Goal: Task Accomplishment & Management: Use online tool/utility

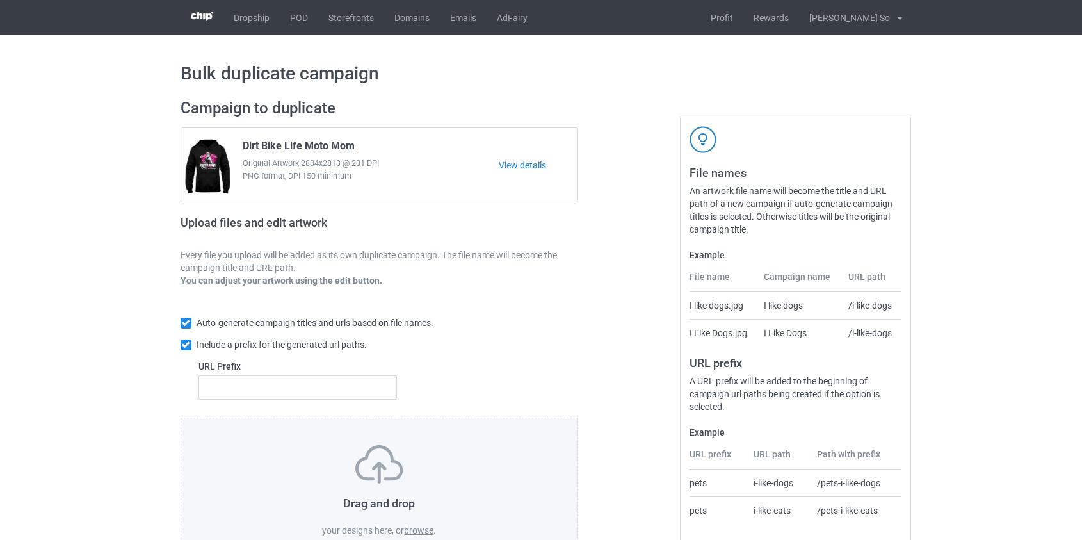
click at [418, 529] on label "browse" at bounding box center [418, 530] width 29 height 10
click at [0, 0] on input "browse" at bounding box center [0, 0] width 0 height 0
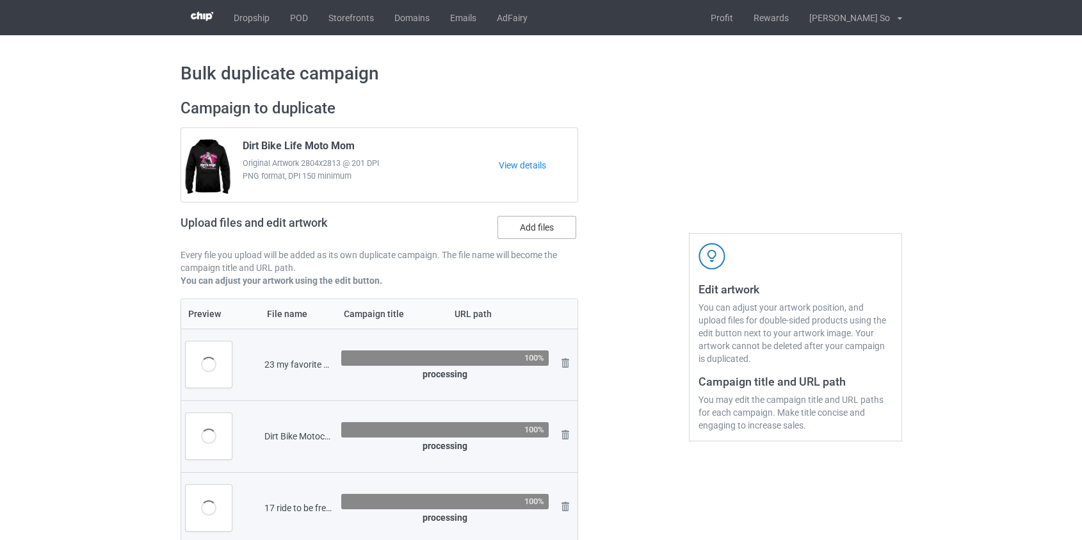
click at [555, 224] on label "Add files" at bounding box center [537, 227] width 79 height 23
click at [0, 0] on input "Add files" at bounding box center [0, 0] width 0 height 0
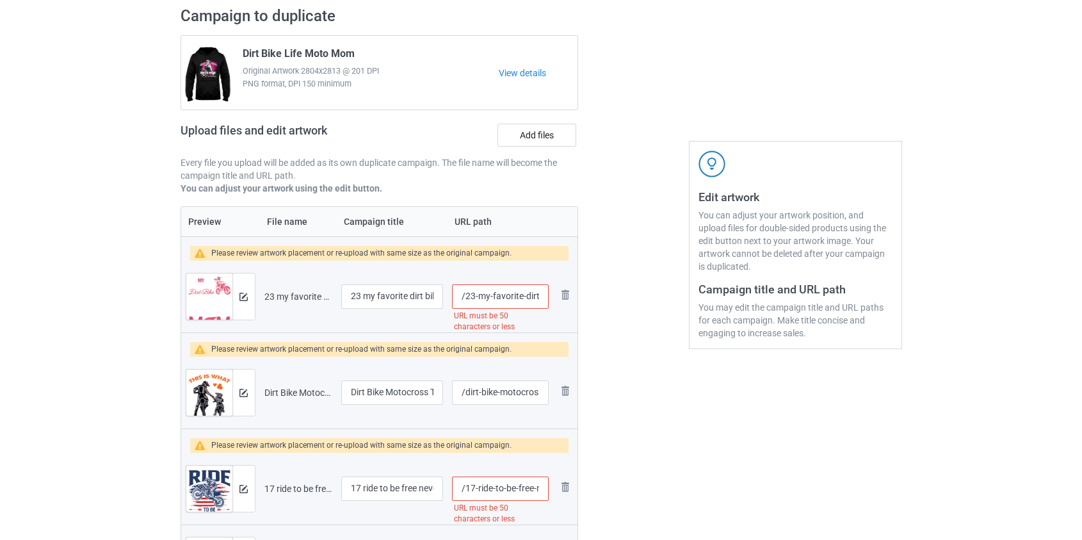
scroll to position [116, 0]
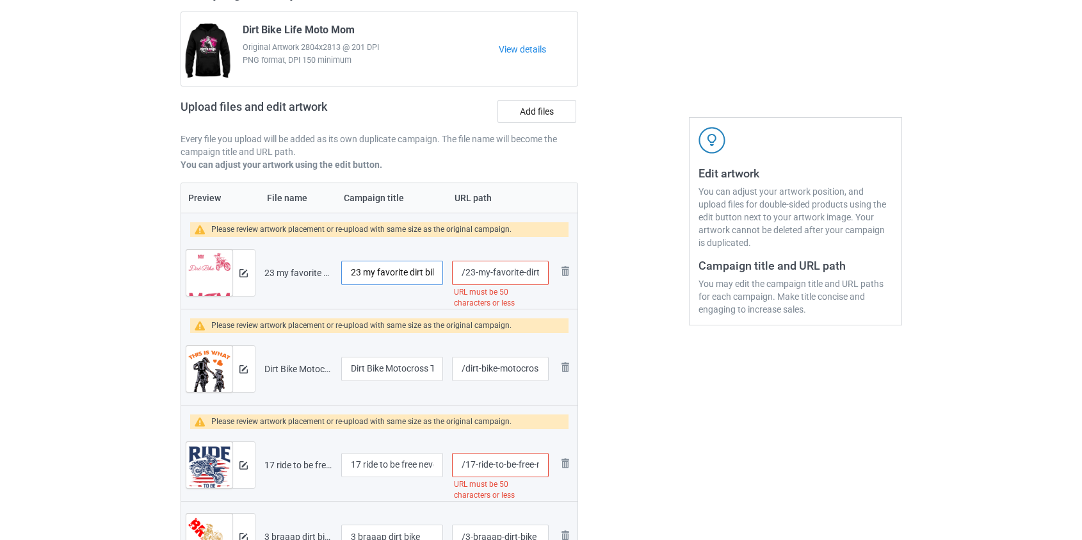
drag, startPoint x: 369, startPoint y: 270, endPoint x: 309, endPoint y: 275, distance: 61.1
click at [309, 275] on tr "Preview and edit artwork 23 my favorite dirt bike rider calls me mom dirt bike.…" at bounding box center [379, 273] width 397 height 72
type input "My favorite dirt bike rider calls me mom dirt bike"
click at [505, 274] on input "/23-my-favorite-dirt-bike-rider-calls-me-mom-dirt-bike" at bounding box center [500, 273] width 96 height 24
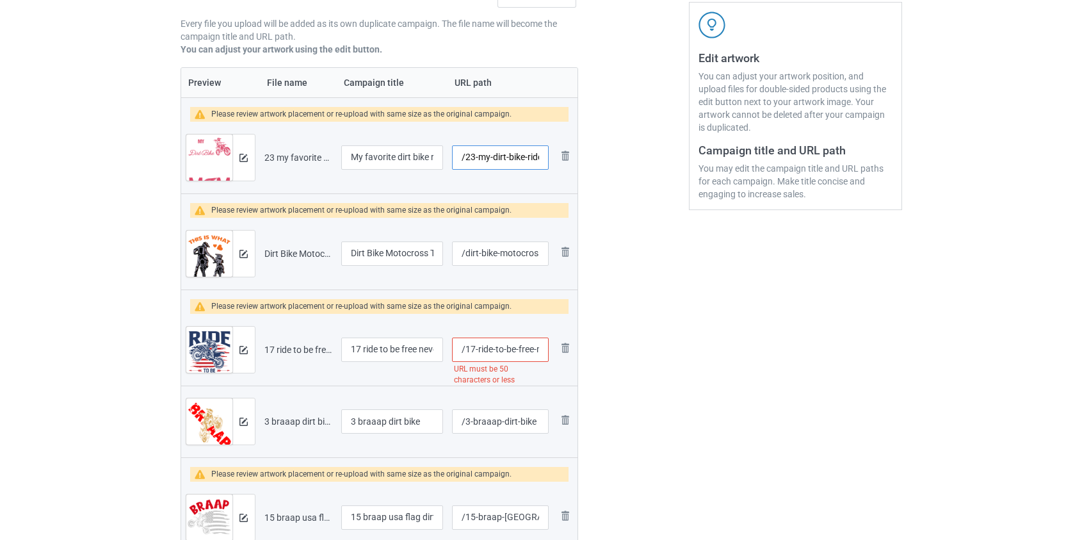
scroll to position [232, 0]
type input "/23-my-dirt-bike-rider-calls-me-mom-dirt-bike"
drag, startPoint x: 364, startPoint y: 345, endPoint x: 138, endPoint y: 346, distance: 226.7
drag, startPoint x: 410, startPoint y: 346, endPoint x: 390, endPoint y: 343, distance: 20.0
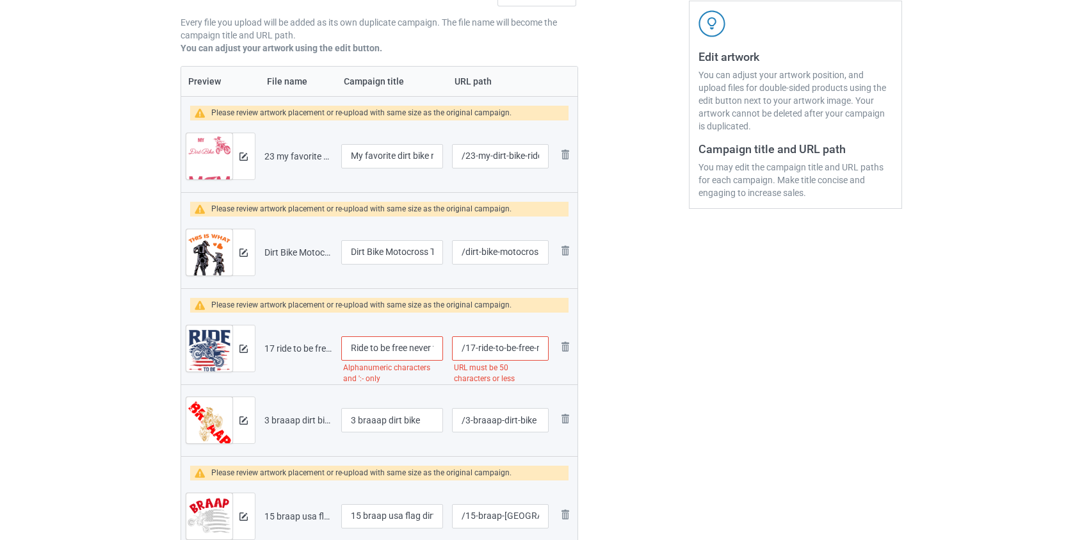
click at [390, 343] on input "Ride to be free never too old to ride one dirt bike" at bounding box center [392, 348] width 102 height 24
type input "Ride to be never too old to ride one dirt bike"
click at [525, 347] on input "/17-ride-to-be-free-never-too-old-to-ride-one-dirt-bike" at bounding box center [500, 348] width 96 height 24
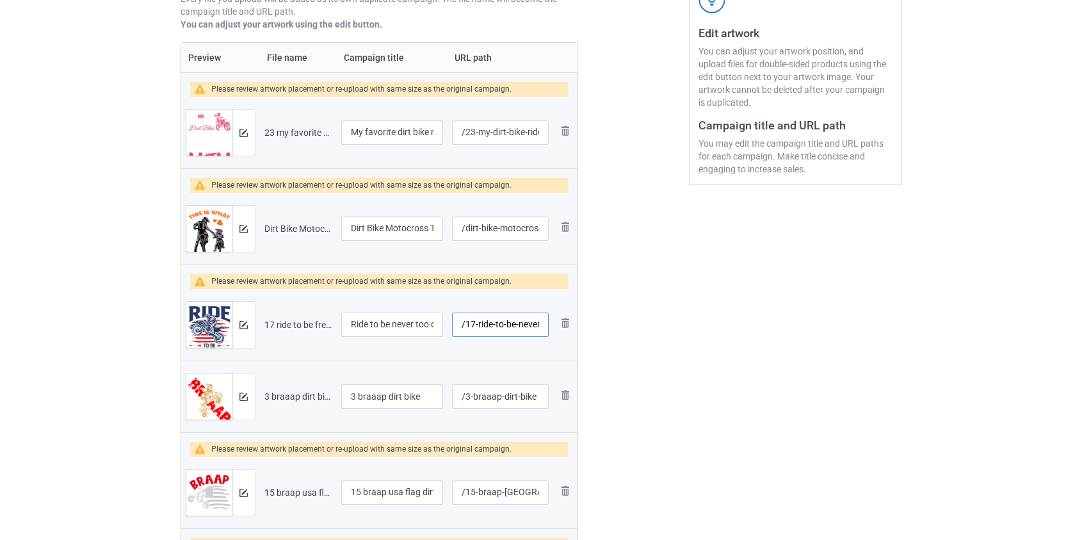
scroll to position [291, 0]
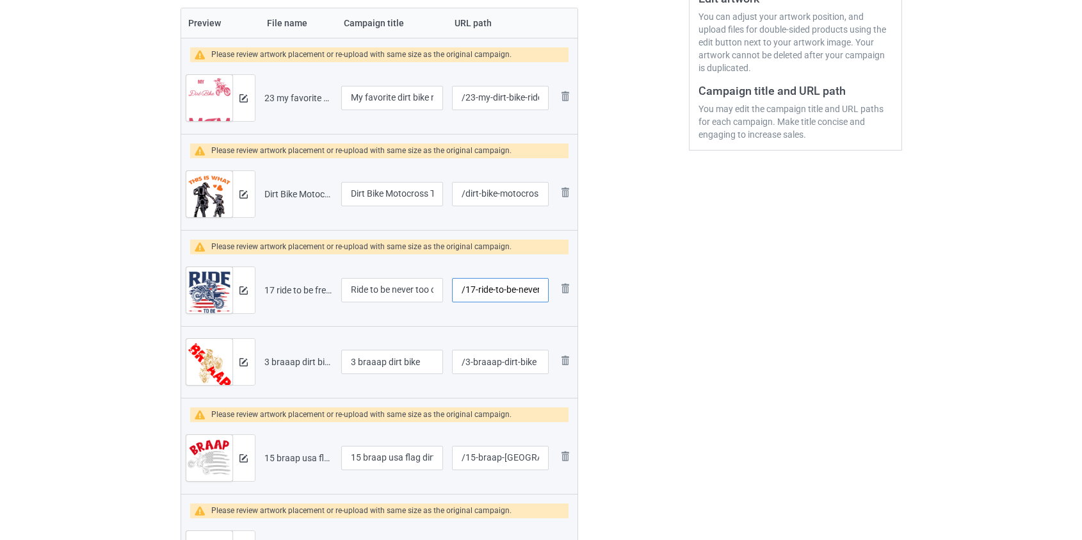
type input "/17-ride-to-be-never-too-old-to-ride-one-dirt-bike"
drag, startPoint x: 361, startPoint y: 361, endPoint x: 203, endPoint y: 340, distance: 159.5
click at [203, 340] on tr "Preview and edit artwork 3 braaap dirt bike.png 3 braaap dirt bike /3-braaap-di…" at bounding box center [379, 362] width 397 height 72
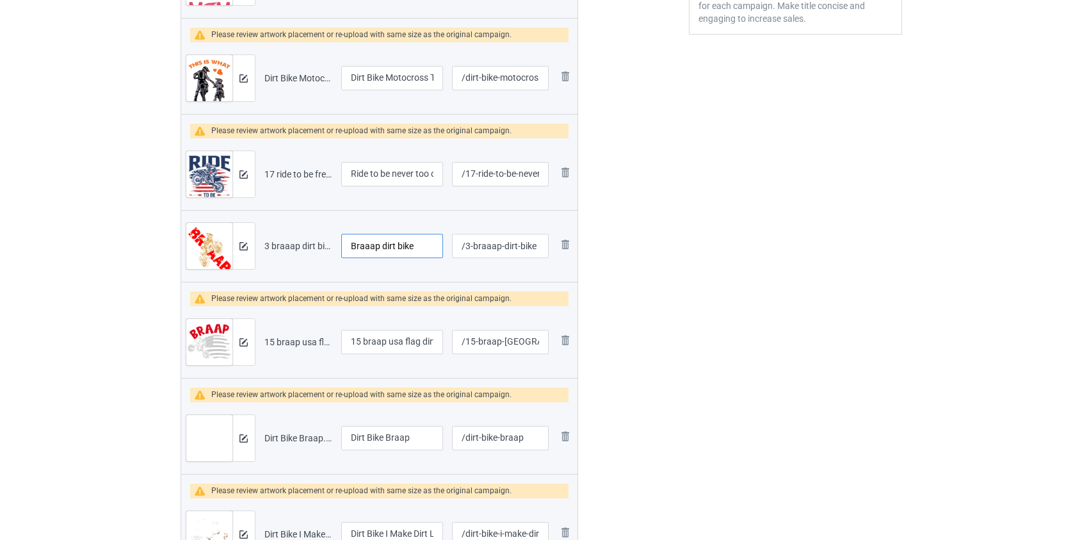
scroll to position [407, 0]
type input "Braaap dirt bike"
drag, startPoint x: 366, startPoint y: 346, endPoint x: 257, endPoint y: 338, distance: 108.5
click at [258, 338] on tr "Preview and edit artwork 15 braap usa flag dirt bike.png 15 braap usa flag dirt…" at bounding box center [379, 341] width 397 height 72
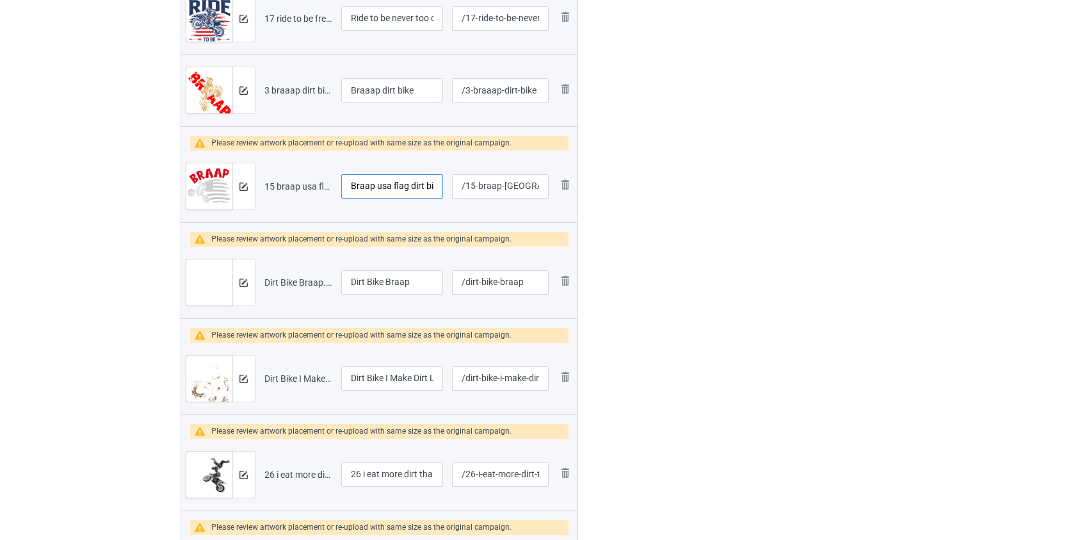
scroll to position [640, 0]
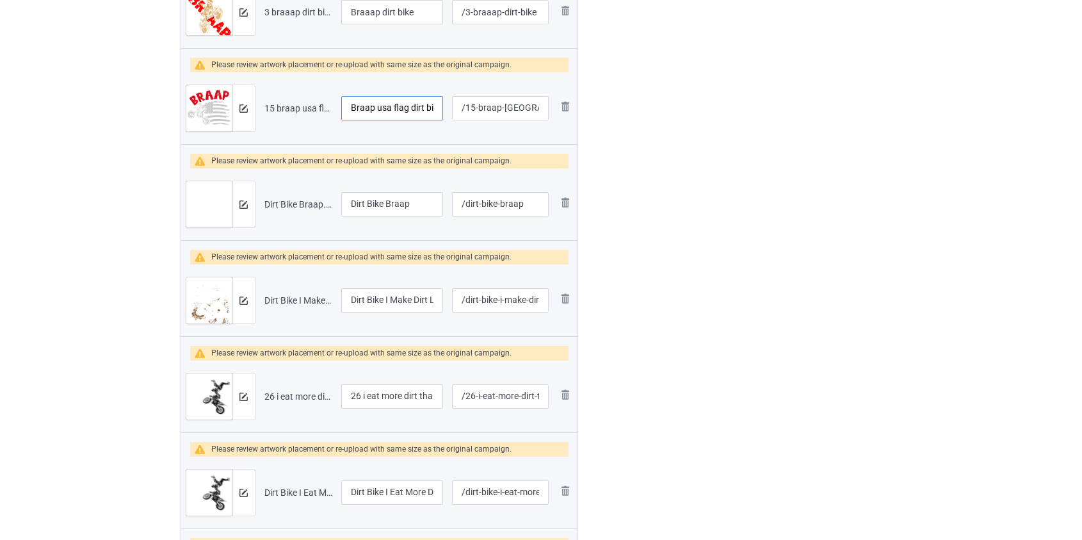
type input "Braap usa flag dirt bike"
drag, startPoint x: 366, startPoint y: 396, endPoint x: 246, endPoint y: 399, distance: 120.4
click at [246, 399] on tr "Preview and edit artwork 26 i eat more dirt than food dirt bike.png 26 i eat mo…" at bounding box center [379, 397] width 397 height 72
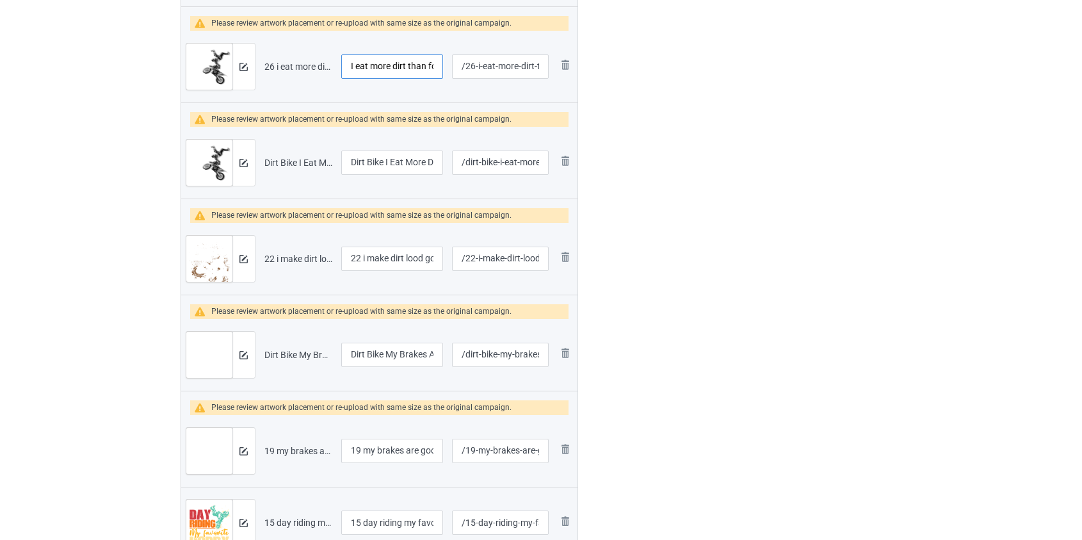
scroll to position [989, 0]
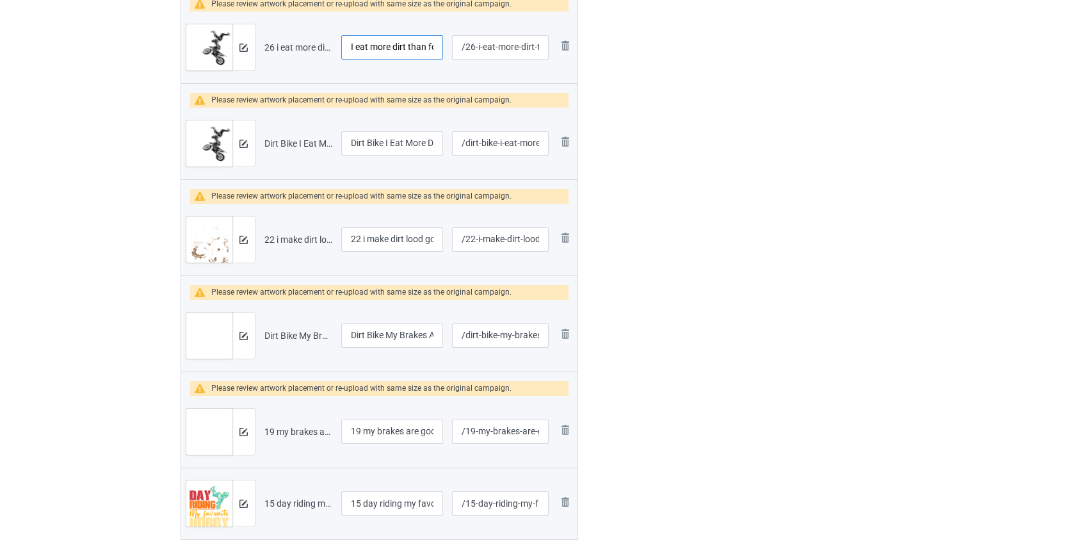
type input "I eat more dirt than food dirt bike"
drag, startPoint x: 366, startPoint y: 236, endPoint x: 232, endPoint y: 252, distance: 134.8
click at [232, 252] on tr "Preview and edit artwork 22 i make dirt lood good dirt bike.png 22 i make dirt …" at bounding box center [379, 240] width 397 height 72
type input "I make dirt lood good dirt bike"
drag, startPoint x: 368, startPoint y: 428, endPoint x: 245, endPoint y: 420, distance: 123.2
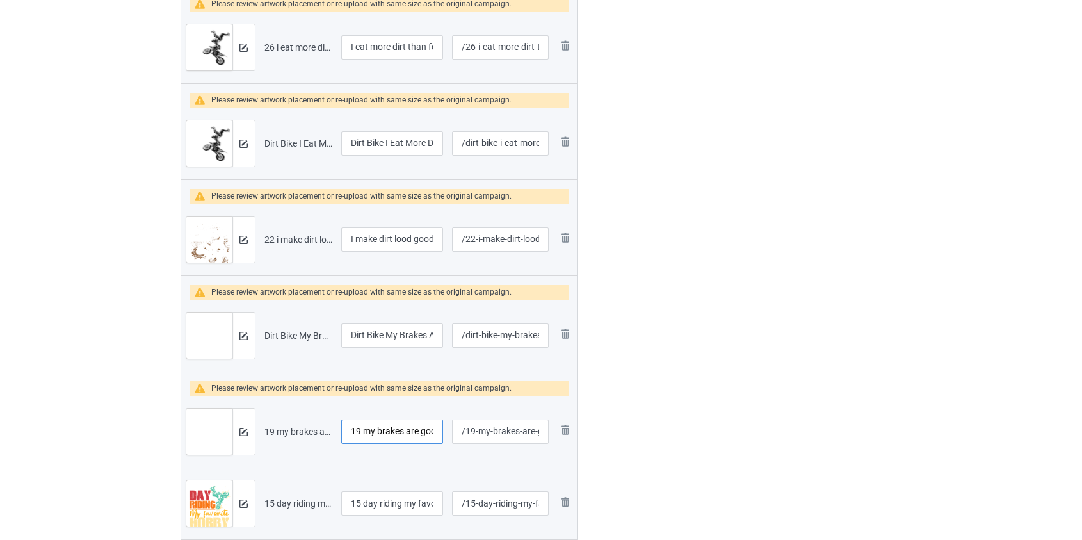
click at [245, 420] on tr "Preview and edit artwork 19 my brakes are good is your insurance dirt bike.png …" at bounding box center [379, 432] width 397 height 72
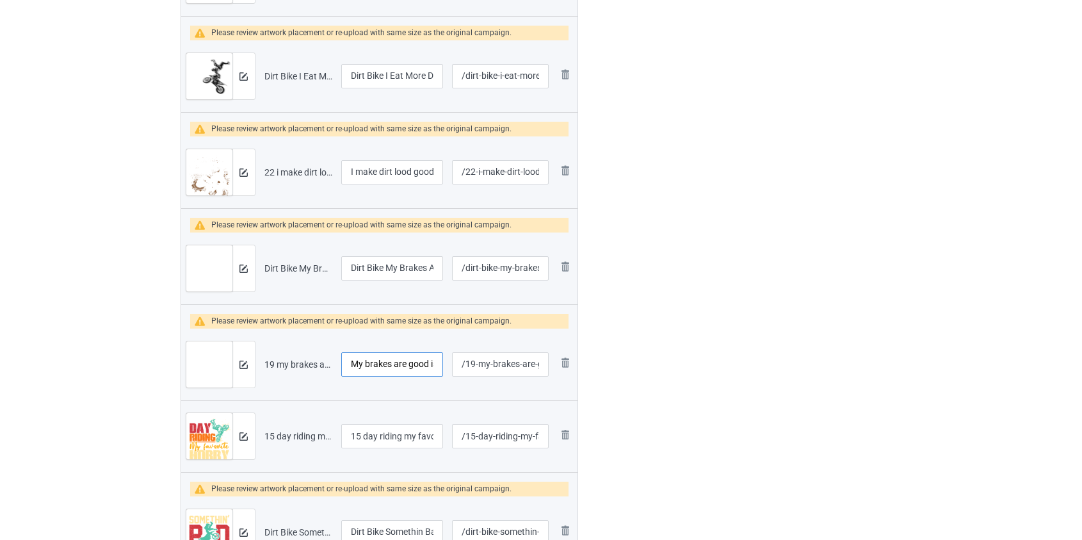
scroll to position [1164, 0]
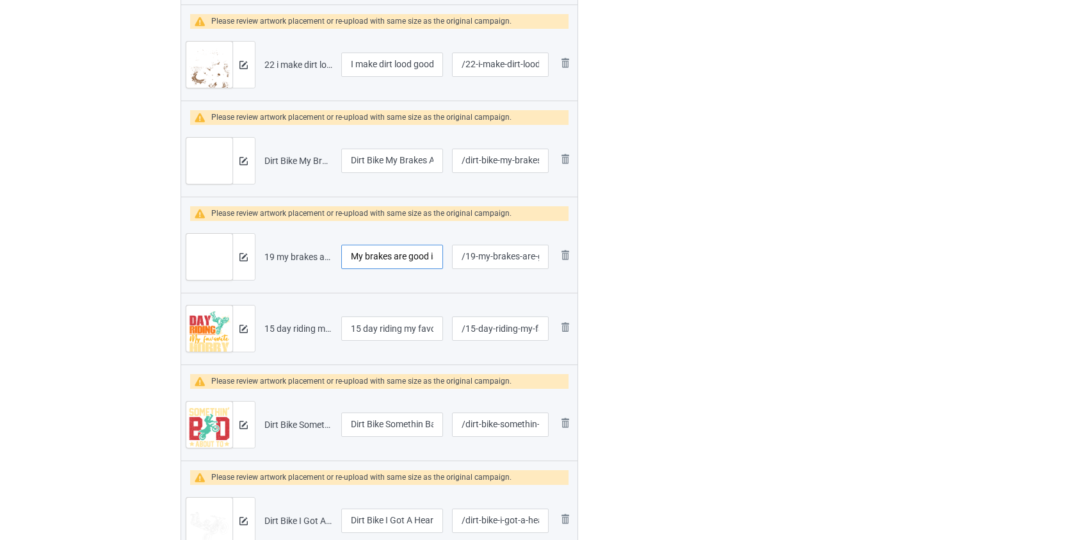
type input "My brakes are good is your insurance dirt bike"
drag, startPoint x: 367, startPoint y: 327, endPoint x: 175, endPoint y: 335, distance: 191.6
click at [175, 335] on div "Campaign to duplicate Dirt Bike Life Moto Mom Original Artwork 2804x2813 @ 201 …" at bounding box center [380, 372] width 416 height 2893
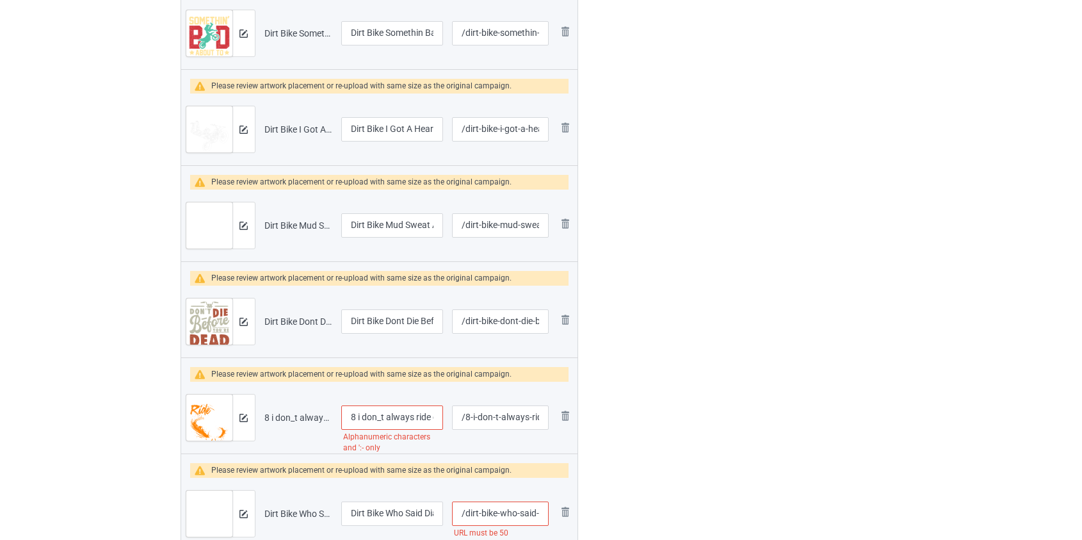
scroll to position [1571, 0]
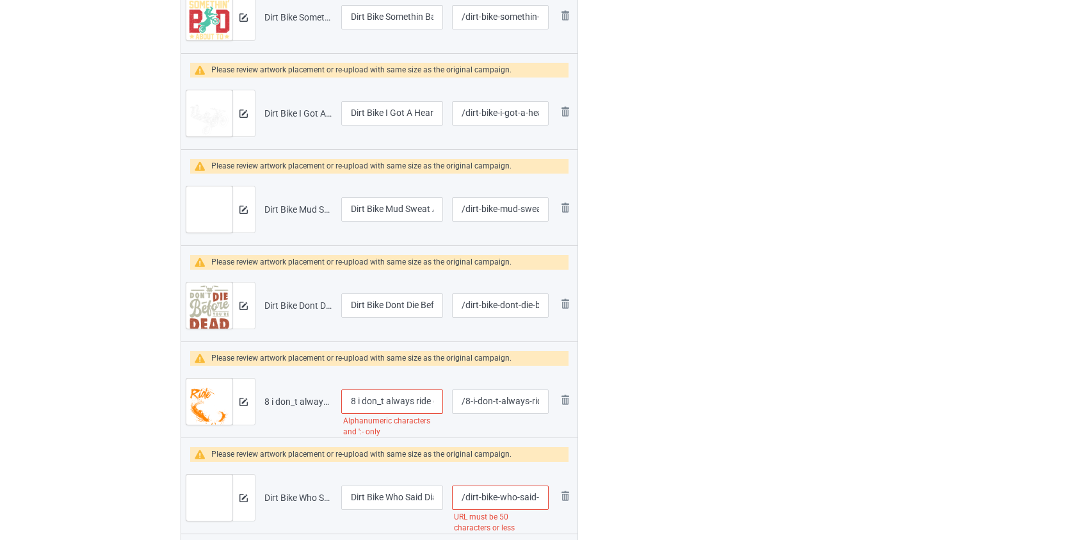
type input "Day riding my favorite hobby dirt bike"
drag, startPoint x: 361, startPoint y: 397, endPoint x: 264, endPoint y: 397, distance: 96.1
click at [266, 397] on tr "Preview and edit artwork 8 i don_t always ride oh wait yes i do dirt bike.png 8…" at bounding box center [379, 402] width 397 height 72
drag, startPoint x: 371, startPoint y: 398, endPoint x: 375, endPoint y: 447, distance: 49.4
click at [371, 401] on input "I don_t always ride oh wait yes i do dirt bike" at bounding box center [392, 401] width 102 height 24
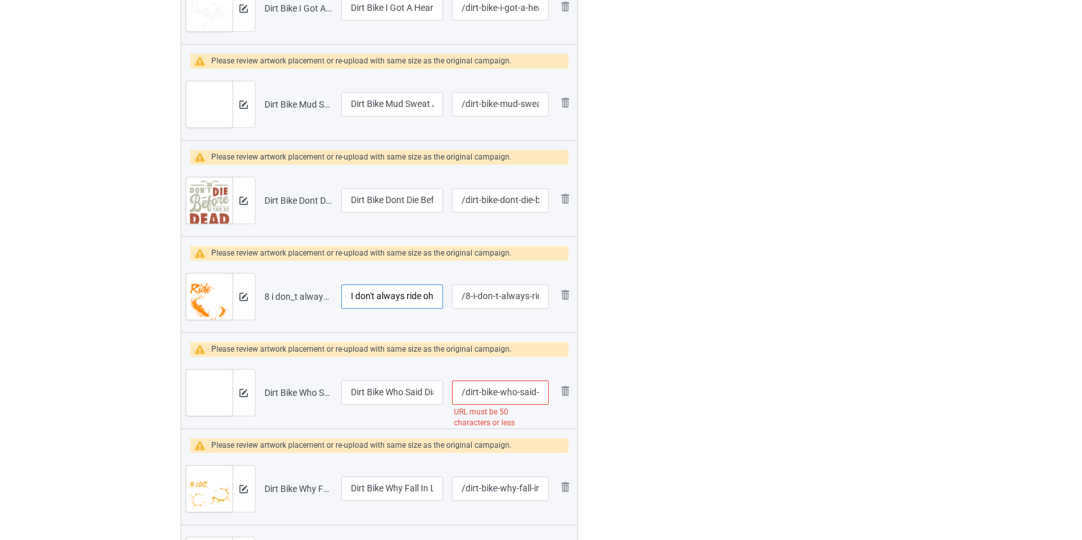
scroll to position [1688, 0]
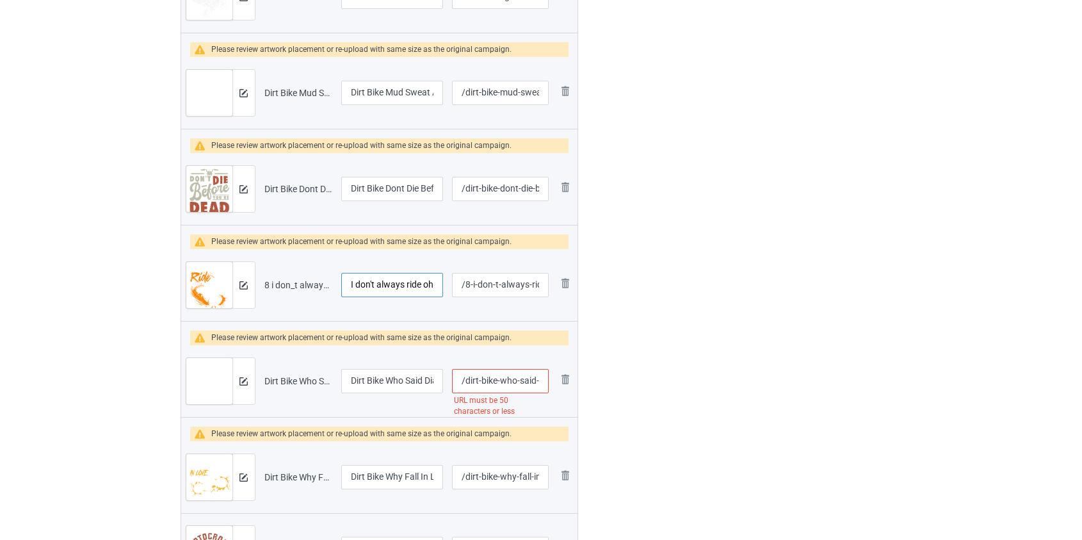
type input "I don't always ride oh wait yes i do dirt bike"
click at [510, 378] on input "/dirt-bike-who-said-diamonds-are-a-girl-s-best-friend" at bounding box center [500, 381] width 96 height 24
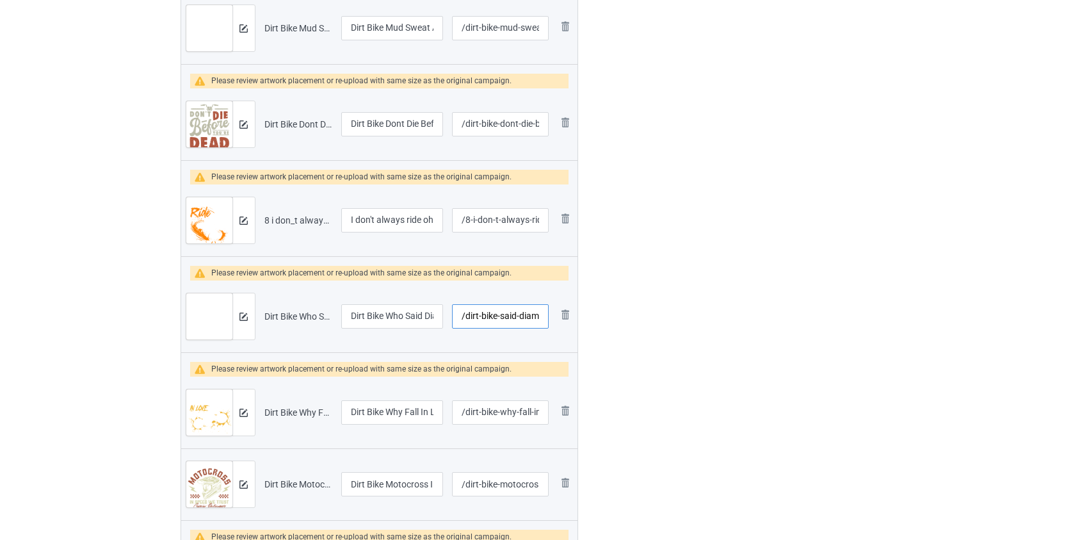
scroll to position [1921, 0]
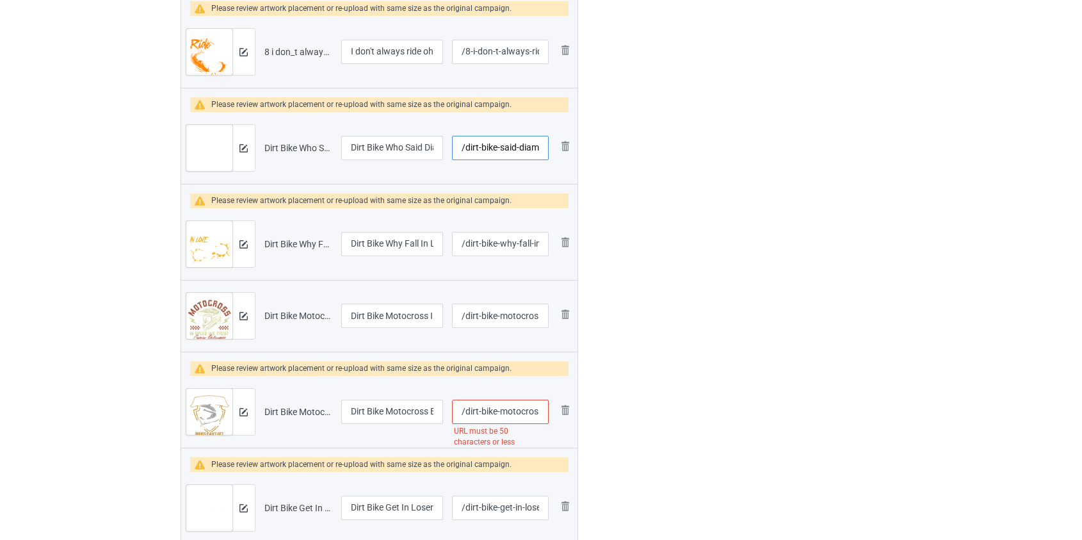
type input "/dirt-bike-said-diamonds-are-a-girl-s-best-friend"
click at [487, 409] on input "/dirt-bike-motocross-because-drugs-cant-get-you-this-high" at bounding box center [500, 412] width 96 height 24
click at [519, 410] on input "/dirt-bike-motocross-because-drugs-cant-get-you-this-high" at bounding box center [500, 412] width 96 height 24
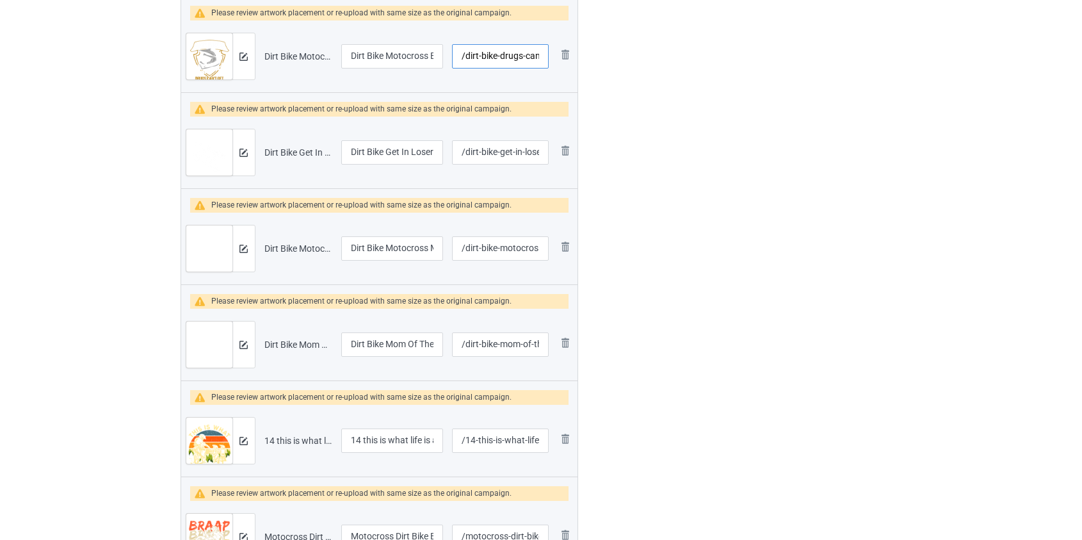
scroll to position [2387, 0]
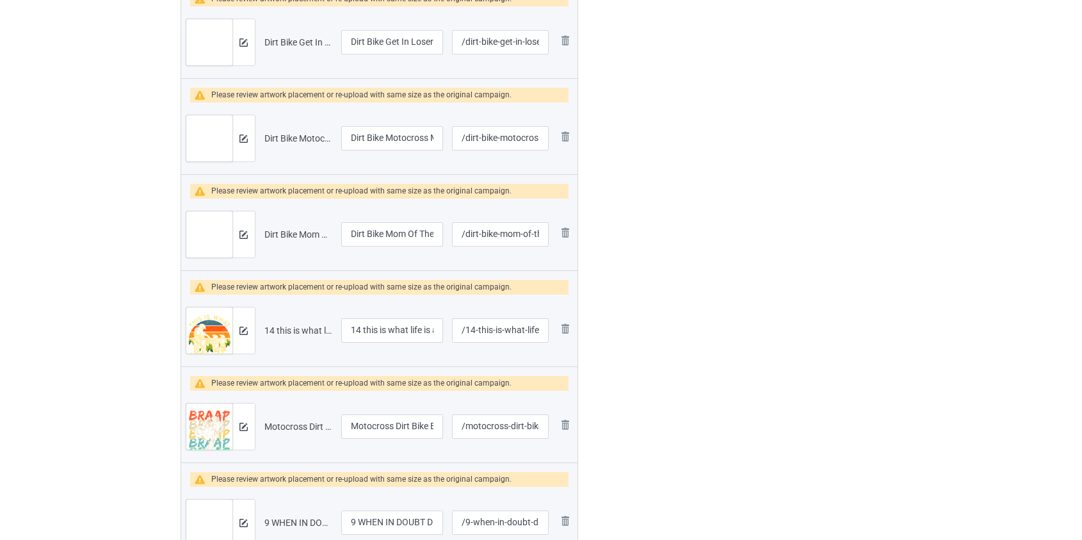
type input "/dirt-bike-drugs-cant-get-you-this-high"
drag, startPoint x: 365, startPoint y: 330, endPoint x: 195, endPoint y: 336, distance: 170.4
click at [197, 336] on tr "Preview and edit artwork 14 this is what life is about dirtbike.png 14 this is …" at bounding box center [379, 331] width 397 height 72
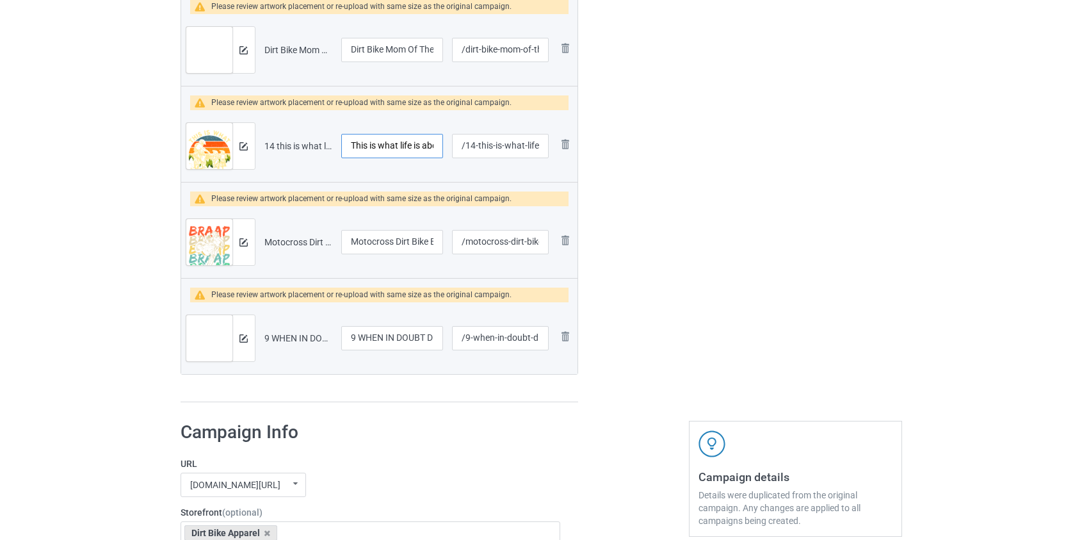
scroll to position [2619, 0]
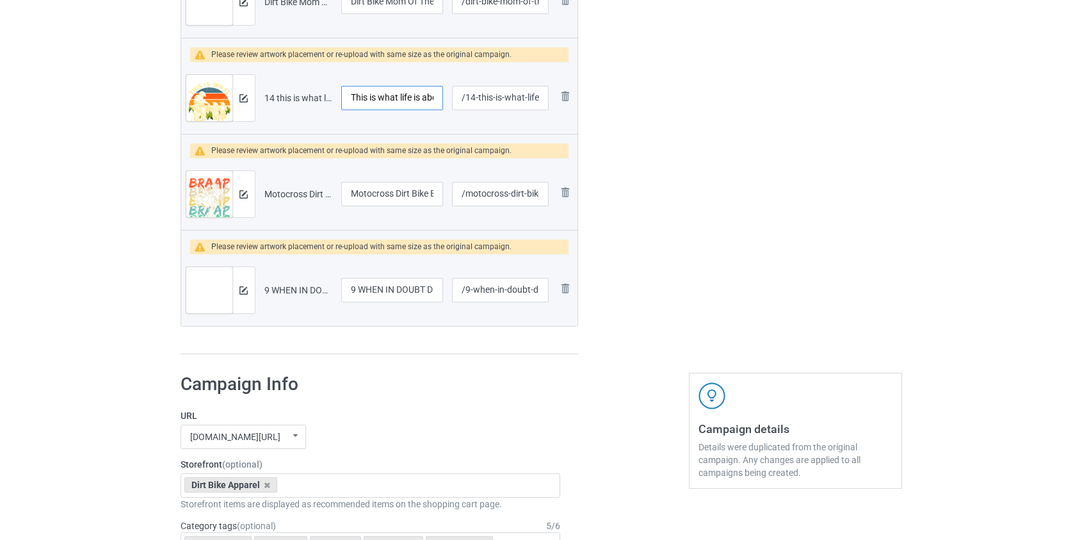
type input "This is what life is about dirtbike"
drag, startPoint x: 357, startPoint y: 288, endPoint x: 206, endPoint y: 303, distance: 152.5
click at [207, 303] on tr "Preview and edit artwork 9 WHEN IN DOUBT DIRT BIKE.png 9 WHEN IN DOUBT DIRT BIK…" at bounding box center [379, 290] width 397 height 72
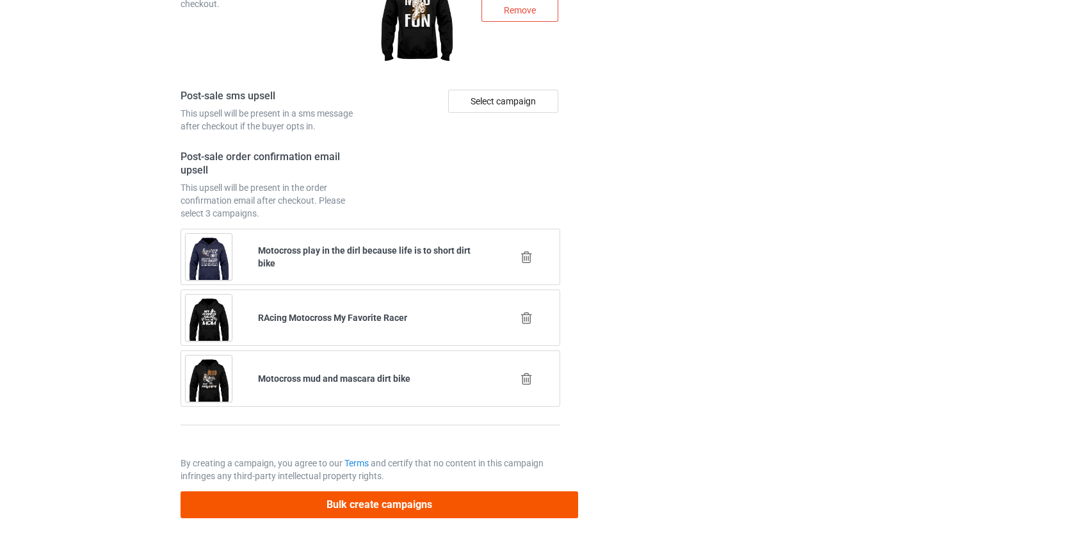
type input "WHEN IN DOUBT DIRT BIKE"
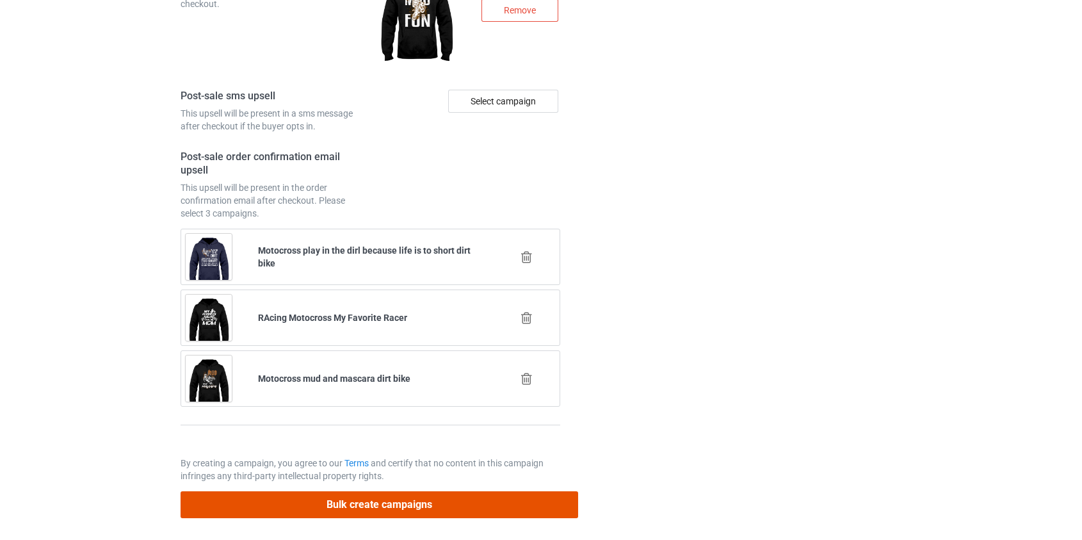
click at [343, 507] on button "Bulk create campaigns" at bounding box center [380, 504] width 398 height 26
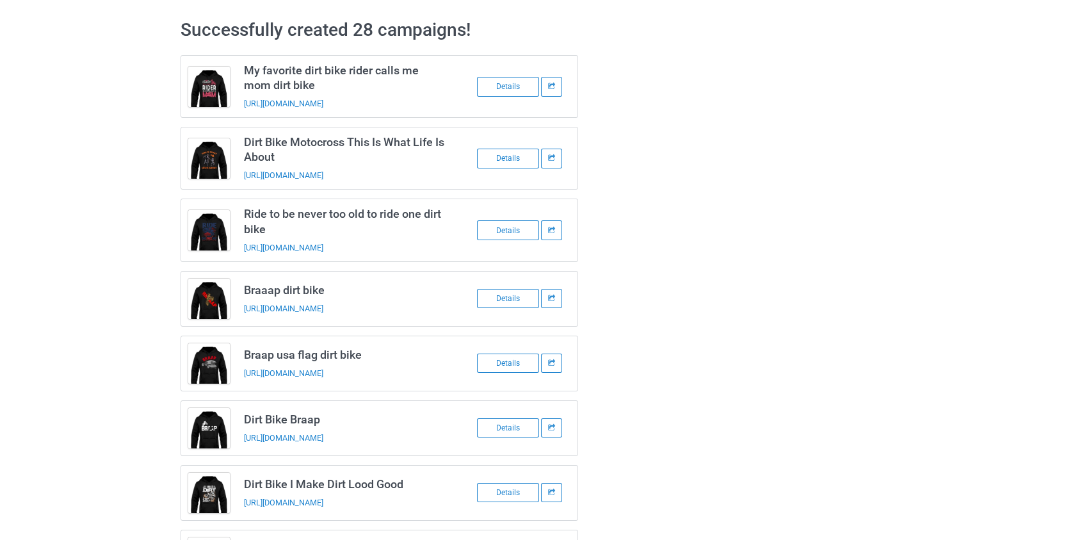
scroll to position [0, 0]
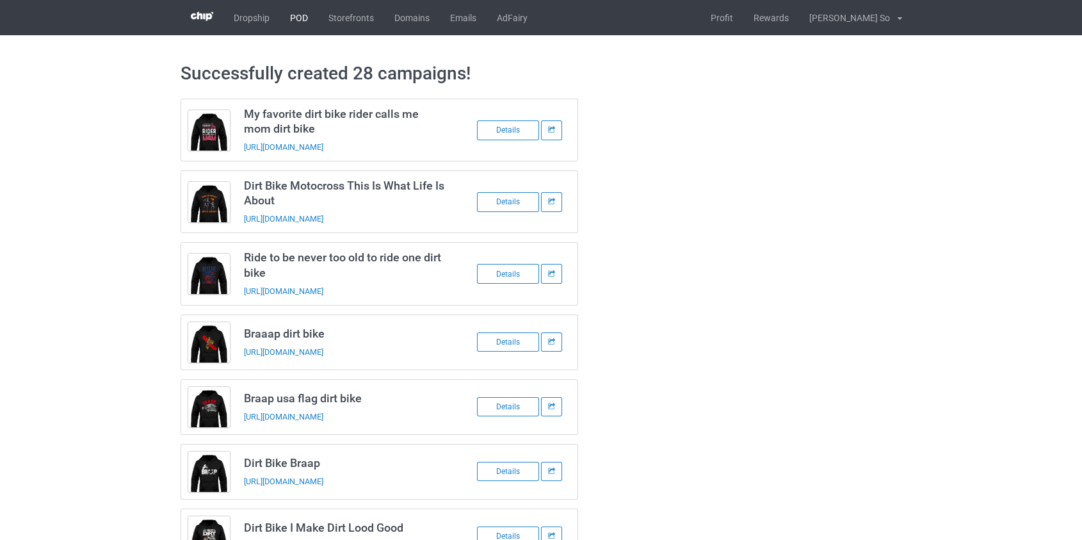
click at [291, 17] on link "POD" at bounding box center [299, 17] width 38 height 35
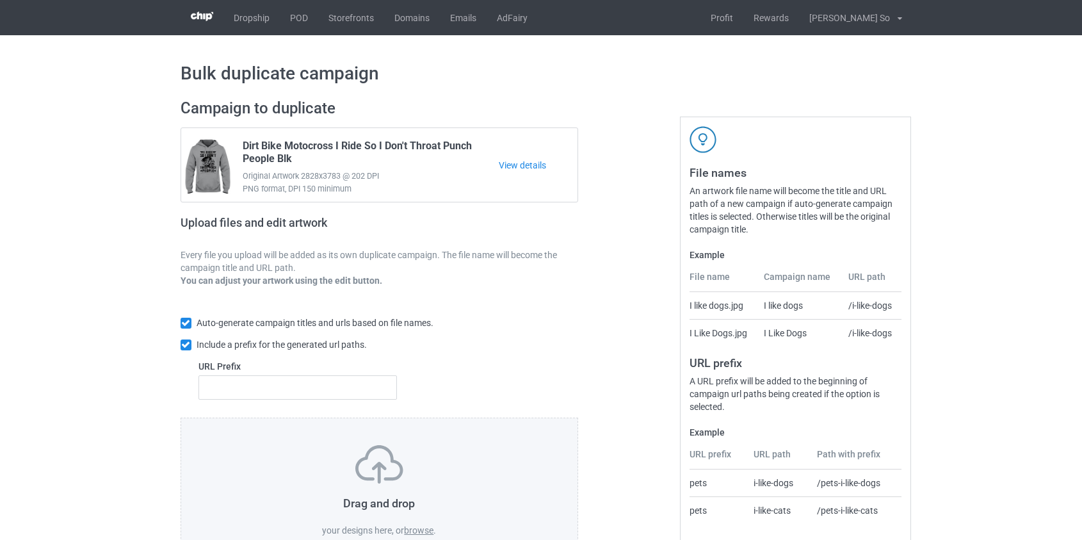
click at [414, 531] on label "browse" at bounding box center [418, 530] width 29 height 10
click at [0, 0] on input "browse" at bounding box center [0, 0] width 0 height 0
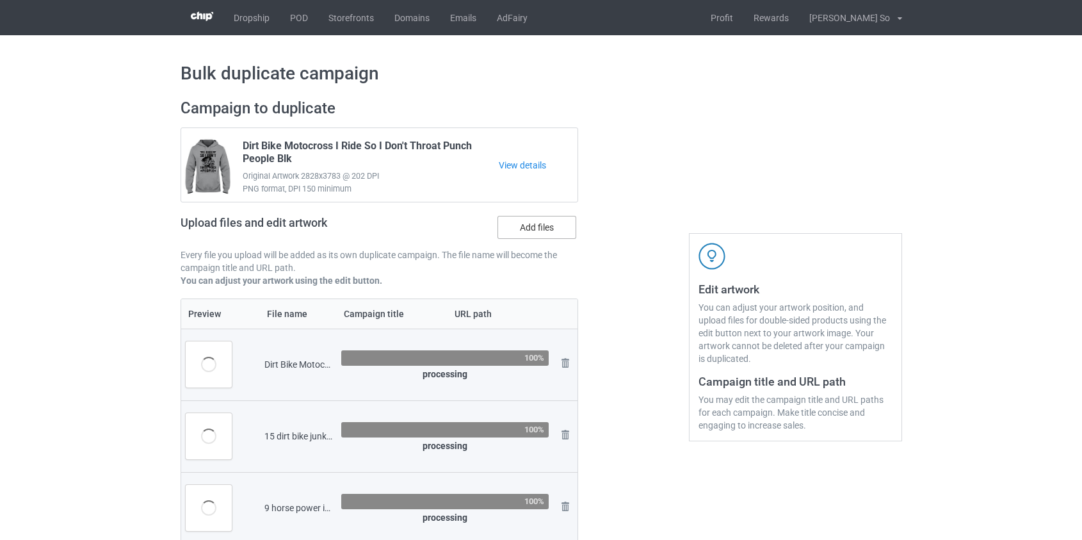
click at [547, 225] on label "Add files" at bounding box center [537, 227] width 79 height 23
click at [0, 0] on input "Add files" at bounding box center [0, 0] width 0 height 0
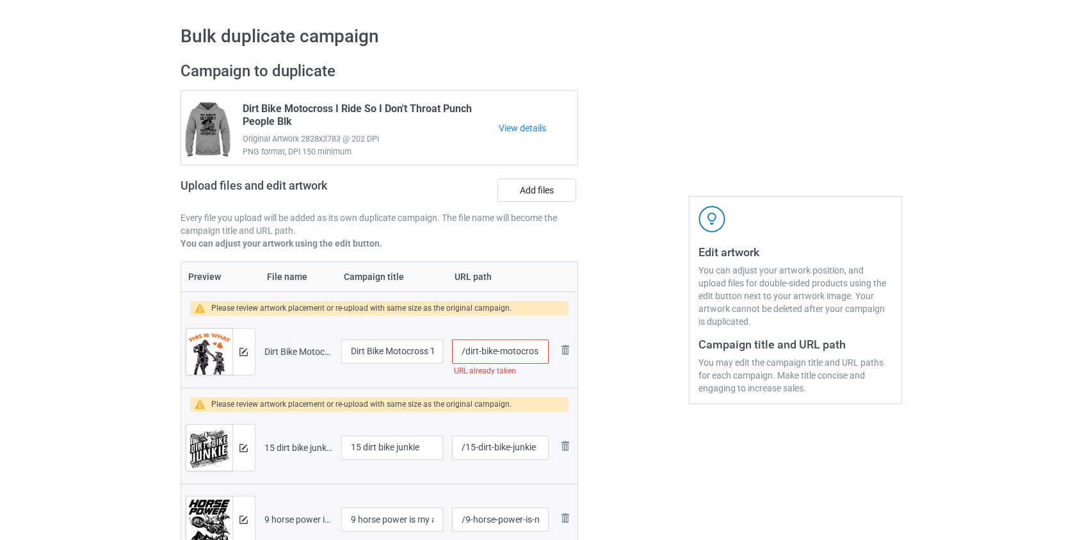
scroll to position [58, 0]
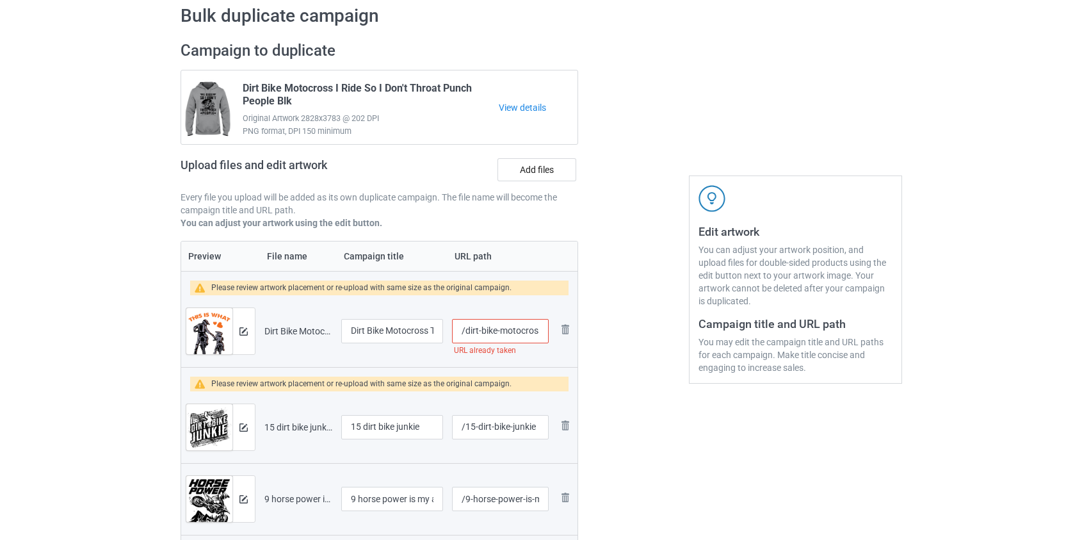
click at [513, 330] on input "/dirt-bike-motocross-this-is-what-life-is-about" at bounding box center [500, 331] width 96 height 24
click at [531, 327] on input "/dirt-bike-this-is-what-life-is-about" at bounding box center [500, 331] width 96 height 24
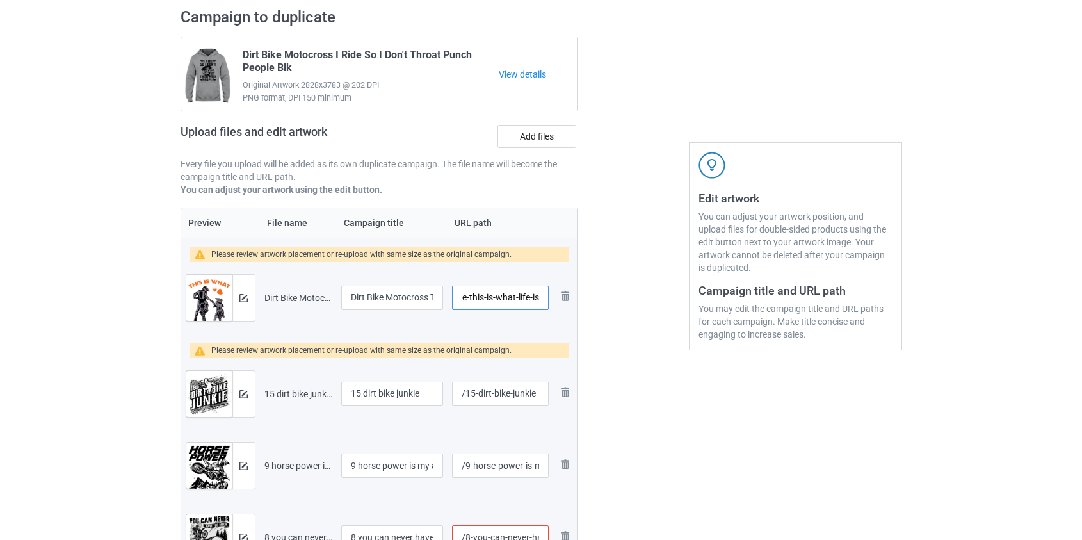
scroll to position [174, 0]
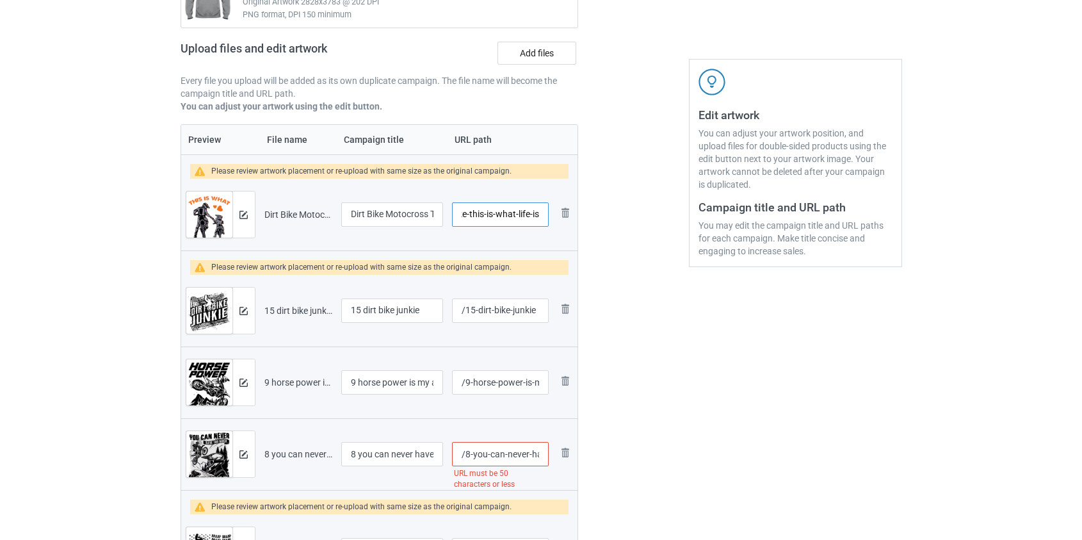
type input "/dirt-bike-this-is-what-life-is"
drag, startPoint x: 368, startPoint y: 312, endPoint x: 256, endPoint y: 316, distance: 111.5
click at [256, 316] on tr "Preview and edit artwork 15 dirt bike junkie.png 15 dirt bike junkie /15-dirt-b…" at bounding box center [379, 311] width 397 height 72
type input "Dirt bike junkie"
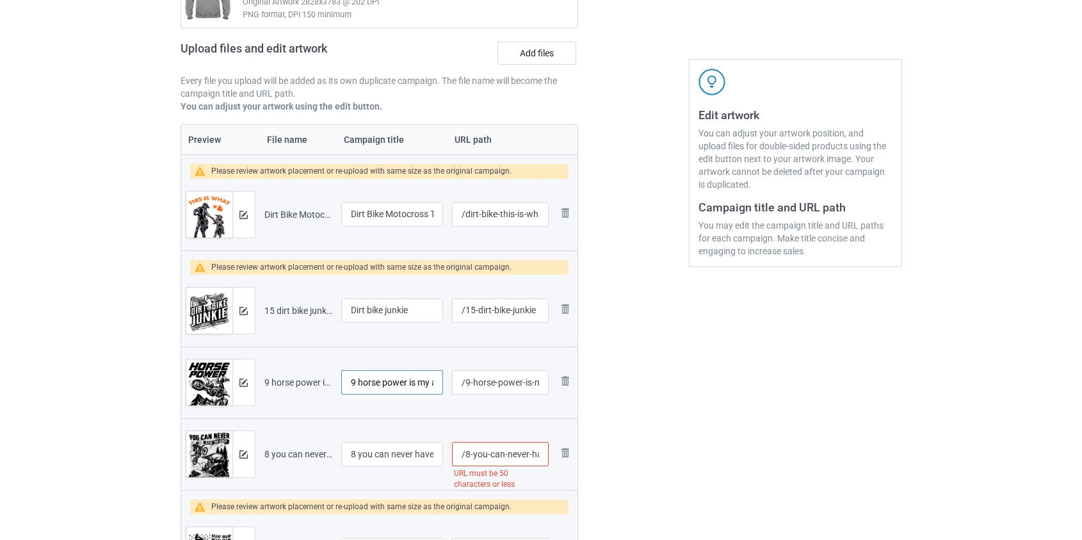
drag, startPoint x: 361, startPoint y: 381, endPoint x: 245, endPoint y: 382, distance: 116.5
click at [245, 382] on tr "Preview and edit artwork 9 horse power is my addiction dirt bike.png 9 horse po…" at bounding box center [379, 382] width 397 height 72
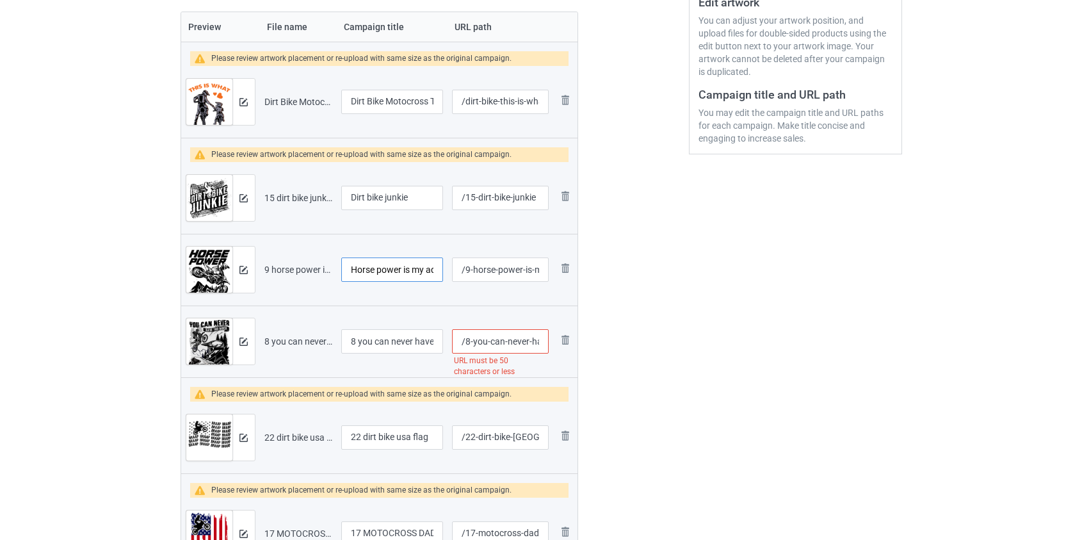
scroll to position [291, 0]
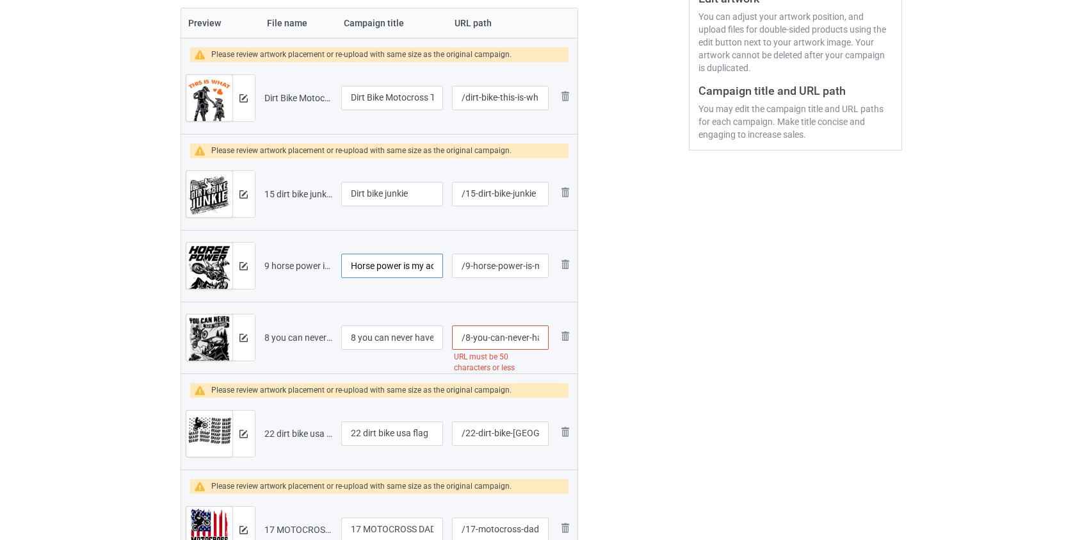
type input "Horse power is my addiction dirt bike"
drag, startPoint x: 359, startPoint y: 337, endPoint x: 316, endPoint y: 339, distance: 42.3
click at [316, 339] on tr "Preview and edit artwork 8 you can never have to much braaap dirt or fun dirt b…" at bounding box center [379, 338] width 397 height 72
type input "You can never have to much braaap dirt or fun dirt bike"
click at [476, 339] on input "/8-you-can-never-have-to-much-braaap-dirt-or-fun-dirt-bike" at bounding box center [500, 337] width 96 height 24
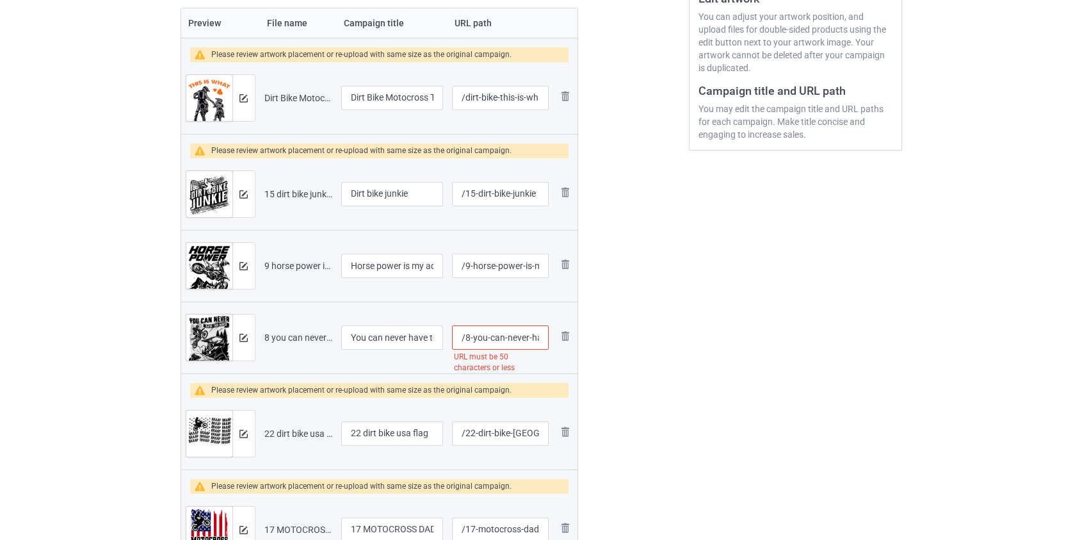
click at [476, 339] on input "/8-you-can-never-have-to-much-braaap-dirt-or-fun-dirt-bike" at bounding box center [500, 337] width 96 height 24
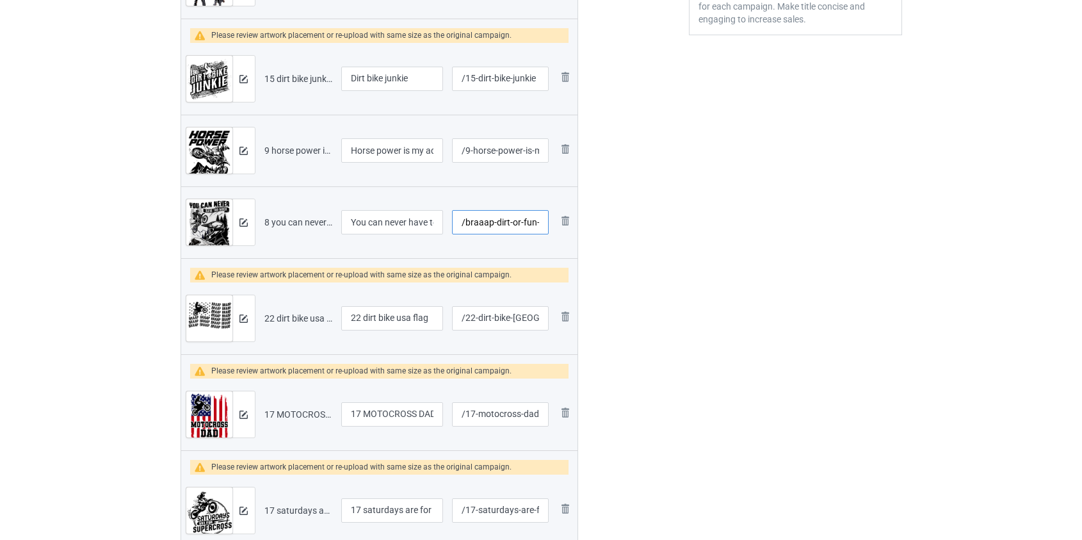
scroll to position [407, 0]
type input "/braaap-dirt-or-fun-dirt-bike"
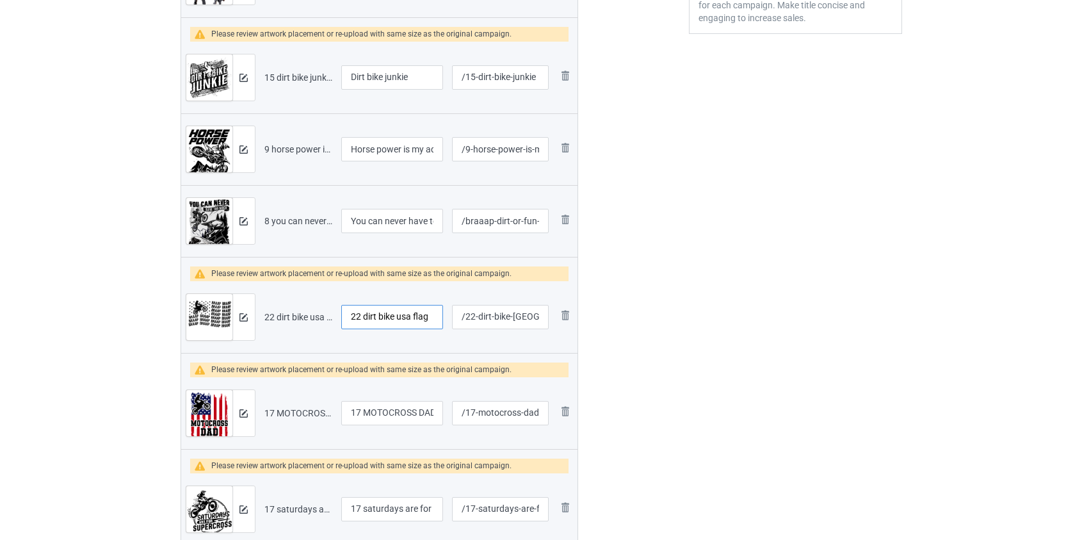
drag, startPoint x: 366, startPoint y: 318, endPoint x: 252, endPoint y: 313, distance: 114.7
click at [252, 313] on tr "Preview and edit artwork 22 dirt bike usa flag.png 22 dirt bike usa flag /22-di…" at bounding box center [379, 317] width 397 height 72
type input "Dirt bike usa flag"
drag, startPoint x: 364, startPoint y: 411, endPoint x: 133, endPoint y: 439, distance: 232.9
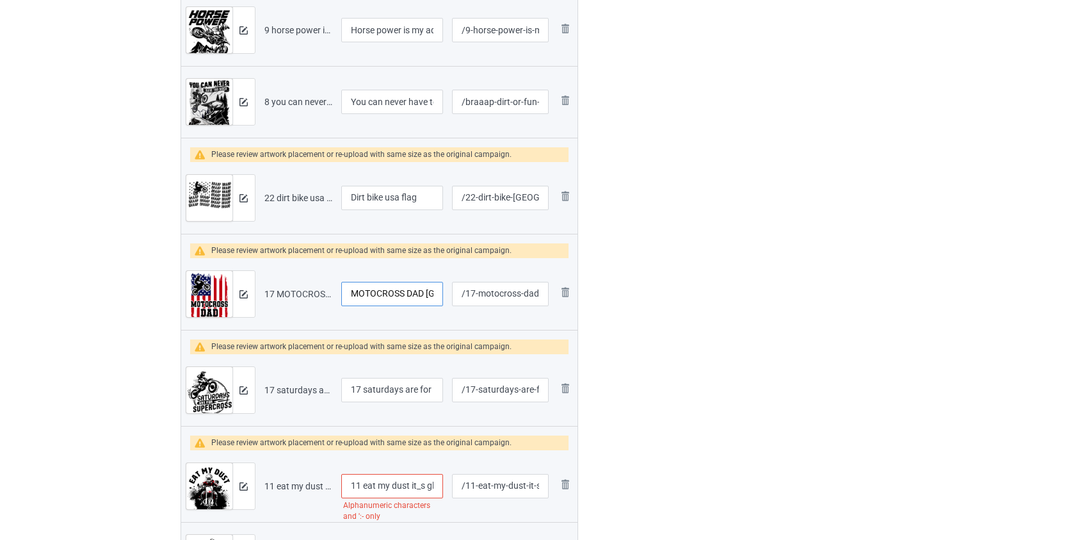
scroll to position [582, 0]
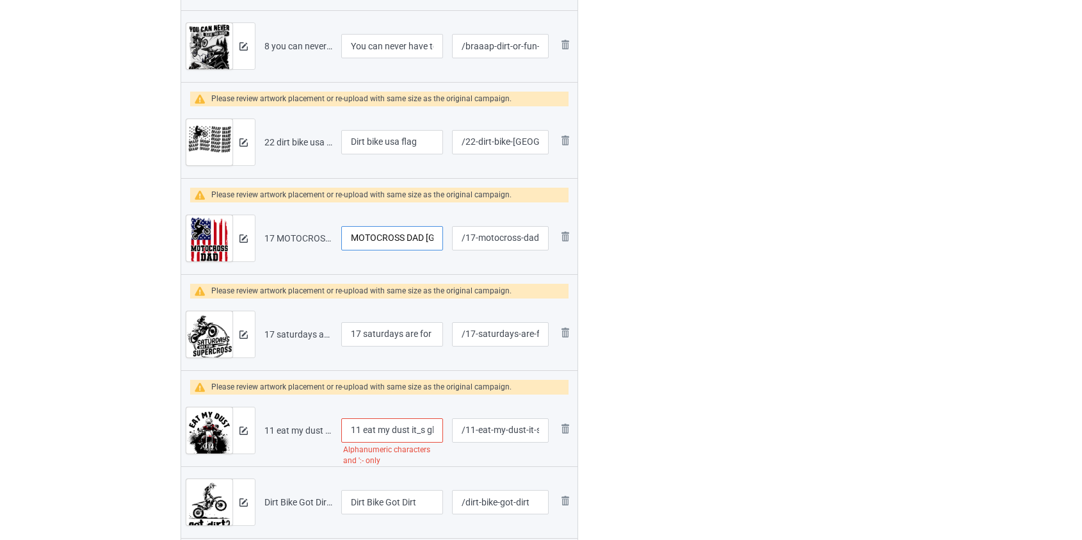
type input "MOTOCROSS DAD USA FLAG DIRT BIKE"
drag, startPoint x: 365, startPoint y: 334, endPoint x: 217, endPoint y: 328, distance: 148.0
click at [218, 328] on tr "Preview and edit artwork 17 saturdays are for supercross dirt bike.png 17 satur…" at bounding box center [379, 334] width 397 height 72
type input "Saturdays are for supercross dirt bike"
drag, startPoint x: 366, startPoint y: 429, endPoint x: 197, endPoint y: 427, distance: 169.1
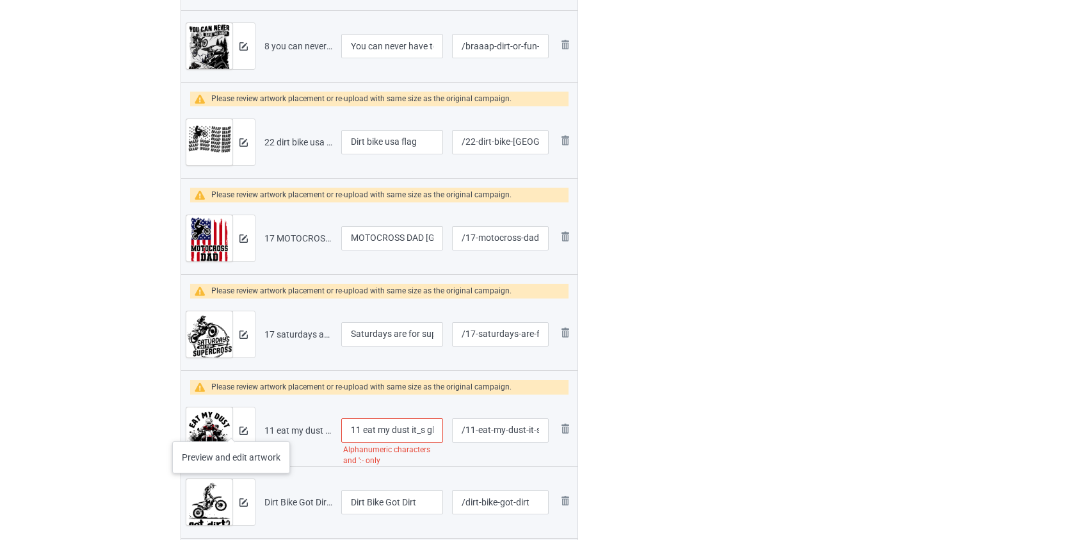
click at [197, 427] on tr "Preview and edit artwork 11 eat my dust it_s gluten free dirt bike.png 11 eat m…" at bounding box center [379, 430] width 397 height 72
click at [408, 426] on input "Eat my dust it_s gluten free dirt bike" at bounding box center [392, 430] width 102 height 24
click at [396, 426] on input "Eat my dust it's gluten free dirt bike" at bounding box center [392, 430] width 102 height 24
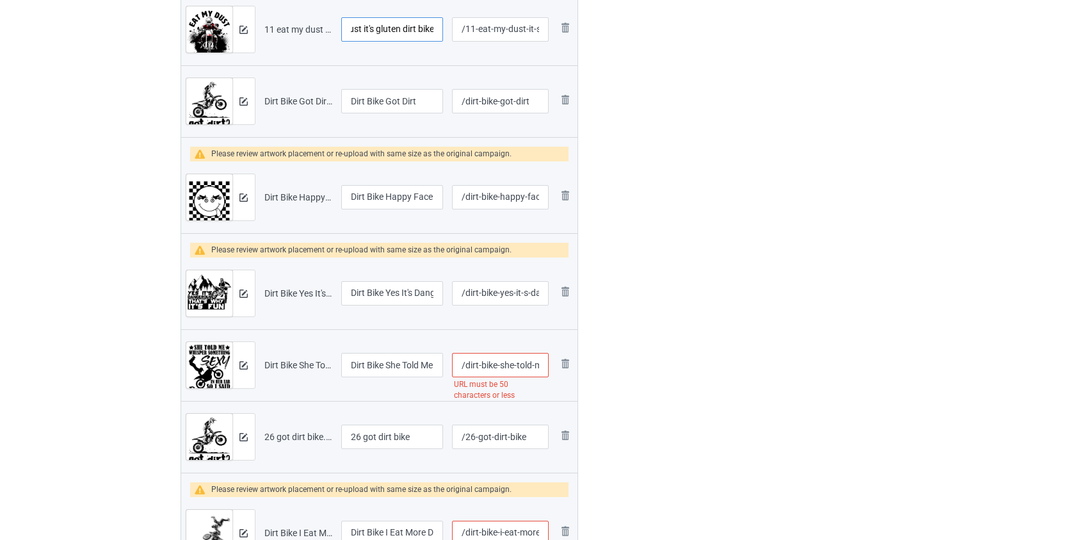
scroll to position [989, 0]
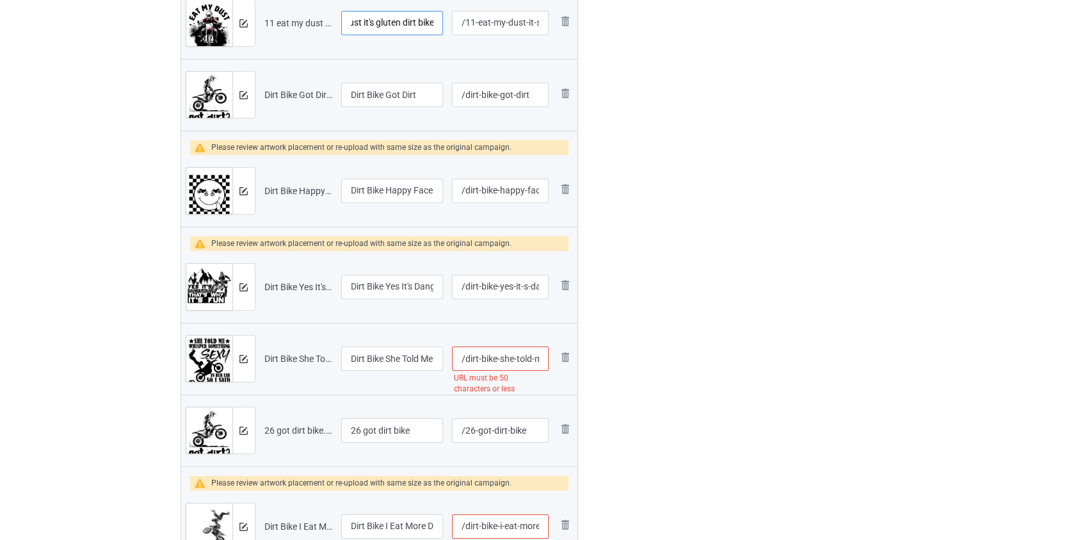
type input "Eat my dust it's gluten dirt bike"
click at [502, 359] on input "/dirt-bike-she-told-me-whisper-something-sexy-in-her-ear-so-i-said-braap" at bounding box center [500, 358] width 96 height 24
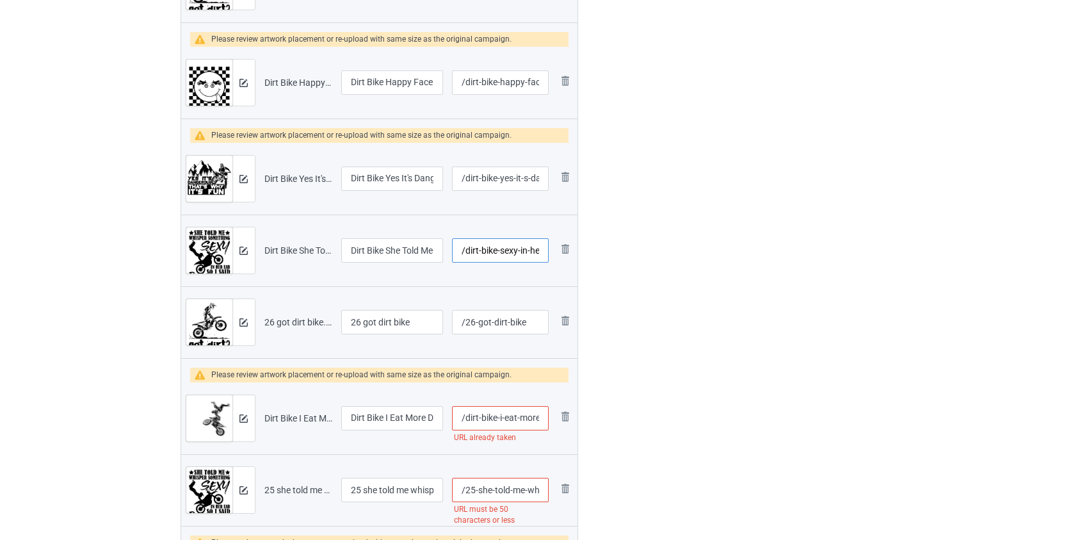
scroll to position [1106, 0]
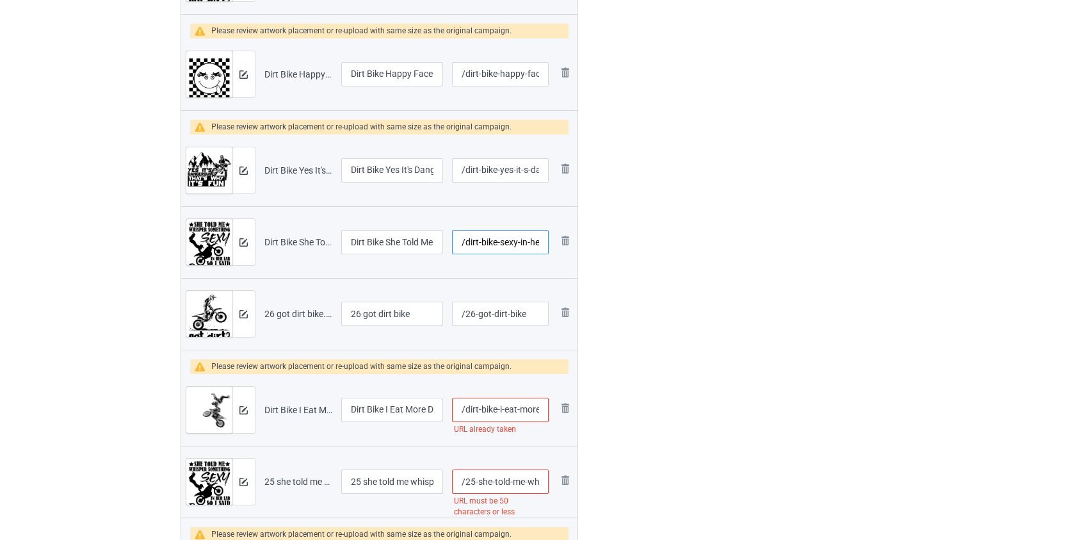
type input "/dirt-bike-sexy-in-her-ear-so-i-said-braap"
drag, startPoint x: 366, startPoint y: 309, endPoint x: 274, endPoint y: 314, distance: 92.4
click at [275, 313] on tr "Preview and edit artwork 26 got dirt bike.png 26 got dirt bike /26-got-dirt-bik…" at bounding box center [379, 314] width 397 height 72
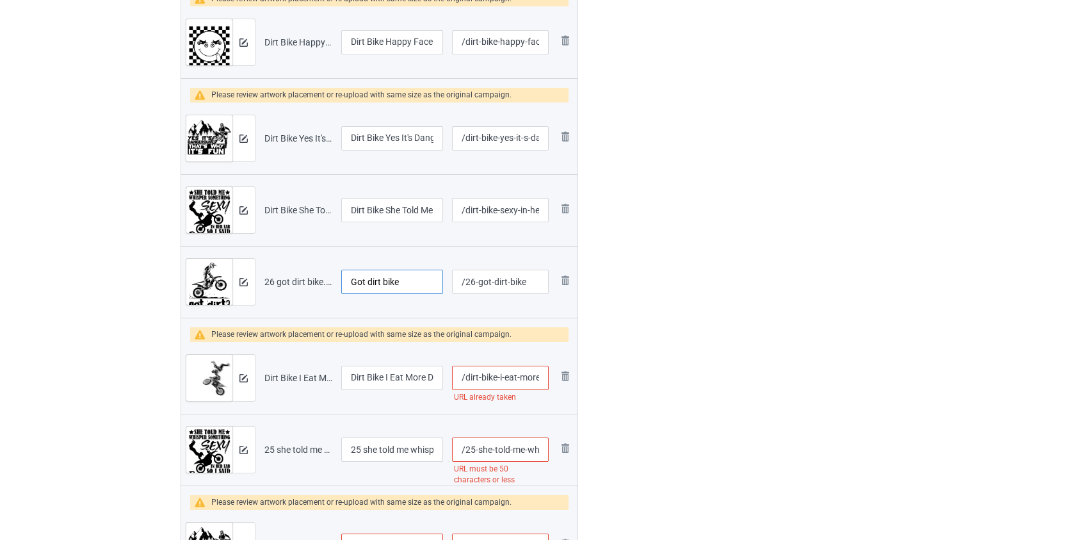
scroll to position [1164, 0]
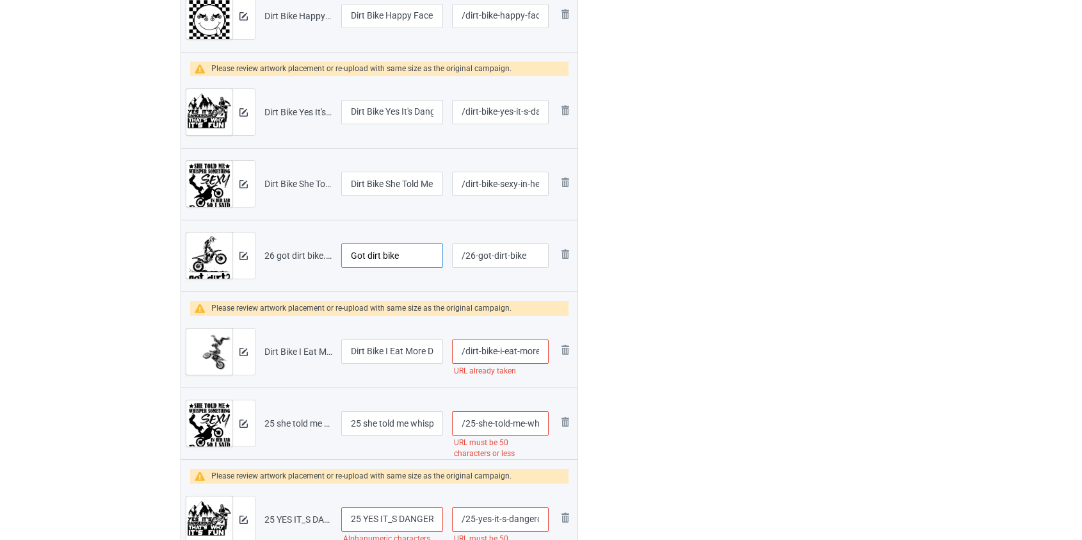
type input "Got dirt bike"
drag, startPoint x: 519, startPoint y: 350, endPoint x: 466, endPoint y: 351, distance: 53.2
click at [466, 351] on input "/dirt-bike-i-eat-more-dirt-than-food" at bounding box center [500, 351] width 96 height 24
click at [493, 348] on input "/more-dirt-than-food" at bounding box center [500, 351] width 96 height 24
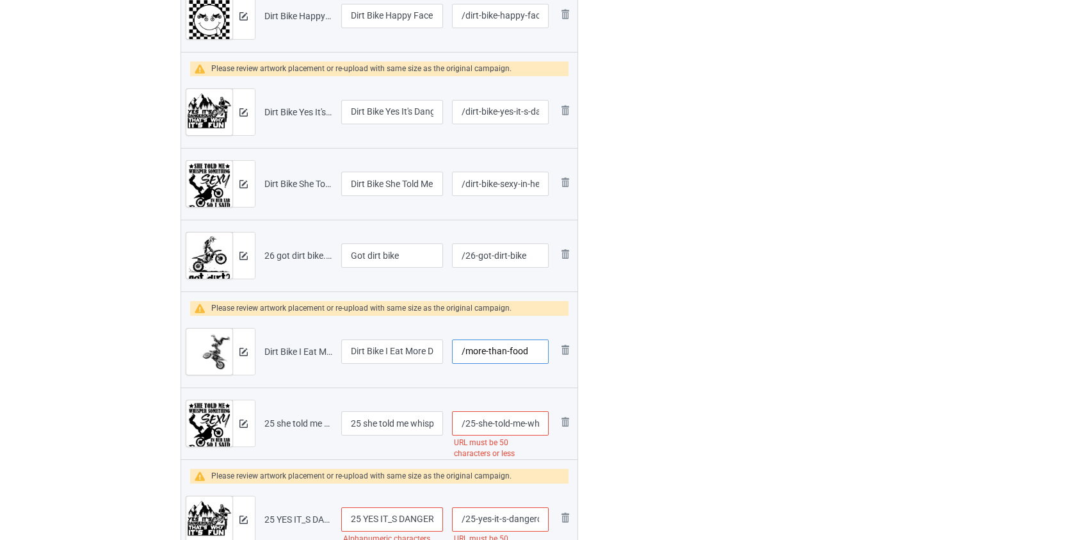
type input "/more-than-food"
drag, startPoint x: 366, startPoint y: 421, endPoint x: 222, endPoint y: 414, distance: 144.9
click at [222, 414] on tr "Preview and edit artwork 25 she told me whisper something sexy in her ear so i …" at bounding box center [379, 423] width 397 height 72
type input "She told me whisper something sexy in her ear so i said braap dirt bike"
drag, startPoint x: 495, startPoint y: 423, endPoint x: 467, endPoint y: 425, distance: 28.2
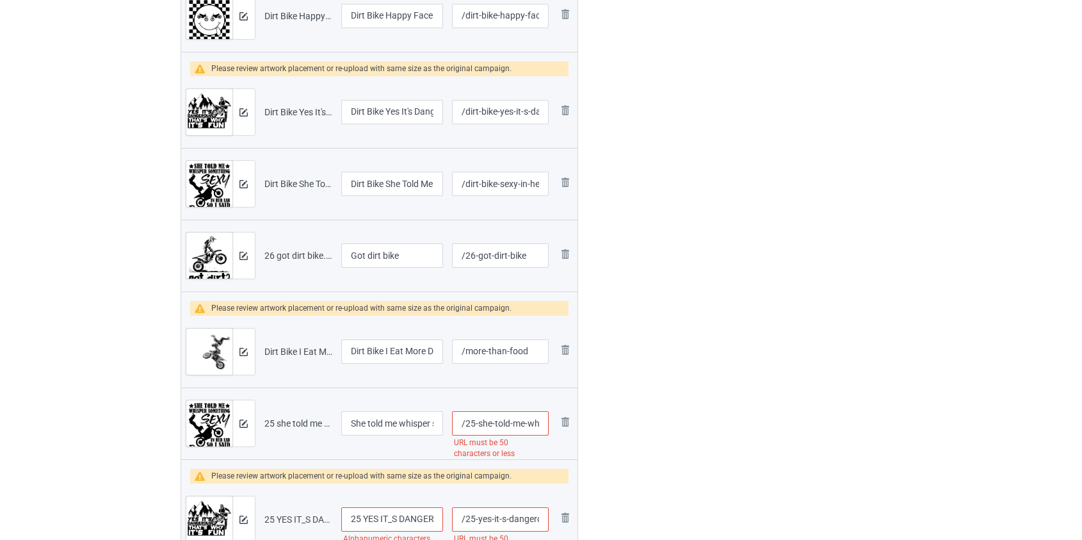
click at [467, 425] on input "/25-she-told-me-whisper-something-sexy-in-her-ear-so-i-said-braap-dirt-bike" at bounding box center [500, 423] width 96 height 24
click at [514, 424] on input "/told-me-whisper-something-sexy-in-her-ear-so-i-said-braap-dirt-bike" at bounding box center [500, 423] width 96 height 24
click at [516, 425] on input "/told-me-something-sexy-in-her-ear-so-i-said-braap-dirt-bike" at bounding box center [500, 423] width 96 height 24
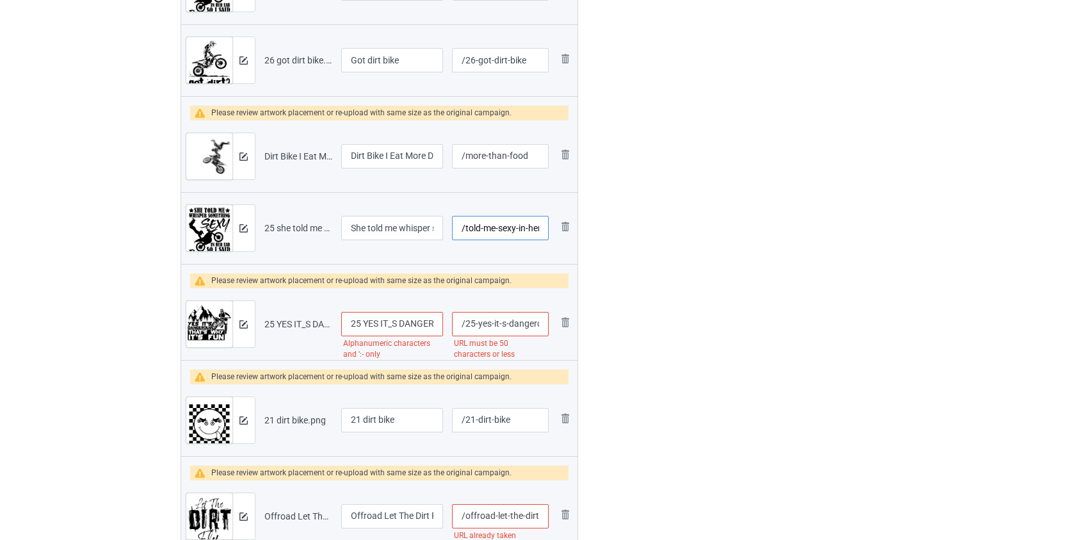
scroll to position [1397, 0]
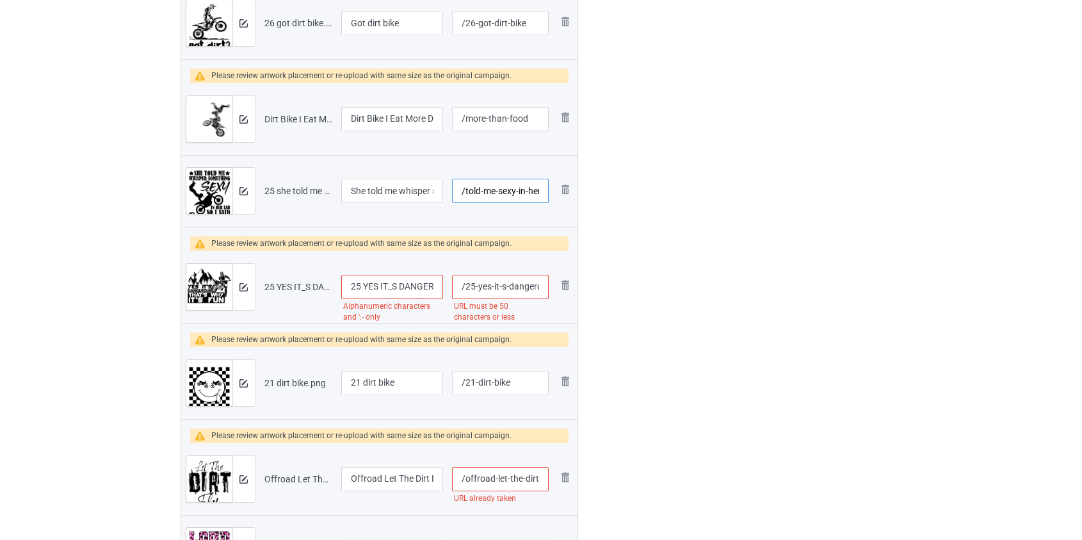
type input "/told-me-sexy-in-her-ear-so-i-said-braap-dirt-bike"
drag, startPoint x: 364, startPoint y: 284, endPoint x: 289, endPoint y: 286, distance: 74.3
click at [289, 286] on tr "Preview and edit artwork 25 YES IT_S DANGEROUS THAT_S WHY IT_S FUN DIRT BIKE.pn…" at bounding box center [379, 287] width 397 height 72
click at [380, 285] on input "YES IT_S DANGEROUS THAT_S WHY IT_S FUN DIRT BIKE" at bounding box center [392, 287] width 102 height 24
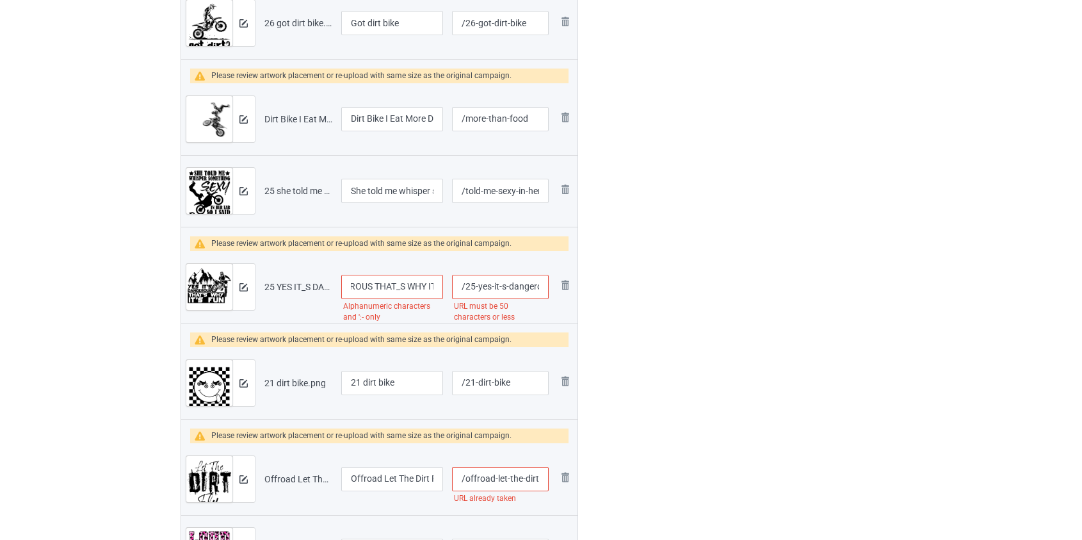
click at [405, 288] on input "YES IT'S DANGEROUS THAT_S WHY IT_S FUN DIRT BIKE" at bounding box center [392, 287] width 102 height 24
click at [403, 287] on input "YES IT'S DANGEROUS THAT_S WHY IT_S FUN DIRT BIKE" at bounding box center [392, 287] width 102 height 24
type input "YES IT'S DANGEROUS THAT'S WHY IT'S FUN DIRT BIKE"
click at [519, 288] on input "/25-yes-it-s-dangerous-that-s-why-it-s-fun-dirt-bike" at bounding box center [500, 287] width 96 height 24
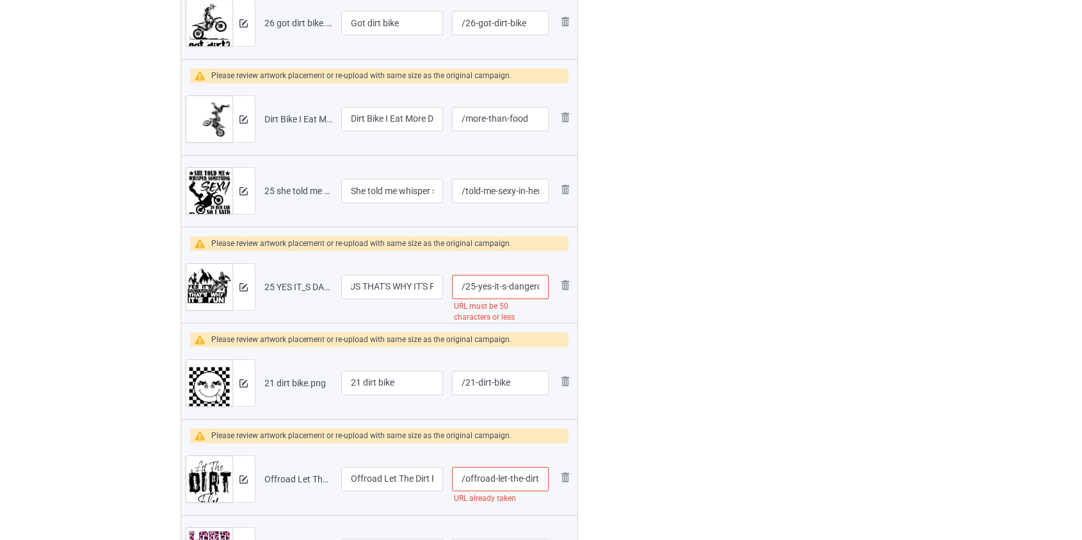
scroll to position [0, 0]
click at [519, 288] on input "/25-yes-it-s-dangerous-that-s-why-it-s-fun-dirt-bike" at bounding box center [500, 287] width 96 height 24
type input "/25-yes-it-s-fun-dirt-bike"
drag, startPoint x: 368, startPoint y: 378, endPoint x: 188, endPoint y: 380, distance: 179.3
click at [188, 380] on tr "Preview and edit artwork 21 dirt bike.png 21 dirt bike /21-dirt-bike Remove file" at bounding box center [379, 383] width 397 height 72
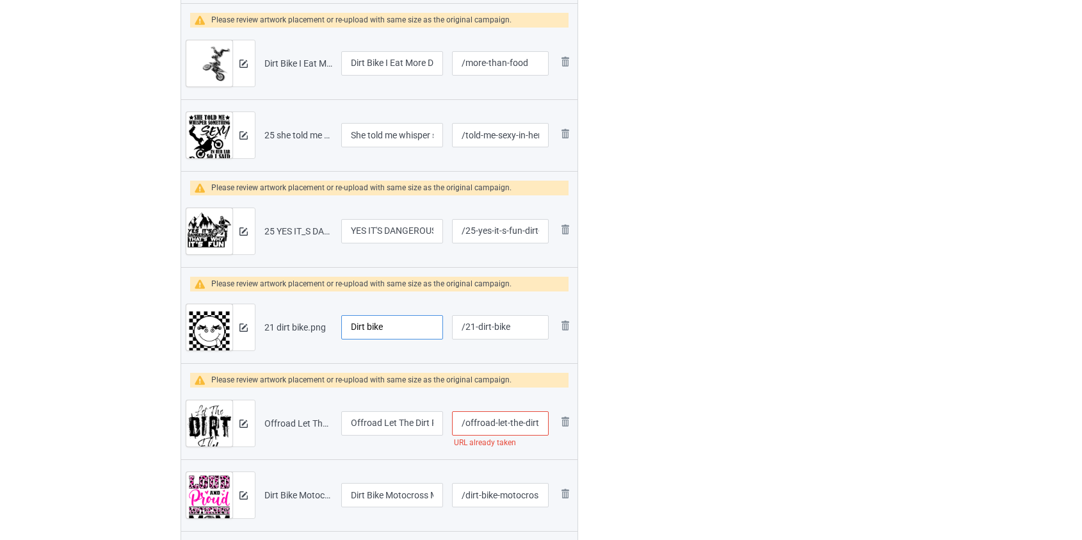
scroll to position [1571, 0]
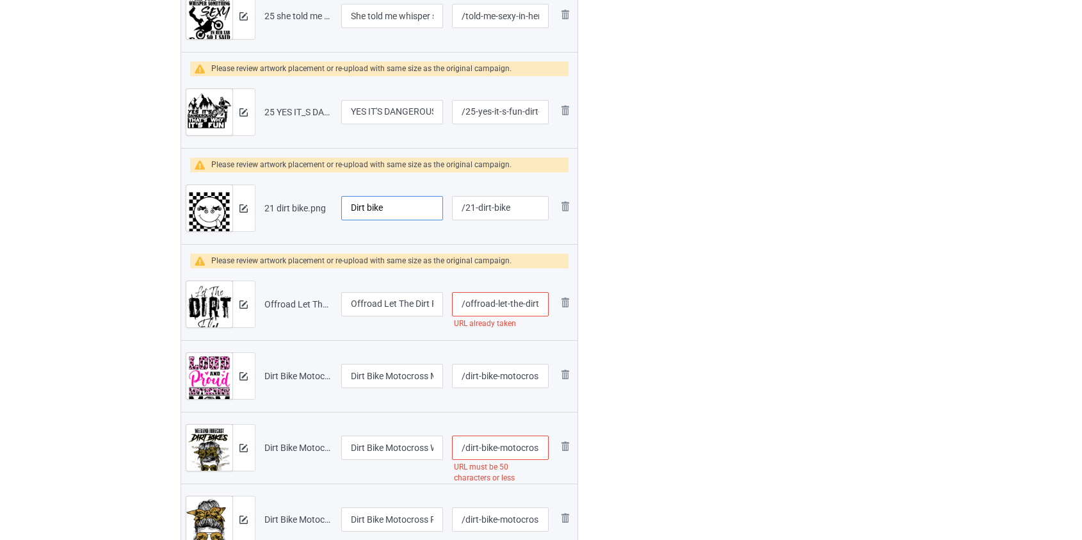
type input "Dirt bike"
click at [482, 307] on input "/offroad-let-the-dirt-fly" at bounding box center [500, 304] width 96 height 24
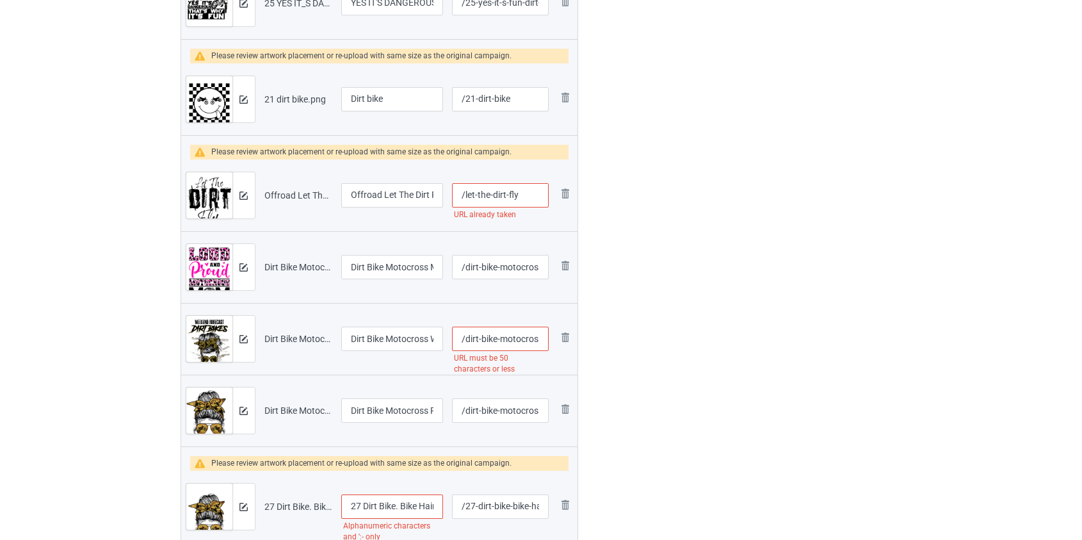
scroll to position [1688, 0]
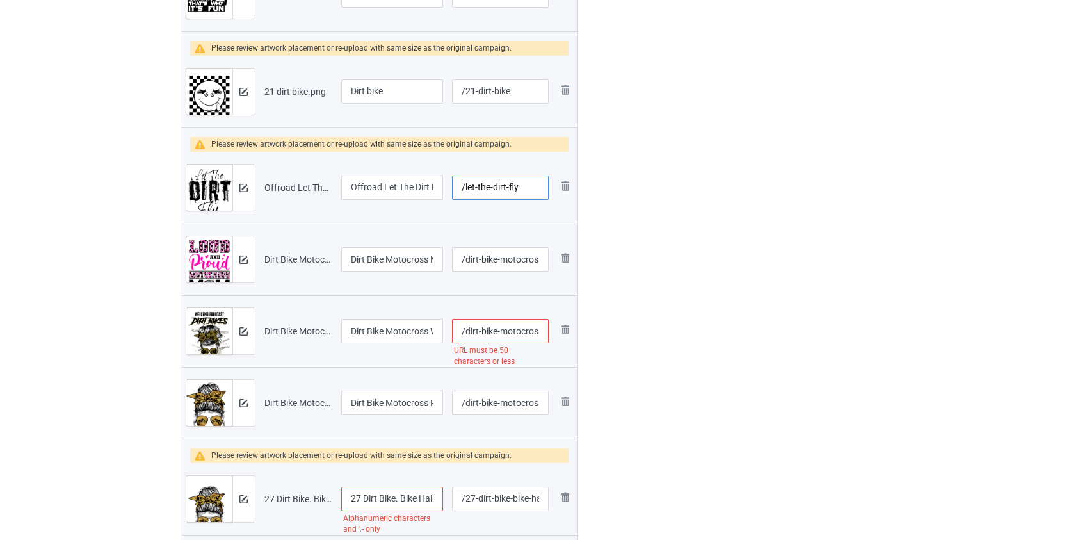
type input "/let-the-dirt-fly"
click at [515, 332] on input "/dirt-bike-motocross-weekend-forecast-dirt-bikes-with-no-chance-of-cooking-or-c…" at bounding box center [500, 331] width 96 height 24
click at [520, 334] on input "/dirt-bike-forecast-dirt-bikes-with-no-chance-of-cooking-or-cleaning" at bounding box center [500, 331] width 96 height 24
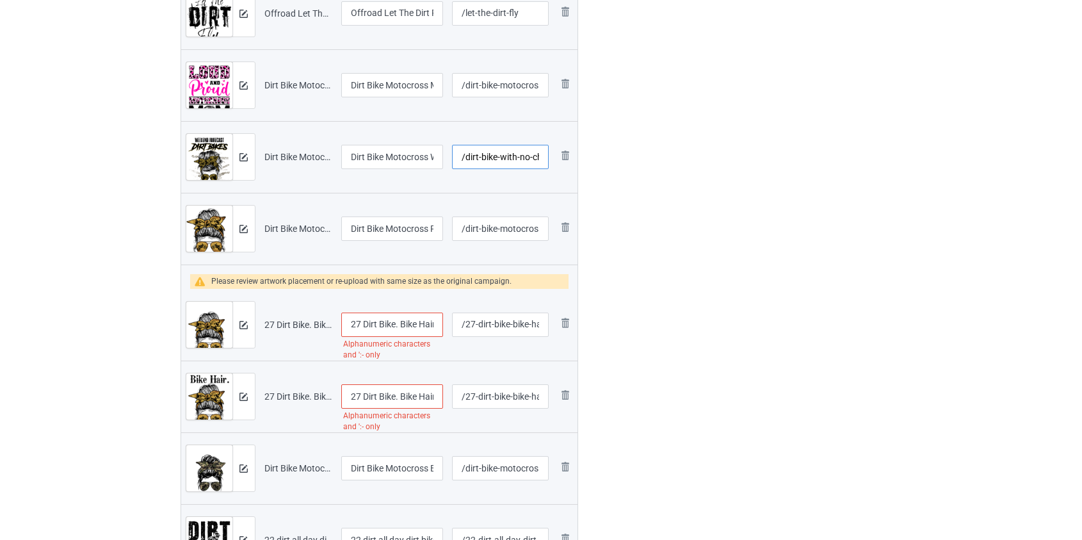
scroll to position [1863, 0]
type input "/dirt-bike-with-no-chance-of-cooking-or-cleaning"
drag, startPoint x: 366, startPoint y: 322, endPoint x: 285, endPoint y: 323, distance: 81.3
click at [285, 323] on tr "Preview and edit artwork 27 Dirt Bike. Bike Hair. Don_t Care draff.png 27 Dirt …" at bounding box center [379, 324] width 397 height 72
click at [350, 321] on input "27 Dirt Bike. Bike Hair. Don_t Care draff" at bounding box center [392, 324] width 102 height 24
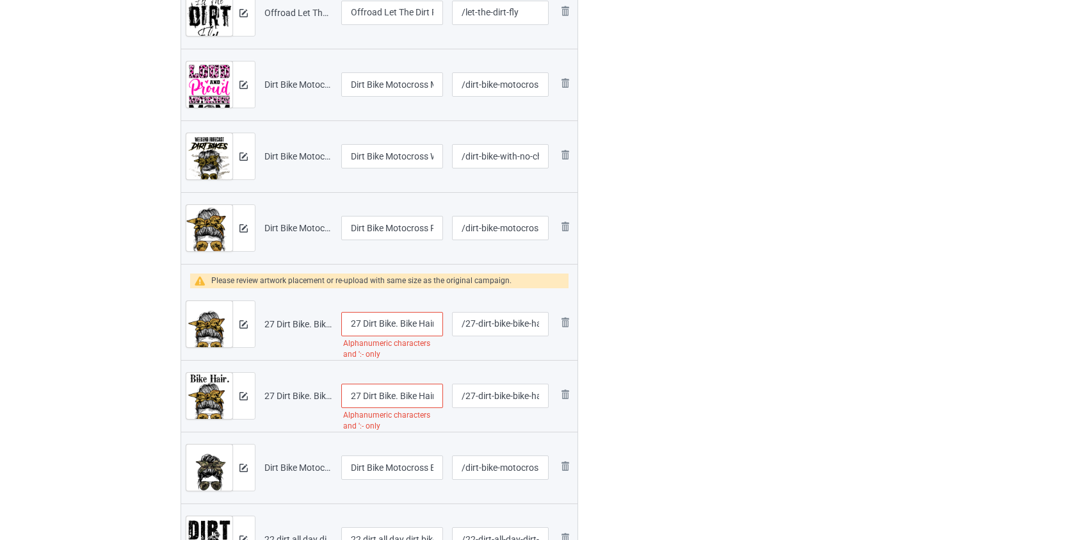
click at [350, 321] on input "27 Dirt Bike. Bike Hair. Don_t Care draff" at bounding box center [392, 324] width 102 height 24
click at [383, 321] on input "Dirt Bike. Bike Hair. Don_t Care draff" at bounding box center [392, 324] width 102 height 24
click at [419, 323] on input "Dirt Bike Bike Hair. Don_t Care draff" at bounding box center [392, 324] width 102 height 24
click at [422, 324] on input "Dirt Bike Bike Hair. Don_t Care draff" at bounding box center [392, 324] width 102 height 24
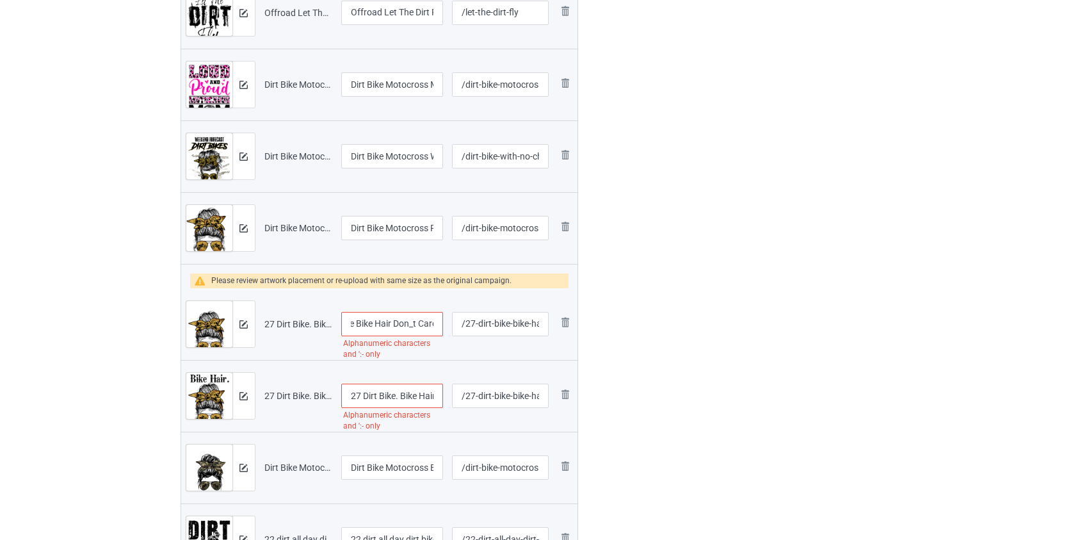
click at [415, 324] on input "Dirt Bike Bike Hair Don_t Care draff" at bounding box center [392, 324] width 102 height 24
type input "Dirt Bike Bike Hair Don't Care draff"
drag, startPoint x: 366, startPoint y: 392, endPoint x: 266, endPoint y: 398, distance: 99.4
click at [267, 398] on tr "Preview and edit artwork 27 Dirt Bike. Bike Hair. Don_t Care..png 27 Dirt Bike.…" at bounding box center [379, 396] width 397 height 72
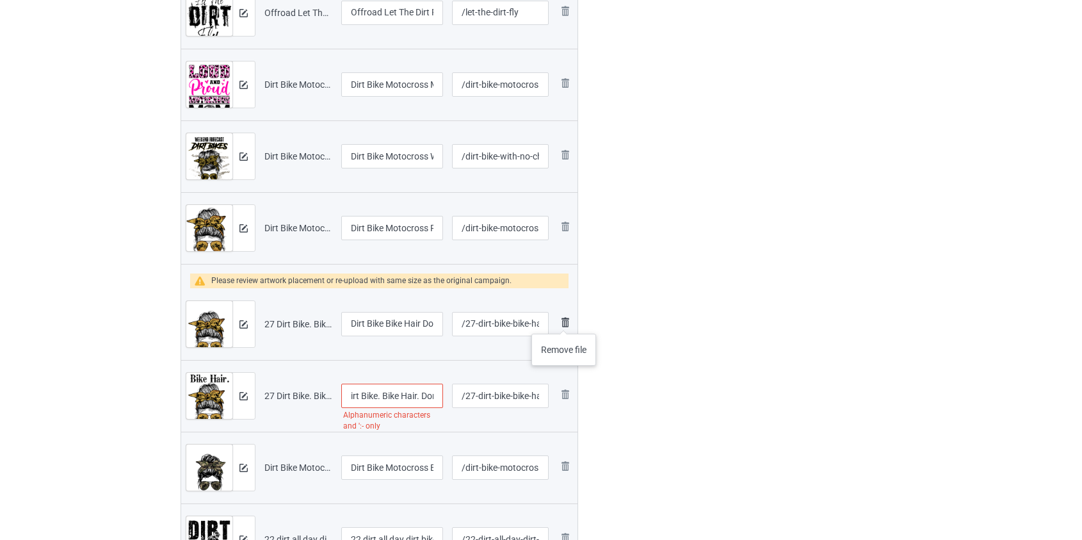
click at [564, 321] on img at bounding box center [565, 321] width 15 height 15
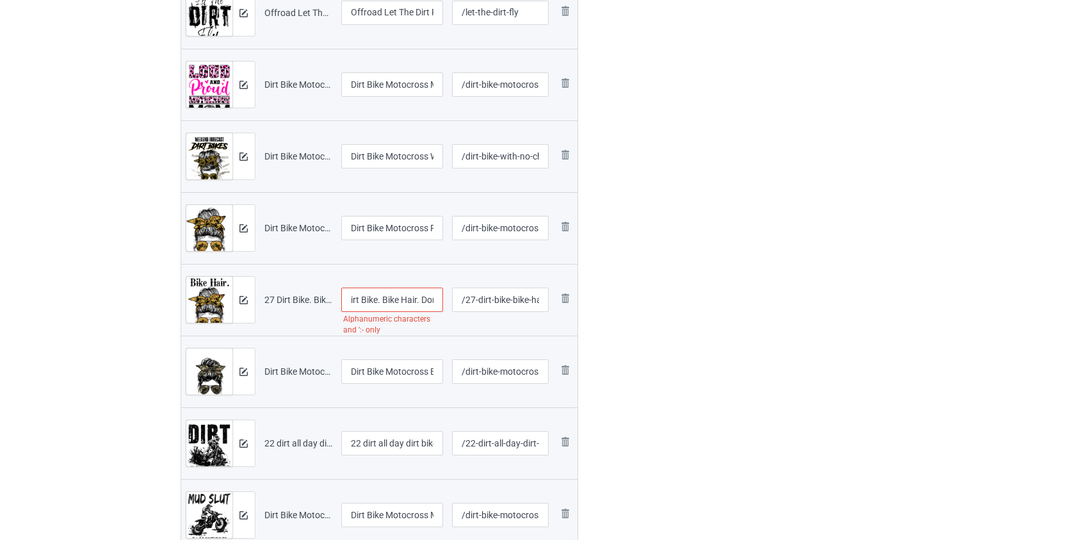
click at [346, 298] on input "irt Bike. Bike Hair. Don_t Care." at bounding box center [392, 300] width 102 height 24
click at [384, 297] on input "Dirt Bike. Bike Hair. Don_t Care." at bounding box center [392, 300] width 102 height 24
click at [420, 302] on input "Dirt Bike Bike Hair. Don_t Care." at bounding box center [392, 300] width 102 height 24
click at [408, 298] on input "Dirt Bike Bike Hair Don_t Care." at bounding box center [392, 300] width 102 height 24
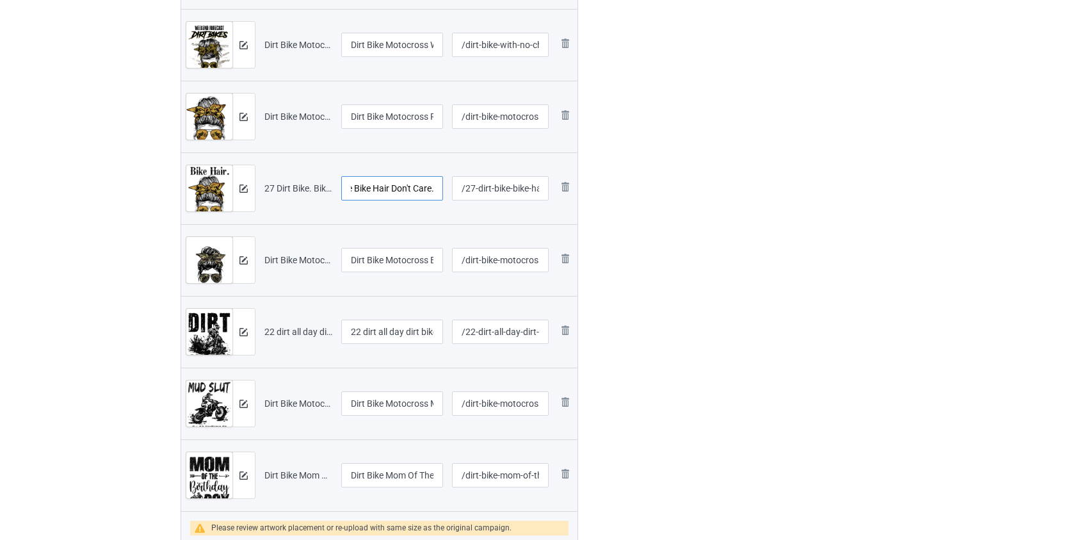
scroll to position [1979, 0]
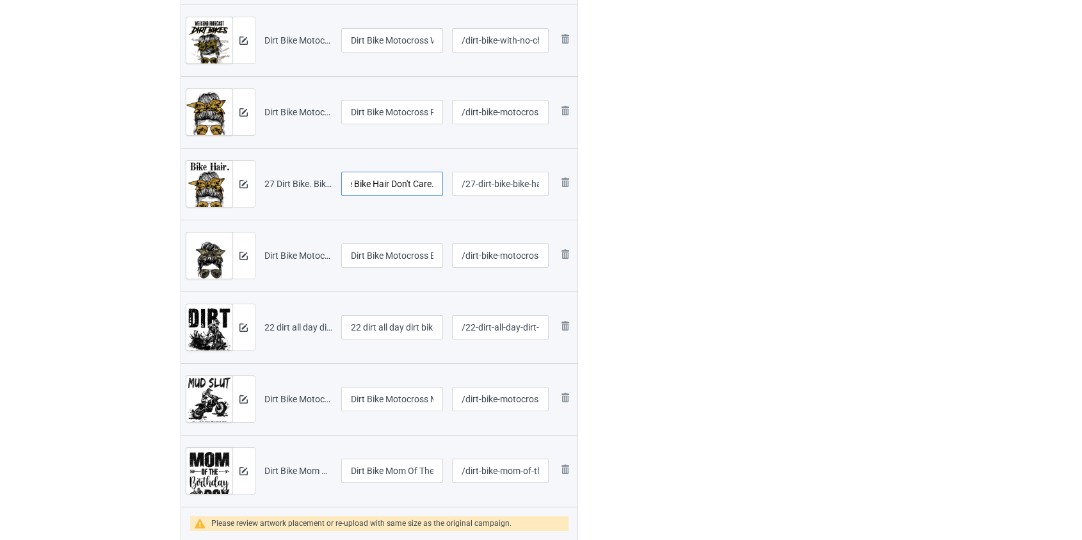
type input "Dirt Bike Bike Hair Don't Care."
drag, startPoint x: 367, startPoint y: 327, endPoint x: 215, endPoint y: 326, distance: 152.4
click at [215, 326] on tr "Preview and edit artwork 22 dirt all day dirt bike.png 22 dirt all day dirt bik…" at bounding box center [379, 327] width 397 height 72
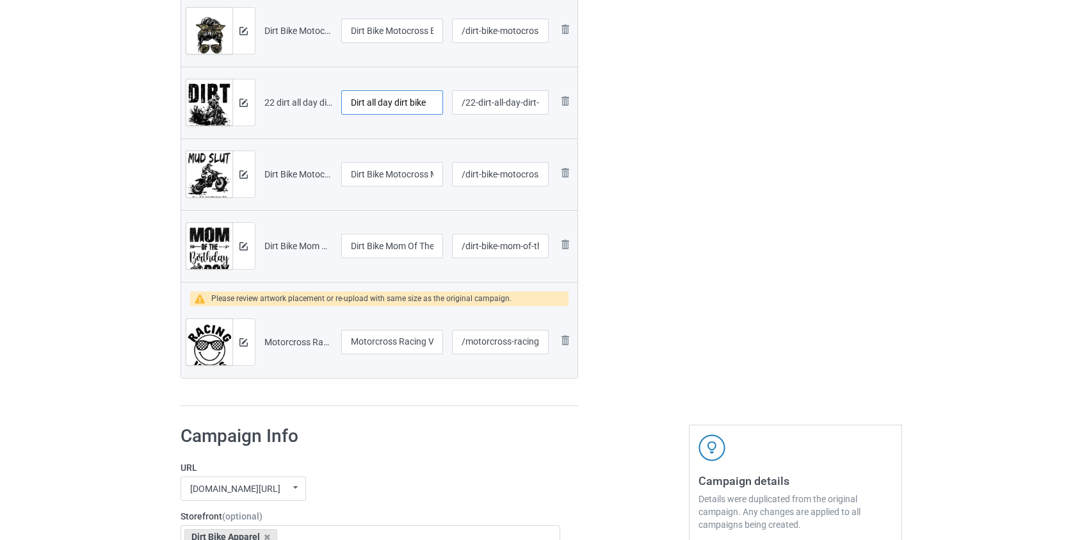
scroll to position [2212, 0]
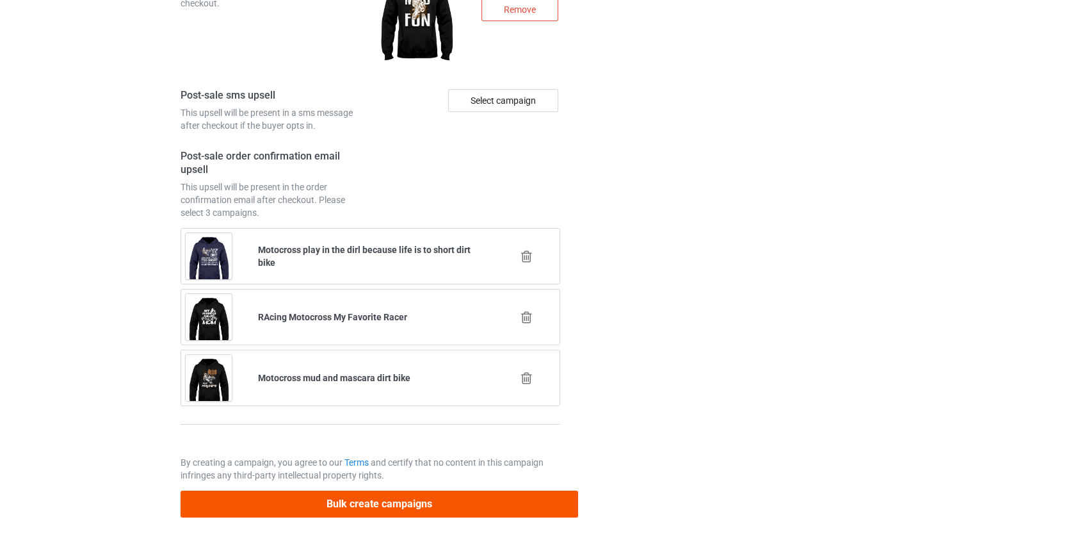
type input "Dirt all day dirt bike"
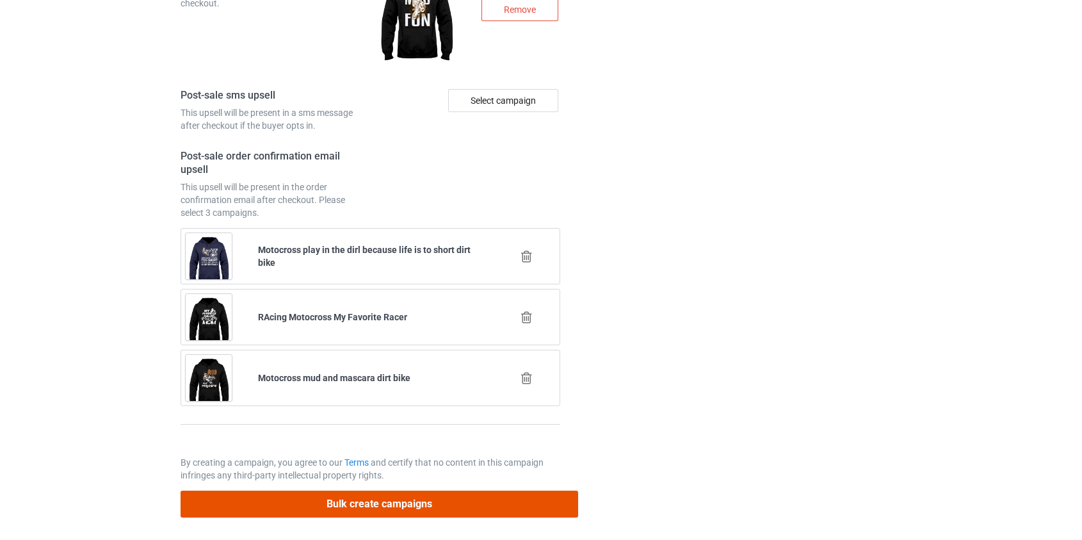
click at [392, 502] on button "Bulk create campaigns" at bounding box center [380, 503] width 398 height 26
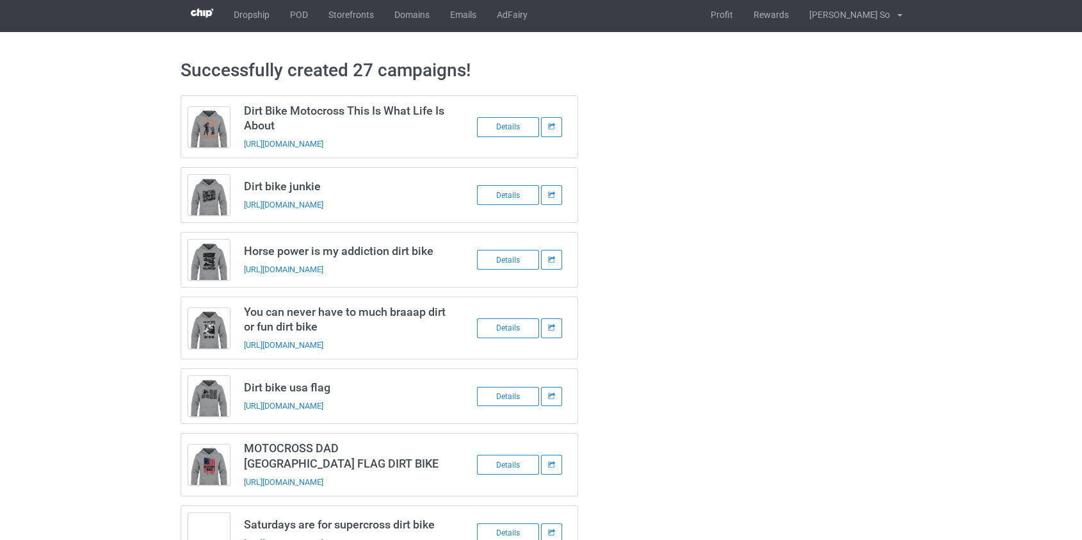
scroll to position [0, 0]
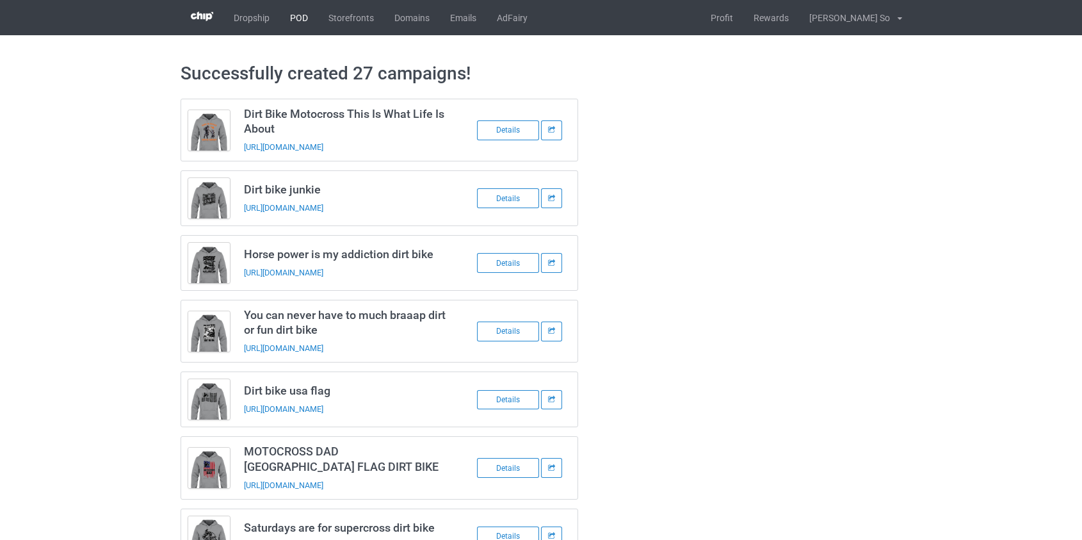
click at [300, 20] on link "POD" at bounding box center [299, 17] width 38 height 35
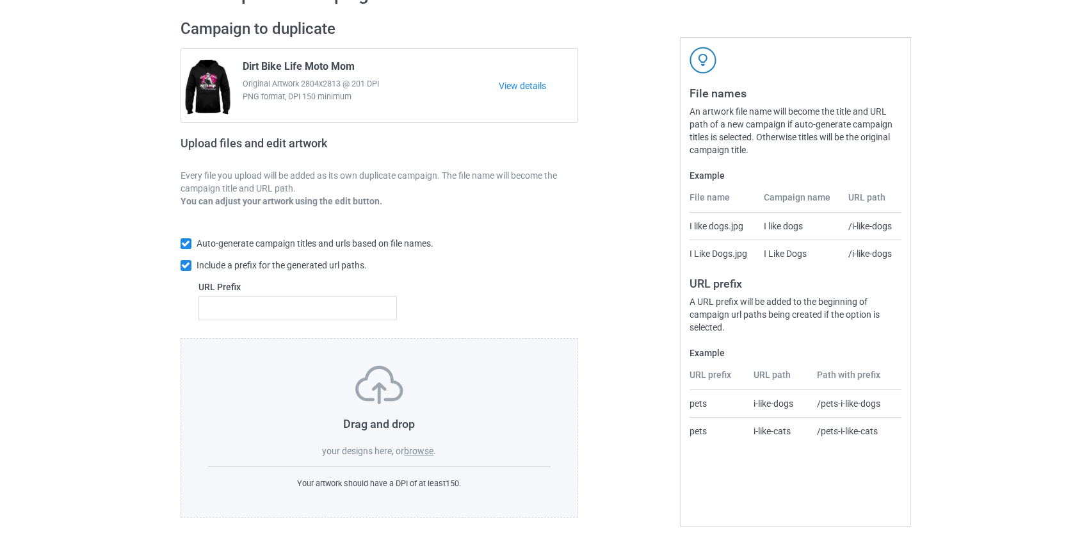
scroll to position [83, 0]
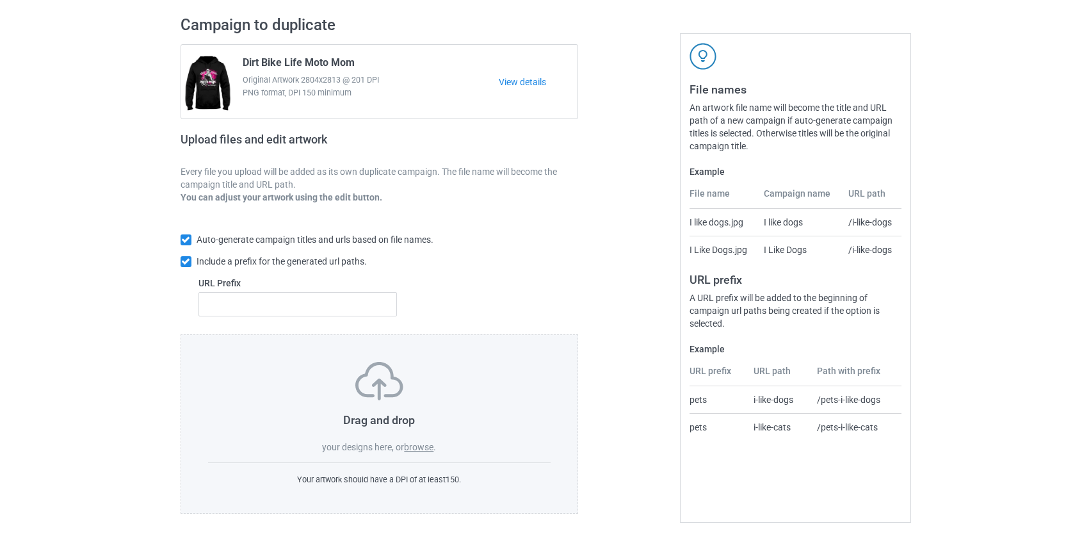
click at [426, 446] on label "browse" at bounding box center [418, 447] width 29 height 10
click at [0, 0] on input "browse" at bounding box center [0, 0] width 0 height 0
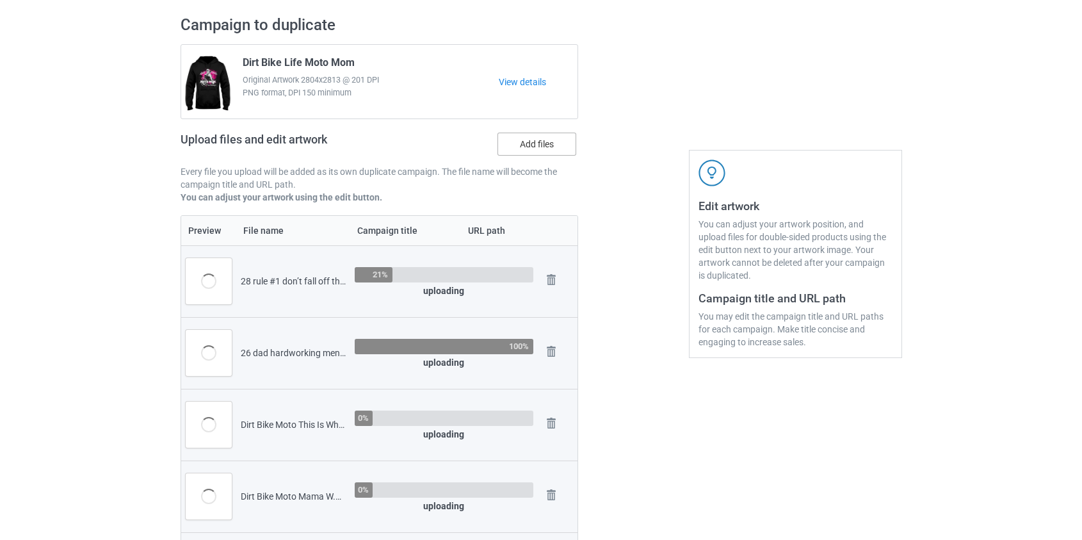
click at [542, 143] on label "Add files" at bounding box center [537, 144] width 79 height 23
click at [0, 0] on input "Add files" at bounding box center [0, 0] width 0 height 0
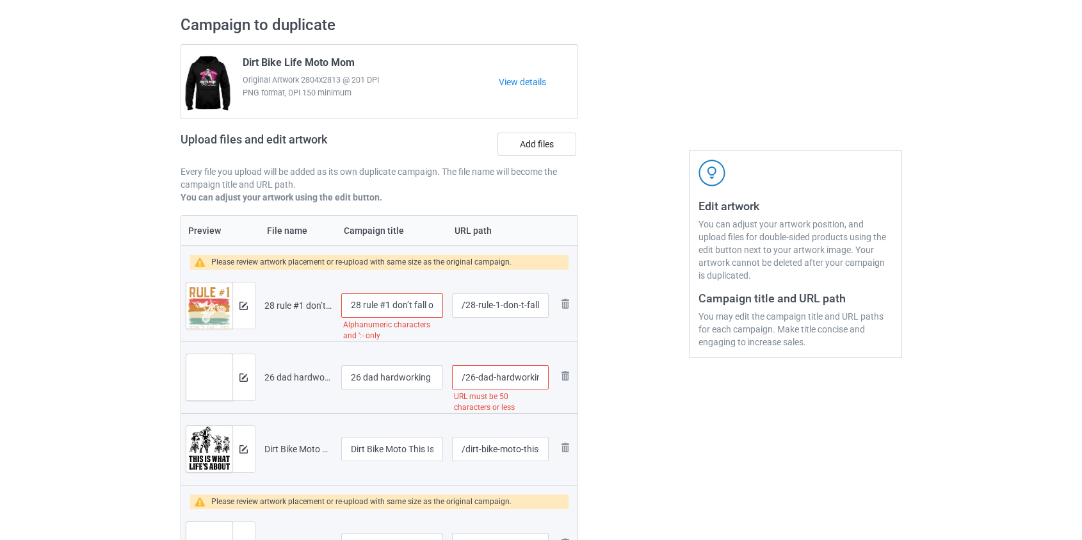
drag, startPoint x: 365, startPoint y: 303, endPoint x: 207, endPoint y: 301, distance: 158.2
click at [207, 301] on tr "Preview and edit artwork 28 rule #1 don’t fall off the dirt bike.png 28 rule #1…" at bounding box center [379, 306] width 397 height 72
click at [371, 307] on input "Rule #1 don’t fall off the dirt bike" at bounding box center [392, 305] width 102 height 24
type input "Rule 1 don’t fall off the dirt bike"
drag, startPoint x: 368, startPoint y: 374, endPoint x: 252, endPoint y: 371, distance: 115.9
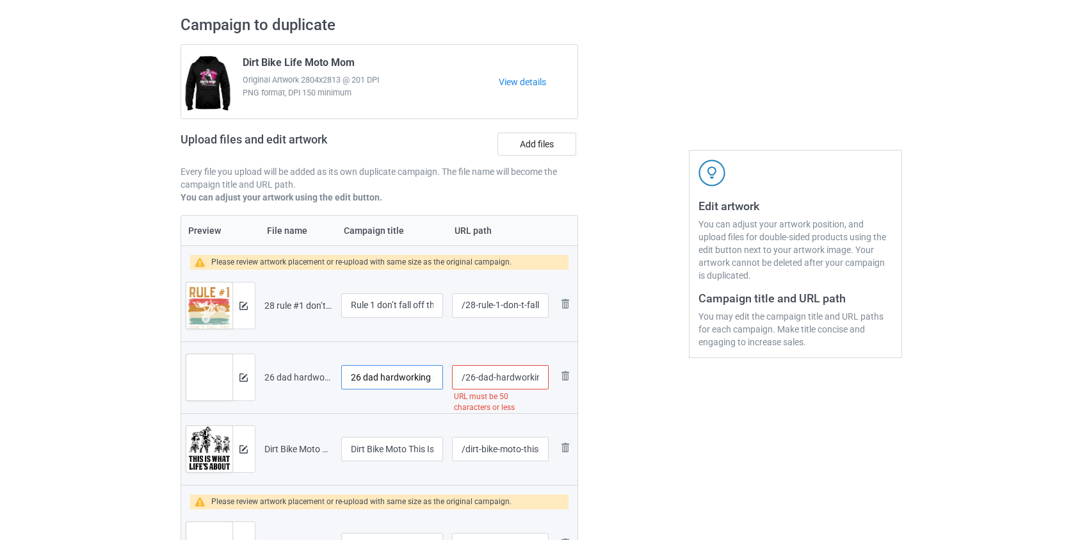
click at [252, 371] on tr "Preview and edit artwork 26 dad hardworking mentor wise strong brave dirt bike.…" at bounding box center [379, 377] width 397 height 72
type input "Dad hardworking mentor wise strong brave dirt bike"
click at [510, 378] on input "/26-dad-hardworking-mentor-wise-strong-brave-dirt-bike" at bounding box center [500, 377] width 96 height 24
click at [509, 378] on input "/26-dad-hardworking-mentor-wise-strong-brave-dirt-bike" at bounding box center [500, 377] width 96 height 24
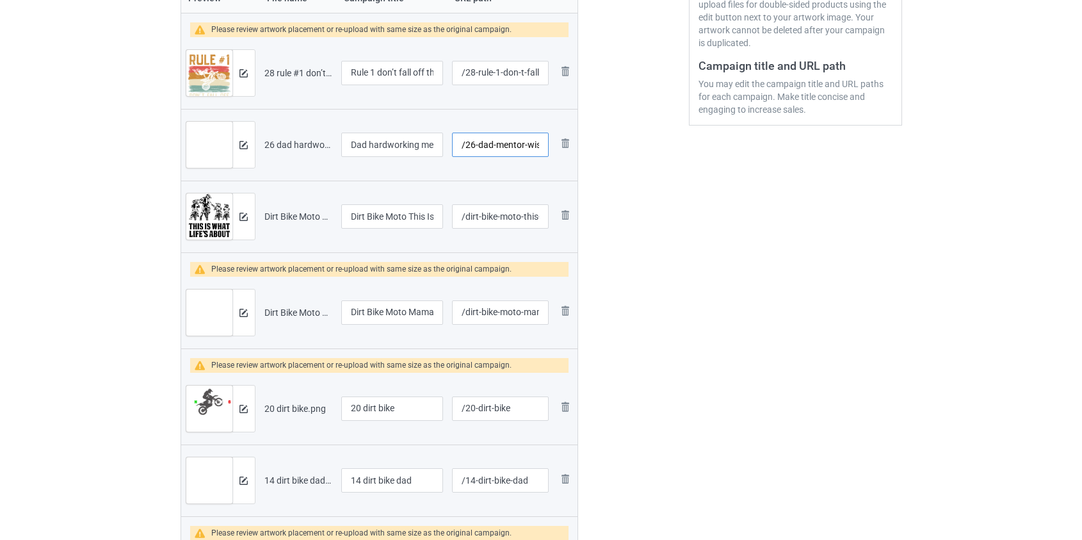
type input "/26-dad-mentor-wise-strong-brave-dirt-bike"
drag, startPoint x: 367, startPoint y: 405, endPoint x: 207, endPoint y: 405, distance: 159.4
click at [207, 405] on tr "Preview and edit artwork 20 dirt bike.png 20 dirt bike /20-dirt-bike Remove file" at bounding box center [379, 409] width 397 height 72
click at [563, 211] on img at bounding box center [565, 214] width 15 height 15
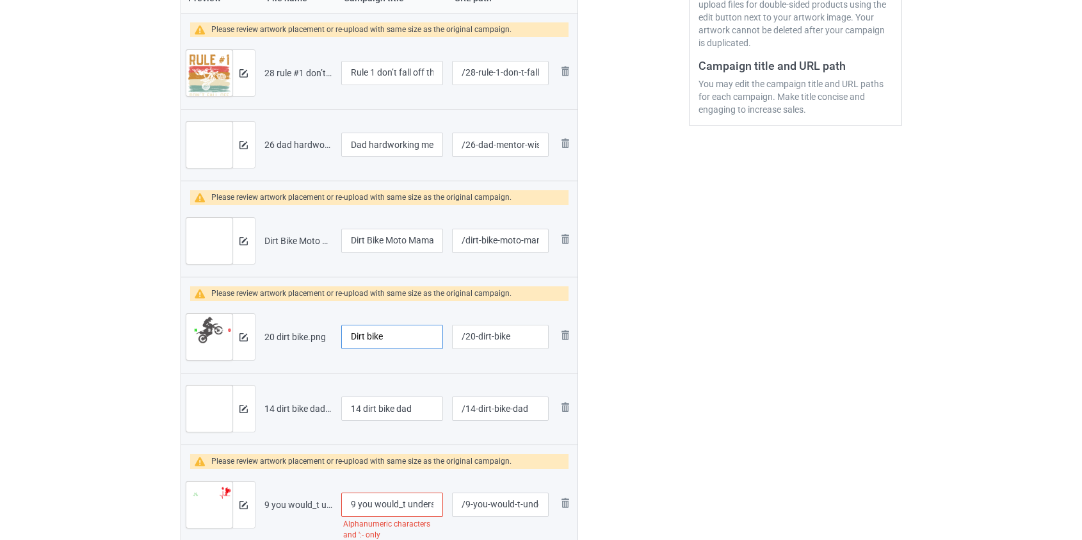
type input "Dirt bike"
drag, startPoint x: 367, startPoint y: 409, endPoint x: 245, endPoint y: 409, distance: 121.7
click at [245, 409] on tr "Preview and edit artwork 14 dirt bike dad.png 14 dirt bike dad /14-dirt-bike-da…" at bounding box center [379, 409] width 397 height 72
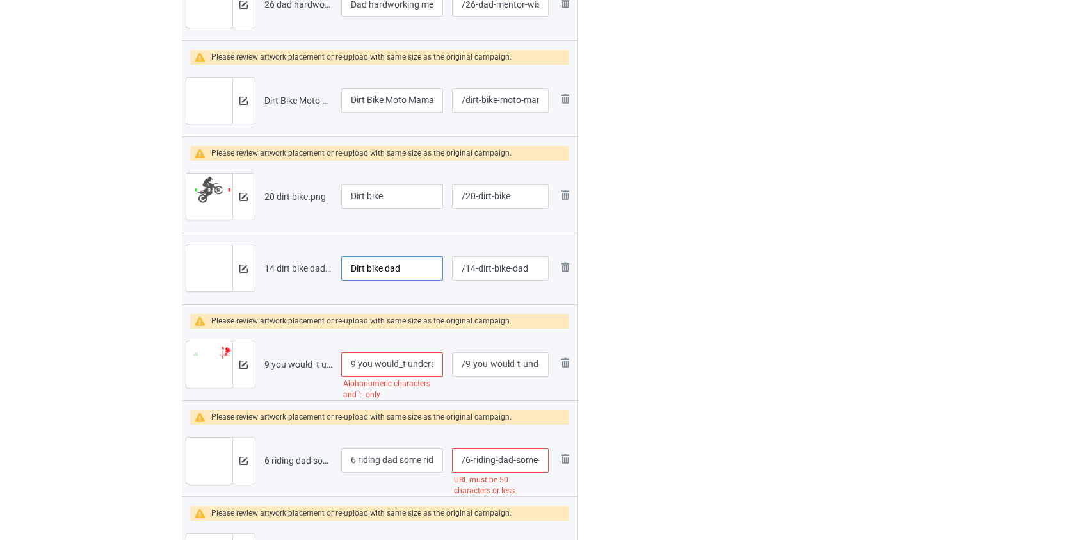
scroll to position [490, 0]
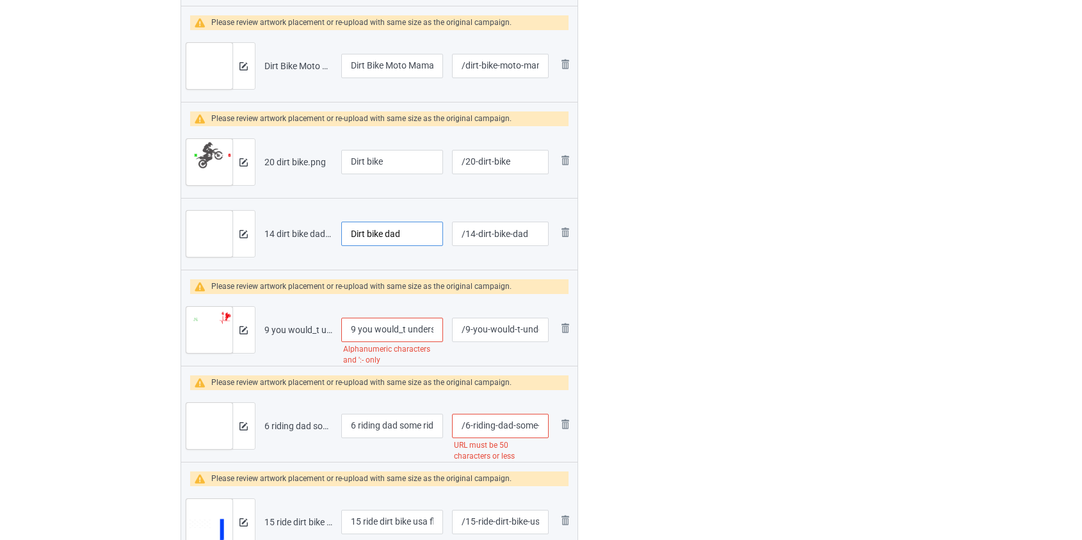
type input "Dirt bike dad"
drag, startPoint x: 360, startPoint y: 325, endPoint x: 249, endPoint y: 333, distance: 111.0
click at [250, 333] on tr "Preview and edit artwork 9 you would_t understand dirt bike.png 9 you would_t u…" at bounding box center [379, 330] width 397 height 72
drag, startPoint x: 394, startPoint y: 327, endPoint x: 400, endPoint y: 357, distance: 30.8
click at [394, 328] on input "You would_t understand dirt bike" at bounding box center [392, 330] width 102 height 24
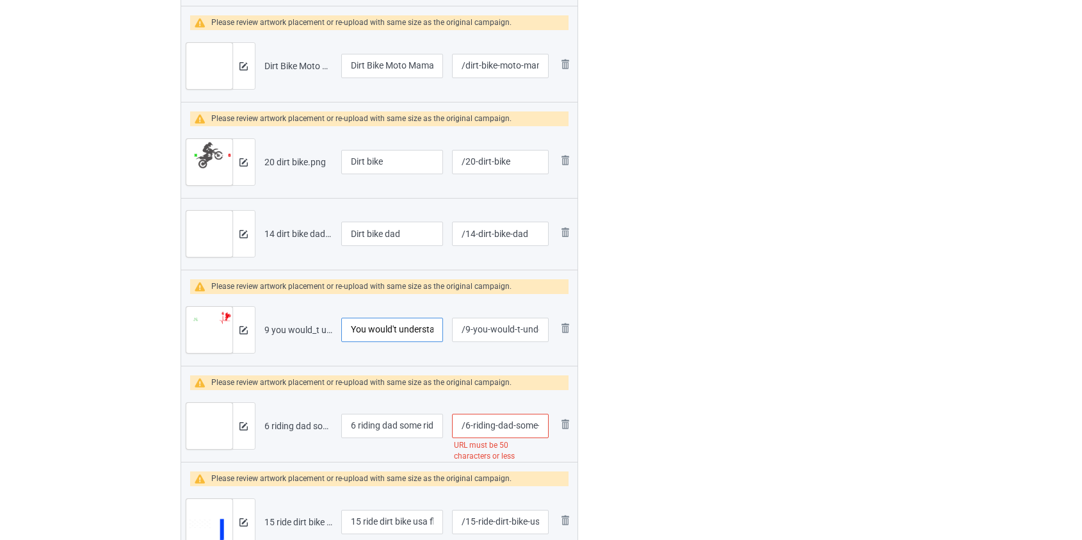
type input "You would't understand dirt bike"
drag, startPoint x: 359, startPoint y: 422, endPoint x: 218, endPoint y: 435, distance: 141.5
click at [218, 435] on tr "Preview and edit artwork 6 riding dad some riders have to wait their entire dir…" at bounding box center [379, 426] width 397 height 72
type input "Riding dad some riders have to wait their entire dirt bike"
click at [479, 425] on input "/6-riding-dad-some-riders-have-to-wait-their-entire-dirt-bike" at bounding box center [500, 426] width 96 height 24
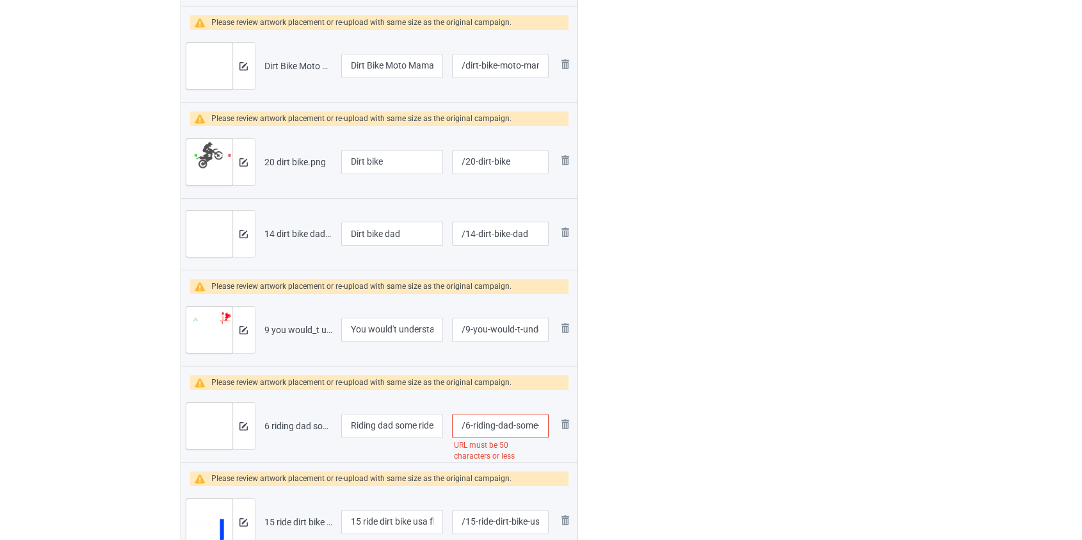
click at [479, 425] on input "/6-riding-dad-some-riders-have-to-wait-their-entire-dirt-bike" at bounding box center [500, 426] width 96 height 24
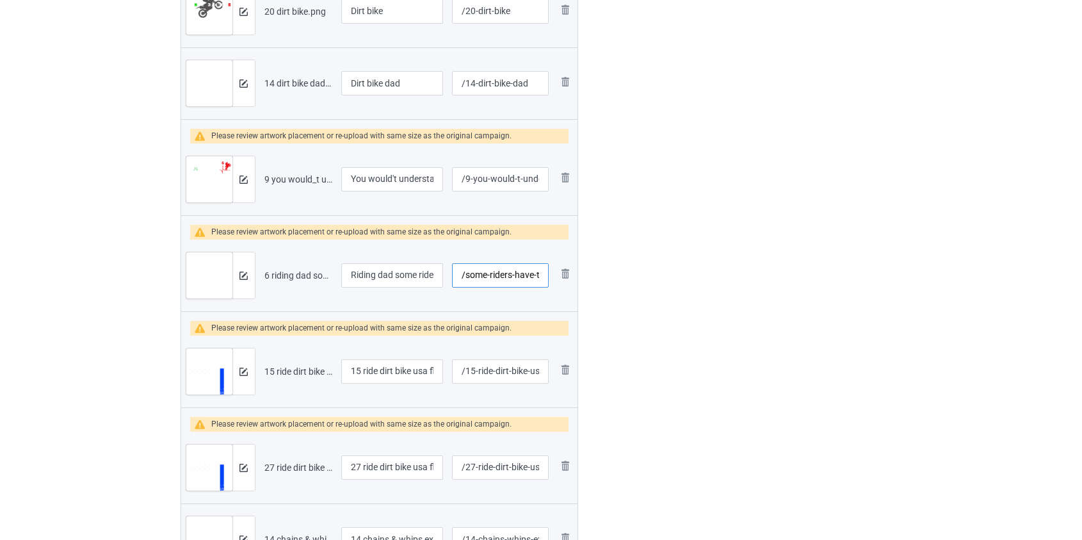
scroll to position [724, 0]
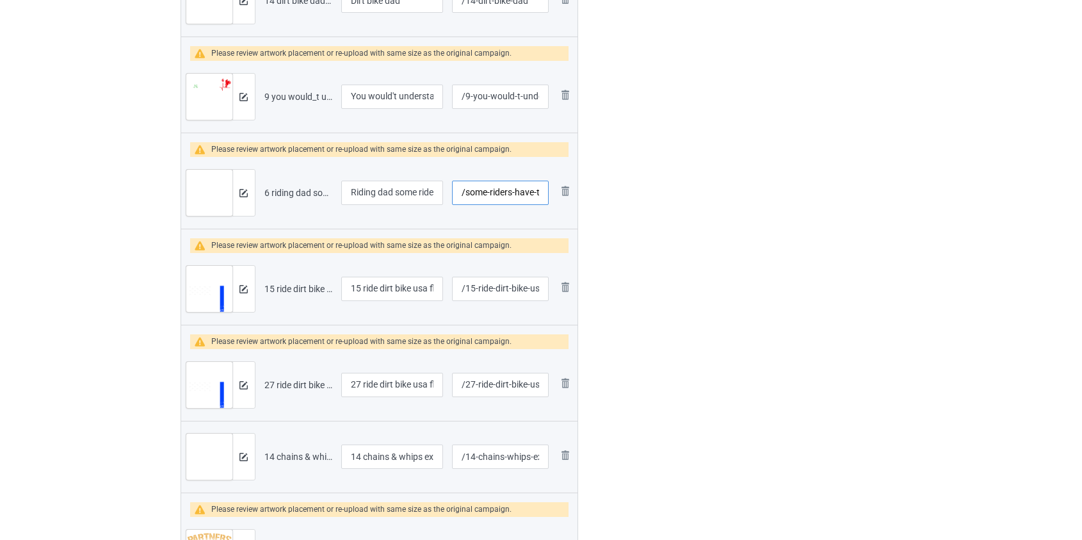
type input "/some-riders-have-to-wait-their-entire-dirt-bike"
drag, startPoint x: 365, startPoint y: 290, endPoint x: 275, endPoint y: 285, distance: 90.4
click at [275, 285] on tr "Preview and edit artwork 15 ride dirt bike usa flag.png 15 ride dirt bike usa f…" at bounding box center [379, 289] width 397 height 72
type input "Ride dirt bike usa flag"
drag, startPoint x: 365, startPoint y: 382, endPoint x: 272, endPoint y: 380, distance: 92.9
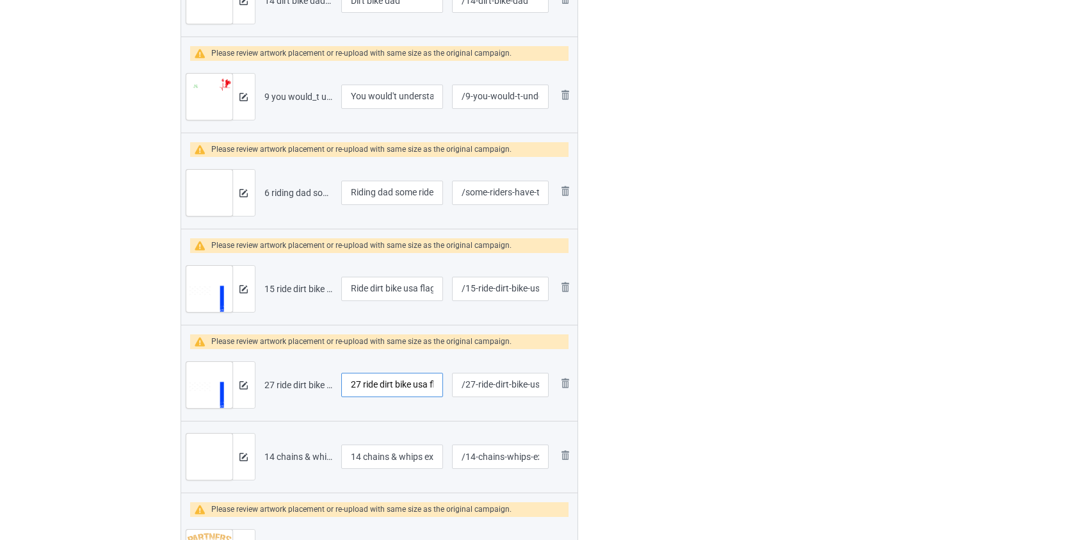
click at [273, 380] on tr "Preview and edit artwork 27 ride dirt bike usa flag.png 27 ride dirt bike usa f…" at bounding box center [379, 385] width 397 height 72
type input "Ride dirt bike usa flag"
drag, startPoint x: 365, startPoint y: 453, endPoint x: 323, endPoint y: 455, distance: 41.7
click at [323, 455] on tr "Preview and edit artwork 14 chains & whips excite me dirt bike.png 14 chains & …" at bounding box center [379, 457] width 397 height 72
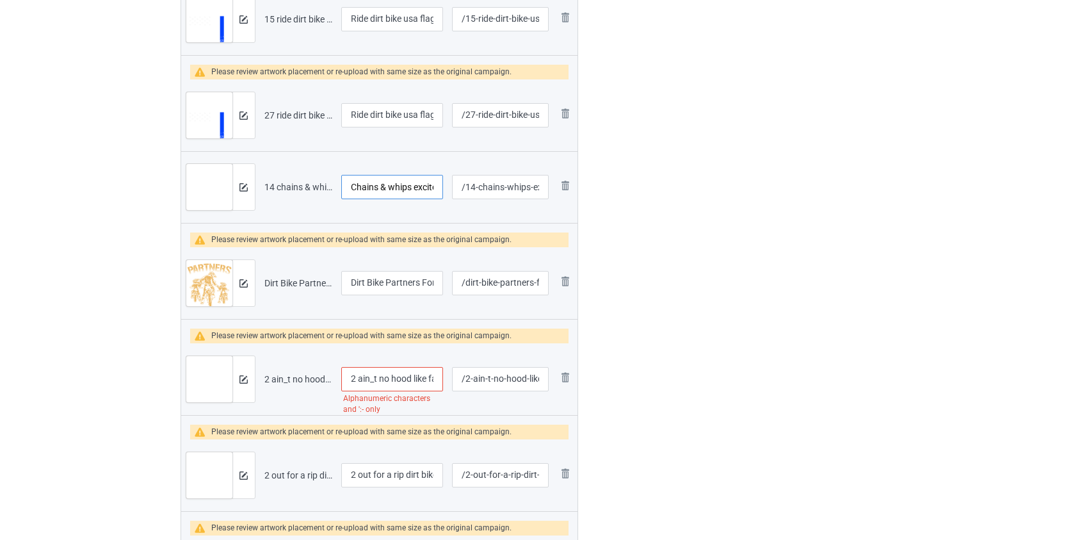
scroll to position [1014, 0]
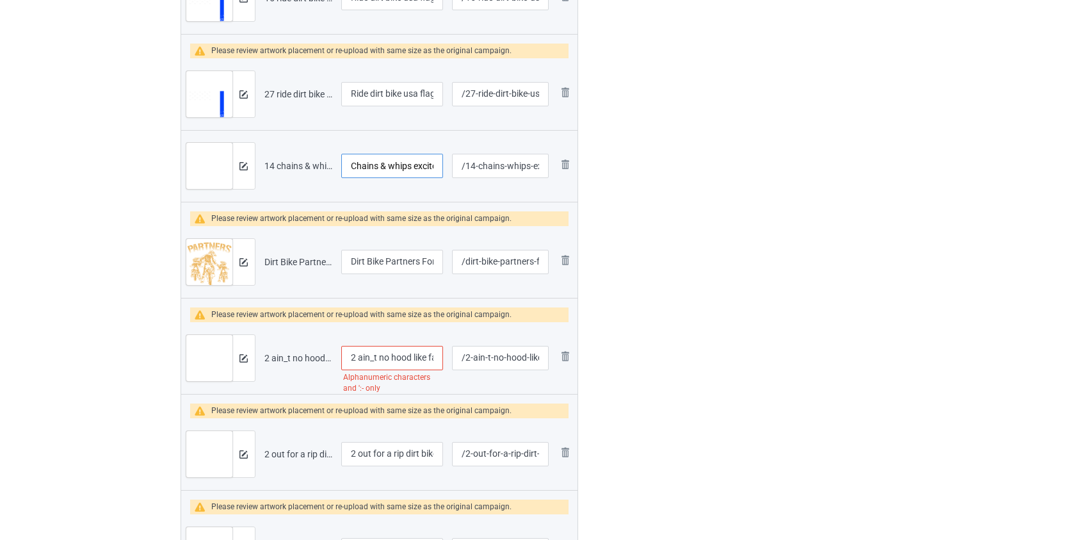
type input "Chains & whips excite me dirt bike"
drag, startPoint x: 361, startPoint y: 357, endPoint x: 270, endPoint y: 354, distance: 91.6
click at [270, 354] on tr "Preview and edit artwork 2 ain_t no hood like fatherhood dirt bike.png 2 ain_t …" at bounding box center [379, 358] width 397 height 72
click at [367, 358] on input "Ain_t no hood like fatherhood dirt bike" at bounding box center [392, 358] width 102 height 24
type input "Ain't no hood like fatherhood dirt bike"
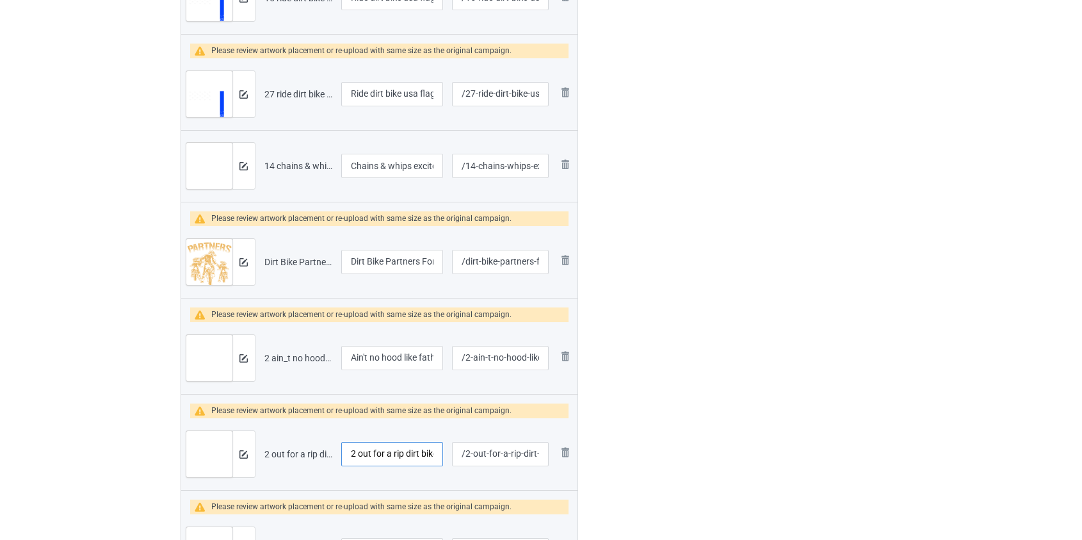
drag, startPoint x: 361, startPoint y: 451, endPoint x: 263, endPoint y: 463, distance: 98.7
click at [264, 463] on tr "Preview and edit artwork 2 out for a rip dirt bike.png 2 out for a rip dirt bik…" at bounding box center [379, 454] width 397 height 72
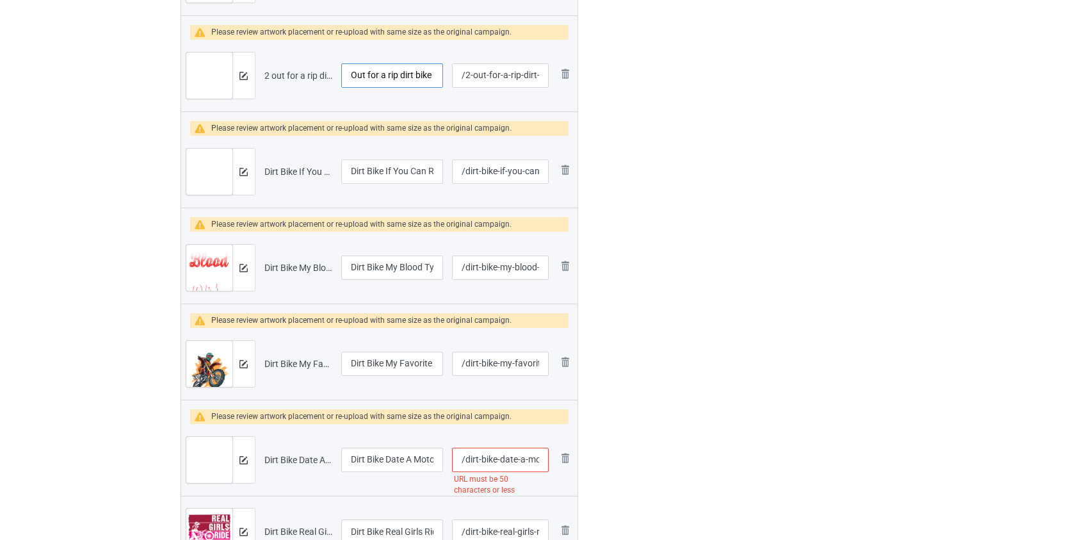
scroll to position [1422, 0]
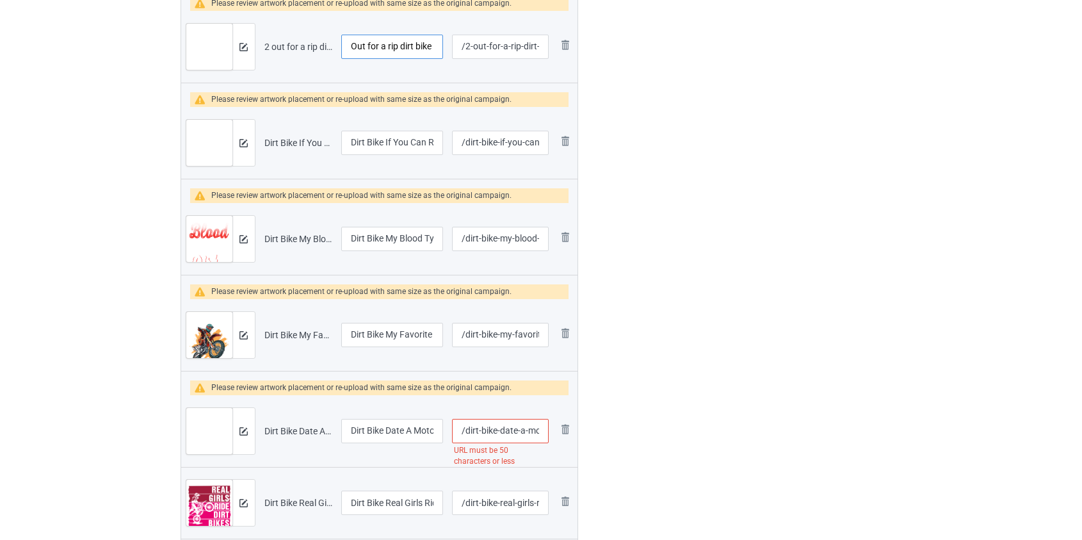
type input "Out for a rip dirt bike"
drag, startPoint x: 501, startPoint y: 425, endPoint x: 467, endPoint y: 428, distance: 34.1
click at [467, 428] on input "/dirt-bike-date-a-motocross-rider-we-break-bones-not-hearts" at bounding box center [500, 431] width 96 height 24
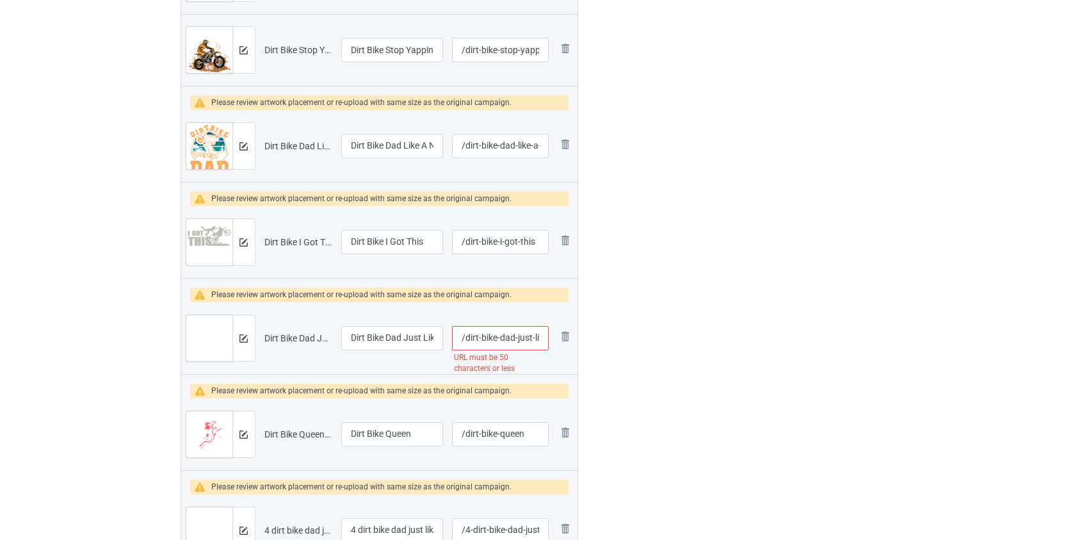
scroll to position [2178, 0]
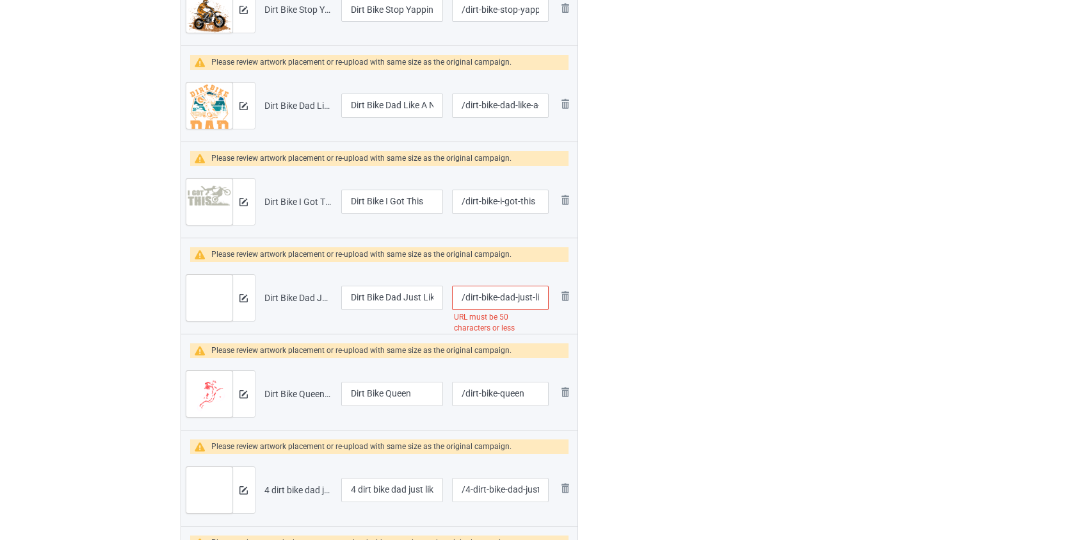
type input "/date-a-motocross-rider-we-break-bones-not-hearts"
drag, startPoint x: 501, startPoint y: 294, endPoint x: 467, endPoint y: 298, distance: 34.2
click at [467, 298] on input "/dirt-bike-dad-just-like-a-normal-dad-but-much-cooler" at bounding box center [500, 298] width 96 height 24
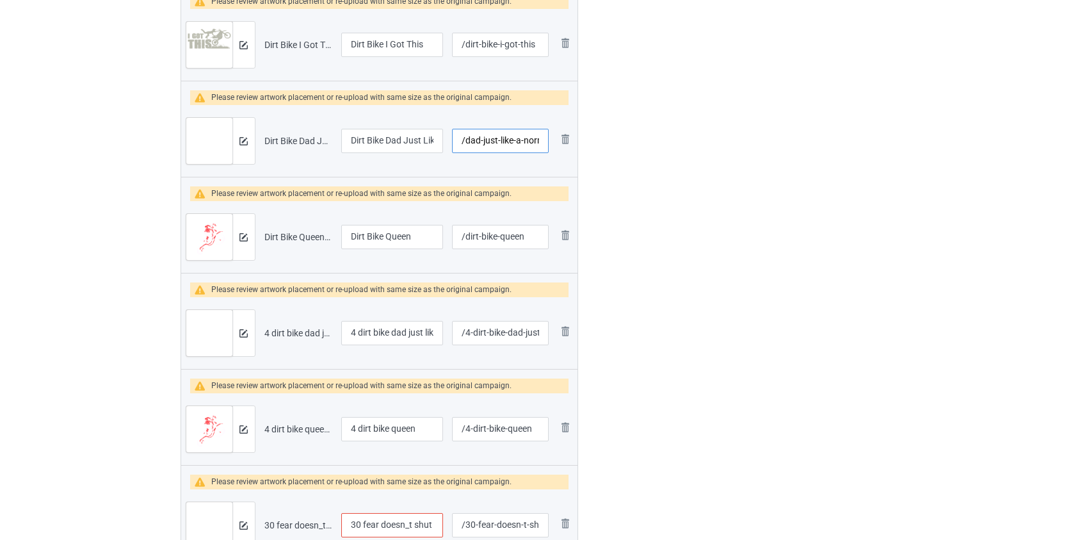
scroll to position [2353, 0]
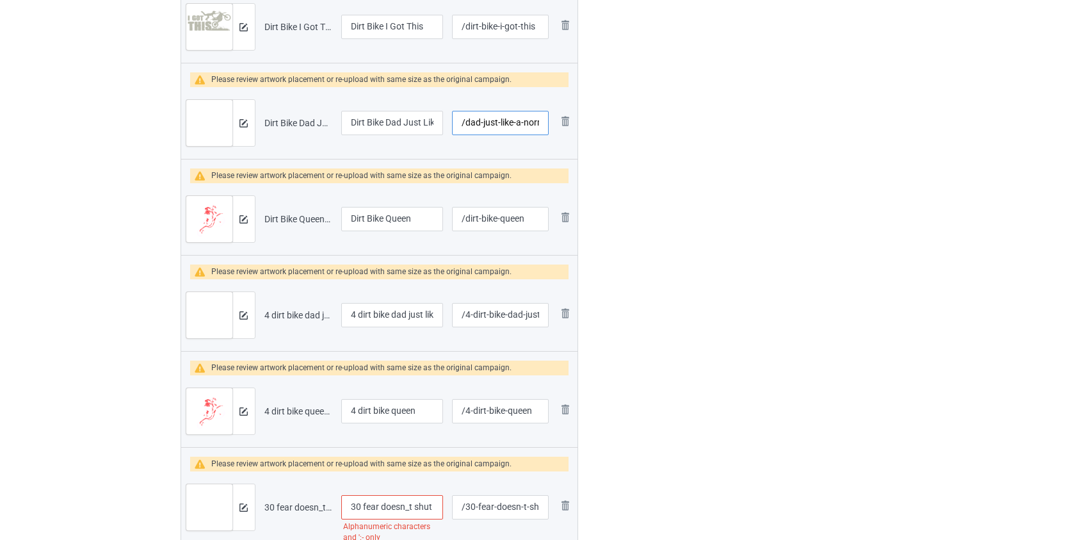
type input "/dad-just-like-a-normal-dad-but-much-cooler"
drag, startPoint x: 362, startPoint y: 312, endPoint x: 314, endPoint y: 316, distance: 47.6
click at [314, 316] on tr "Preview and edit artwork 4 dirt bike dad just like a normal dad.png 4 dirt bike…" at bounding box center [379, 315] width 397 height 72
type input "Dirt bike dad just like a normal dad"
drag, startPoint x: 363, startPoint y: 407, endPoint x: 192, endPoint y: 432, distance: 172.7
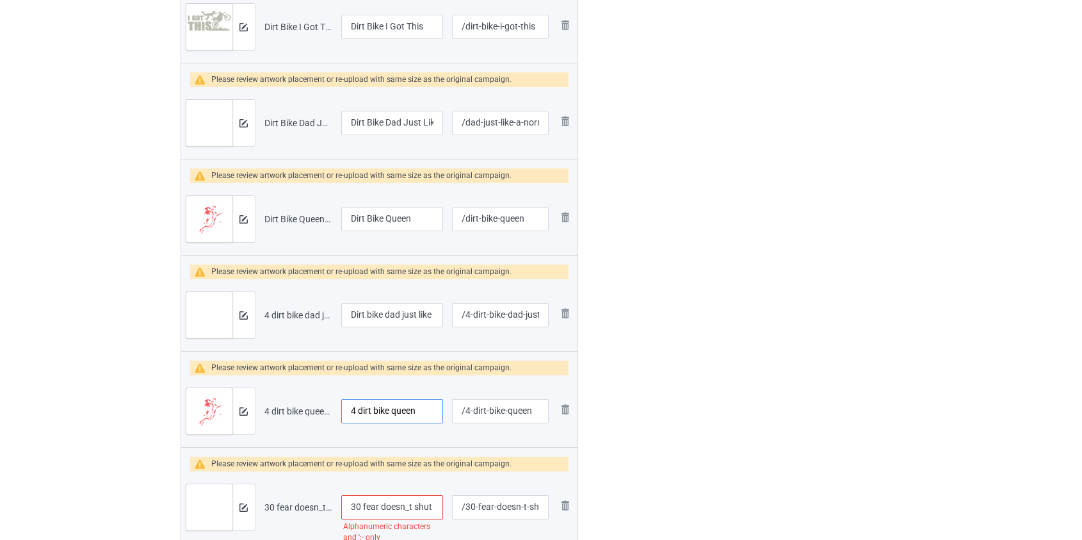
click at [193, 432] on tr "Preview and edit artwork 4 dirt bike queen.png 4 dirt bike queen /4-dirt-bike-q…" at bounding box center [379, 411] width 397 height 72
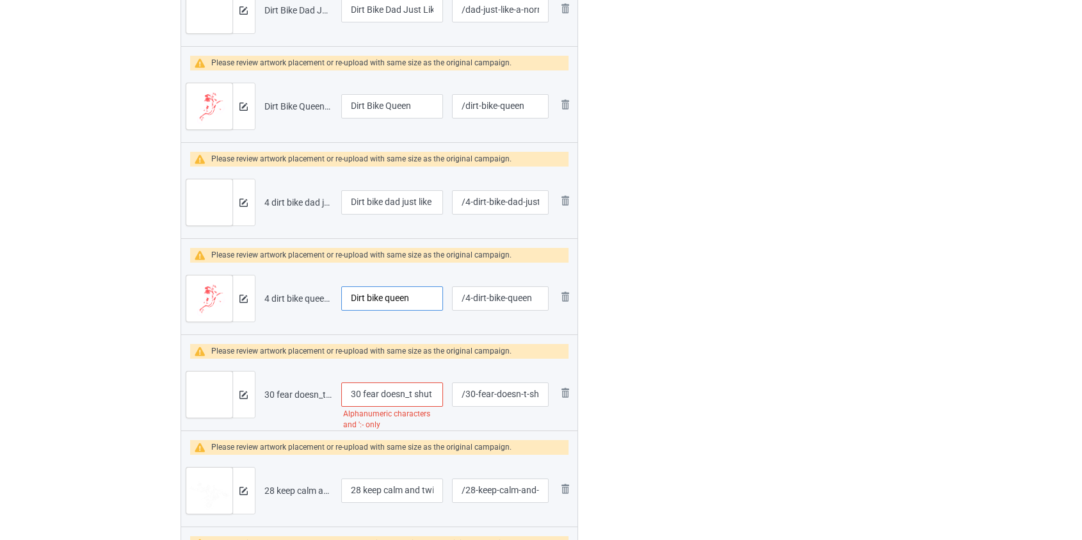
scroll to position [2470, 0]
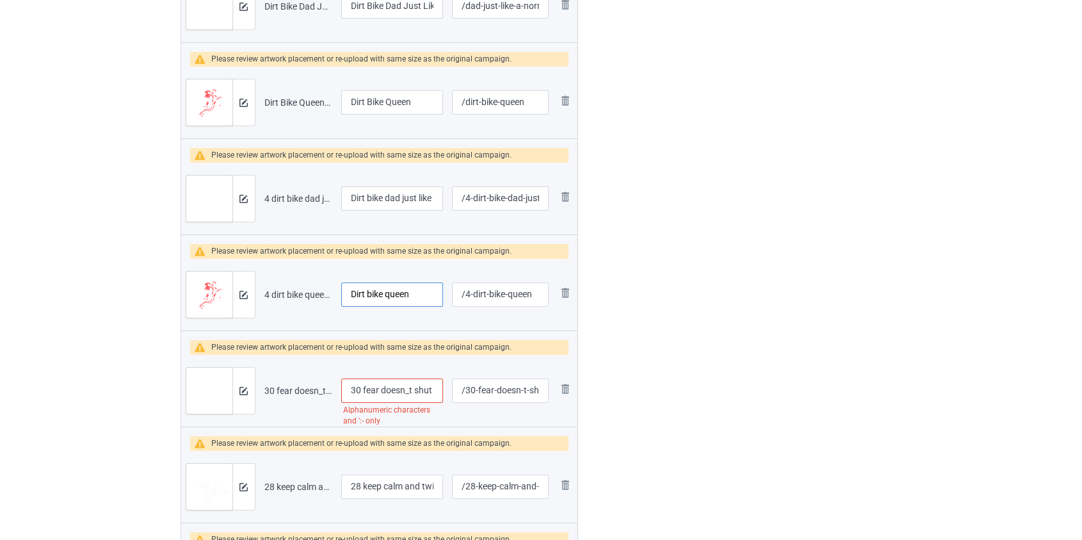
type input "Dirt bike queen"
drag, startPoint x: 365, startPoint y: 387, endPoint x: 255, endPoint y: 396, distance: 110.5
click at [255, 396] on tr "Preview and edit artwork 30 fear doesn_t shut you down dirt bike.png 30 fear do…" at bounding box center [379, 391] width 397 height 72
click at [391, 391] on input "Fear doesn_t shut you down dirt bike" at bounding box center [392, 390] width 102 height 24
click at [400, 387] on input "Fear doesn_t shut you down dirt bike" at bounding box center [392, 390] width 102 height 24
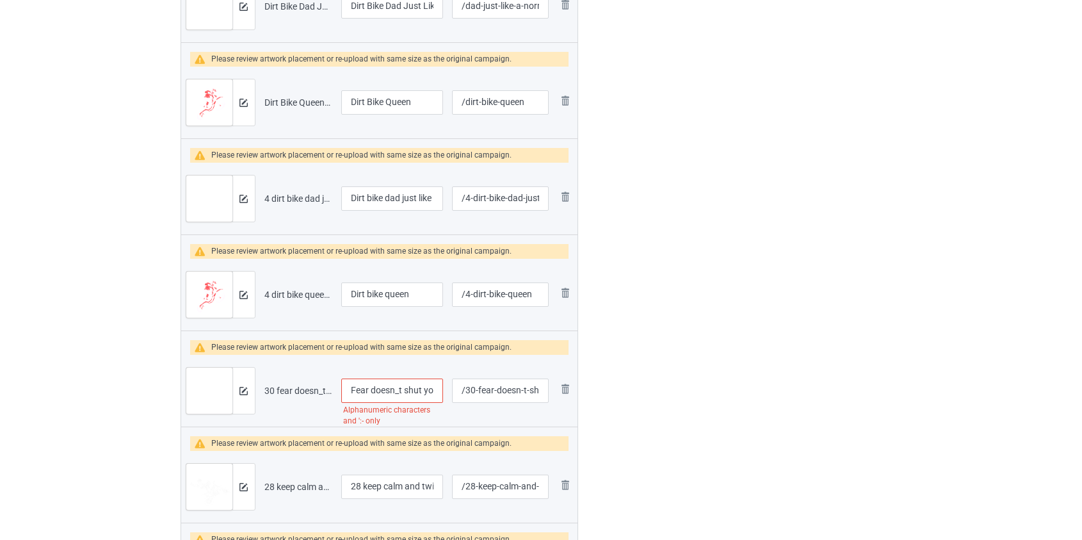
click at [398, 391] on input "Fear doesn_t shut you down dirt bike" at bounding box center [392, 390] width 102 height 24
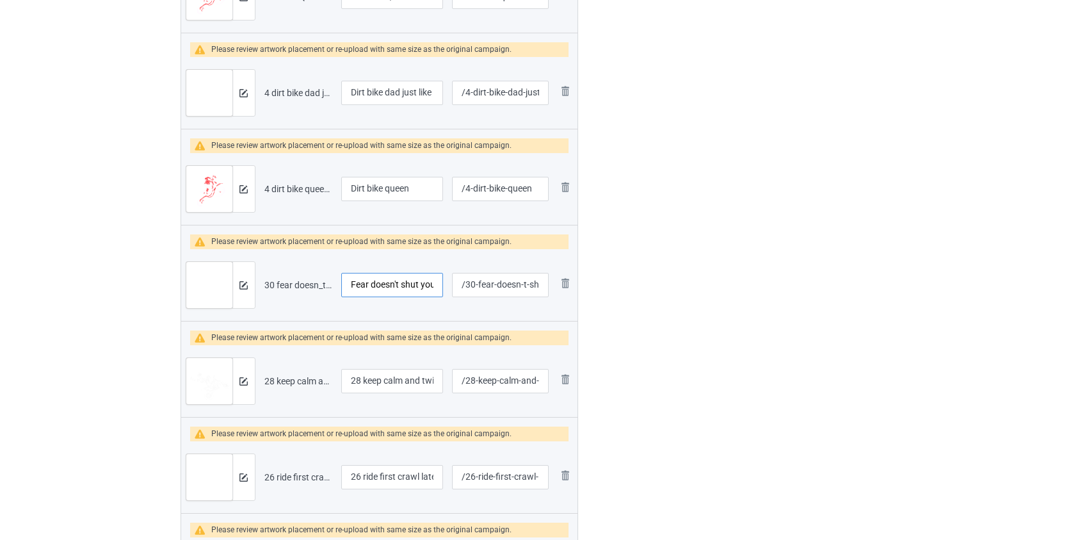
scroll to position [2586, 0]
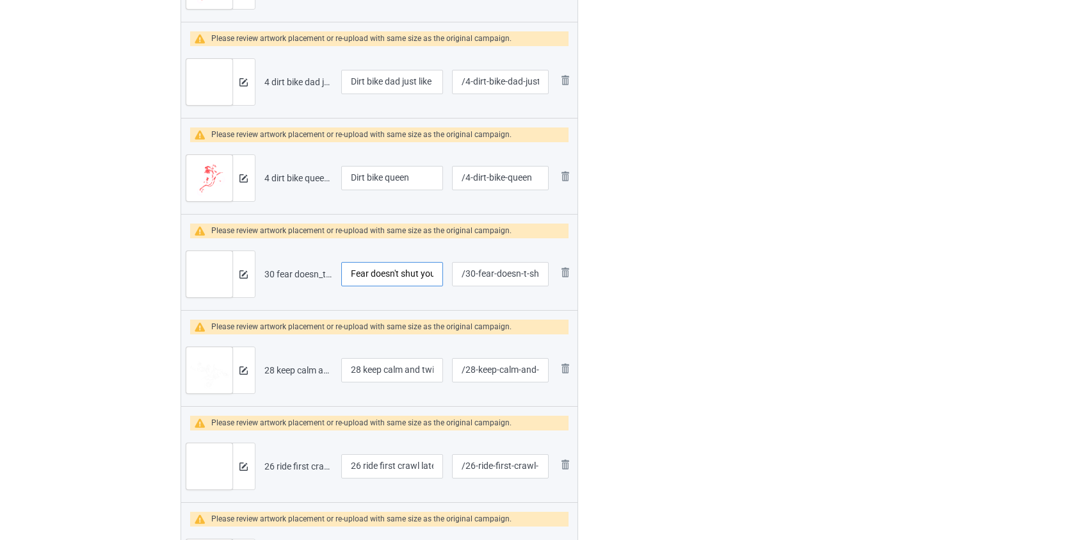
type input "Fear doesn't shut you down dirt bike"
drag, startPoint x: 366, startPoint y: 368, endPoint x: 272, endPoint y: 375, distance: 93.7
click at [273, 374] on tr "Preview and edit artwork 28 keep calm and twist the throttle dirt bike.png 28 k…" at bounding box center [379, 370] width 397 height 72
type input "Keep calm and twist the throttle dirt bike"
drag, startPoint x: 365, startPoint y: 463, endPoint x: 252, endPoint y: 474, distance: 113.9
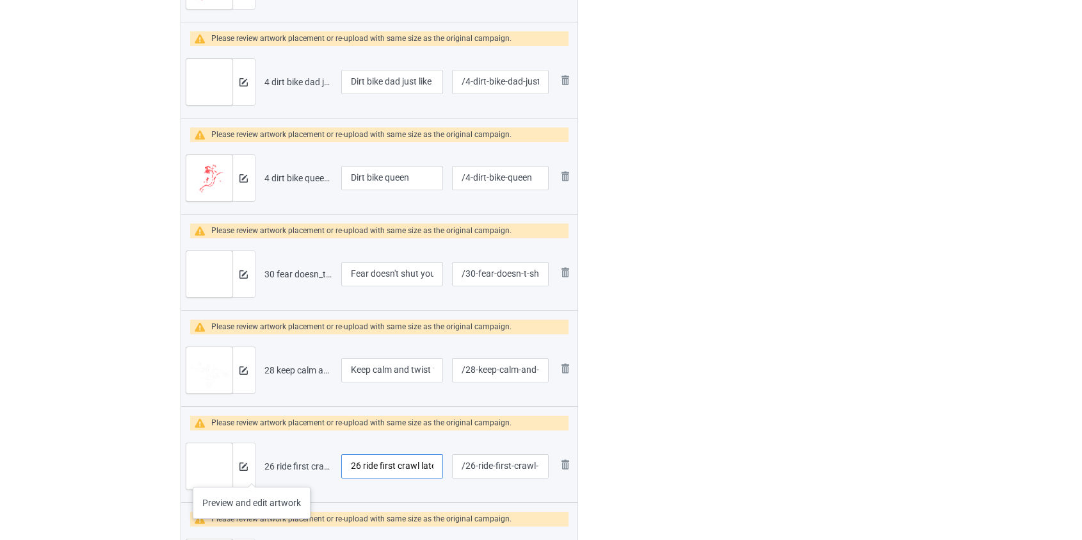
click at [252, 474] on tr "Preview and edit artwork 26 ride first crawl later dirt bike.png 26 ride first …" at bounding box center [379, 466] width 397 height 72
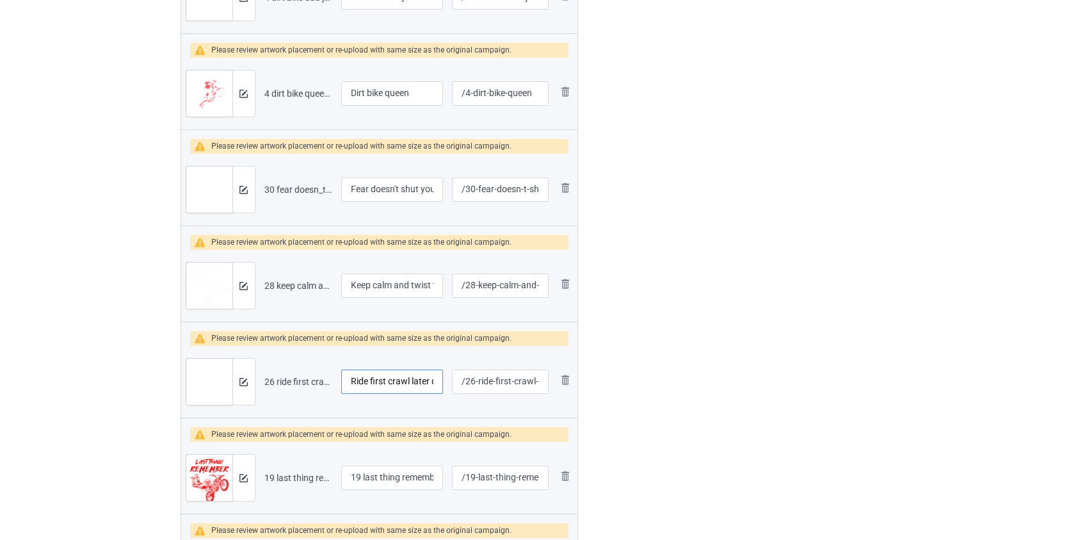
scroll to position [2760, 0]
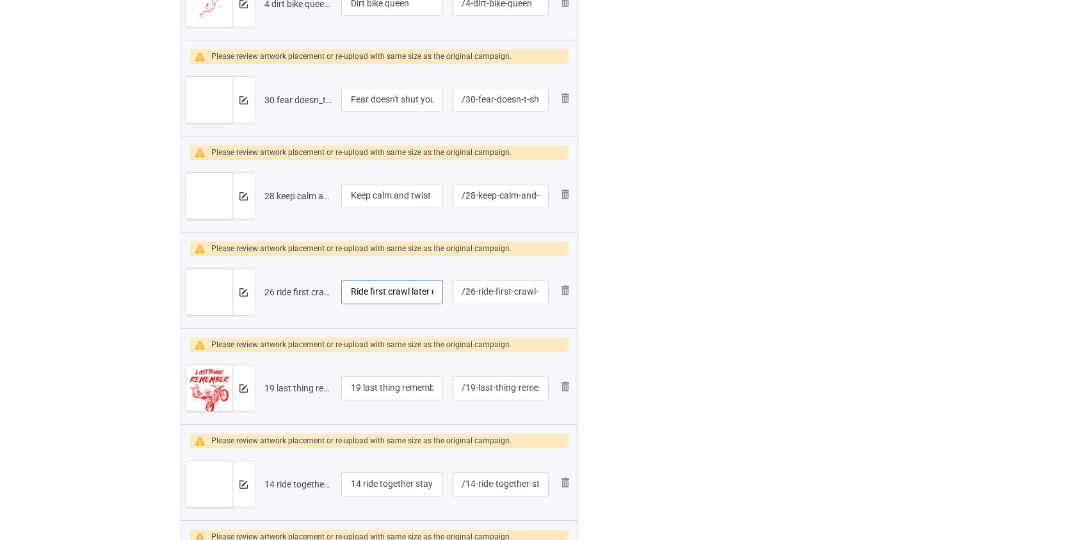
type input "Ride first crawl later dirt bike"
drag, startPoint x: 366, startPoint y: 384, endPoint x: 95, endPoint y: 421, distance: 273.3
click at [95, 421] on div "Bulk duplicate campaign Campaign to duplicate Dirt Bike Life Moto Mom Original …" at bounding box center [541, 514] width 1082 height 6479
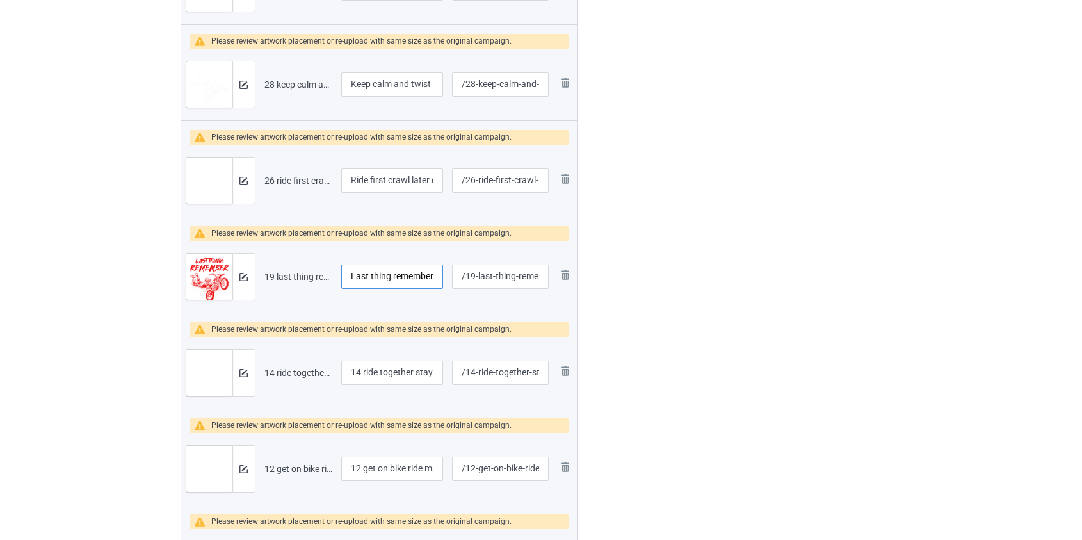
scroll to position [2877, 0]
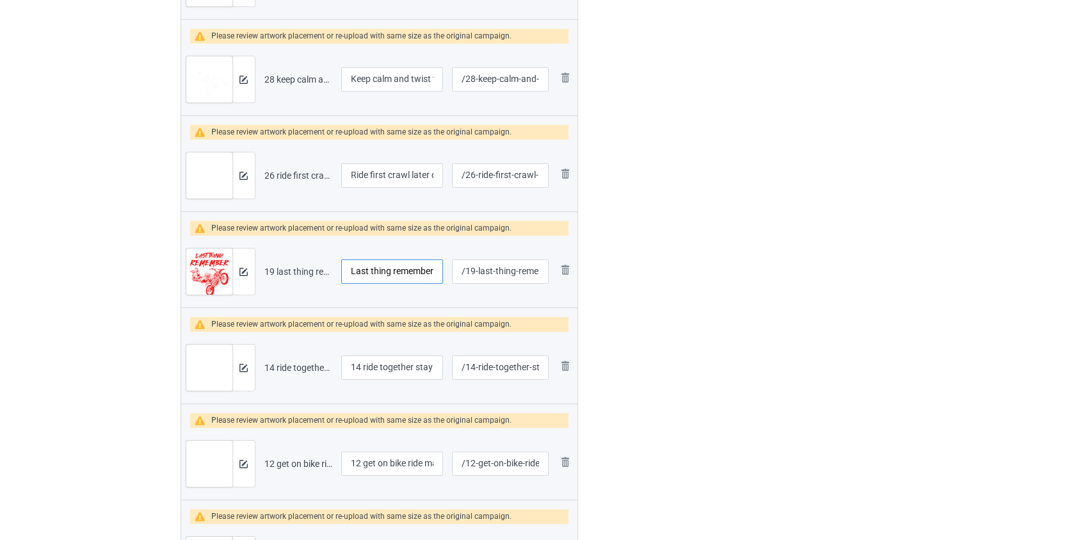
type input "Last thing remember braaap dirt bike"
drag, startPoint x: 364, startPoint y: 363, endPoint x: 221, endPoint y: 369, distance: 142.9
click at [221, 369] on tr "Preview and edit artwork 14 ride together stay together dirt bike.png 14 ride t…" at bounding box center [379, 368] width 397 height 72
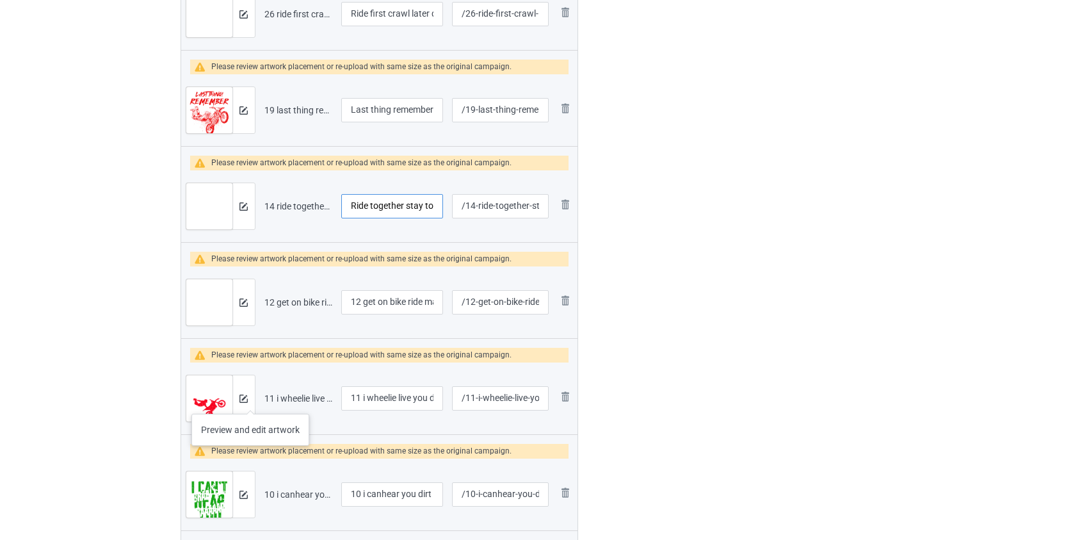
scroll to position [3052, 0]
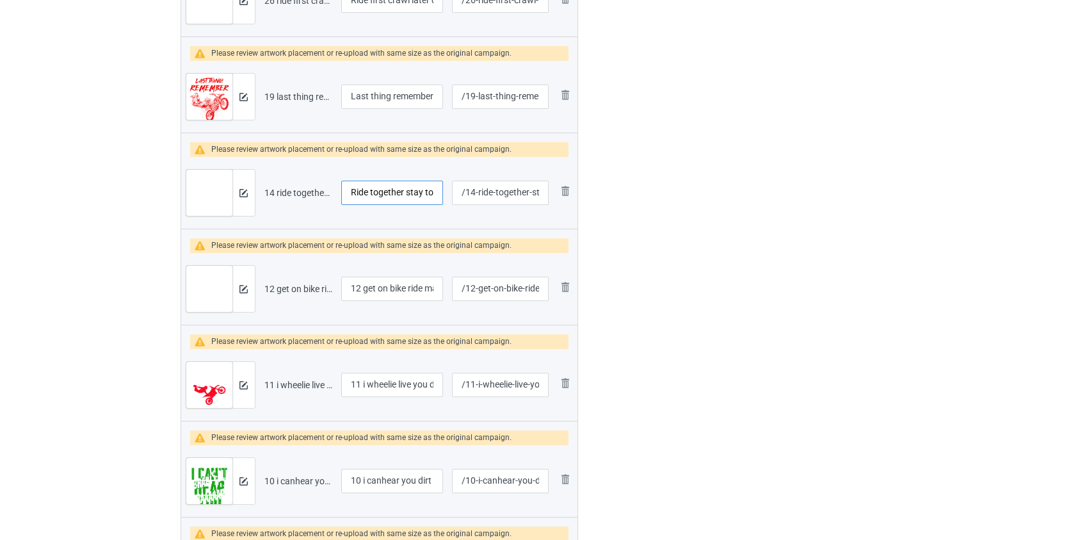
type input "Ride together stay together dirt bike"
drag, startPoint x: 368, startPoint y: 287, endPoint x: 246, endPoint y: 291, distance: 121.7
click at [246, 291] on tr "Preview and edit artwork 12 get on bike ride make it back alive dirt bike.png 1…" at bounding box center [379, 289] width 397 height 72
type input "Get on bike ride make it back alive dirt bike"
click at [363, 383] on input "11 i wheelie live you dirt bike" at bounding box center [392, 385] width 102 height 24
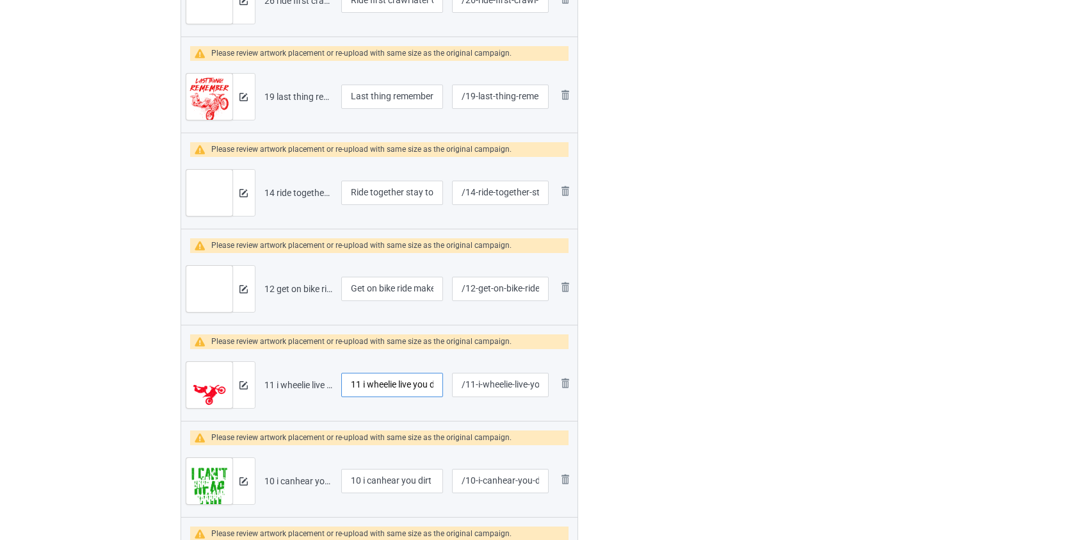
drag, startPoint x: 364, startPoint y: 381, endPoint x: 307, endPoint y: 380, distance: 57.0
click at [307, 380] on tr "Preview and edit artwork 11 i wheelie live you dirt bike.png 11 i wheelie live …" at bounding box center [379, 385] width 397 height 72
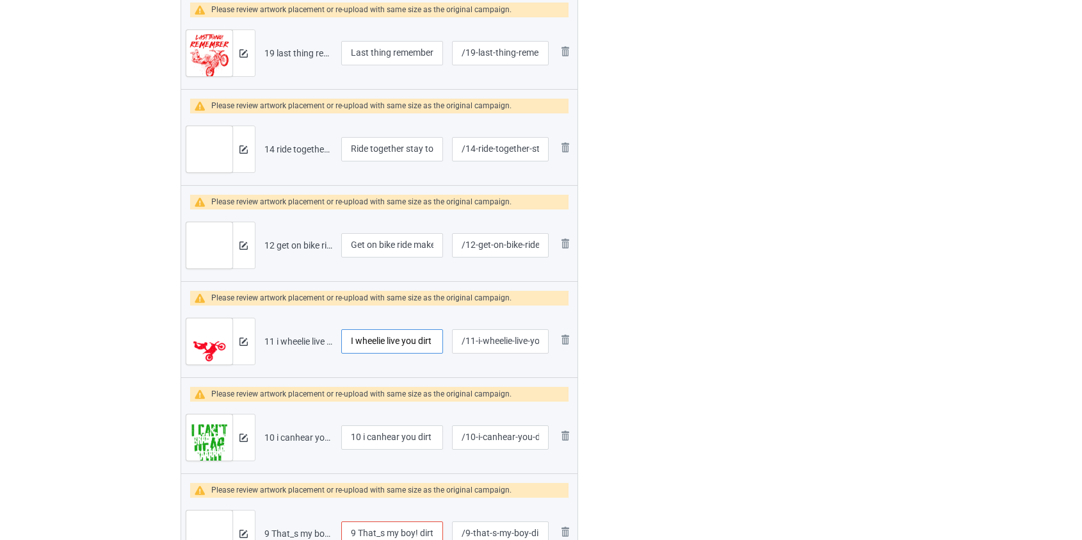
scroll to position [3168, 0]
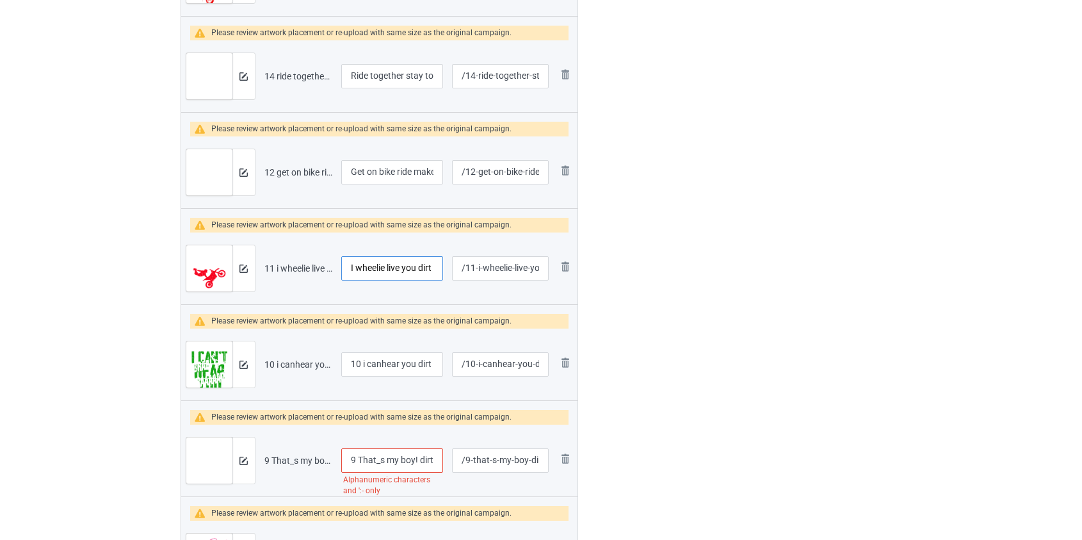
type input "I wheelie live you dirt bike"
drag, startPoint x: 365, startPoint y: 359, endPoint x: 295, endPoint y: 365, distance: 70.7
click at [295, 365] on tr "Preview and edit artwork 10 i canhear you dirt bike.png 10 i canhear you dirt b…" at bounding box center [379, 364] width 397 height 72
type input "I canhear you dirt bike"
drag, startPoint x: 357, startPoint y: 454, endPoint x: 164, endPoint y: 453, distance: 192.7
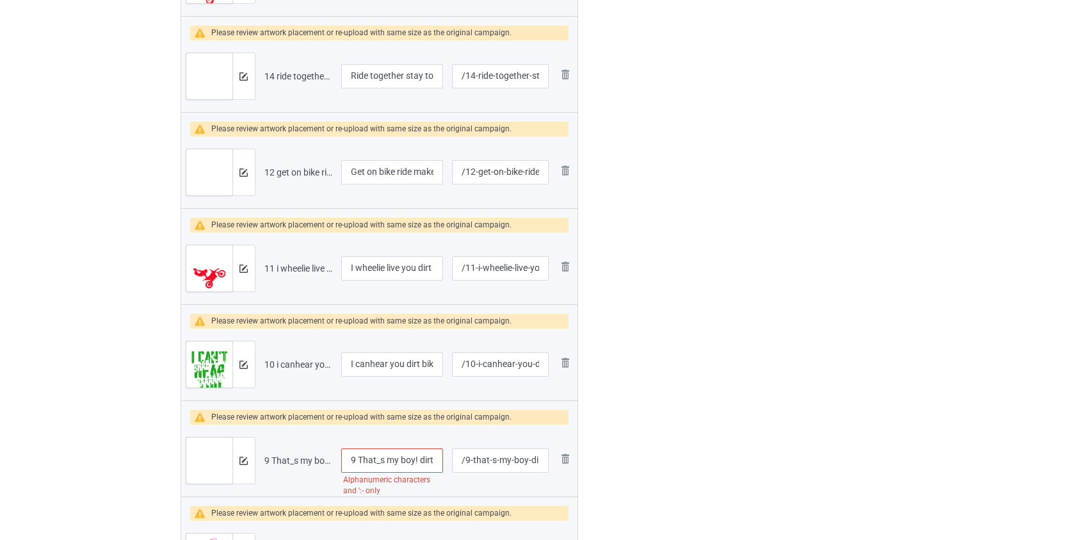
click at [164, 455] on div "Bulk duplicate campaign Campaign to duplicate Dirt Bike Life Moto Mom Original …" at bounding box center [541, 106] width 1082 height 6479
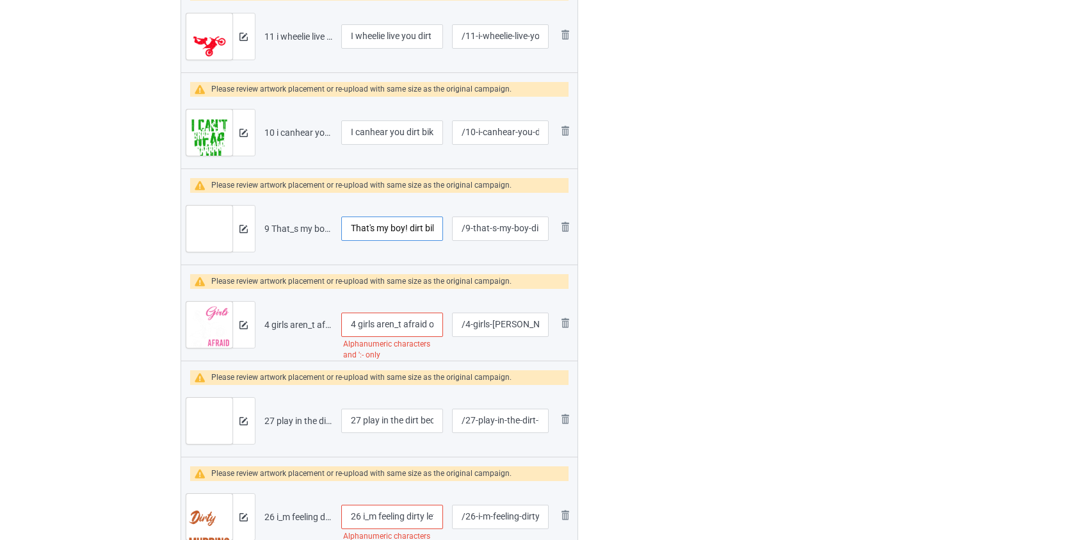
scroll to position [3401, 0]
type input "That's my boy! dirt bike"
drag, startPoint x: 361, startPoint y: 321, endPoint x: 295, endPoint y: 323, distance: 66.6
click at [295, 323] on tr "Preview and edit artwork 4 girls aren_t afraid of a little dirt bike.png 4 girl…" at bounding box center [379, 324] width 397 height 72
click at [391, 320] on input "Girls aren_t afraid of a little dirt bike" at bounding box center [392, 324] width 102 height 24
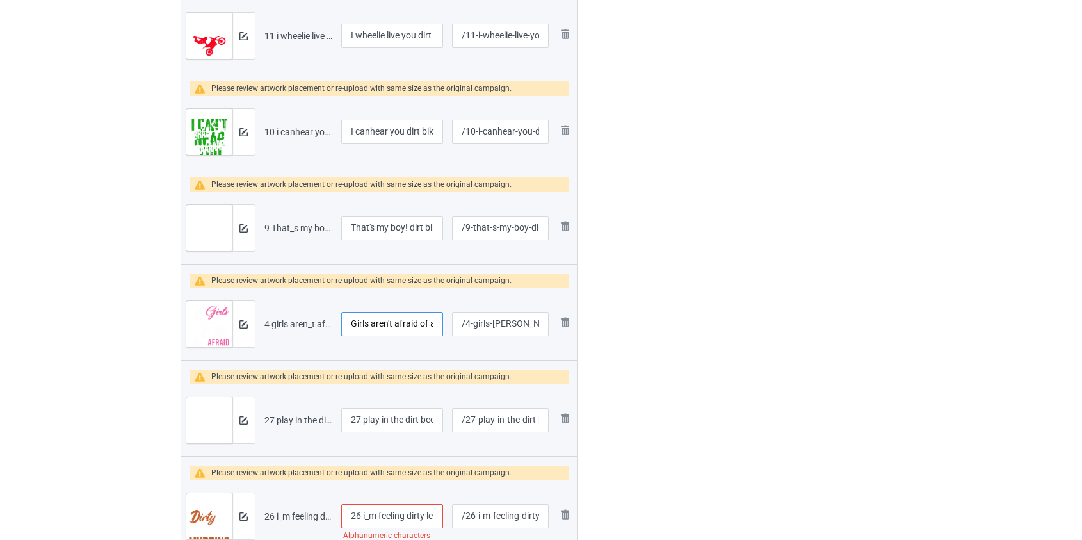
type input "Girls aren't afraid of a little dirt bike"
drag, startPoint x: 365, startPoint y: 416, endPoint x: 244, endPoint y: 424, distance: 121.3
click at [245, 424] on tr "Preview and edit artwork 27 play in the dirt because life dirt bike.png 27 play…" at bounding box center [379, 420] width 397 height 72
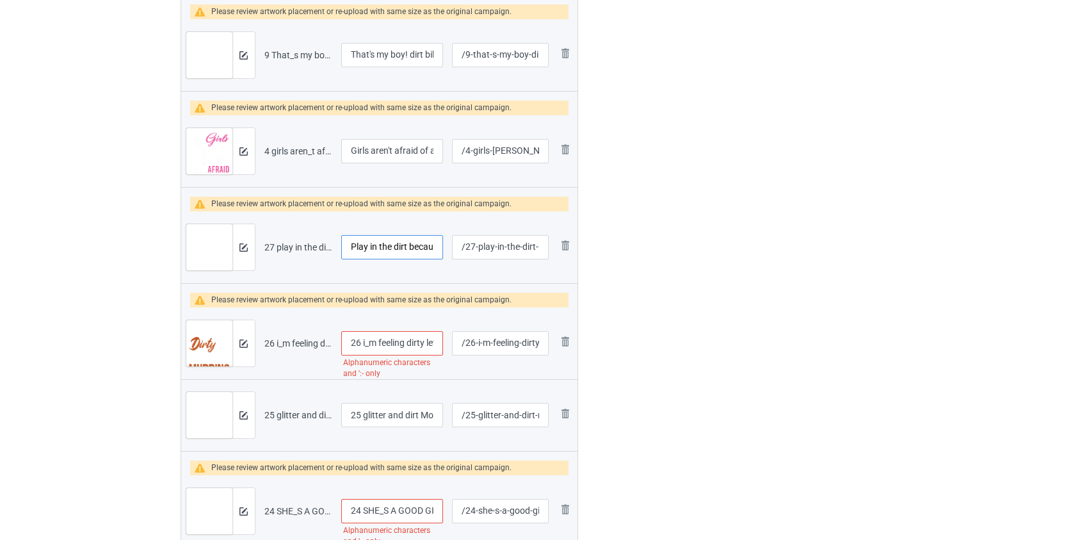
scroll to position [3576, 0]
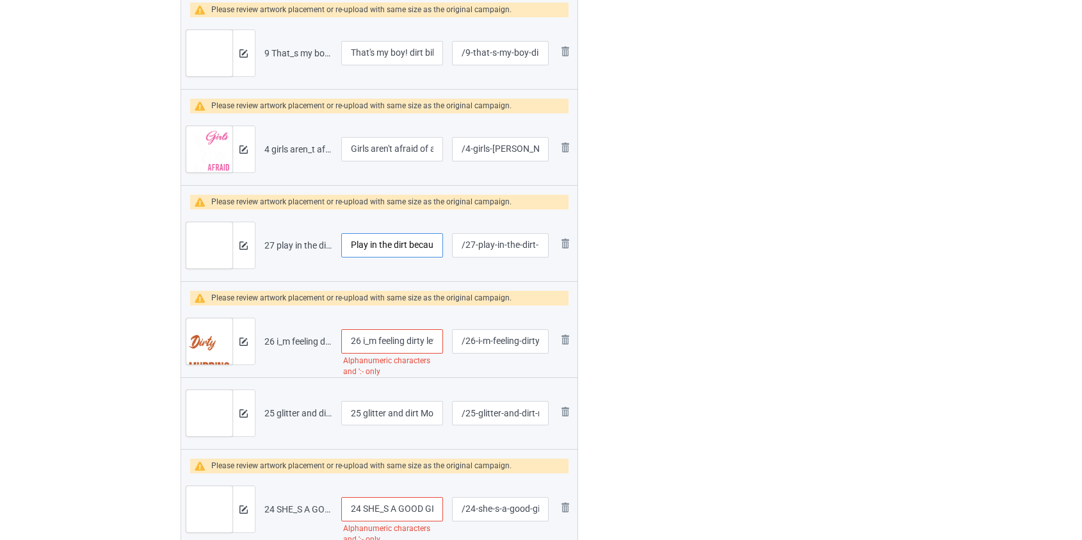
type input "Play in the dirt because life dirt bike"
drag, startPoint x: 364, startPoint y: 336, endPoint x: 256, endPoint y: 355, distance: 109.9
click at [257, 355] on tr "Preview and edit artwork 26 i_m feeling dirty lets go dirt bike.png 26 i_m feel…" at bounding box center [379, 341] width 397 height 72
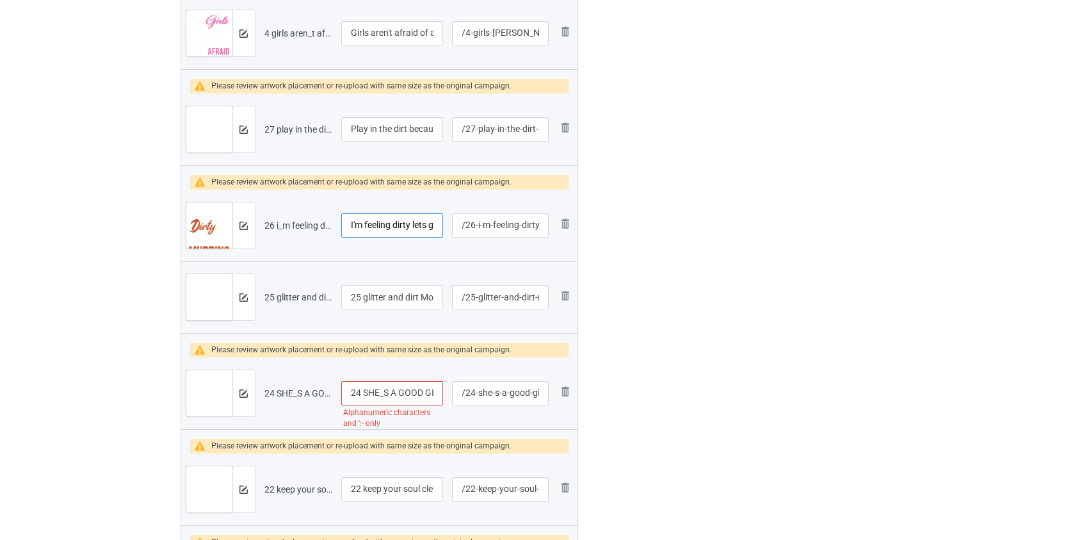
scroll to position [3692, 0]
type input "I'm feeling dirty lets go dirt bike"
drag, startPoint x: 366, startPoint y: 290, endPoint x: 245, endPoint y: 298, distance: 121.9
click at [245, 298] on tr "Preview and edit artwork 25 glitter and dirt Mom Of Both dirt bike.png 25 glitt…" at bounding box center [379, 297] width 397 height 72
type input "Glitter and dirt Mom Of Both dirt bike"
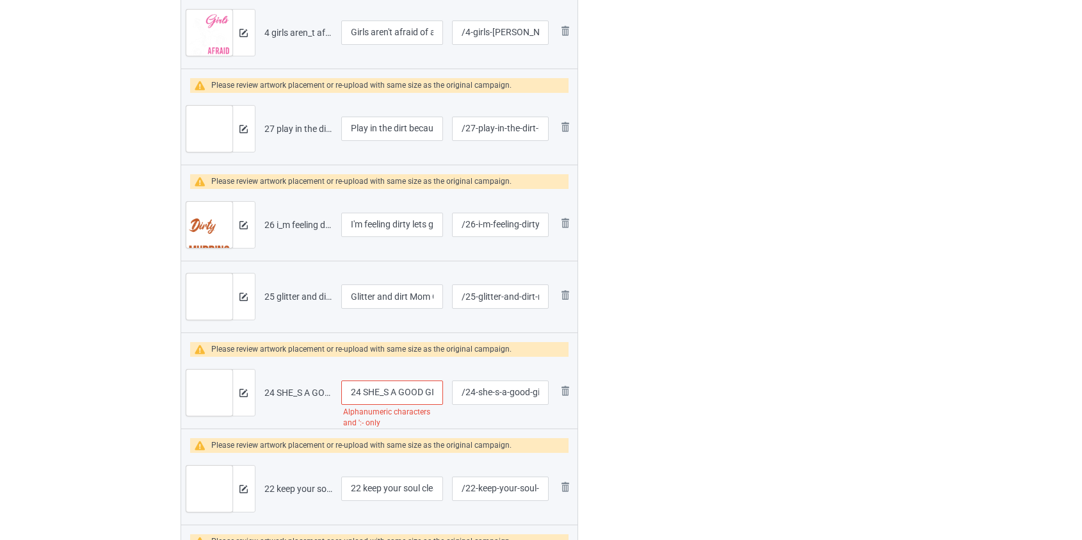
drag, startPoint x: 363, startPoint y: 388, endPoint x: 181, endPoint y: 423, distance: 185.7
click at [182, 422] on tr "Preview and edit artwork 24 SHE_S A GOOD GIRL LOVES HER DIRT BIKE.png 24 SHE_S …" at bounding box center [379, 393] width 397 height 72
click at [371, 385] on input "SHE_S A GOOD GIRL LOVES HER DIRT BIKE" at bounding box center [392, 392] width 102 height 24
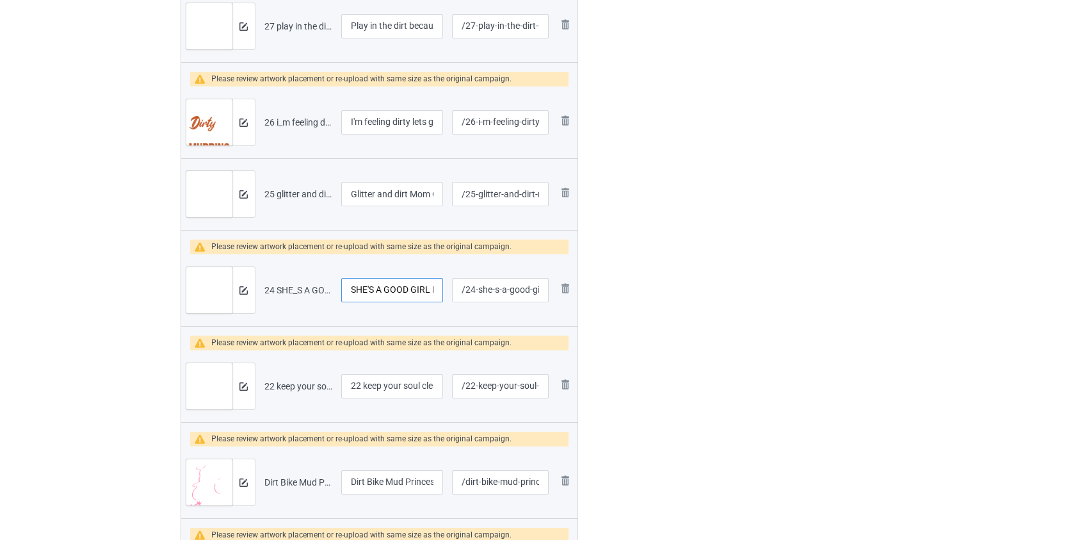
scroll to position [3925, 0]
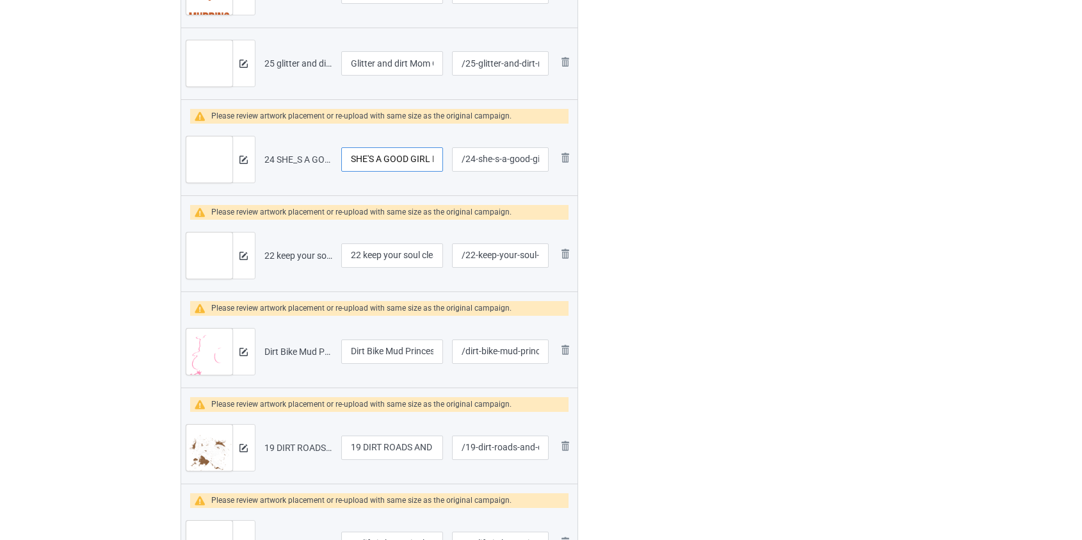
type input "SHE'S A GOOD GIRL LOVES HER DIRT BIKE"
drag, startPoint x: 366, startPoint y: 252, endPoint x: 271, endPoint y: 263, distance: 95.4
click at [275, 263] on tr "Preview and edit artwork 22 keep your soul clean dirt bike.png 22 keep your sou…" at bounding box center [379, 256] width 397 height 72
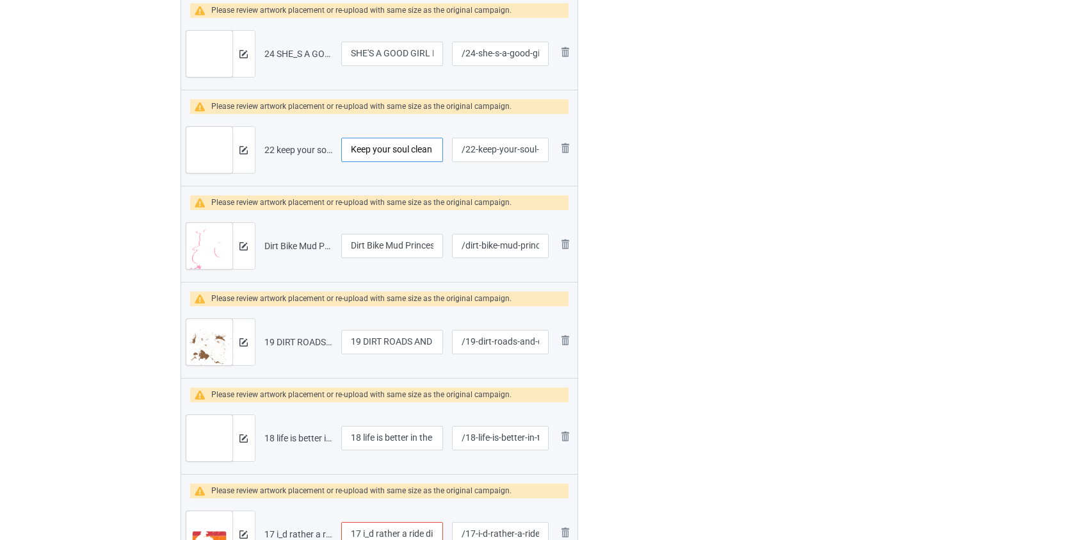
scroll to position [4041, 0]
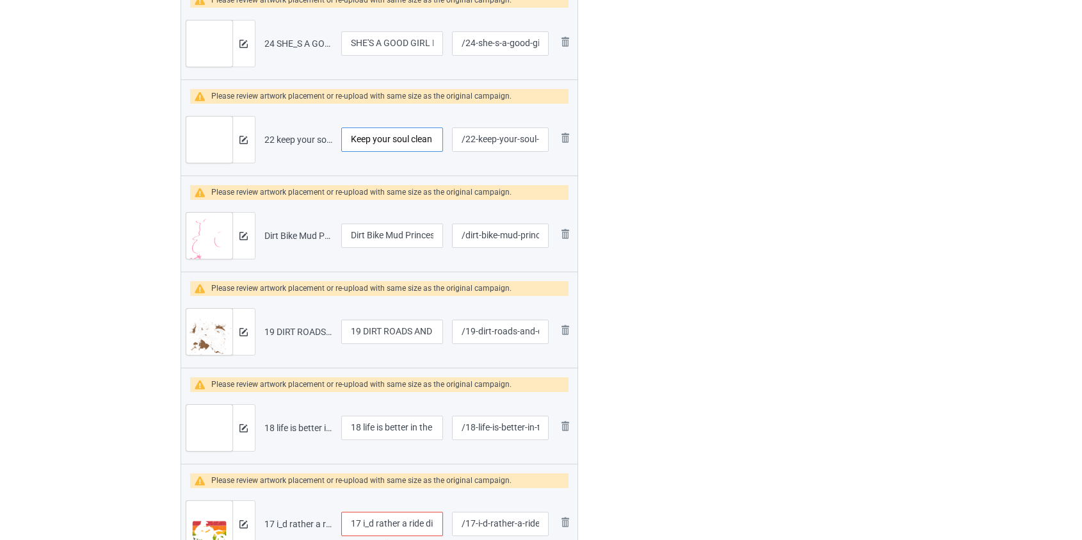
type input "Keep your soul clean dirt bike"
drag, startPoint x: 364, startPoint y: 325, endPoint x: 233, endPoint y: 343, distance: 131.8
click at [240, 343] on tr "Preview and edit artwork 19 DIRT ROADS AND DIAMONDS DIRT BIKE.png 19 DIRT ROADS…" at bounding box center [379, 332] width 397 height 72
type input "DIRT ROADS AND DIAMONDS DIRT BIKE"
drag, startPoint x: 364, startPoint y: 421, endPoint x: 179, endPoint y: 428, distance: 185.2
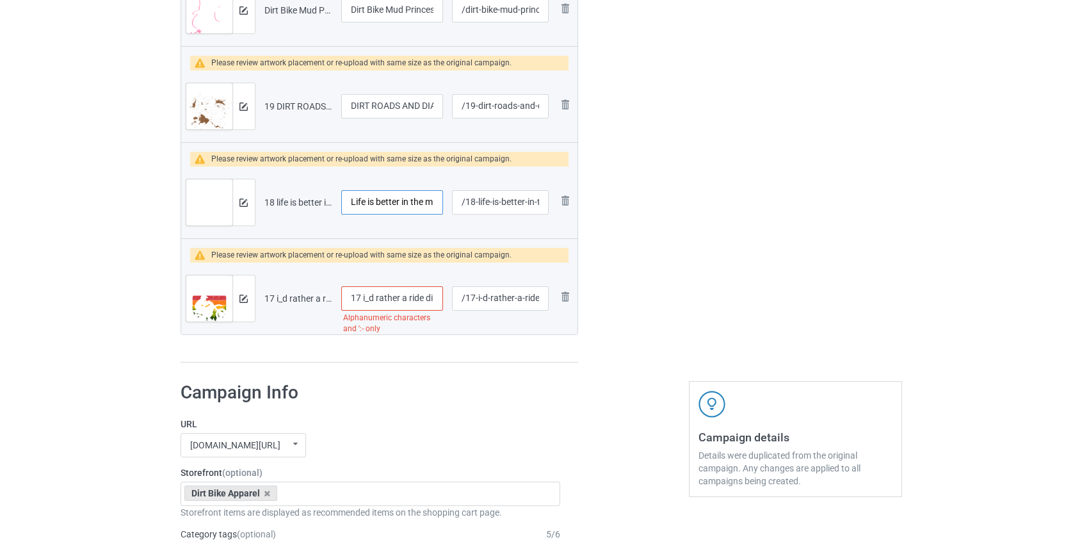
scroll to position [4274, 0]
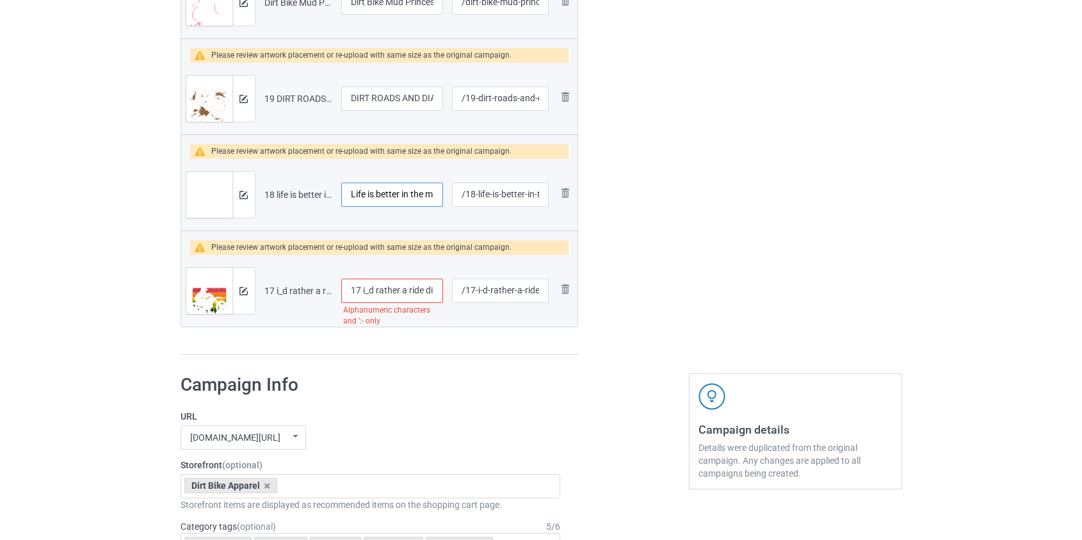
type input "Life is better in the mud dirt bike"
drag, startPoint x: 368, startPoint y: 284, endPoint x: 231, endPoint y: 289, distance: 137.1
click at [231, 289] on tr "Preview and edit artwork 17 i_d rather a ride dirt bike.png 17 i_d rather a rid…" at bounding box center [379, 291] width 397 height 72
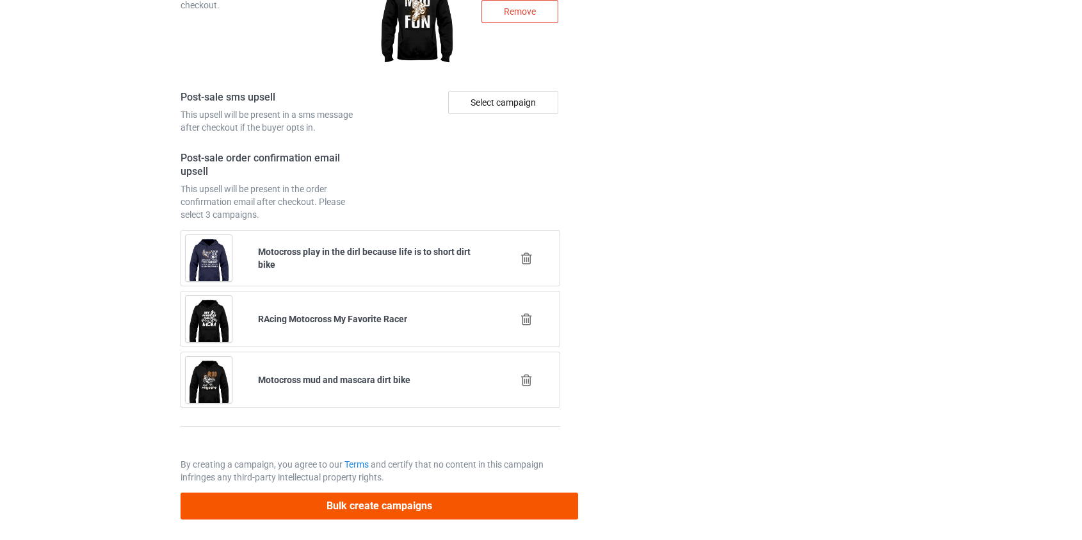
type input "I'd rather a ride dirt bike"
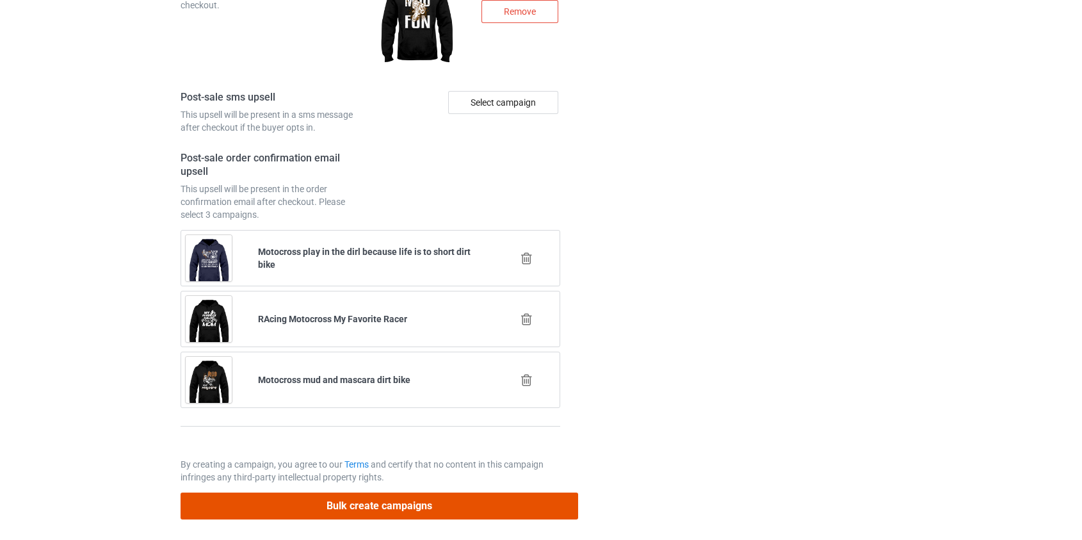
click at [375, 498] on button "Bulk create campaigns" at bounding box center [380, 505] width 398 height 26
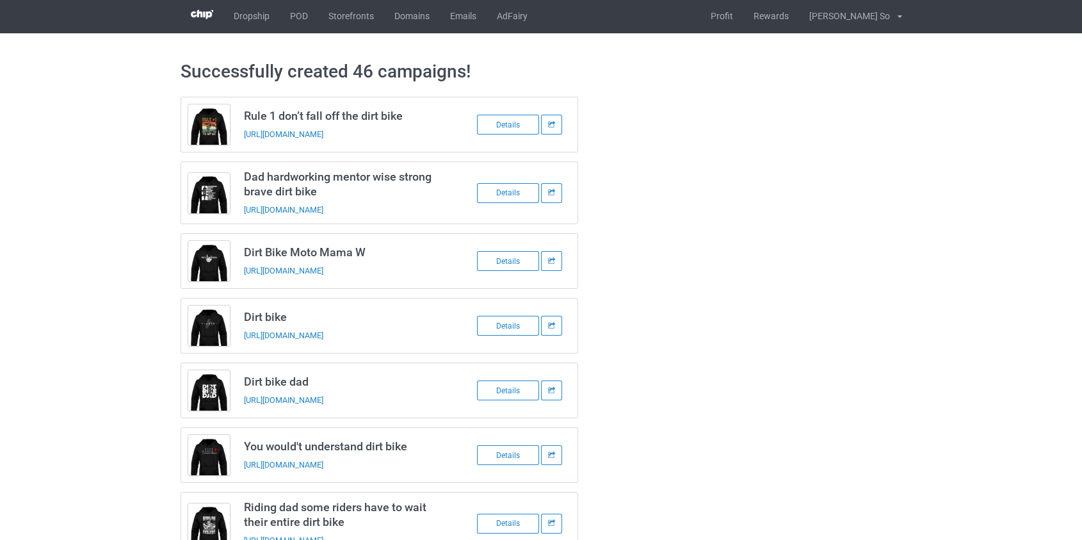
scroll to position [0, 0]
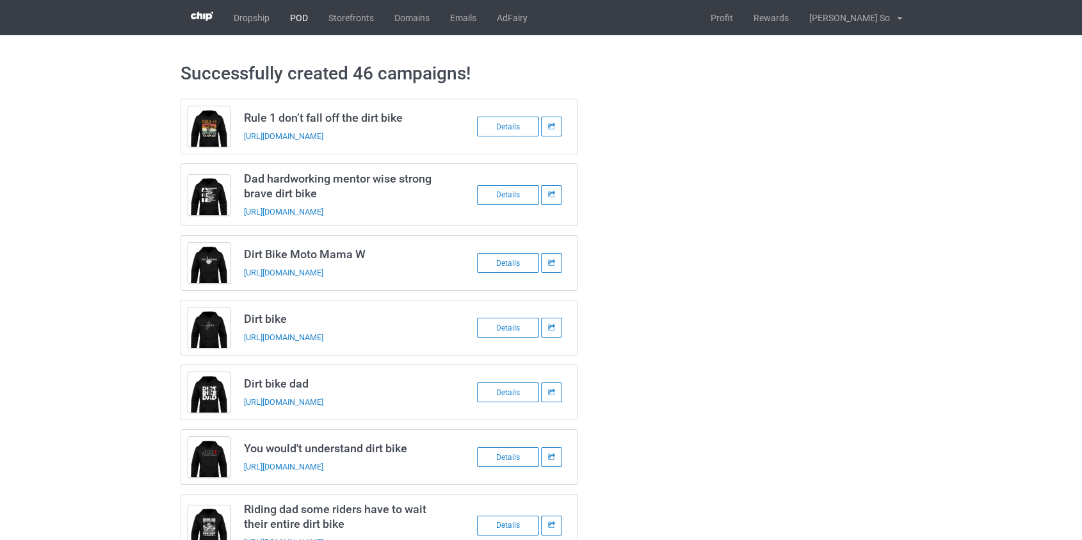
click at [301, 15] on link "POD" at bounding box center [299, 17] width 38 height 35
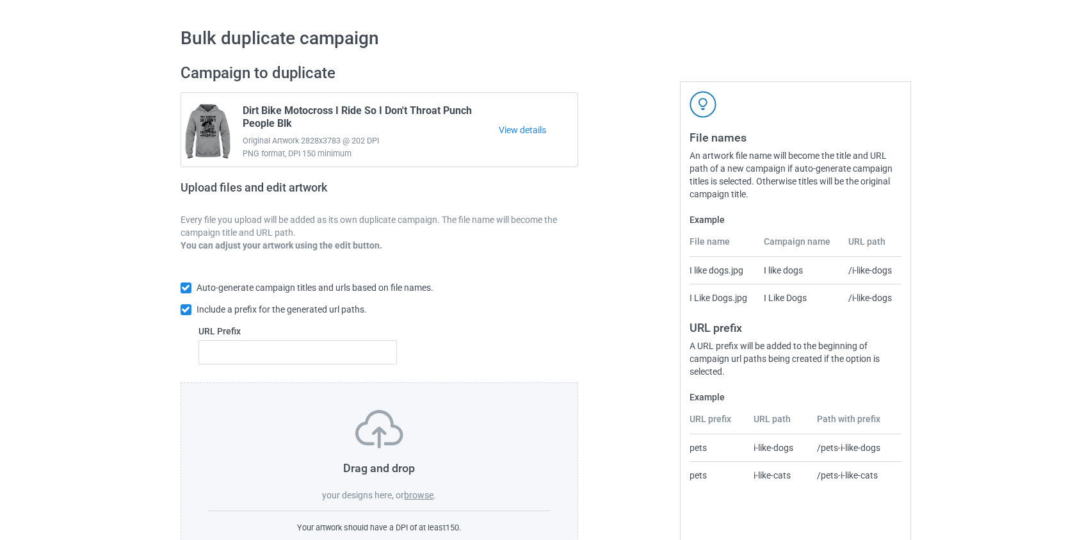
scroll to position [83, 0]
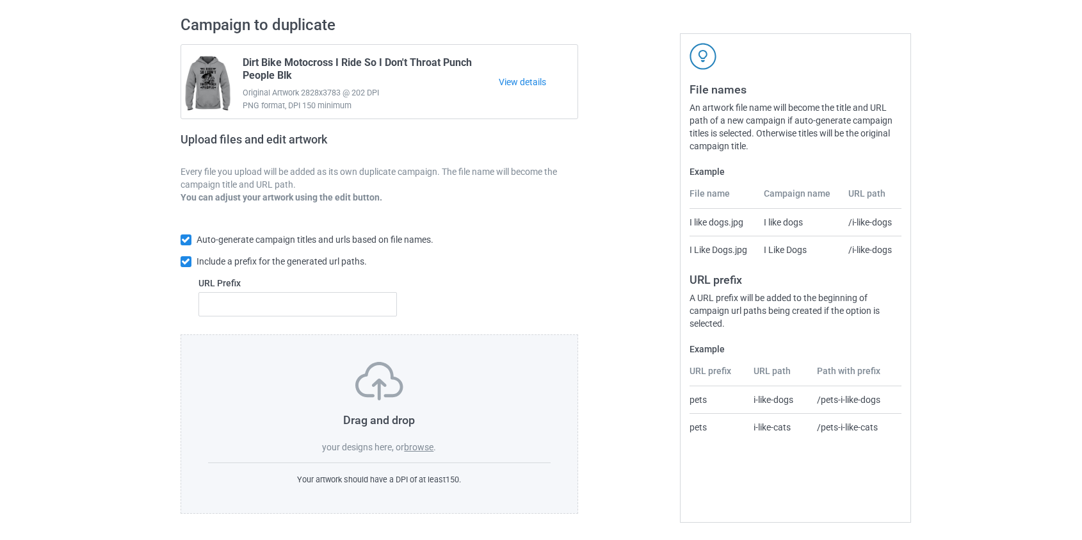
click at [425, 450] on label "browse" at bounding box center [418, 447] width 29 height 10
click at [0, 0] on input "browse" at bounding box center [0, 0] width 0 height 0
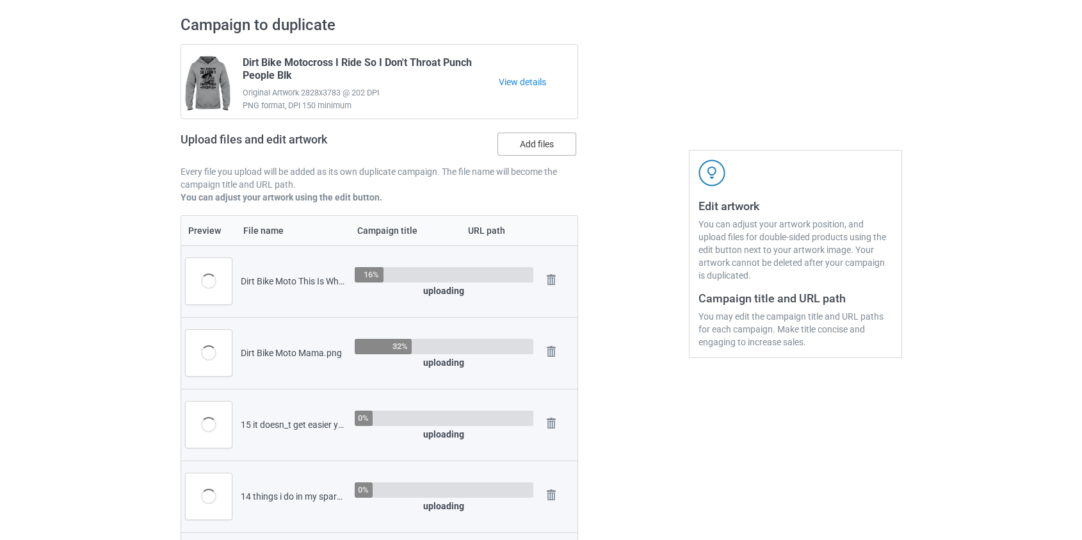
click at [515, 142] on label "Add files" at bounding box center [537, 144] width 79 height 23
click at [0, 0] on input "Add files" at bounding box center [0, 0] width 0 height 0
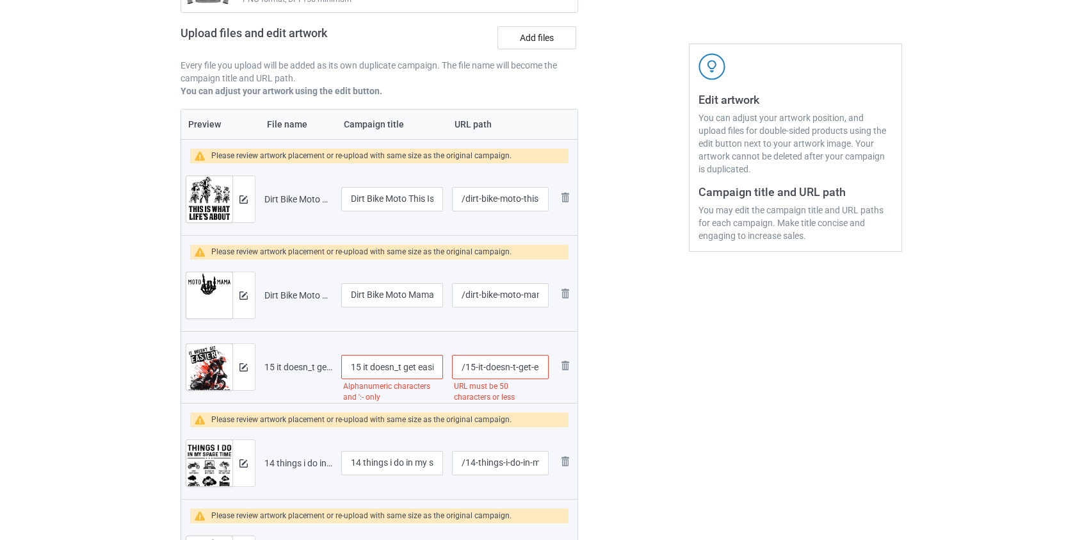
scroll to position [199, 0]
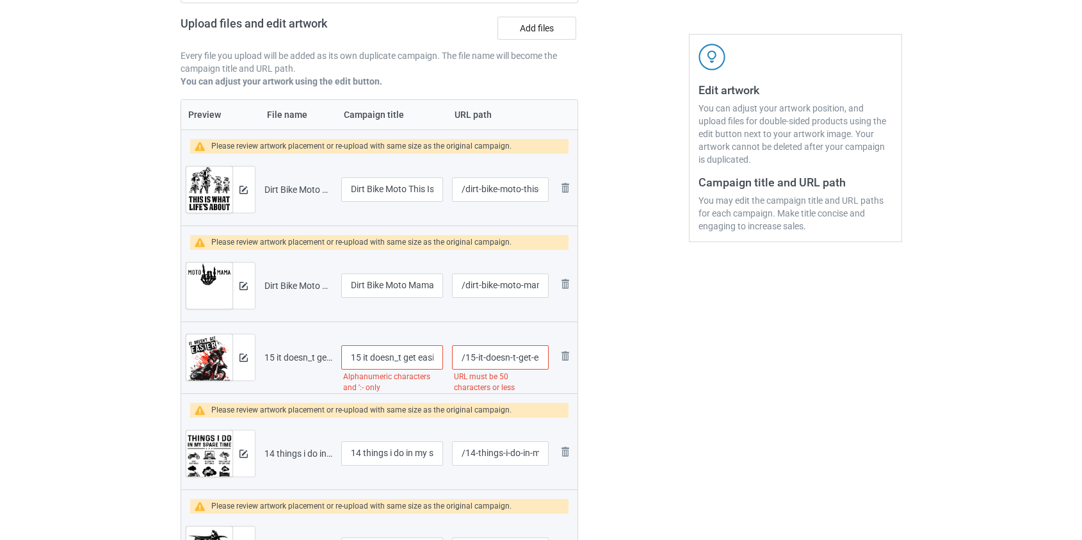
drag, startPoint x: 365, startPoint y: 352, endPoint x: 109, endPoint y: 369, distance: 256.1
drag, startPoint x: 384, startPoint y: 359, endPoint x: 383, endPoint y: 366, distance: 7.2
click at [384, 359] on input "It doesn_t get easier you just get better dirt bike" at bounding box center [392, 357] width 102 height 24
type input "It doesn't get easier you just get better dirt bike"
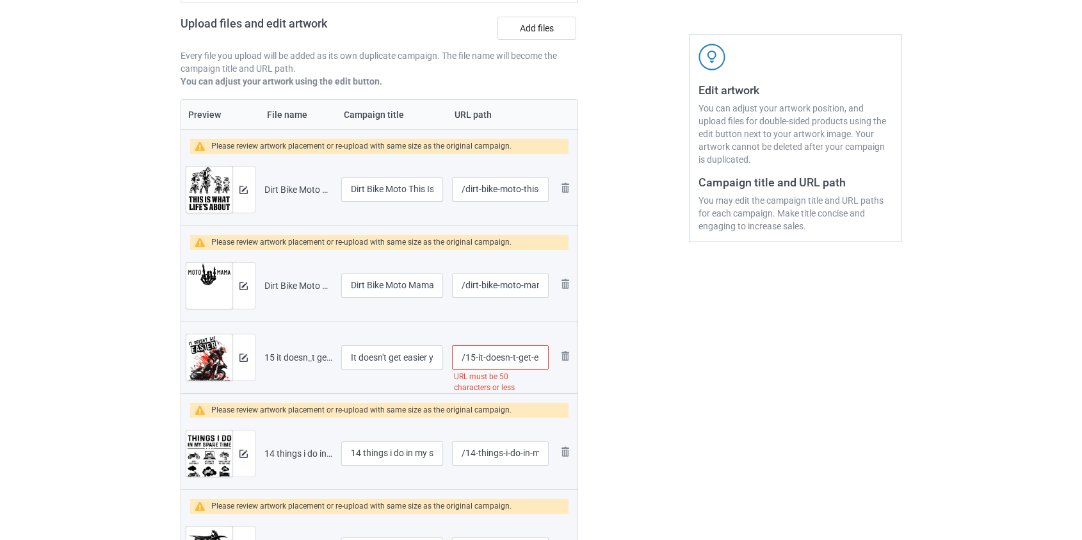
click at [495, 358] on input "/15-it-doesn-t-get-easier-you-just-get-better-dirt-bike" at bounding box center [500, 357] width 96 height 24
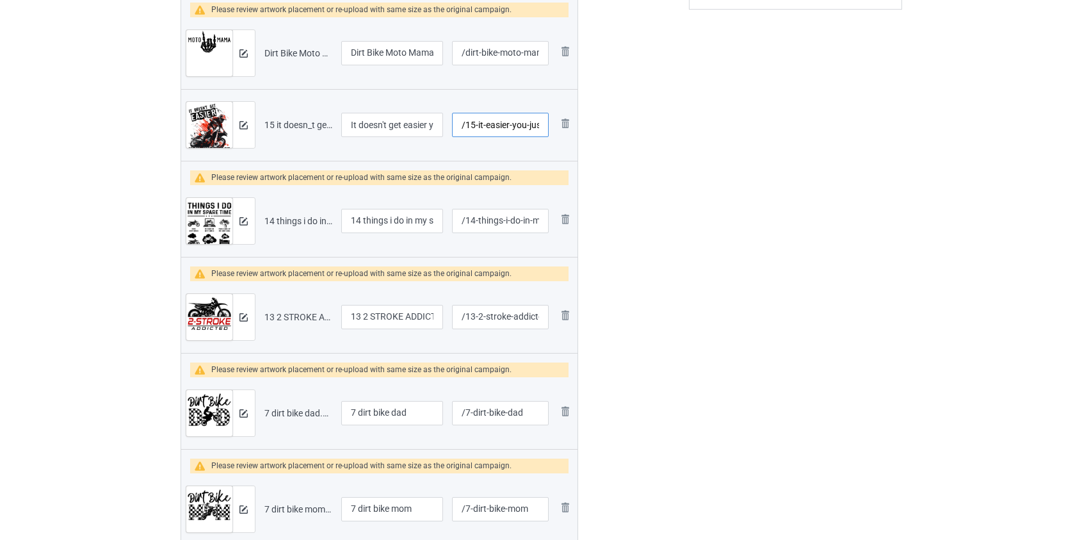
scroll to position [432, 0]
type input "/15-it-easier-you-just-get-better-dirt-bike"
drag, startPoint x: 365, startPoint y: 219, endPoint x: 235, endPoint y: 229, distance: 130.4
click at [236, 229] on tr "Preview and edit artwork 14 things i do in my spare time dirt bike.png 14 thing…" at bounding box center [379, 220] width 397 height 72
type input "Things i do in my spare time dirt bike"
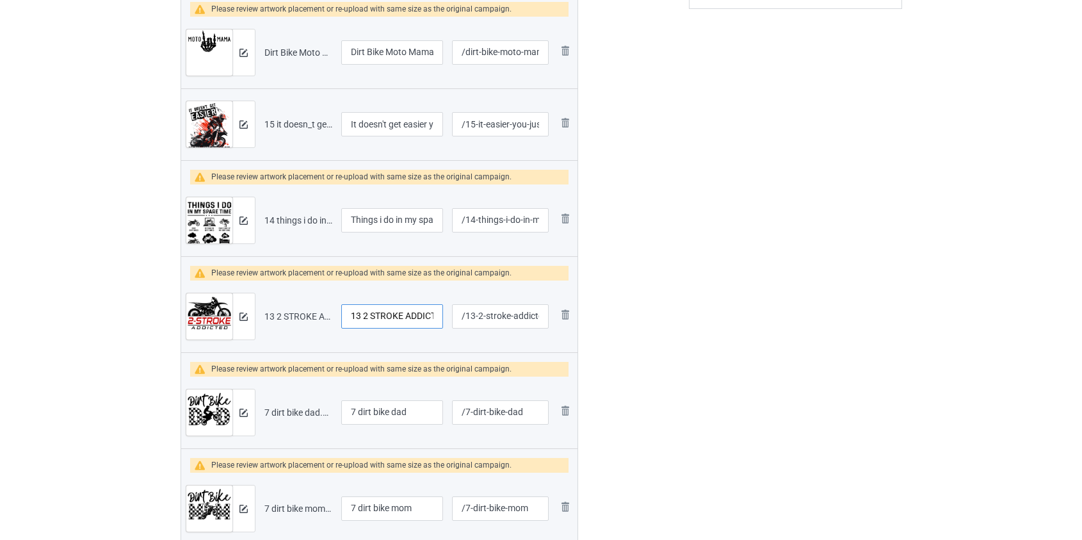
drag, startPoint x: 363, startPoint y: 312, endPoint x: 283, endPoint y: 328, distance: 81.6
click at [283, 328] on tr "Preview and edit artwork 13 2 STROKE ADDICTED DIRT BIKE.png 13 2 STROKE ADDICTE…" at bounding box center [379, 316] width 397 height 72
type input "2 STROKE ADDICTED DIRT BIKE"
drag, startPoint x: 362, startPoint y: 410, endPoint x: 229, endPoint y: 424, distance: 133.9
click at [229, 424] on tr "Preview and edit artwork 7 dirt bike dad.png 7 dirt bike dad /7-dirt-bike-dad R…" at bounding box center [379, 413] width 397 height 72
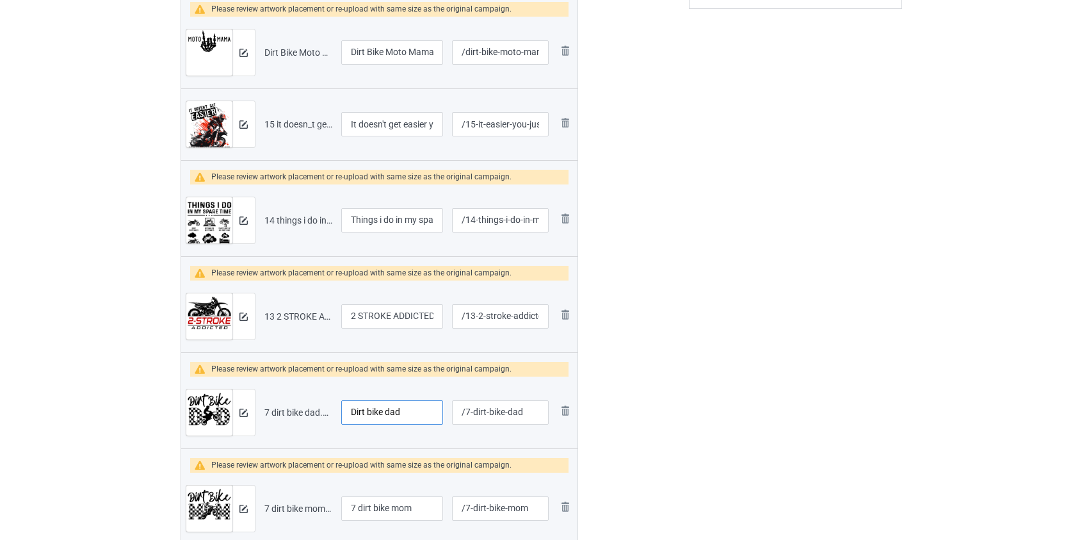
type input "Dirt bike dad"
drag, startPoint x: 362, startPoint y: 507, endPoint x: 239, endPoint y: 510, distance: 123.0
click at [239, 510] on tr "Preview and edit artwork 7 dirt bike mom.png 7 dirt bike mom /7-dirt-bike-mom R…" at bounding box center [379, 509] width 397 height 72
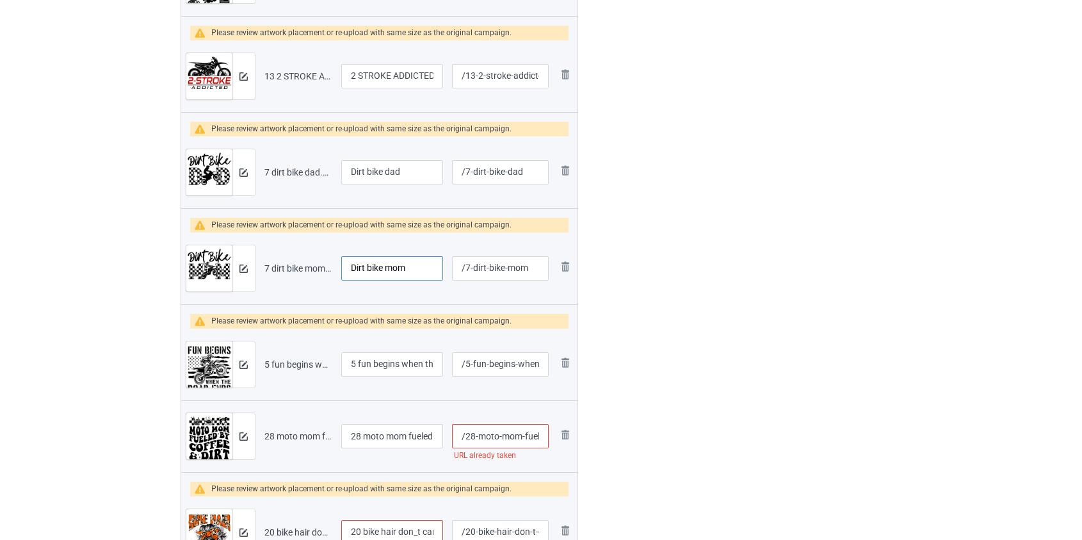
scroll to position [724, 0]
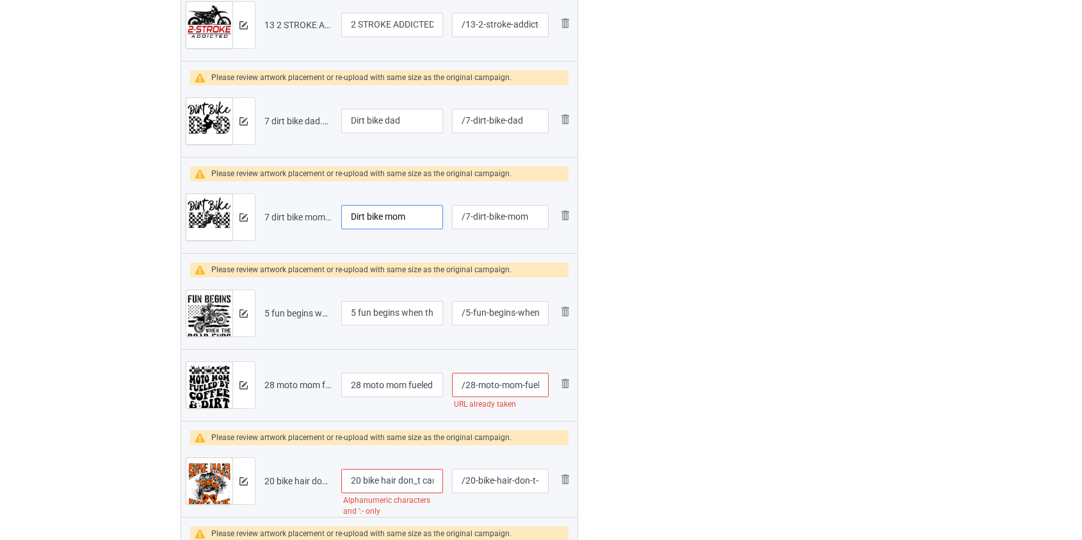
type input "Dirt bike mom"
drag, startPoint x: 361, startPoint y: 308, endPoint x: 270, endPoint y: 319, distance: 90.9
click at [270, 318] on tr "Preview and edit artwork 5 fun begins when the road ends dirt bike.png 5 fun be…" at bounding box center [379, 313] width 397 height 72
type input "Fun begins when the road ends dirt bike"
drag, startPoint x: 368, startPoint y: 382, endPoint x: 263, endPoint y: 385, distance: 105.1
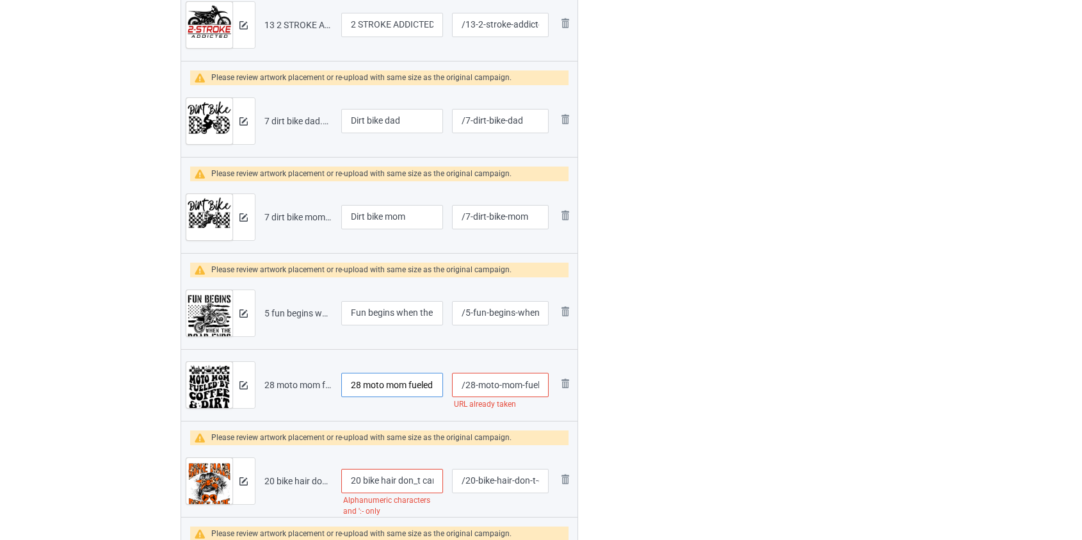
click at [263, 385] on tr "Preview and edit artwork 28 moto mom fueled by coffe and dirt bike.png 28 moto …" at bounding box center [379, 385] width 397 height 72
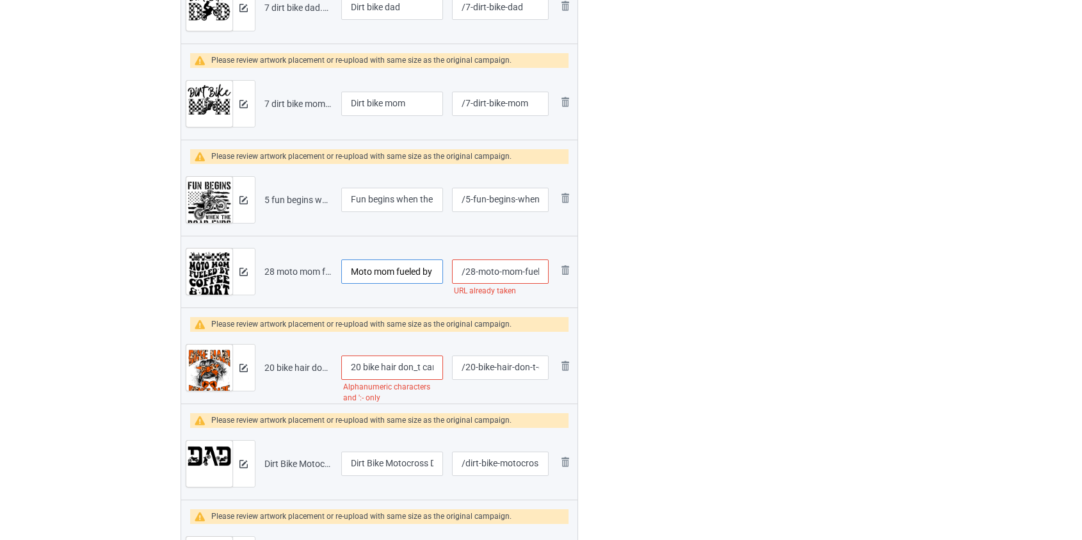
scroll to position [839, 0]
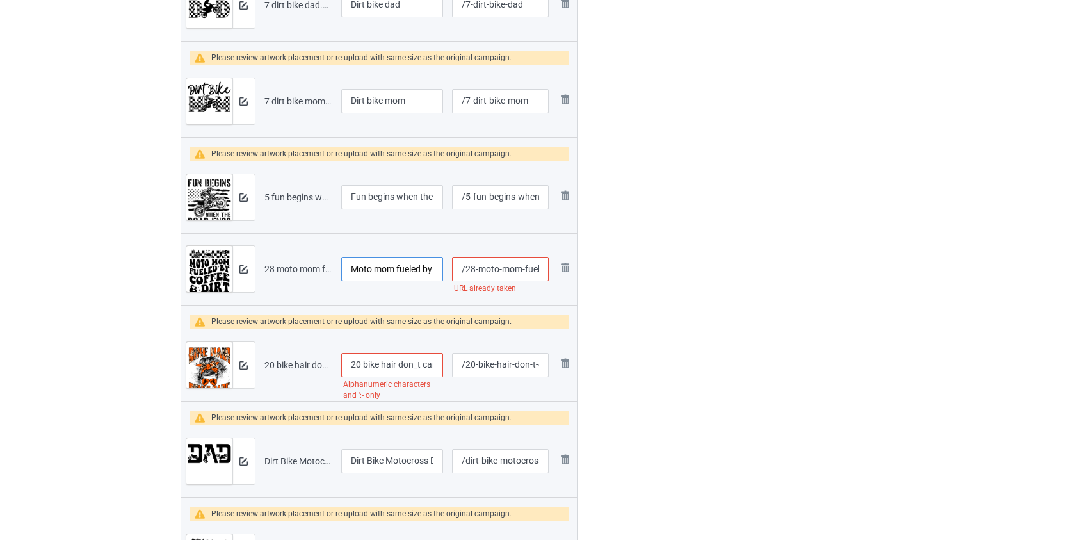
type input "Moto mom fueled by coffe and dirt bike"
drag, startPoint x: 365, startPoint y: 362, endPoint x: 270, endPoint y: 366, distance: 95.5
click at [270, 366] on tr "Preview and edit artwork 20 bike hair don_t care messy bun dirt bike.png 20 bik…" at bounding box center [379, 365] width 397 height 72
type input "Bike hair don't care messy bun dirt bike"
drag, startPoint x: 478, startPoint y: 269, endPoint x: 466, endPoint y: 272, distance: 12.4
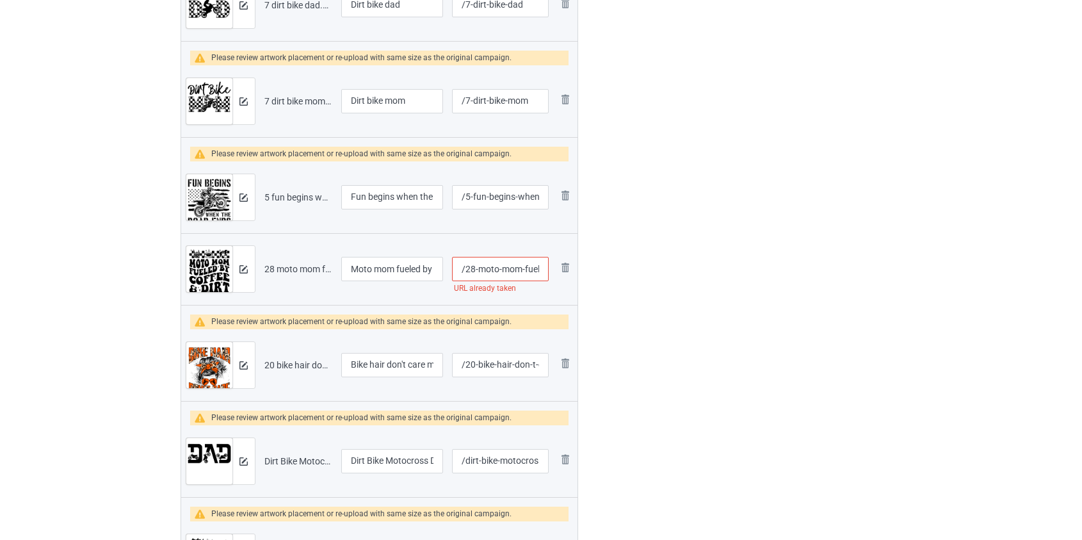
click at [466, 272] on input "/28-moto-mom-fueled-by-coffe-and-dirt-bike" at bounding box center [500, 269] width 96 height 24
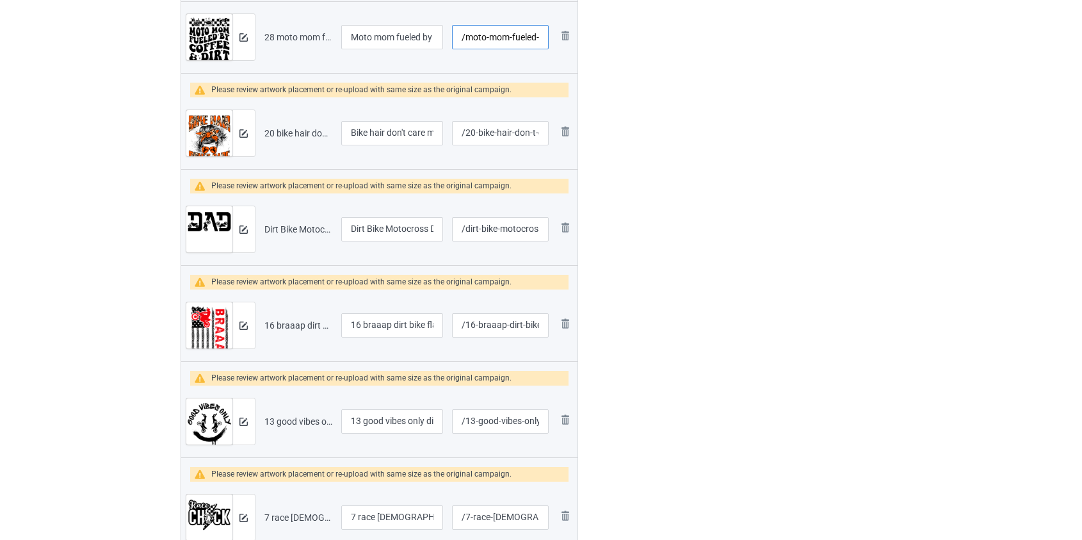
scroll to position [1073, 0]
type input "/moto-mom-fueled-by-coffe-and-dirt-bike"
drag, startPoint x: 366, startPoint y: 320, endPoint x: 205, endPoint y: 334, distance: 161.3
click at [205, 334] on tr "Preview and edit artwork 16 braaap dirt bike flag.png 16 braaap dirt bike flag …" at bounding box center [379, 324] width 397 height 72
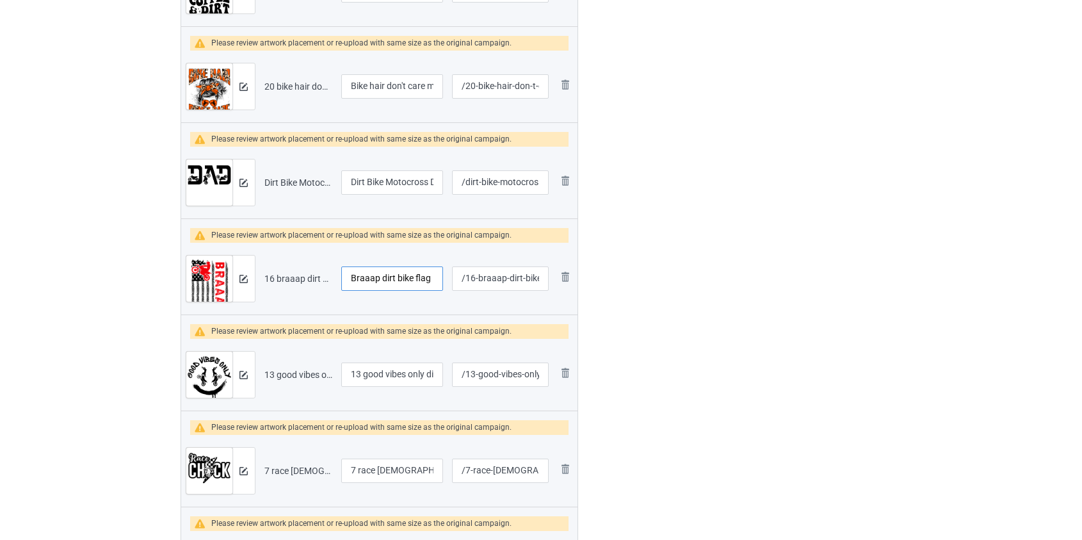
scroll to position [1189, 0]
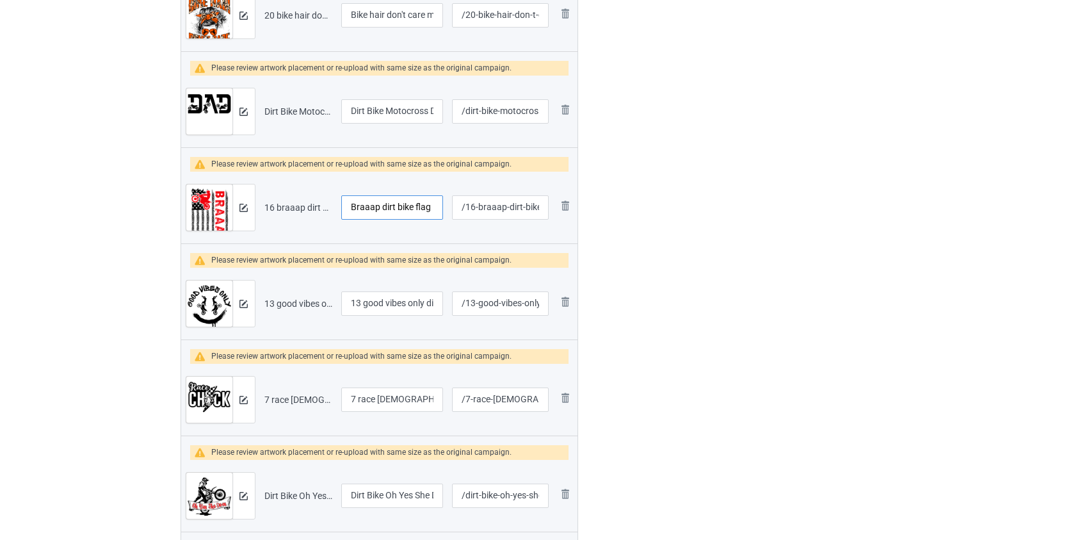
type input "Braaap dirt bike flag"
drag, startPoint x: 366, startPoint y: 301, endPoint x: 233, endPoint y: 307, distance: 132.7
click at [233, 307] on tr "Preview and edit artwork 13 good vibes only dirt bike.png 13 good vibes only di…" at bounding box center [379, 304] width 397 height 72
type input "Good vibes only dirt bike"
drag, startPoint x: 361, startPoint y: 398, endPoint x: 205, endPoint y: 391, distance: 155.7
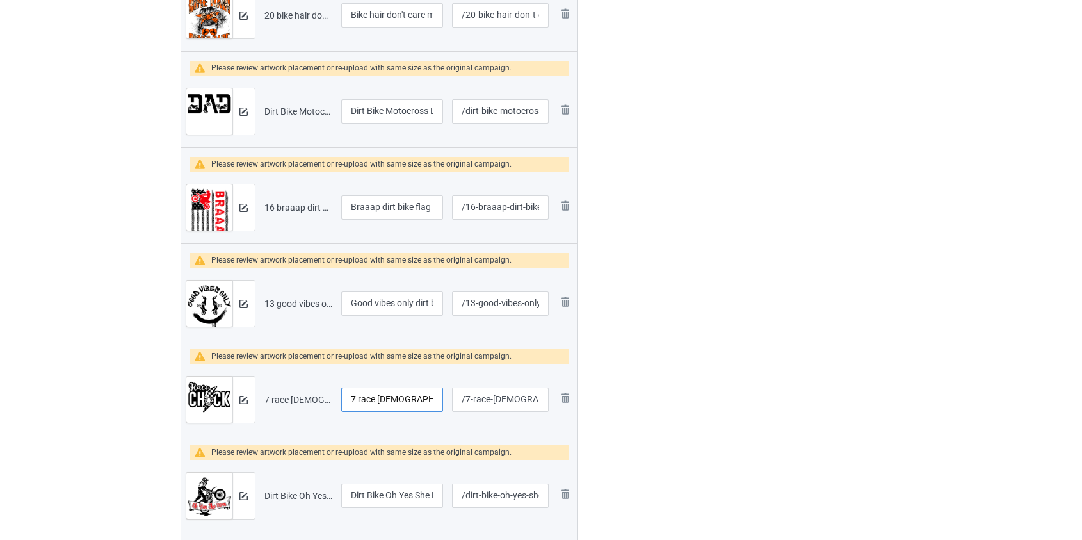
click at [205, 391] on tr "Preview and edit artwork 7 race chick dirt bike.png 7 race chick dirt bike /7-r…" at bounding box center [379, 400] width 397 height 72
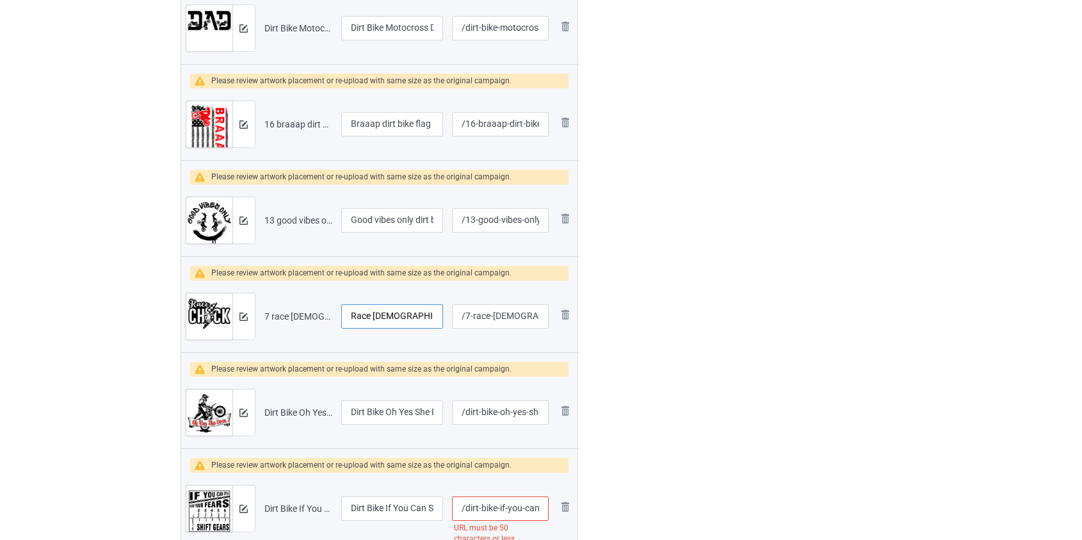
scroll to position [1364, 0]
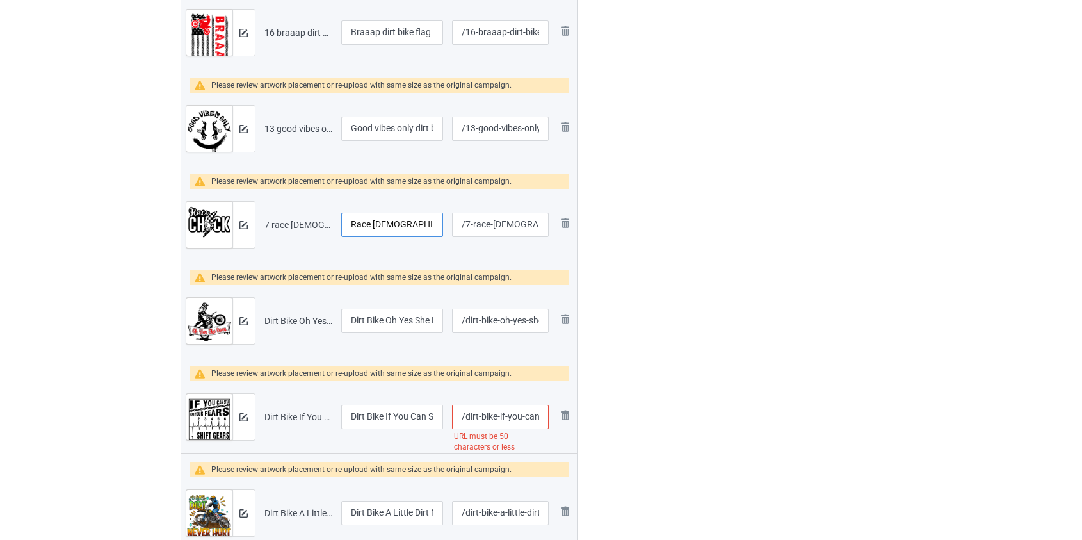
type input "Race chick dirt bike"
click at [513, 415] on input "/dirt-bike-if-you-can-still-hear-your-fears-shift-gears" at bounding box center [500, 417] width 96 height 24
click at [511, 416] on input "/dirt-bike-if-you-can-still-hear-your-fears-shift-gears" at bounding box center [500, 417] width 96 height 24
click at [516, 414] on input "/dirt-bike-if-you-can-still-hear-your-fears-shift-gears" at bounding box center [500, 417] width 96 height 24
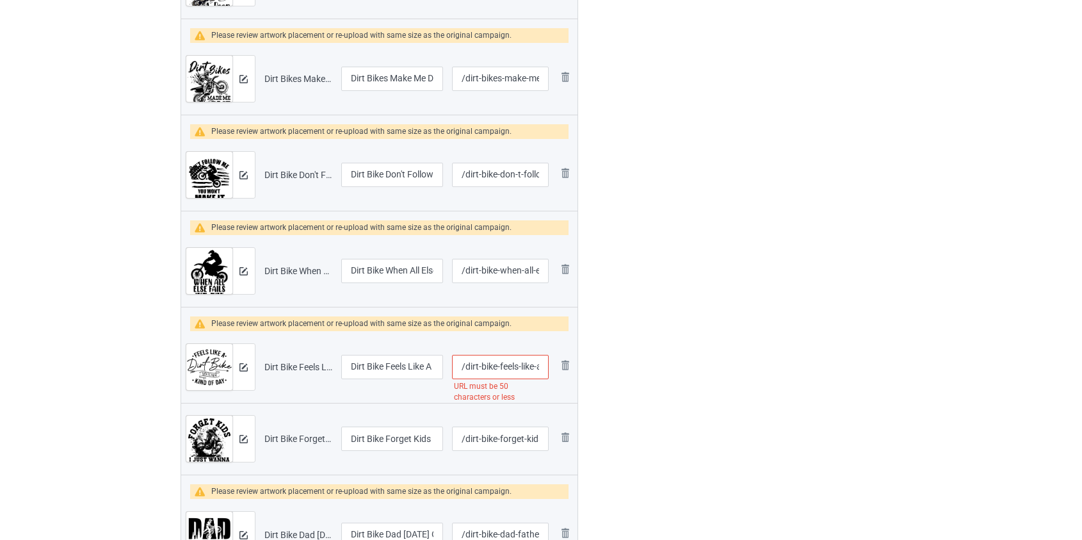
scroll to position [2062, 0]
type input "/dirt-bike-if-still-hear-your-fears-shift-gears"
click at [493, 364] on input "/dirt-bike-feels-like-a-dirt-bike-watchin-kind-of-day" at bounding box center [500, 367] width 96 height 24
click at [492, 364] on input "/dirt-bike-feels-like-a-dirt-bike-watchin-kind-of-day" at bounding box center [500, 367] width 96 height 24
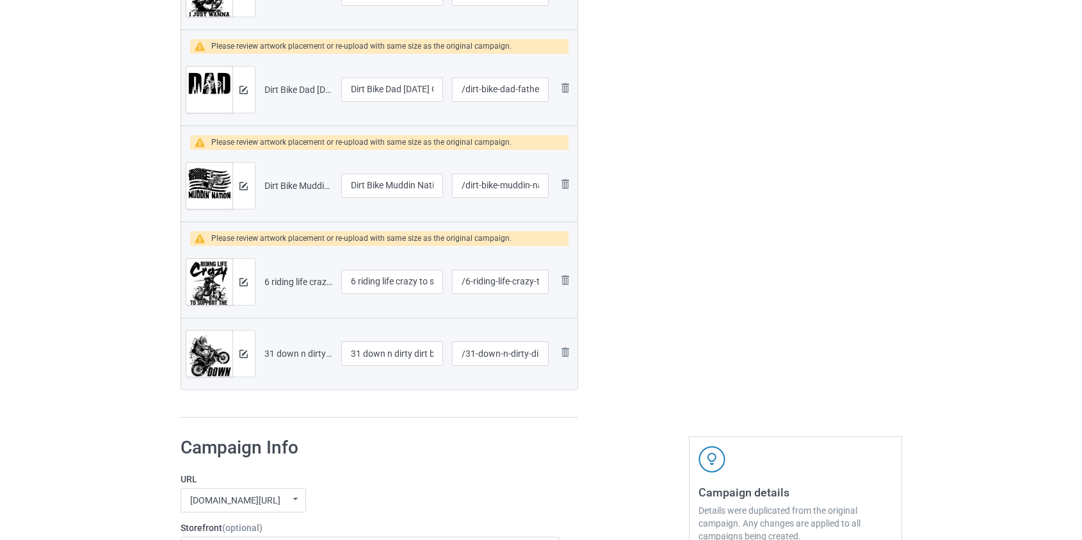
scroll to position [2586, 0]
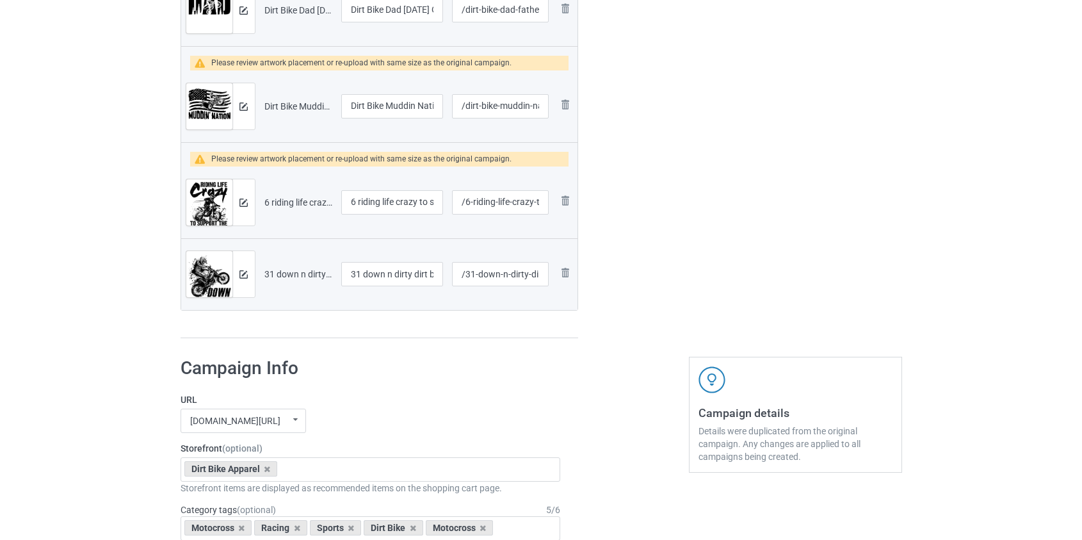
type input "/dirt-bike-watchin-kind-of-day"
drag, startPoint x: 361, startPoint y: 197, endPoint x: 229, endPoint y: 201, distance: 131.3
click at [229, 201] on tr "Preview and edit artwork 6 riding life crazy to support the lazy dirt bike.png …" at bounding box center [379, 202] width 397 height 72
type input "Riding life crazy to support the lazy dirt bike"
drag, startPoint x: 368, startPoint y: 269, endPoint x: 263, endPoint y: 271, distance: 105.7
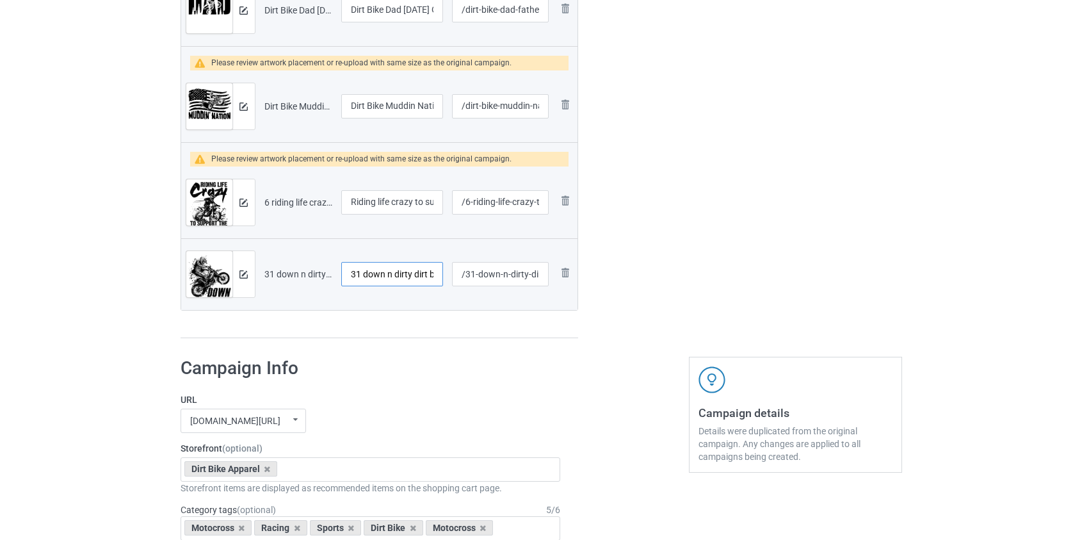
click at [263, 271] on tr "Preview and edit artwork 31 down n dirty dirt bike.png 31 down n dirty dirt bik…" at bounding box center [379, 274] width 397 height 72
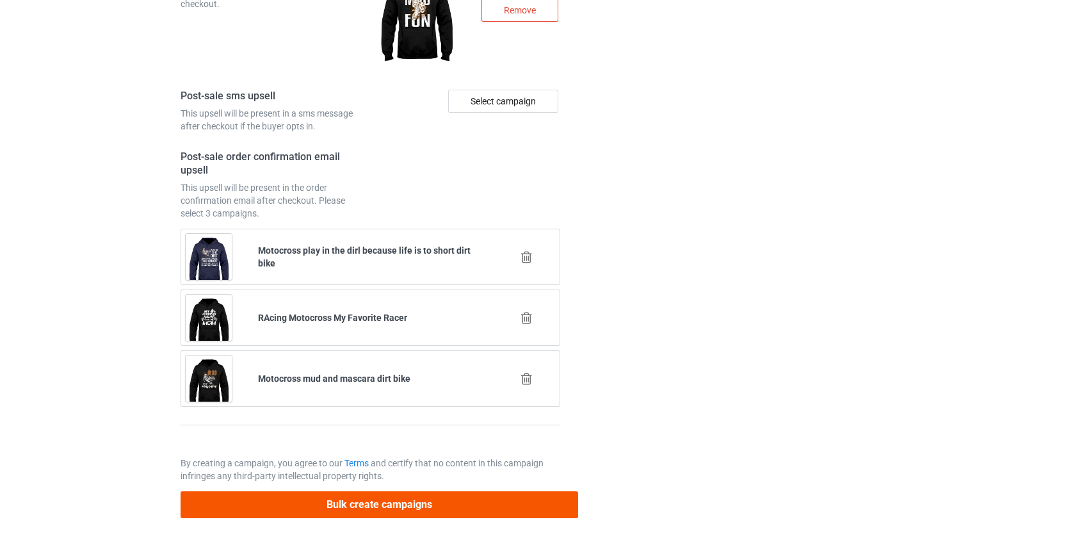
type input "Down n dirty dirt bike"
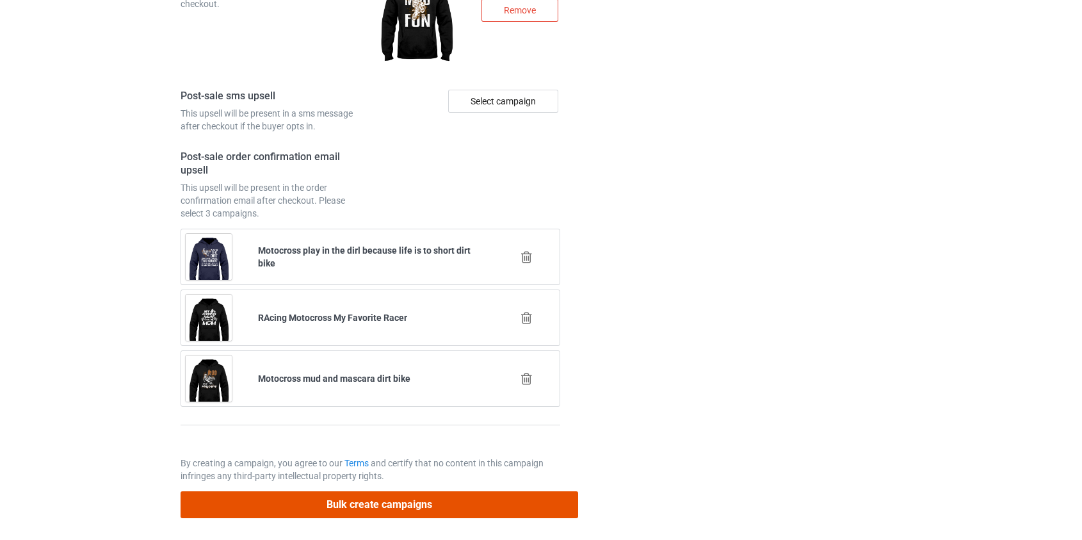
click at [371, 501] on button "Bulk create campaigns" at bounding box center [380, 504] width 398 height 26
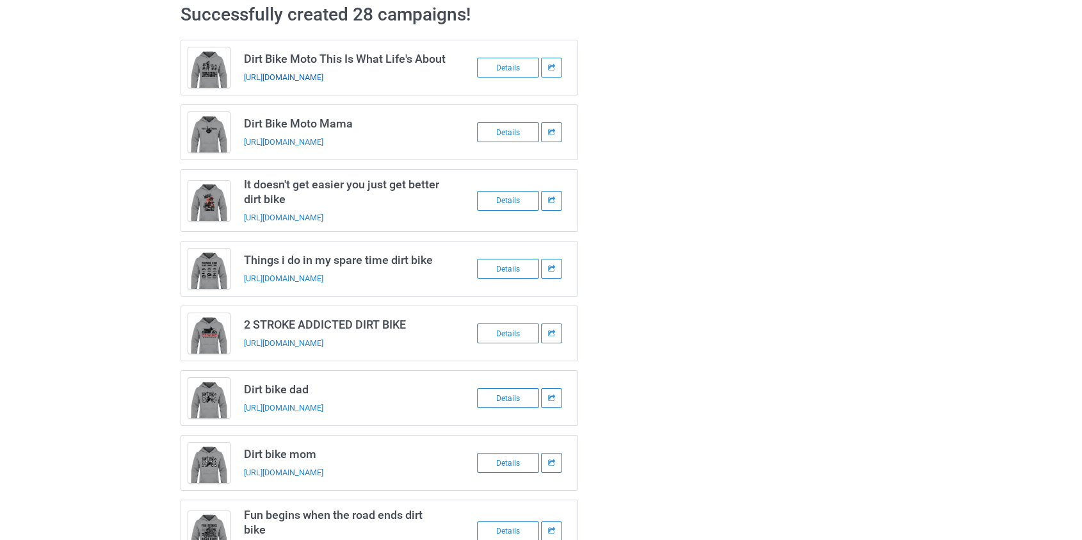
scroll to position [0, 0]
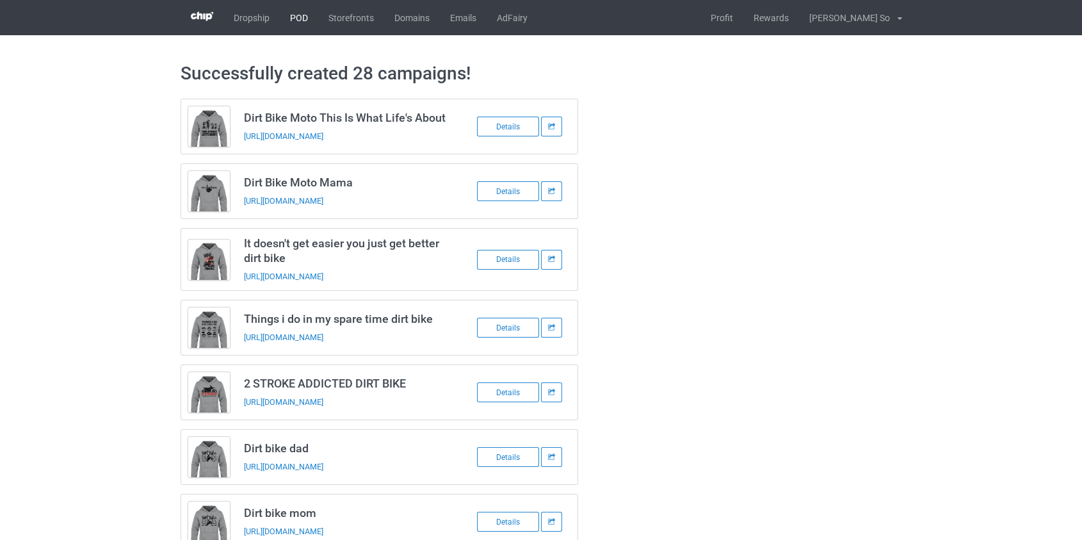
click at [304, 18] on link "POD" at bounding box center [299, 17] width 38 height 35
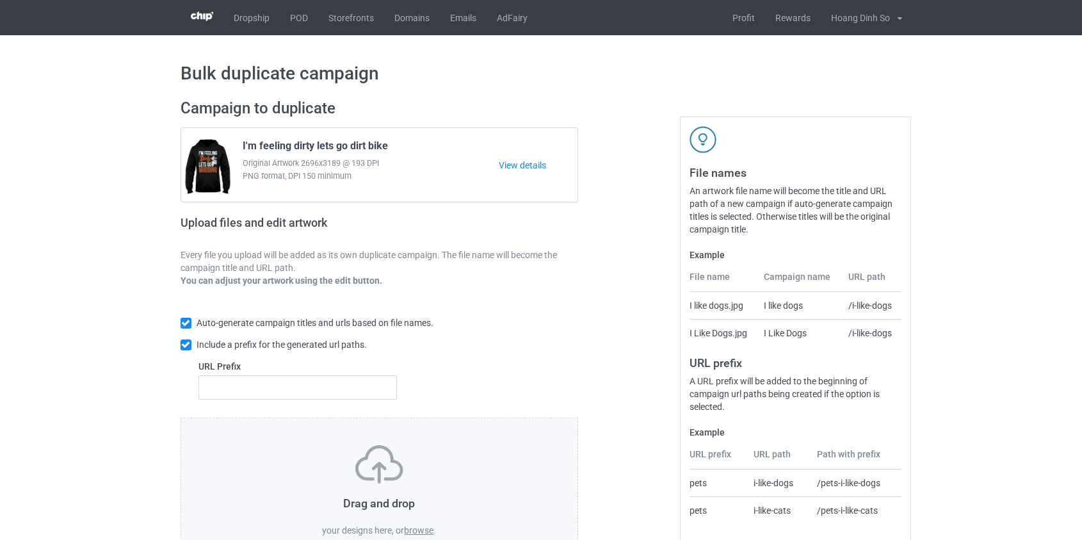
scroll to position [83, 0]
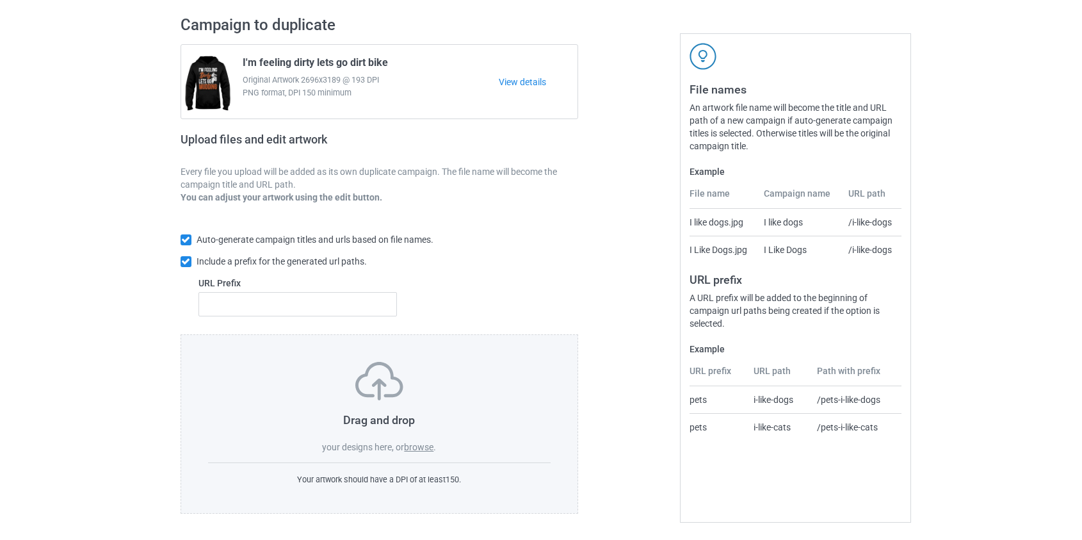
click at [421, 446] on label "browse" at bounding box center [418, 447] width 29 height 10
click at [0, 0] on input "browse" at bounding box center [0, 0] width 0 height 0
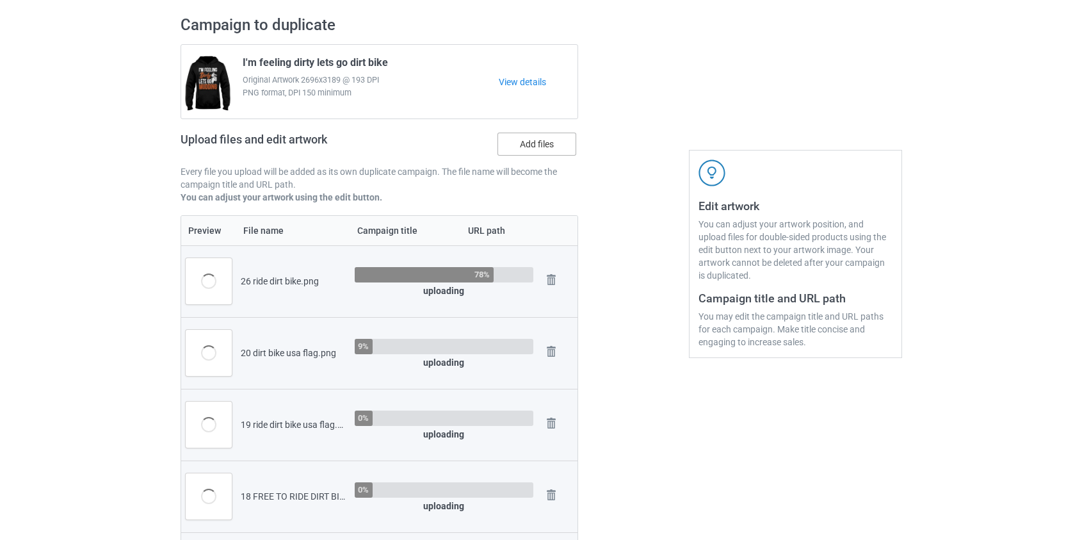
click at [536, 152] on label "Add files" at bounding box center [537, 144] width 79 height 23
click at [0, 0] on input "Add files" at bounding box center [0, 0] width 0 height 0
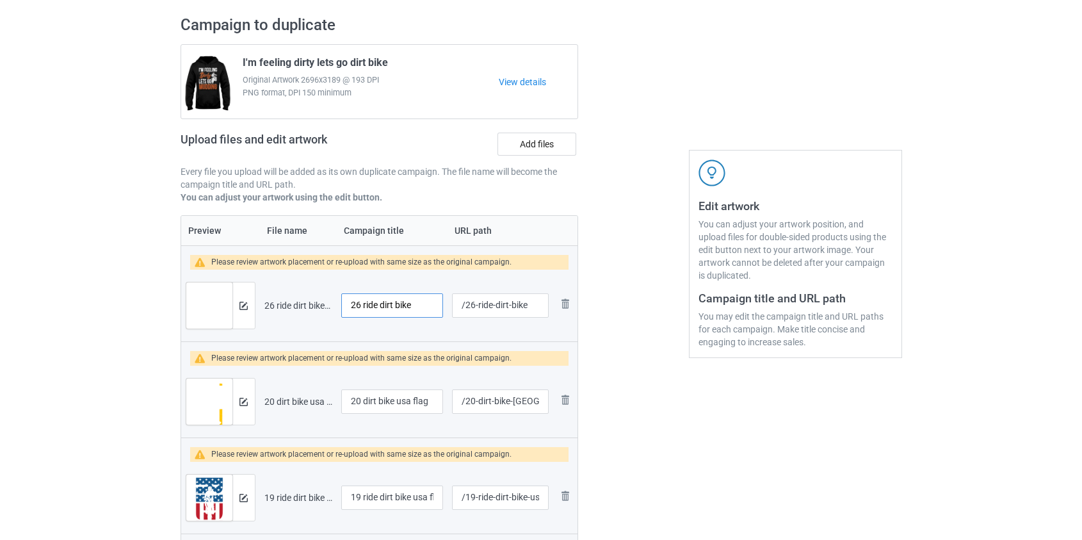
drag, startPoint x: 365, startPoint y: 305, endPoint x: 280, endPoint y: 300, distance: 84.6
click at [284, 301] on tr "Preview and edit artwork 26 ride dirt bike.png 26 ride dirt bike /26-ride-dirt-…" at bounding box center [379, 306] width 397 height 72
type input "26 ride dirt bike"
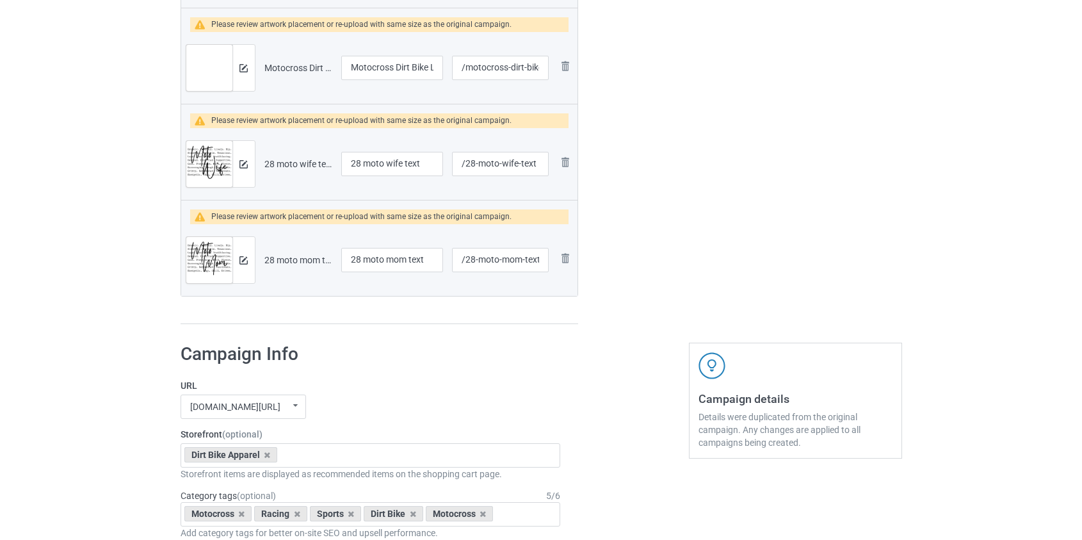
scroll to position [3459, 0]
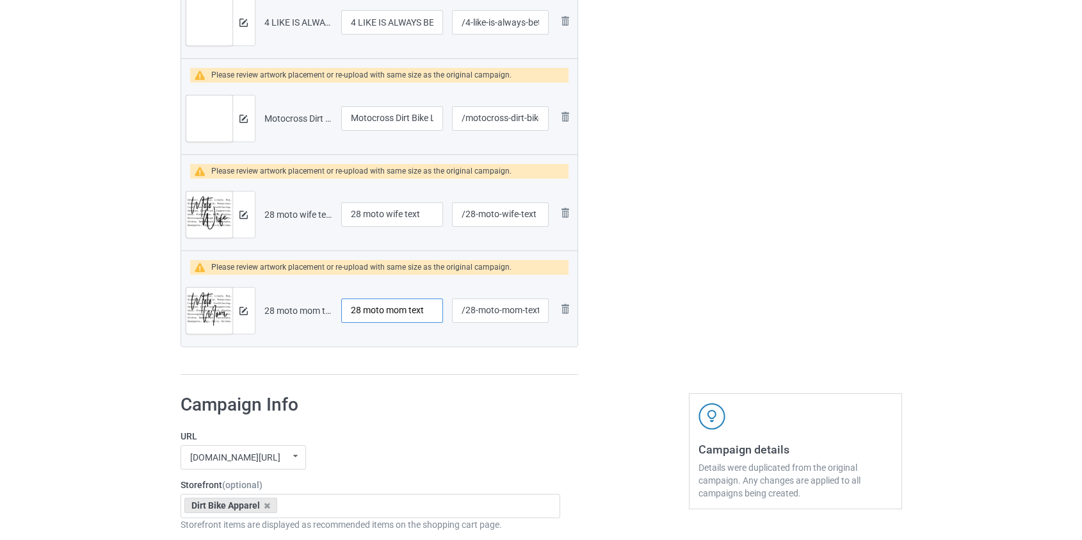
drag, startPoint x: 368, startPoint y: 305, endPoint x: 232, endPoint y: 306, distance: 136.4
click at [232, 306] on tr "Preview and edit artwork 28 moto mom text.png 28 moto mom text /28-moto-mom-tex…" at bounding box center [379, 311] width 397 height 72
type input "Moto mom text"
drag, startPoint x: 368, startPoint y: 211, endPoint x: 325, endPoint y: 211, distance: 42.9
click at [325, 211] on tr "Preview and edit artwork 28 moto wife text.png 28 moto wife text /28-moto-wife-…" at bounding box center [379, 215] width 397 height 72
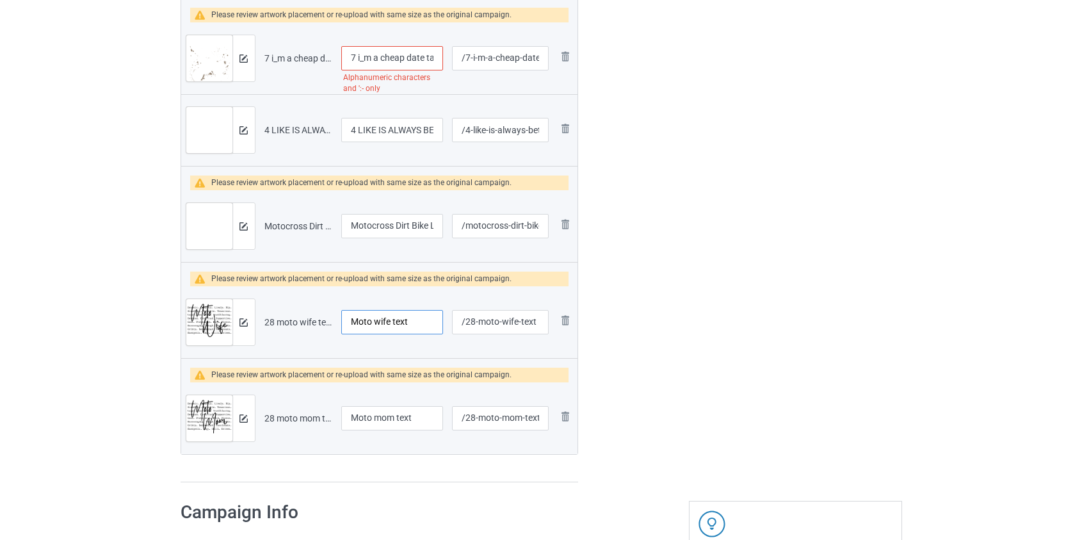
scroll to position [3343, 0]
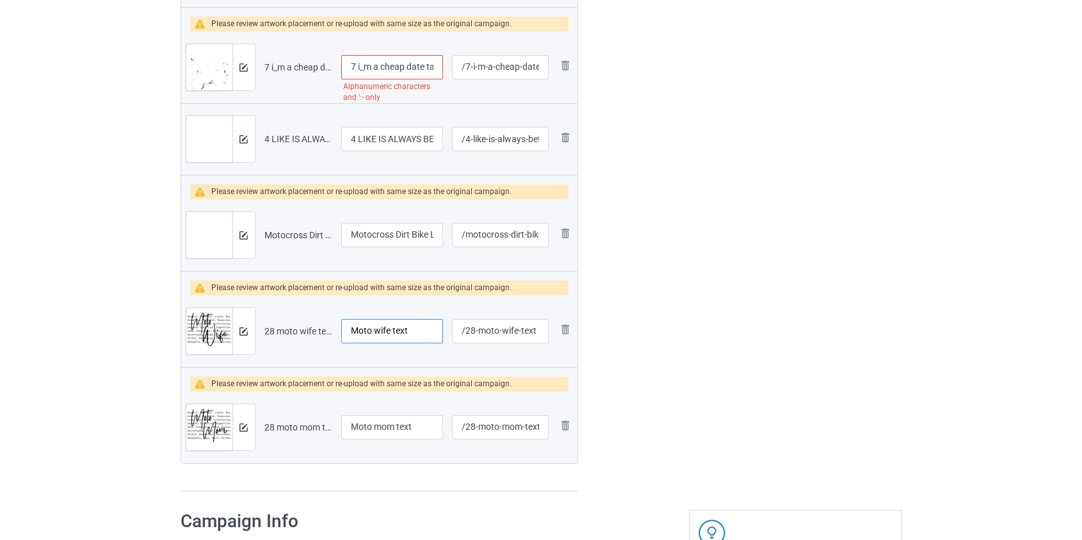
type input "Moto wife text"
drag, startPoint x: 355, startPoint y: 134, endPoint x: 244, endPoint y: 150, distance: 112.7
click at [245, 150] on tr "Preview and edit artwork 4 LIKE IS ALWAYS BETTER DIRT BIKE.png 4 LIKE IS ALWAYS…" at bounding box center [379, 139] width 397 height 72
type input "LIKE IS ALWAYS BETTER DIRT BIKE"
drag, startPoint x: 363, startPoint y: 63, endPoint x: 271, endPoint y: 67, distance: 92.3
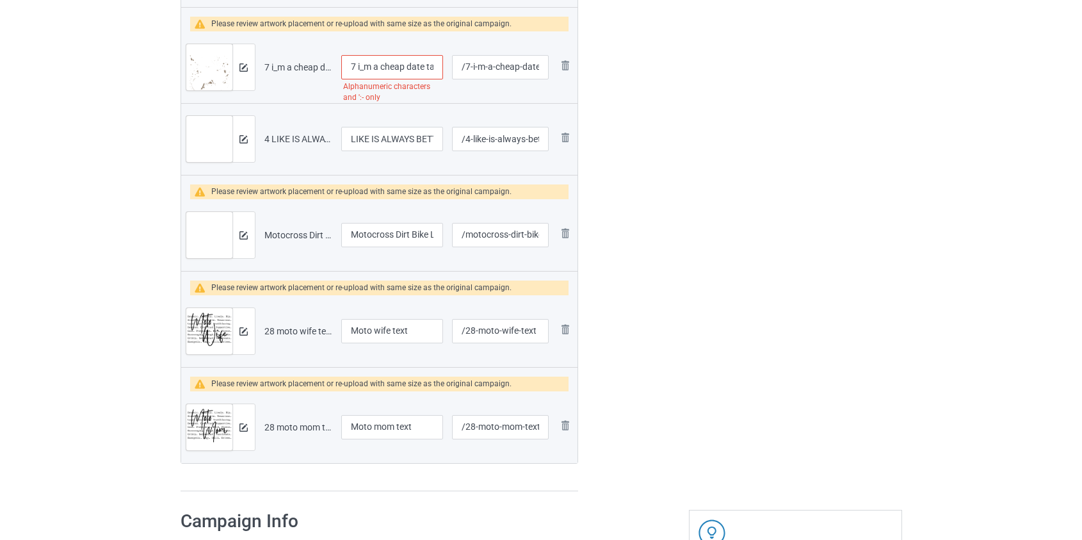
click at [271, 67] on tr "Preview and edit artwork 7 i_m a cheap date take me muddin dirt bike.png 7 i_m …" at bounding box center [379, 67] width 397 height 72
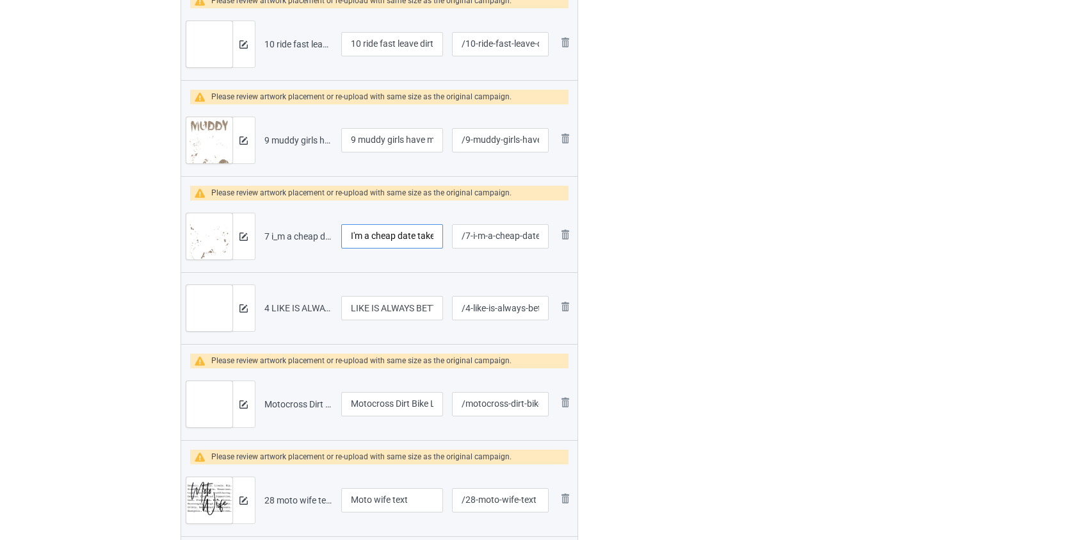
scroll to position [3052, 0]
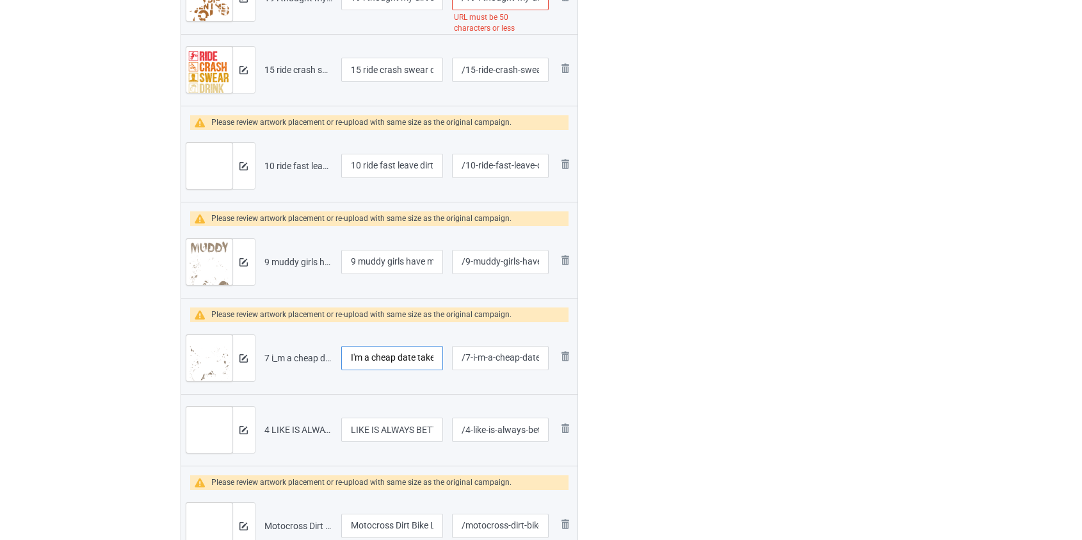
type input "I'm a cheap date take me muddin dirt bike"
drag, startPoint x: 365, startPoint y: 259, endPoint x: 281, endPoint y: 259, distance: 83.9
click at [284, 261] on tr "Preview and edit artwork 9 muddy girls have more fun dirt bike.png 9 muddy girl…" at bounding box center [379, 262] width 397 height 72
type input "Muddy girls have more fun dirt bike"
drag, startPoint x: 364, startPoint y: 161, endPoint x: 266, endPoint y: 166, distance: 98.8
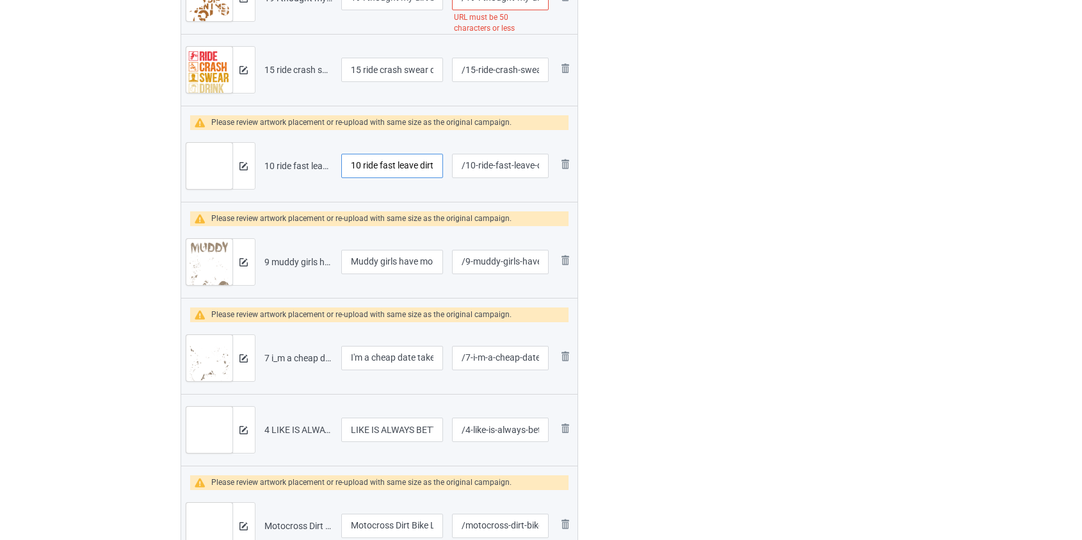
click at [266, 166] on tr "Preview and edit artwork 10 ride fast leave dirty dirt bike.png 10 ride fast le…" at bounding box center [379, 166] width 397 height 72
type input "Ride fast leave dirty dirt bike"
drag, startPoint x: 365, startPoint y: 67, endPoint x: 236, endPoint y: 58, distance: 129.0
click at [236, 58] on tr "Preview and edit artwork 15 ride crash swear drink repeat dirt bike.png 15 ride…" at bounding box center [379, 70] width 397 height 72
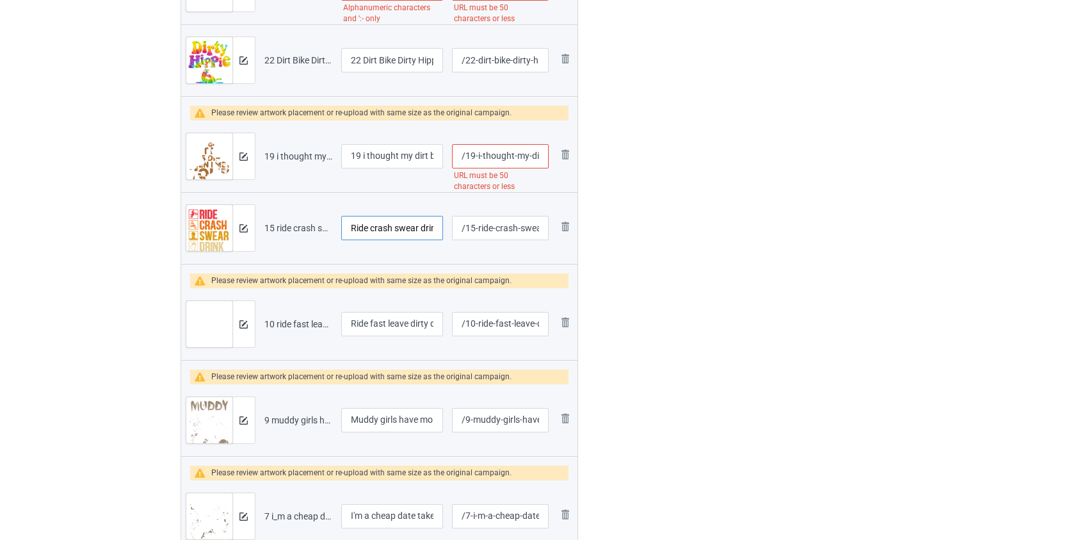
scroll to position [2877, 0]
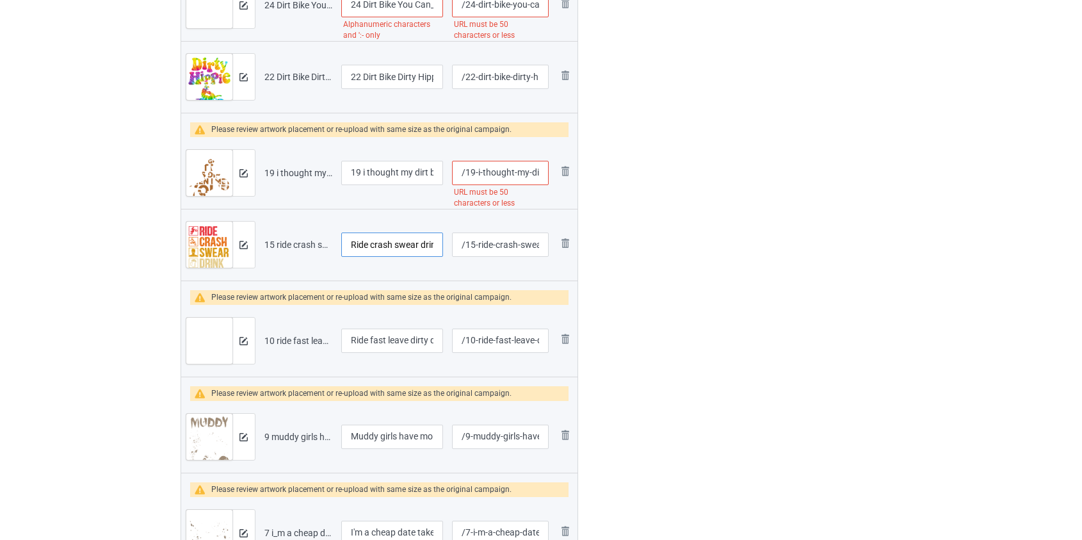
type input "Ride crash swear drink repeat dirt bike"
drag, startPoint x: 364, startPoint y: 169, endPoint x: 197, endPoint y: 168, distance: 166.5
click at [198, 168] on tr "Preview and edit artwork 19 i thought my dirt bike was dirty then i met your gi…" at bounding box center [379, 173] width 397 height 72
type input "I thought my dirt bike was dirty then i met your girlfriend"
click at [492, 168] on input "/19-i-thought-my-dirt-bike-was-dirty-then-i-met-your-girlfriend" at bounding box center [500, 173] width 96 height 24
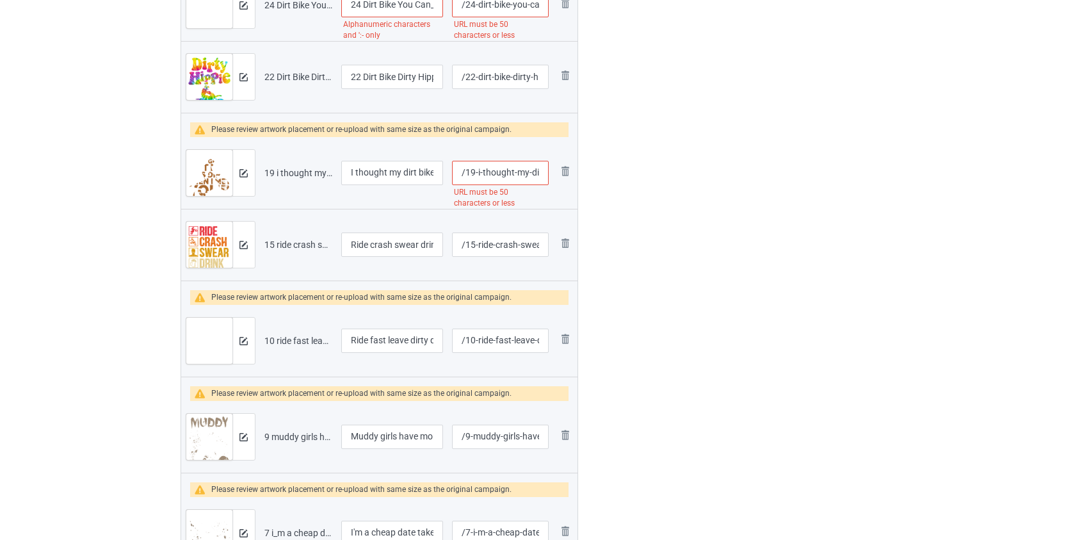
click at [492, 168] on input "/19-i-thought-my-dirt-bike-was-dirty-then-i-met-your-girlfriend" at bounding box center [500, 173] width 96 height 24
drag, startPoint x: 481, startPoint y: 170, endPoint x: 466, endPoint y: 175, distance: 15.6
click at [466, 175] on input "/19-i-dirt-bike-was-dirty-then-i-met-your-girlfriend" at bounding box center [500, 173] width 96 height 24
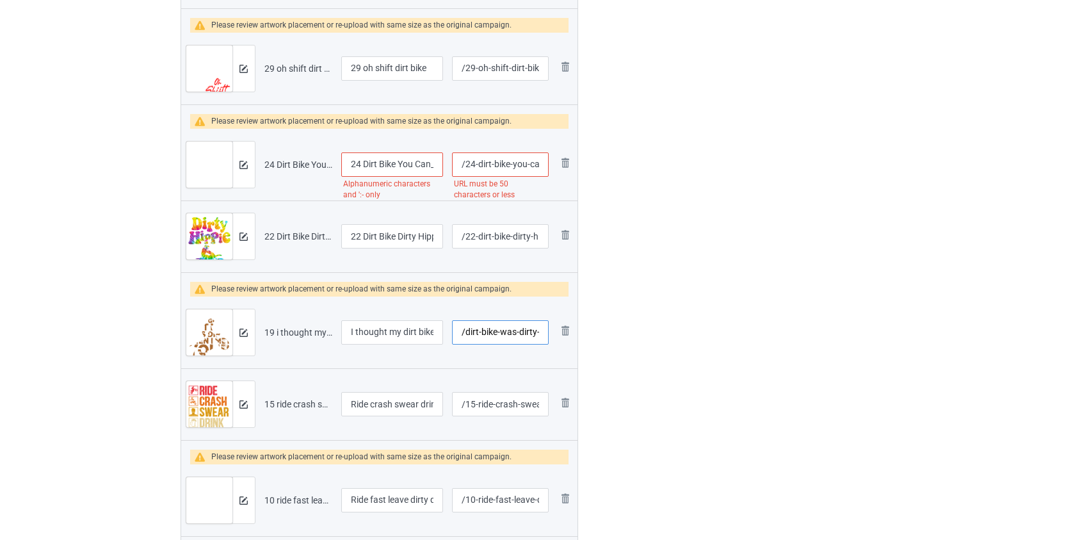
scroll to position [2645, 0]
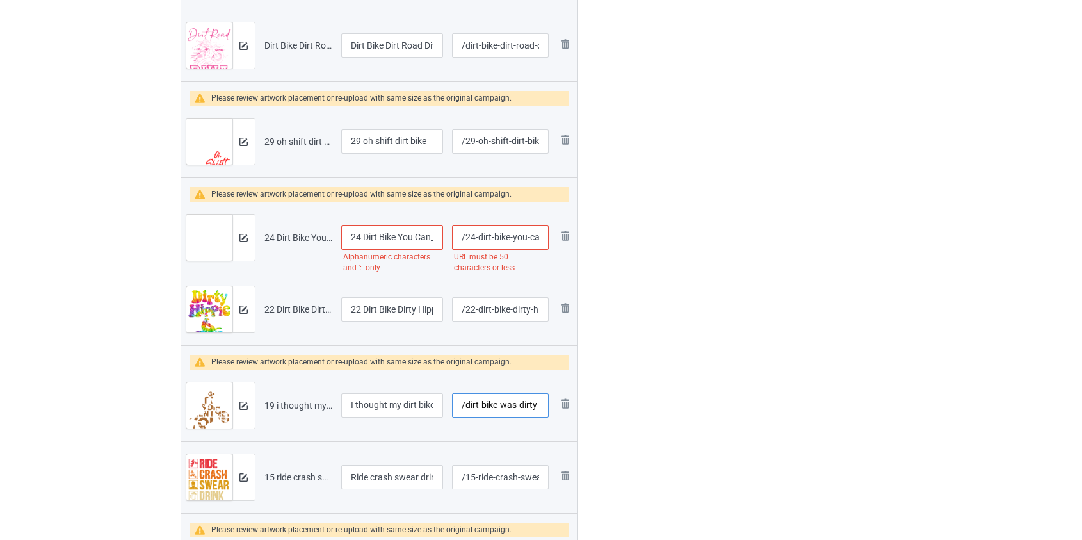
type input "/dirt-bike-was-dirty-then-i-met-your-girlfriend"
drag, startPoint x: 363, startPoint y: 307, endPoint x: 234, endPoint y: 314, distance: 128.9
click at [238, 314] on tr "Preview and edit artwork 22 Dirt Bike Dirty Hippie.png 22 Dirt Bike Dirty Hippi…" at bounding box center [379, 309] width 397 height 72
type input "Dirt Bike Dirty Hippie"
drag, startPoint x: 363, startPoint y: 234, endPoint x: 185, endPoint y: 247, distance: 178.5
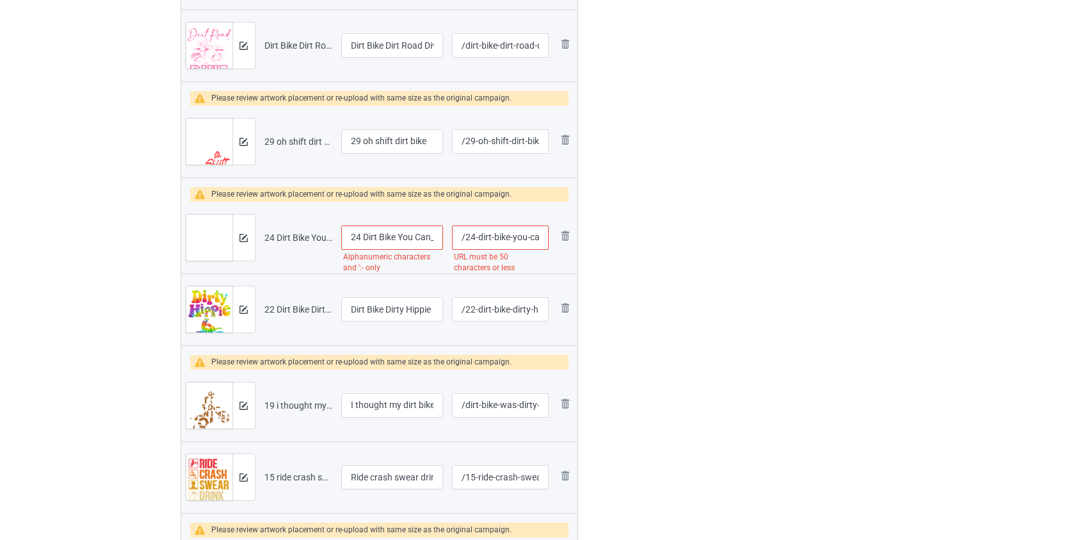
click at [186, 247] on tr "Preview and edit artwork 24 Dirt Bike You Can_t Find The Right Roads, When The …" at bounding box center [379, 238] width 397 height 72
click at [420, 234] on input "Dirt Bike You Can_t Find The Right Roads, When The Streets Are Paved" at bounding box center [392, 237] width 102 height 24
type input "Dirt Bike You Can't Find The Right Roads, When The Streets Are Paved"
click at [519, 236] on input "/24-dirt-bike-you-can-t-find-the-right-roads-when-the-streets-are-paved" at bounding box center [500, 237] width 96 height 24
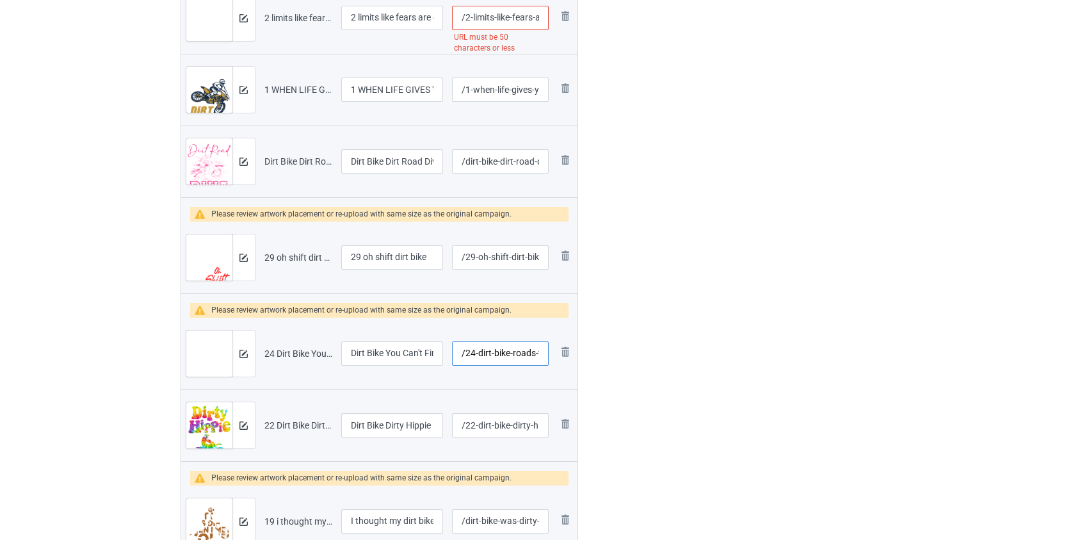
scroll to position [2528, 0]
type input "/24-dirt-bike-roads-when-the-streets-are-paved"
drag, startPoint x: 368, startPoint y: 256, endPoint x: 279, endPoint y: 256, distance: 89.0
click at [279, 256] on tr "Preview and edit artwork 29 oh shift dirt bike.png 29 oh shift dirt bike /29-oh…" at bounding box center [379, 258] width 397 height 72
type input "Oh shift dirt bike"
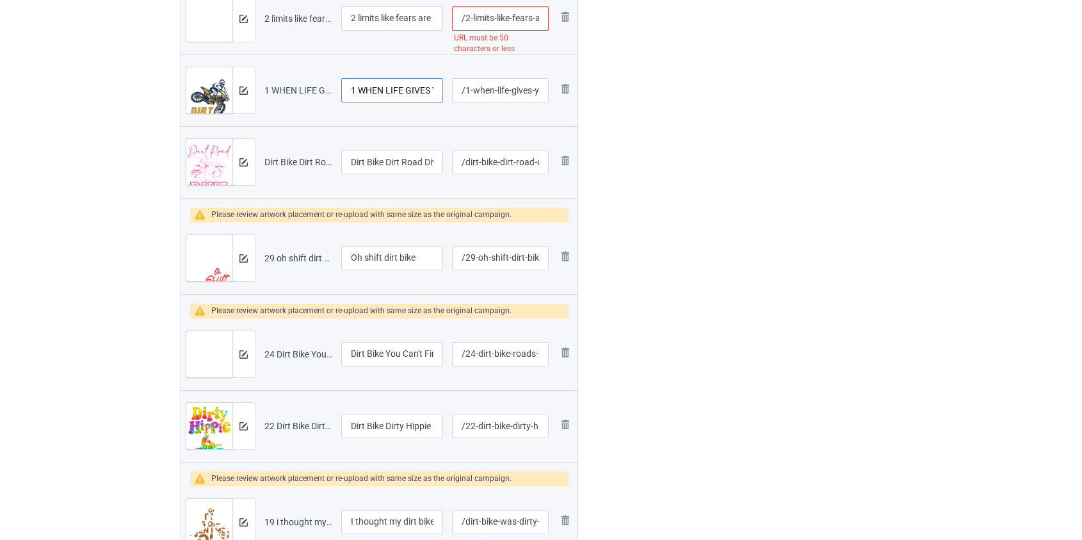
drag, startPoint x: 358, startPoint y: 90, endPoint x: 158, endPoint y: 112, distance: 201.7
click at [159, 111] on div "Bulk duplicate campaign Campaign to duplicate I'm feeling dirty lets go dirt bi…" at bounding box center [541, 349] width 1082 height 5684
type input "WHEN LIFE GIVES YOU DIRT DIRT BIKE"
drag, startPoint x: 358, startPoint y: 16, endPoint x: 302, endPoint y: 21, distance: 55.9
click at [302, 21] on tr "Preview and edit artwork 2 limits like fears are often just an illusion dirt bi…" at bounding box center [379, 19] width 397 height 72
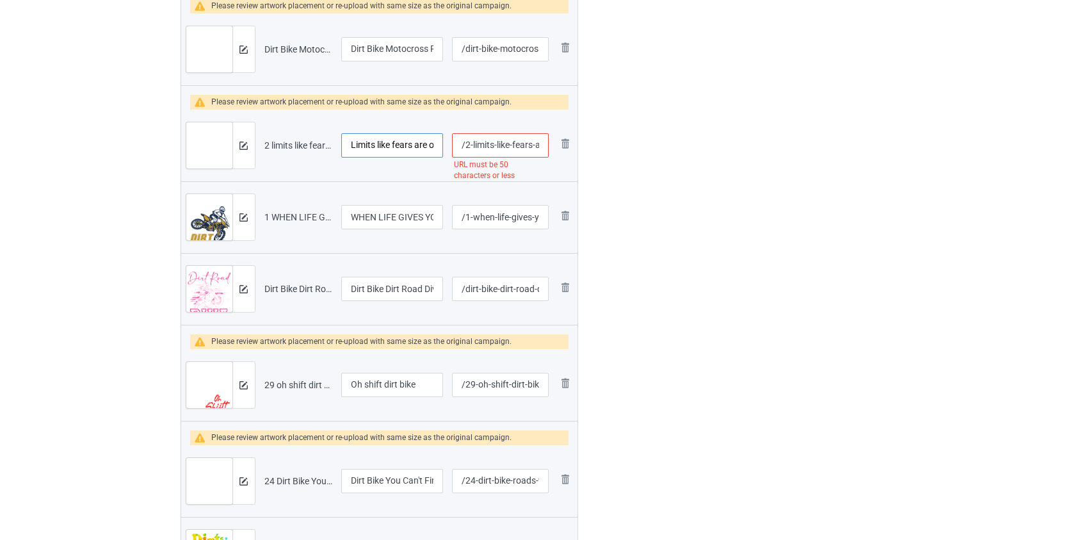
scroll to position [2353, 0]
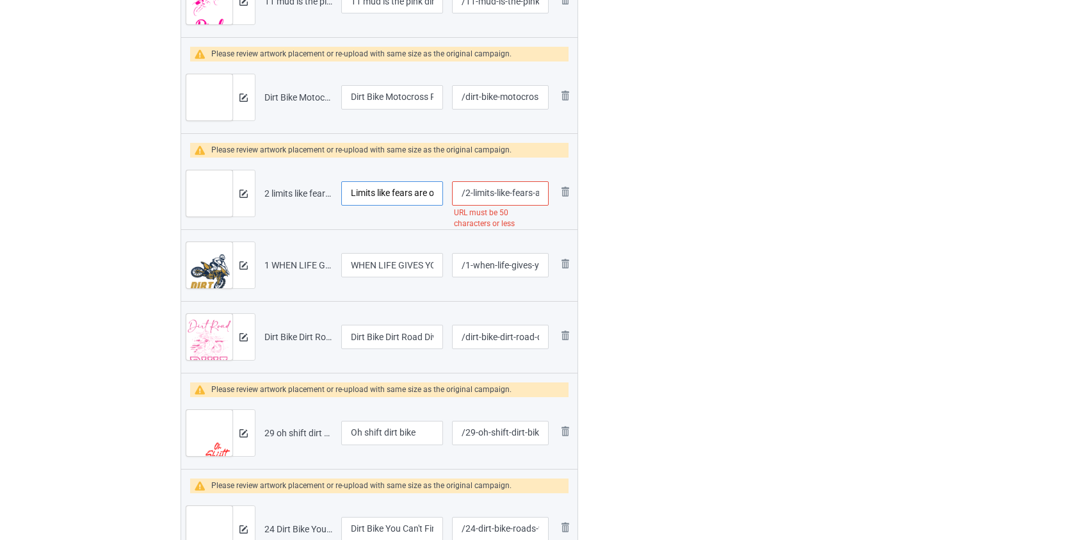
type input "Limits like fears are often just an illusion dirt bike"
click at [478, 193] on input "/2-limits-like-fears-are-often-just-an-illusion-dirt-bike" at bounding box center [500, 193] width 96 height 24
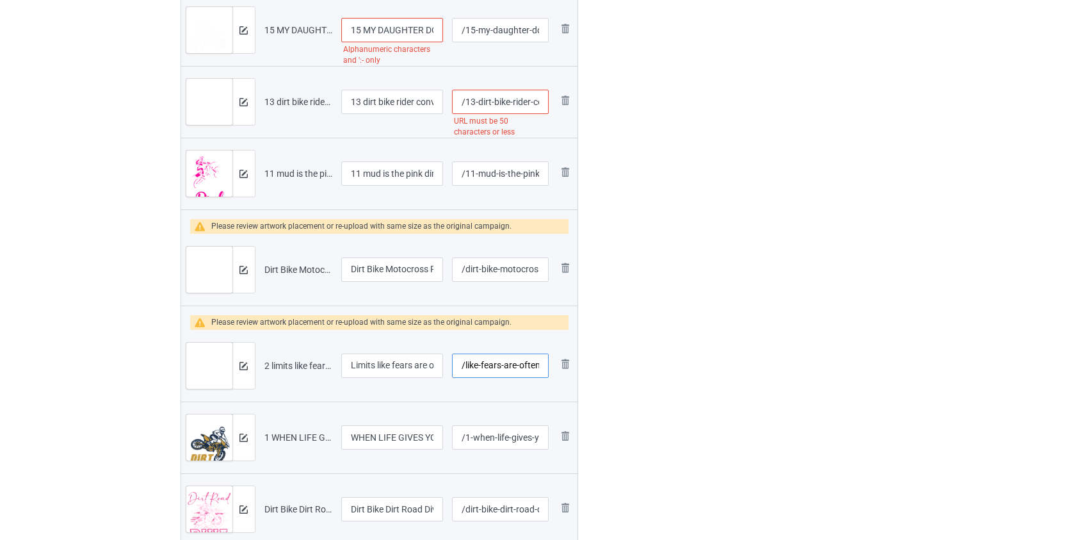
scroll to position [2178, 0]
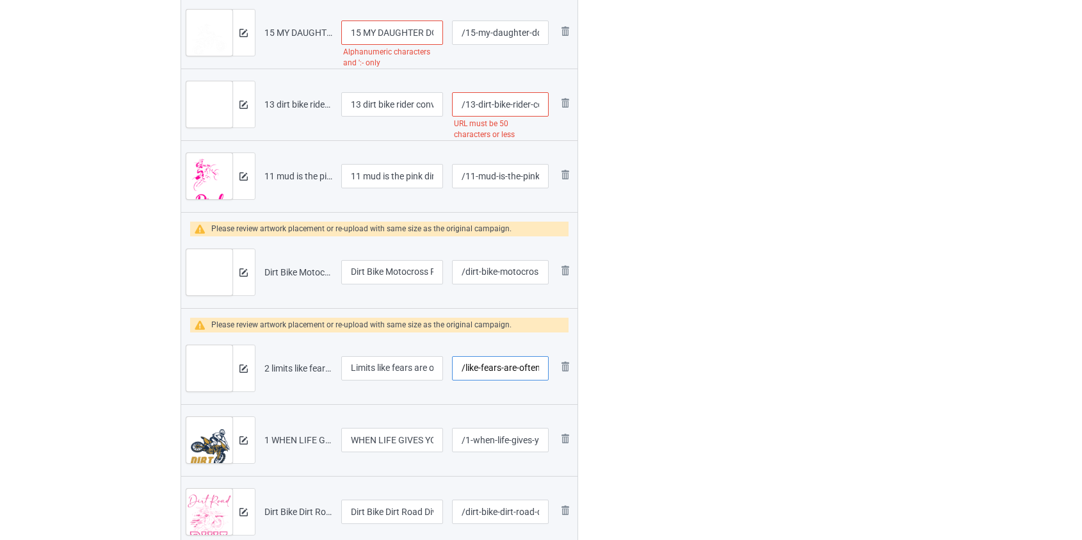
type input "/like-fears-are-often-just-an-illusion-dirt-bike"
drag, startPoint x: 370, startPoint y: 170, endPoint x: 208, endPoint y: 175, distance: 162.1
click at [208, 175] on tr "Preview and edit artwork 11 mud is the pink dirt bike.png 11 mud is the pink di…" at bounding box center [379, 176] width 397 height 72
type input "Mud is the pink dirt bike"
drag, startPoint x: 366, startPoint y: 100, endPoint x: 297, endPoint y: 108, distance: 69.0
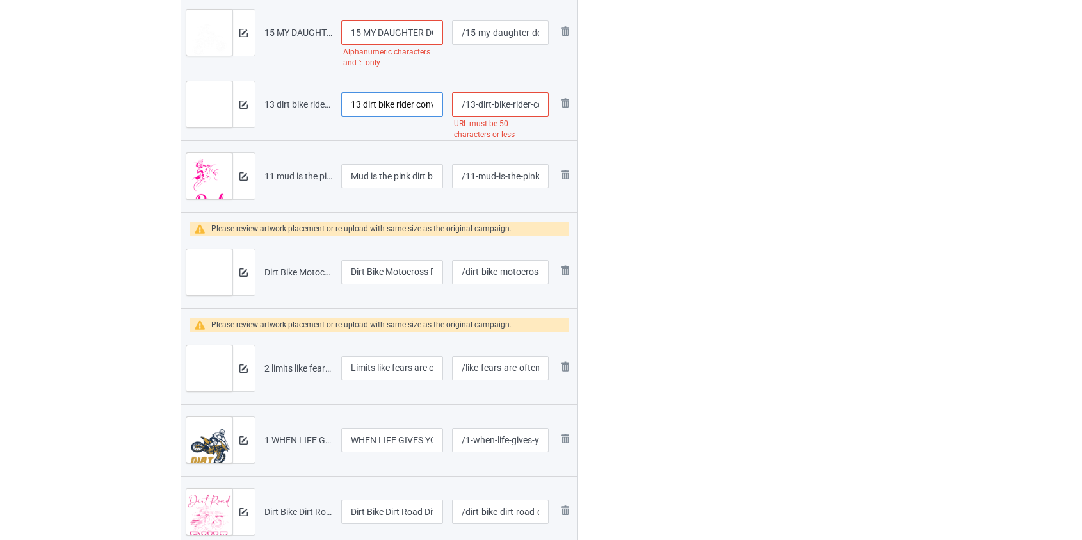
click at [297, 108] on tr "Preview and edit artwork 13 dirt bike rider conversations all go the same way.p…" at bounding box center [379, 105] width 397 height 72
type input "Dirt bike rider conversations all go the same way"
click at [469, 101] on input "/13-dirt-bike-rider-conversations-all-go-the-same-way" at bounding box center [500, 104] width 96 height 24
type input "/dirt-bike-rider-conversations-all-go-the-same-way"
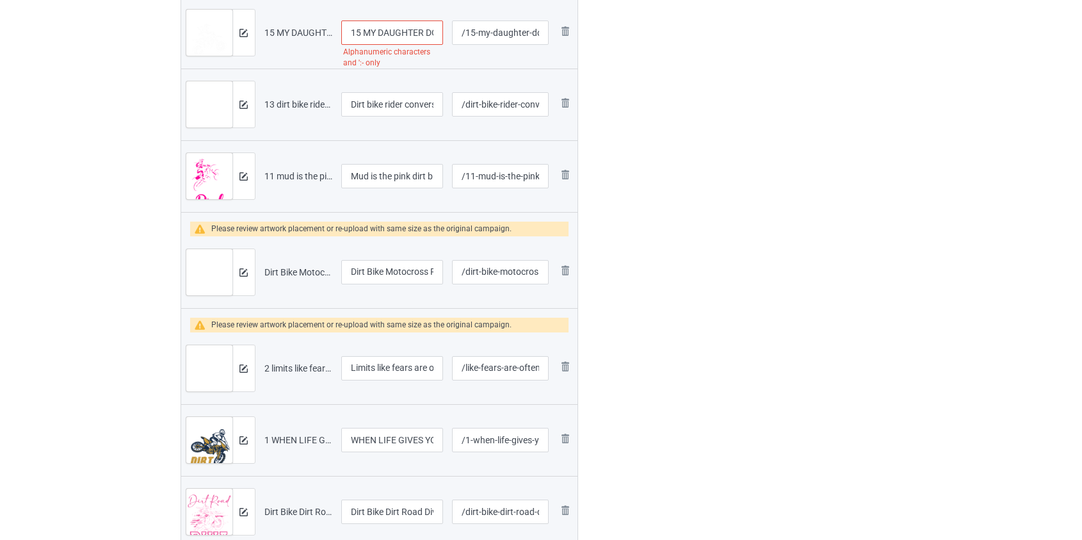
drag, startPoint x: 365, startPoint y: 30, endPoint x: 281, endPoint y: 26, distance: 84.0
click at [281, 26] on tr "Preview and edit artwork 15 MY DAUGHTER DOESN_T CHASE BOYS DIRT BIKE.png 15 MY …" at bounding box center [379, 33] width 397 height 72
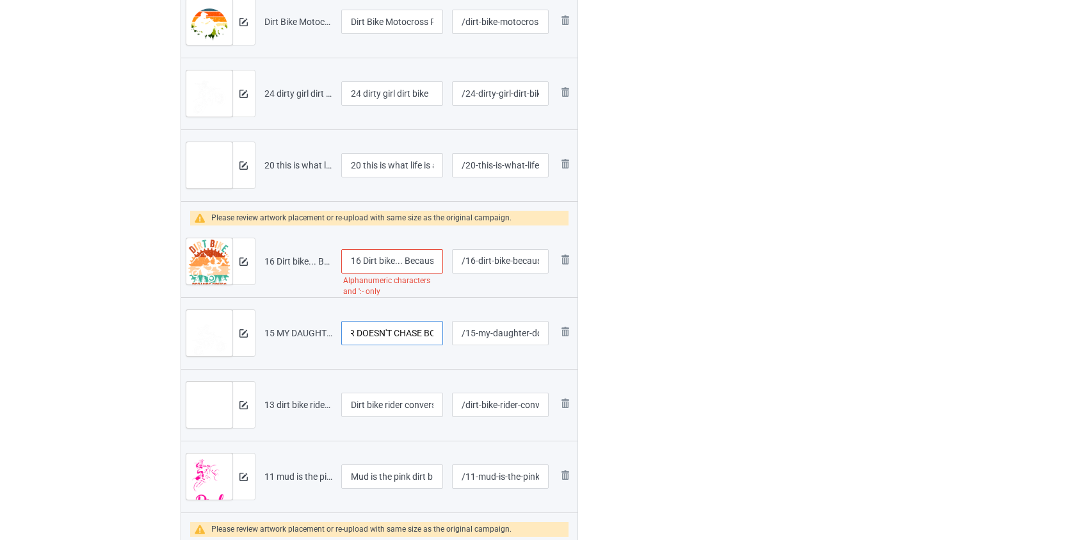
scroll to position [1829, 0]
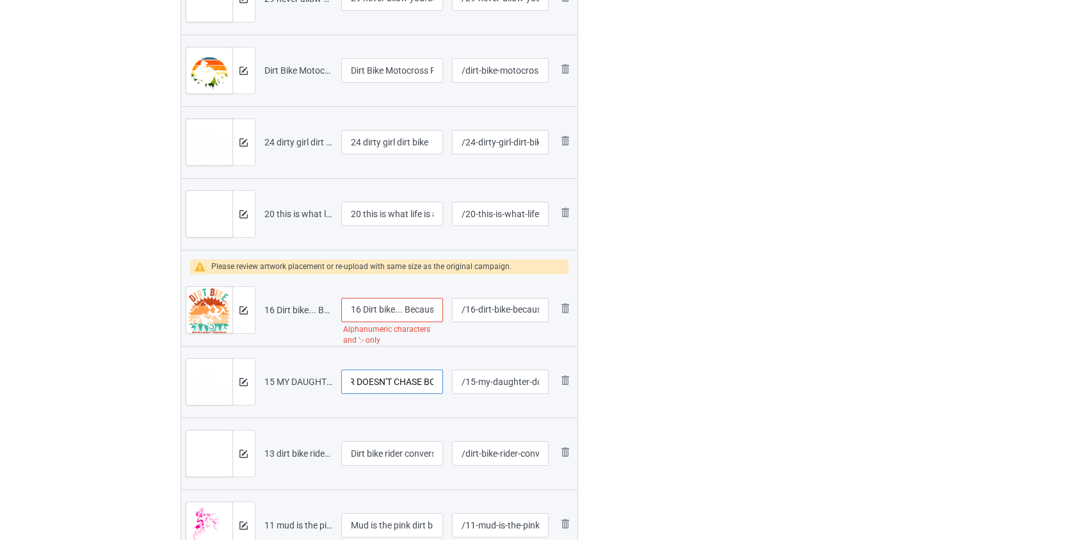
type input "MY DAUGHTER DOESN'T CHASE BOYS DIRT BIKE"
drag, startPoint x: 363, startPoint y: 308, endPoint x: 259, endPoint y: 319, distance: 104.3
click at [259, 319] on tr "Preview and edit artwork 16 Dirt bike... Because drugs can_t get you this high.…" at bounding box center [379, 310] width 397 height 72
drag, startPoint x: 384, startPoint y: 307, endPoint x: 393, endPoint y: 307, distance: 9.0
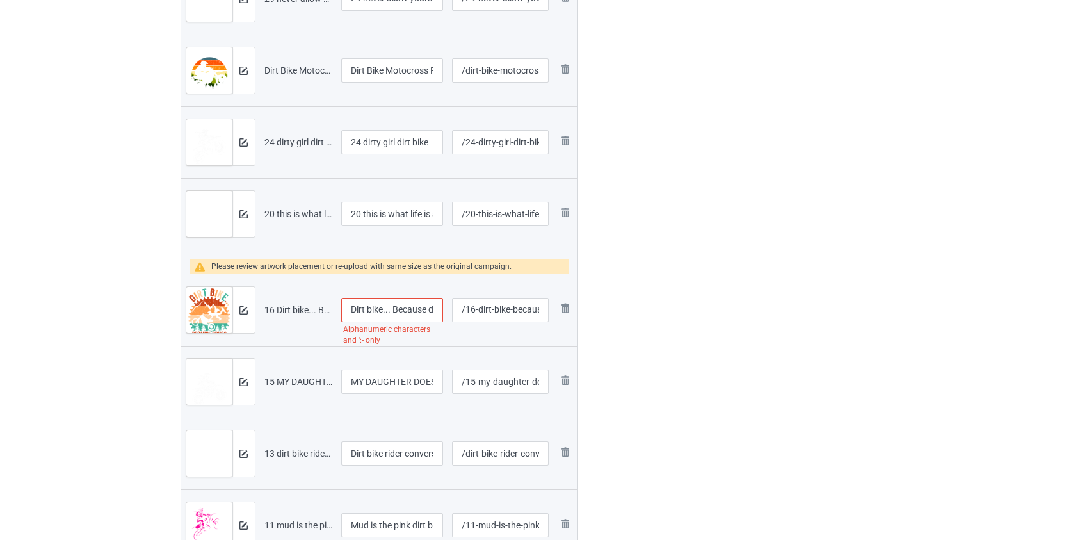
click at [393, 307] on input "Dirt bike... Because drugs can_t get you this high" at bounding box center [392, 310] width 102 height 24
click at [414, 309] on input "Dirt bike Because drugs can_t get you this high" at bounding box center [392, 310] width 102 height 24
click at [414, 311] on input "Dirt bike Because drugs can_t get you this high" at bounding box center [392, 310] width 102 height 24
type input "Dirt bike Because drugs can't get you this high"
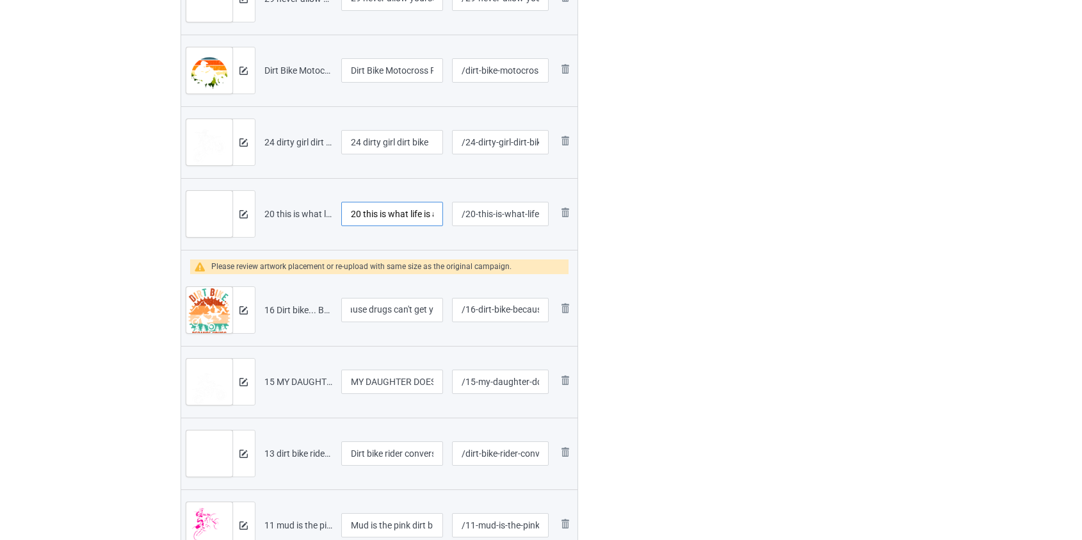
scroll to position [0, 0]
drag, startPoint x: 365, startPoint y: 211, endPoint x: 247, endPoint y: 211, distance: 118.5
click at [247, 212] on tr "Preview and edit artwork 20 this is what life is all about dirt bike.png 20 thi…" at bounding box center [379, 214] width 397 height 72
type input "This is what life is all about dirt bike"
drag, startPoint x: 366, startPoint y: 138, endPoint x: 268, endPoint y: 140, distance: 98.0
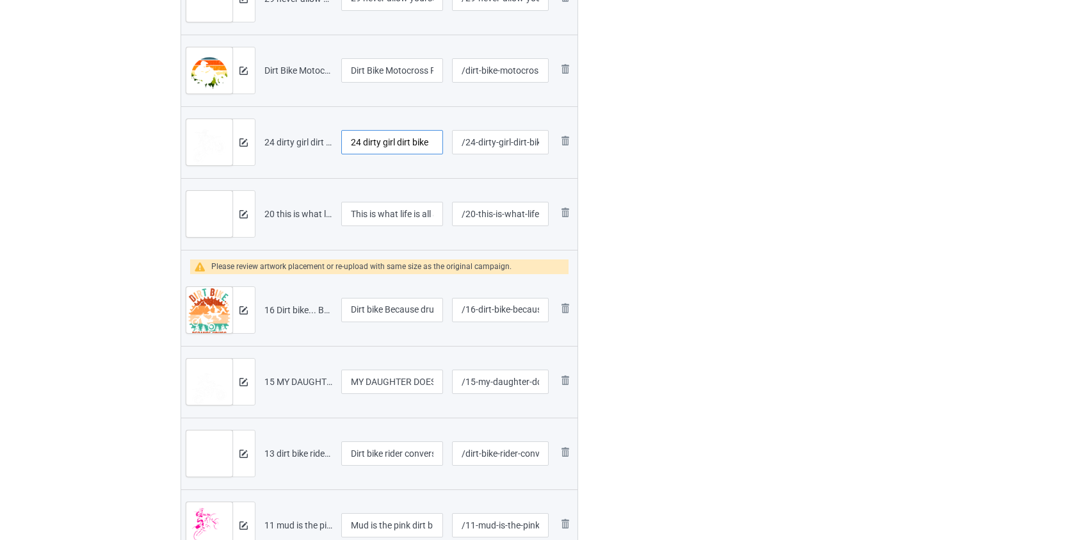
click at [268, 140] on tr "Preview and edit artwork 24 dirty girl dirt bike.png 24 dirty girl dirt bike /2…" at bounding box center [379, 142] width 397 height 72
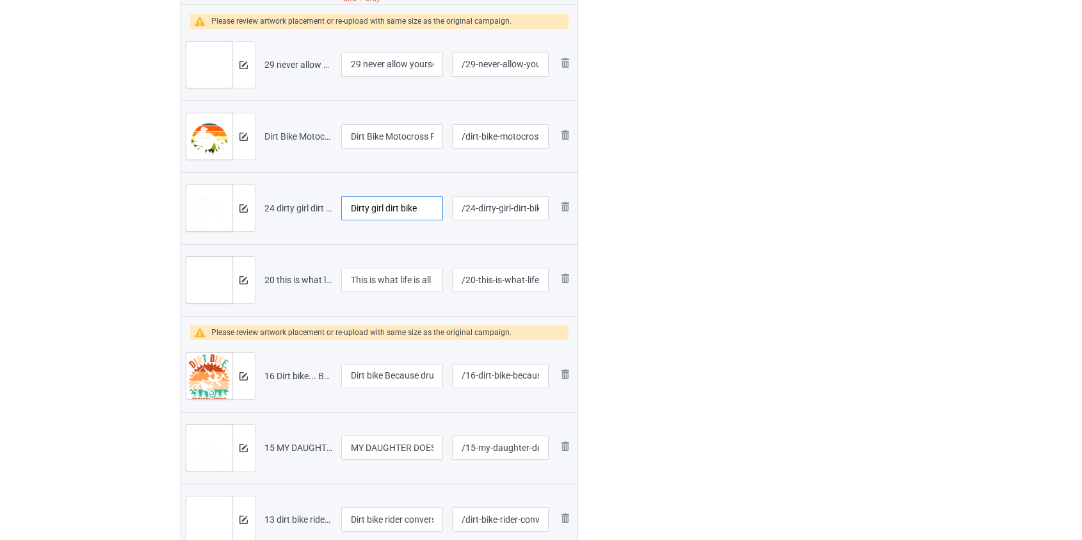
scroll to position [1713, 0]
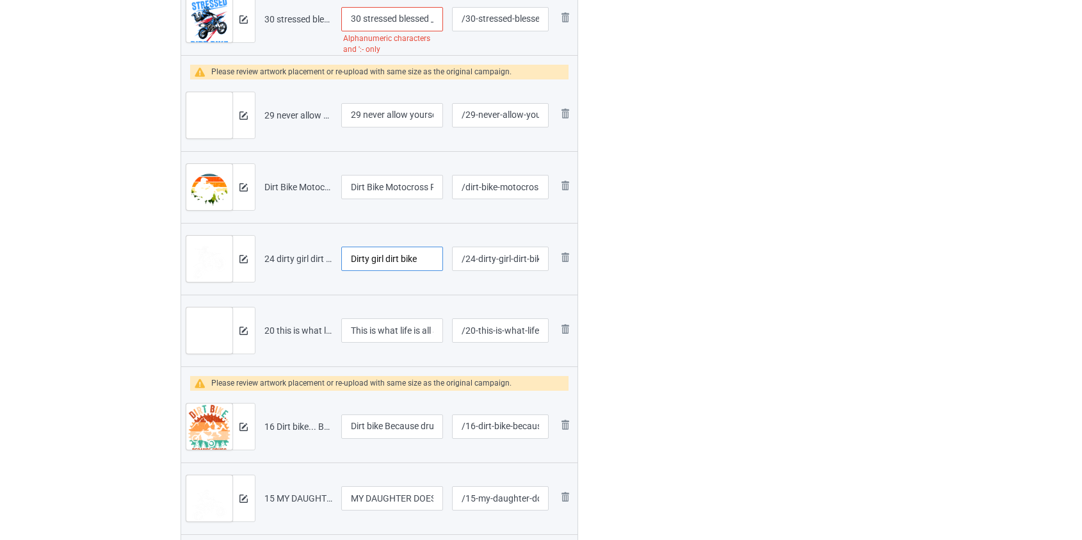
type input "Dirty girl dirt bike"
drag, startPoint x: 367, startPoint y: 115, endPoint x: 277, endPoint y: 109, distance: 90.5
click at [277, 109] on tr "Preview and edit artwork 29 never allow yourself to be dirt bike.png 29 never a…" at bounding box center [379, 115] width 397 height 72
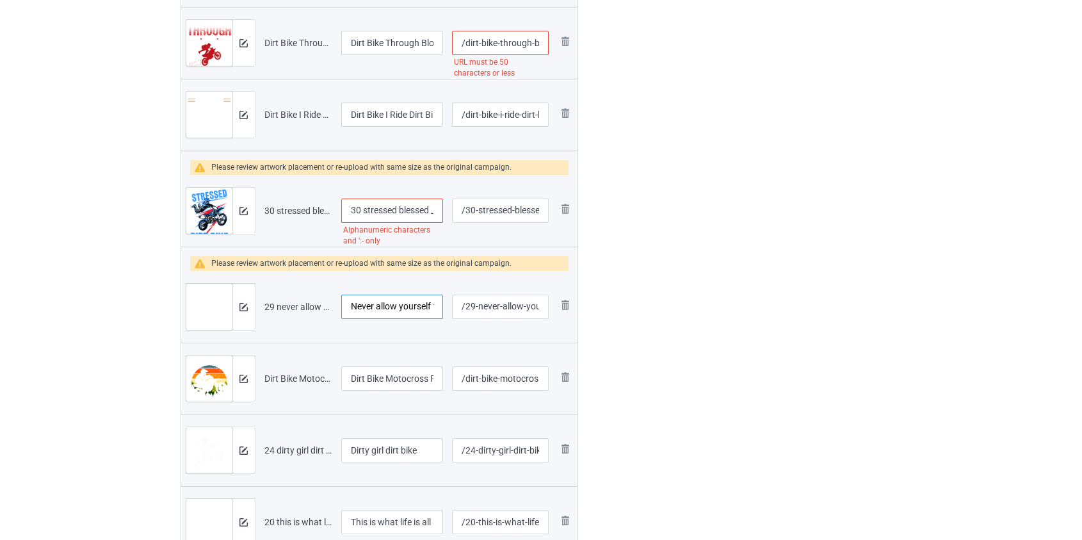
scroll to position [1480, 0]
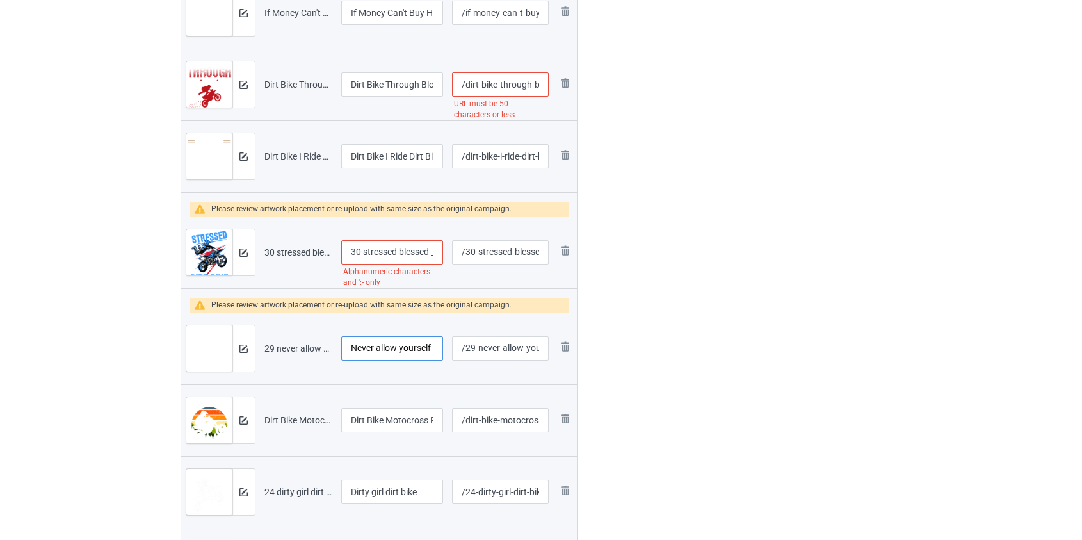
type input "Never allow yourself to be dirt bike"
click at [369, 249] on input "30 stressed blessed _ dirt bike obsessed" at bounding box center [392, 252] width 102 height 24
drag, startPoint x: 366, startPoint y: 250, endPoint x: 256, endPoint y: 247, distance: 110.2
click at [256, 247] on tr "Preview and edit artwork 30 stressed blessed _ dirt bike obsessed.png 30 stress…" at bounding box center [379, 252] width 397 height 72
click at [423, 253] on input "Stressed blessed _ dirt bike obsessed" at bounding box center [392, 252] width 102 height 24
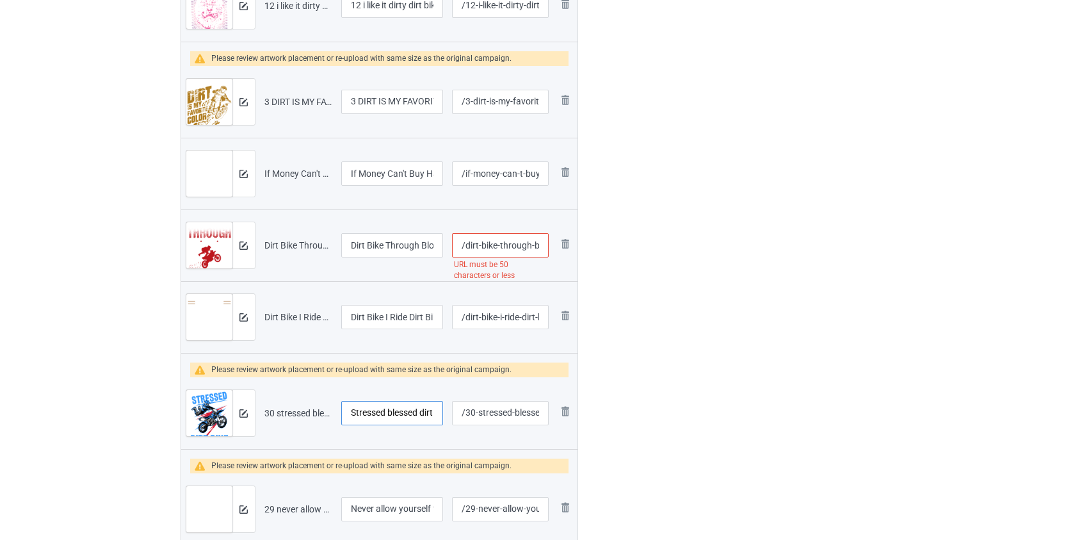
scroll to position [1306, 0]
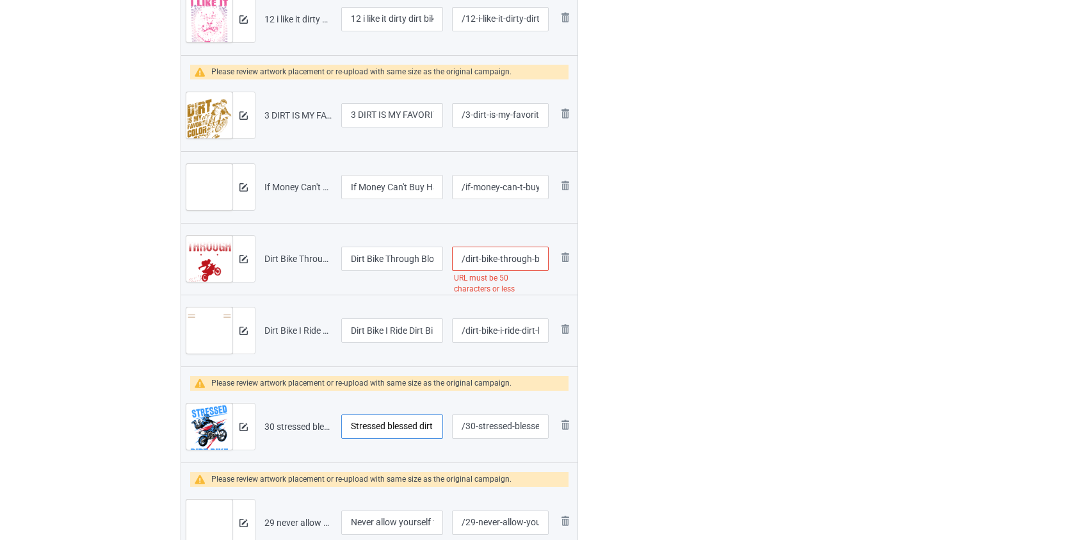
type input "Stressed blessed dirt bike obsessed"
click at [512, 258] on input "/dirt-bike-through-blood-sweet-tears-still-shifting-gears" at bounding box center [500, 259] width 96 height 24
type input "/dirt-bike-blood-sweet-tears-still-shifting-gears"
drag, startPoint x: 359, startPoint y: 114, endPoint x: 247, endPoint y: 124, distance: 111.8
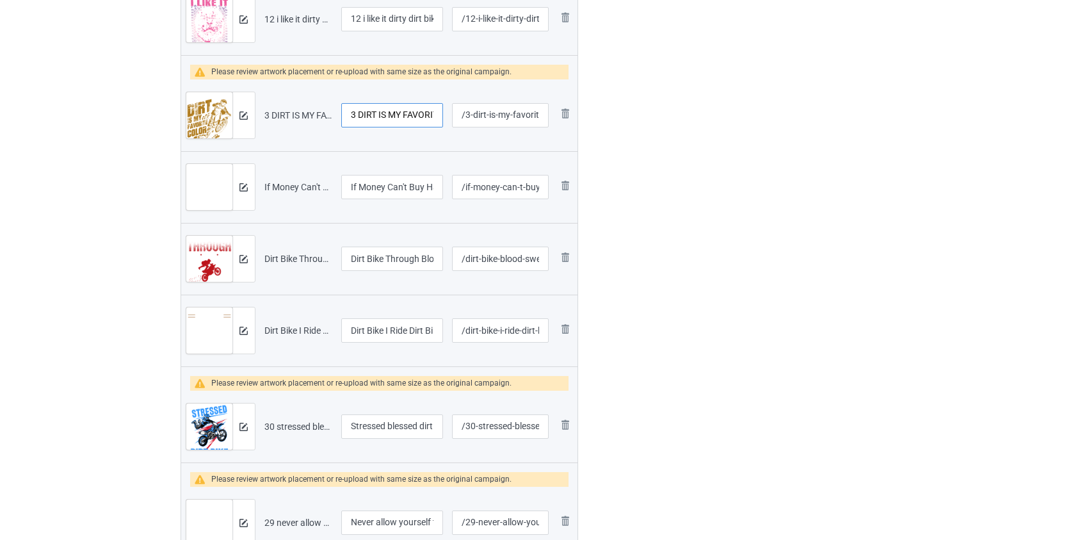
click at [248, 122] on tr "Preview and edit artwork 3 DIRT IS MY FAVORITE COLOR DIRT BIKE.png 3 DIRT IS MY…" at bounding box center [379, 115] width 397 height 72
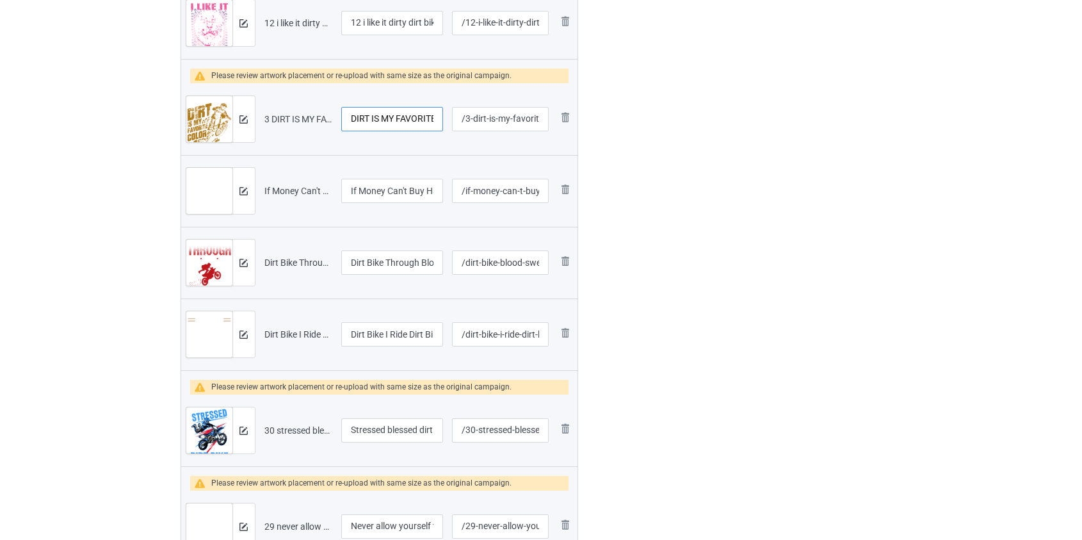
scroll to position [1073, 0]
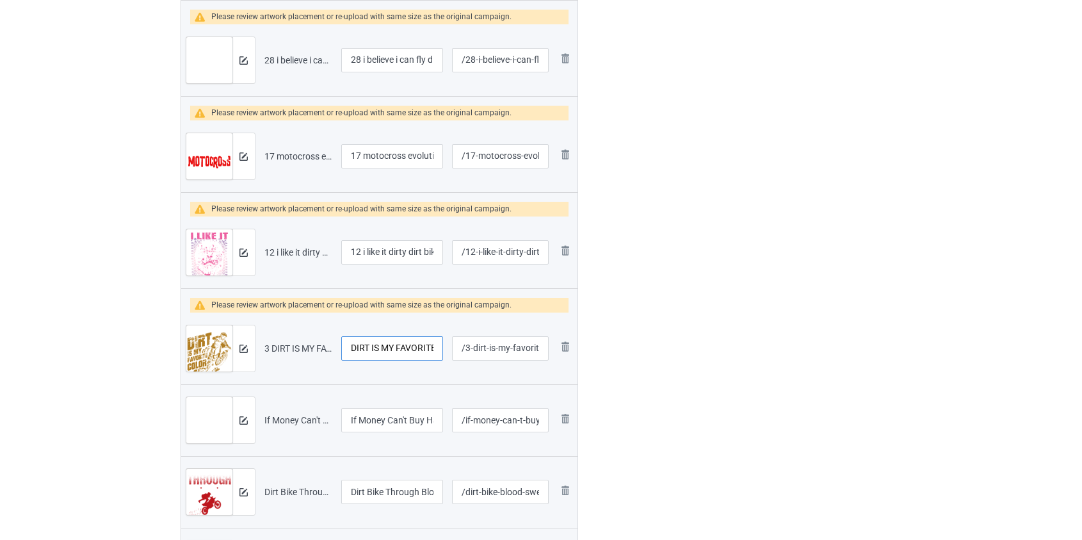
type input "DIRT IS MY FAVORITE COLOR DIRT BIKE"
click at [363, 249] on input "12 i like it dirty dirt bike" at bounding box center [392, 252] width 102 height 24
drag, startPoint x: 365, startPoint y: 250, endPoint x: 195, endPoint y: 254, distance: 169.7
click at [195, 254] on tr "Preview and edit artwork 12 i like it dirty dirt bike.png 12 i like it dirty di…" at bounding box center [379, 252] width 397 height 72
type input "I like it dirty dirt bike"
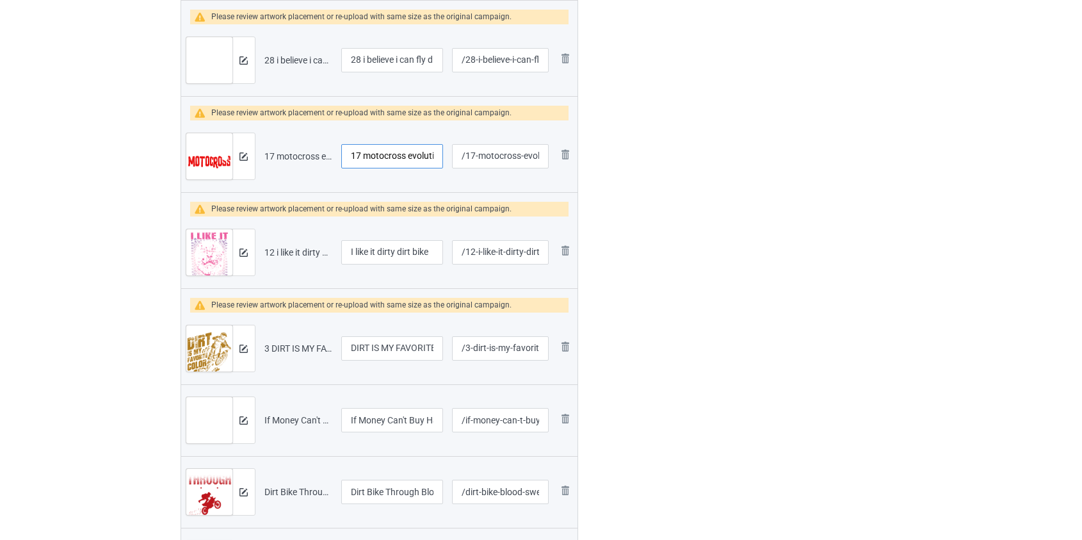
drag, startPoint x: 368, startPoint y: 154, endPoint x: 288, endPoint y: 165, distance: 80.1
click at [289, 159] on tr "Preview and edit artwork 17 motocross evolution dirt bike.png 17 motocross evol…" at bounding box center [379, 156] width 397 height 72
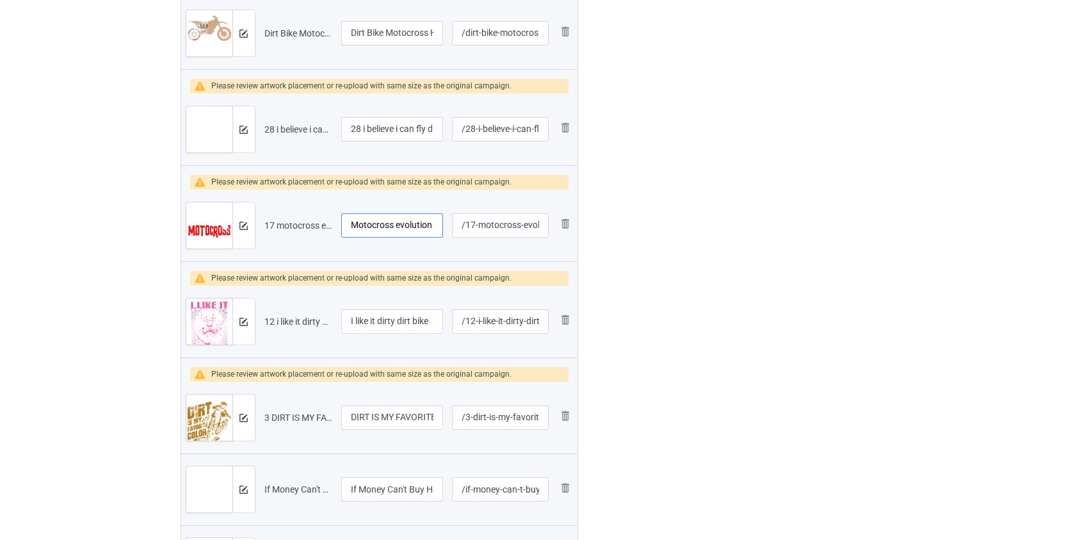
scroll to position [898, 0]
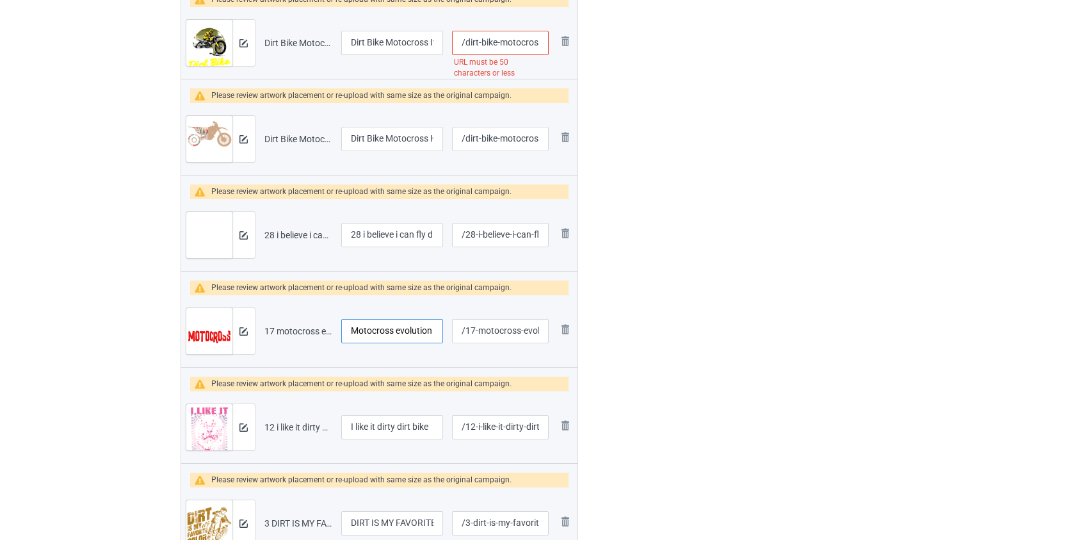
type input "Motocross evolution dirt bike"
drag, startPoint x: 364, startPoint y: 231, endPoint x: 157, endPoint y: 239, distance: 207.0
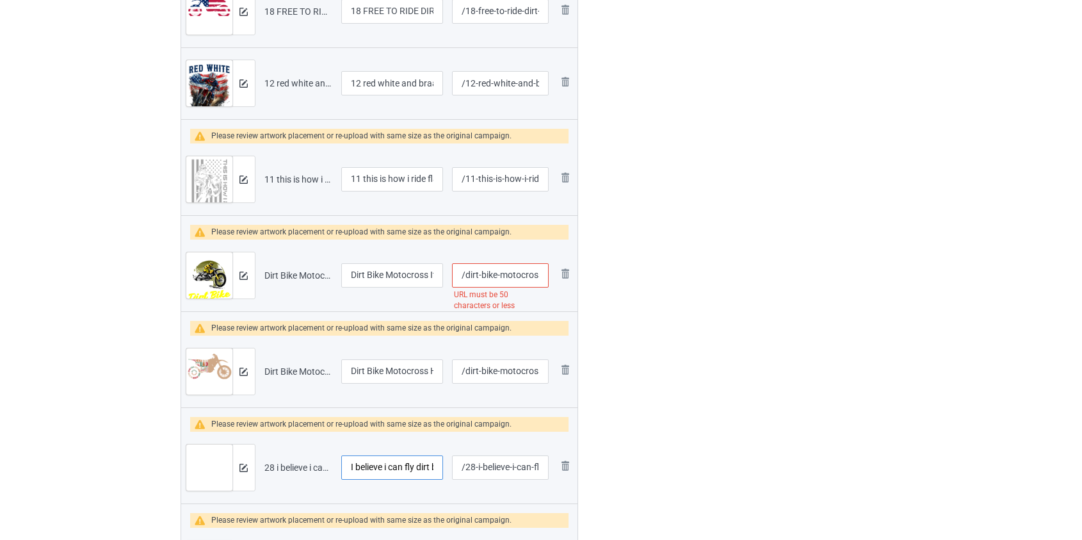
type input "I believe i can fly dirt bike"
click at [512, 275] on input "/dirt-bike-motocross-it-might-look-like-i-m-listenning-to-you-but-in-my-head-i-…" at bounding box center [500, 275] width 96 height 24
drag, startPoint x: 525, startPoint y: 275, endPoint x: 550, endPoint y: 277, distance: 25.0
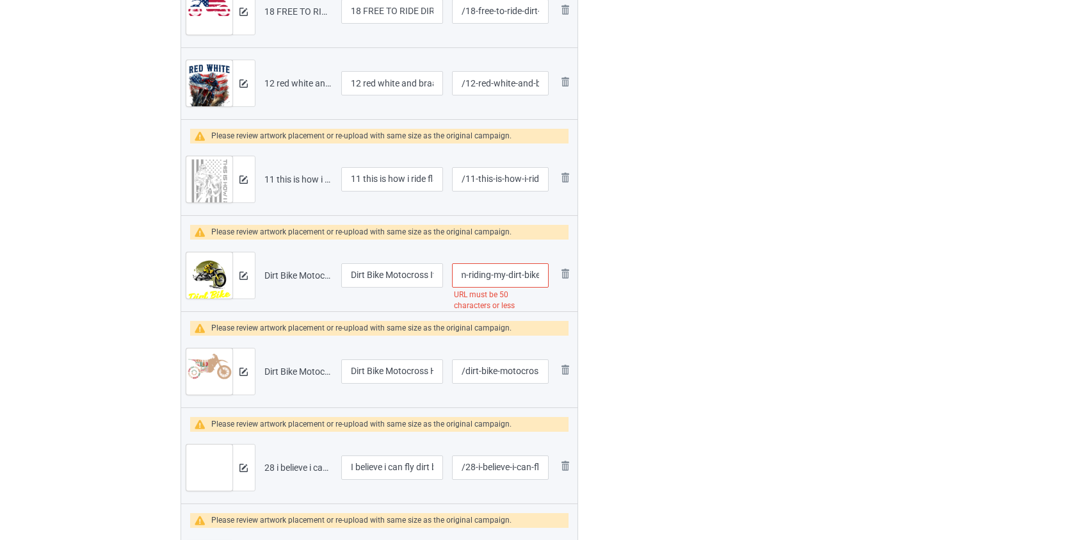
click at [550, 277] on td "/dirt-bike-listenning-to-you-but-in-my-head-i-m-riding-my-dirt-bike URL must be…" at bounding box center [500, 275] width 105 height 72
click at [531, 279] on input "/dirt-bike-listenning-to-you-but-in-my-head-i-m-riding-my-dirt-bike" at bounding box center [500, 275] width 96 height 24
drag, startPoint x: 464, startPoint y: 274, endPoint x: 601, endPoint y: 277, distance: 137.1
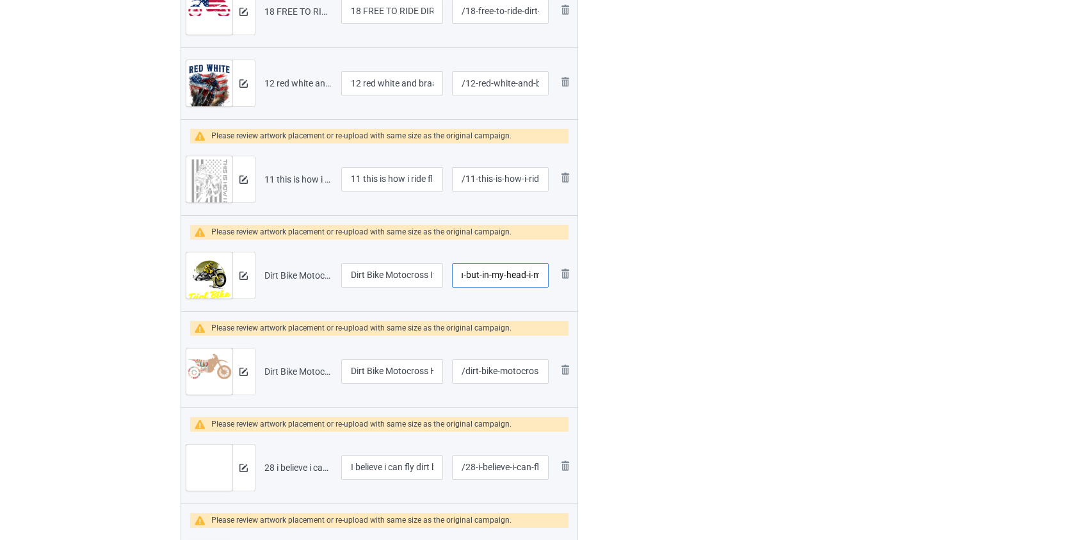
type input "/dirt-bike-listenning-to-you-but-in-my-head-i-m"
drag, startPoint x: 366, startPoint y: 178, endPoint x: 288, endPoint y: 180, distance: 77.5
click at [289, 180] on tr "Preview and edit artwork 11 this is how i ride flag dirt bike.png 11 this is ho…" at bounding box center [379, 179] width 397 height 72
type input "This is how i ride flag dirt bike"
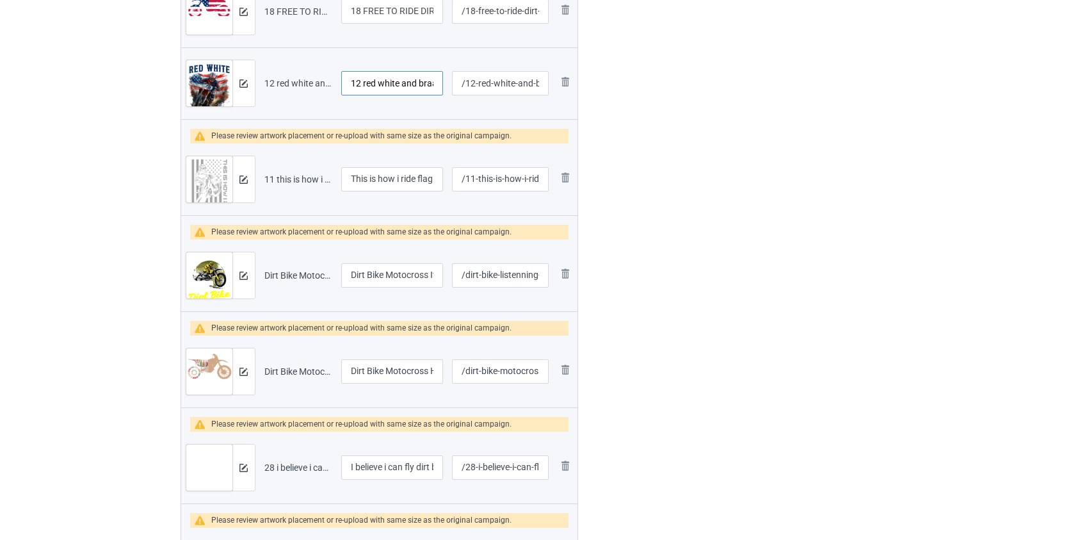
drag, startPoint x: 365, startPoint y: 79, endPoint x: 295, endPoint y: 83, distance: 69.9
click at [295, 83] on tr "Preview and edit artwork 12 red white and braaap dirt bike.png 12 red white and…" at bounding box center [379, 83] width 397 height 72
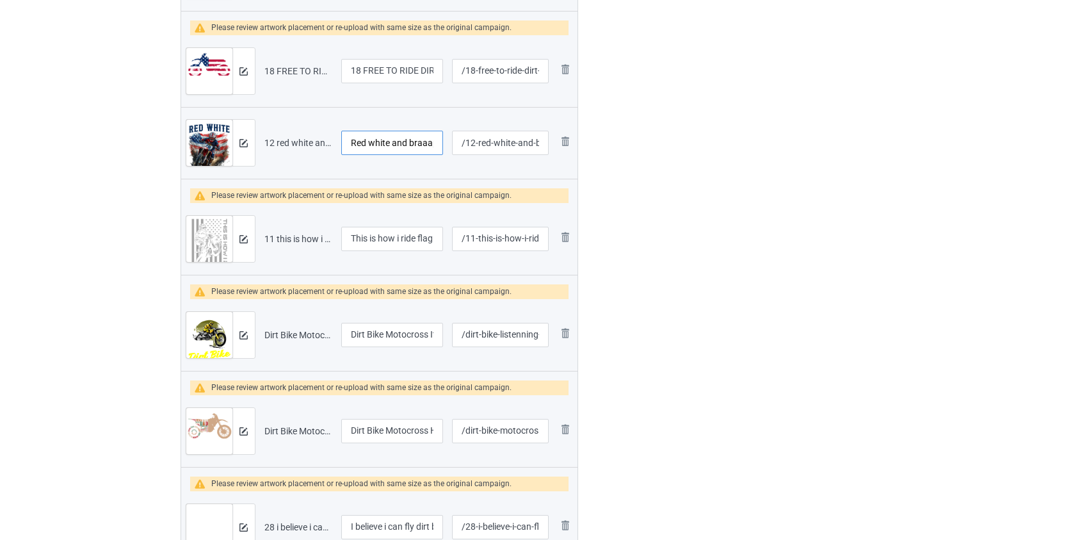
scroll to position [490, 0]
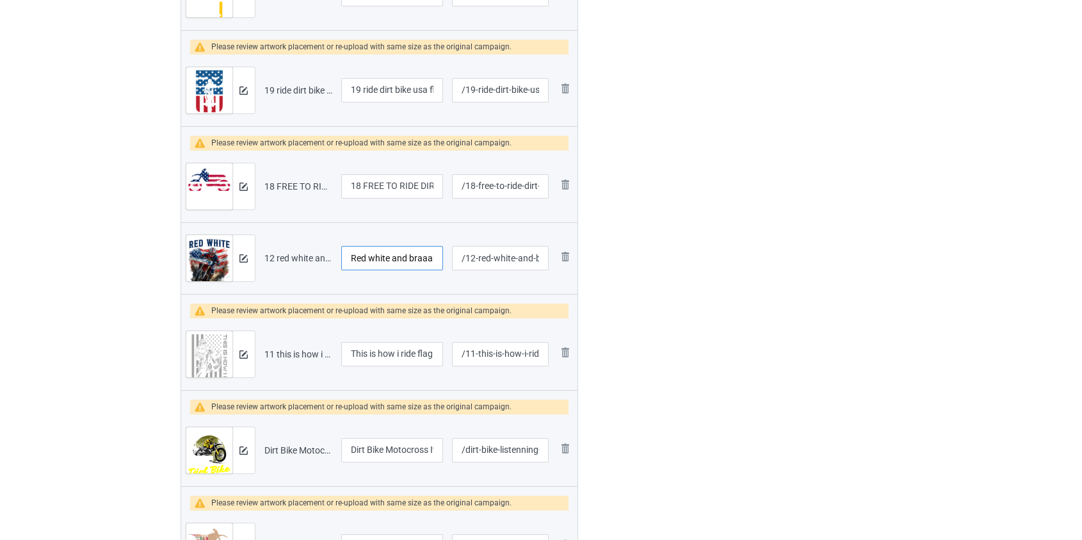
type input "Red white and braaap dirt bike"
drag, startPoint x: 364, startPoint y: 181, endPoint x: 295, endPoint y: 193, distance: 70.3
click at [295, 193] on tr "Preview and edit artwork 18 FREE TO RIDE DIRT BIKE USA FLAG.png 18 FREE TO RIDE…" at bounding box center [379, 186] width 397 height 72
drag, startPoint x: 374, startPoint y: 182, endPoint x: 222, endPoint y: 199, distance: 153.3
click at [226, 198] on tr "Preview and edit artwork 18 FREE TO RIDE DIRT BIKE USA FLAG.png FREE TO RIDE DI…" at bounding box center [379, 186] width 397 height 72
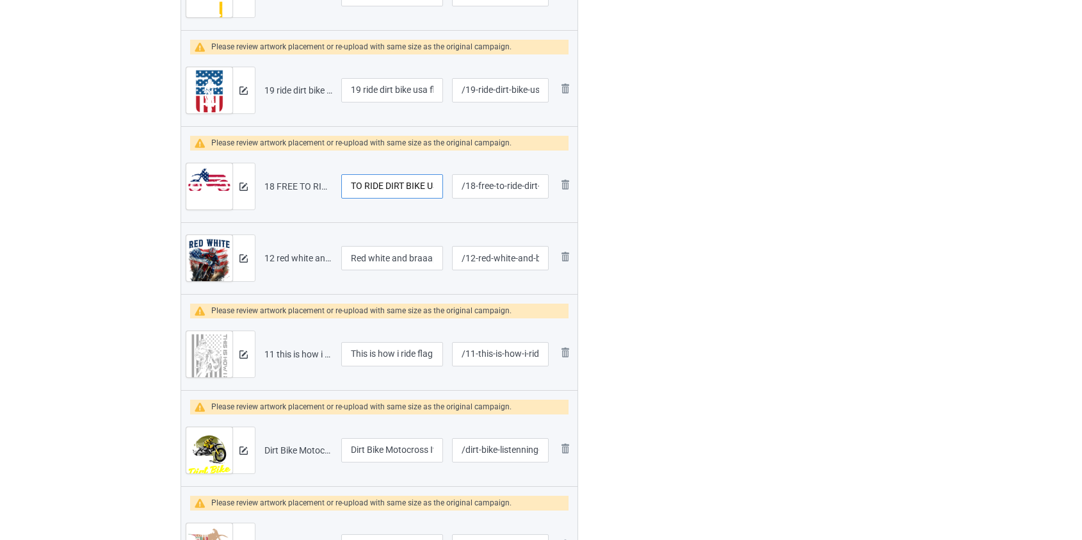
type input "TO RIDE DIRT BIKE USA FLAG"
drag, startPoint x: 365, startPoint y: 88, endPoint x: 212, endPoint y: 108, distance: 154.3
click at [212, 108] on tr "Preview and edit artwork 19 ride dirt bike usa flag.png 19 ride dirt bike usa f…" at bounding box center [379, 90] width 397 height 72
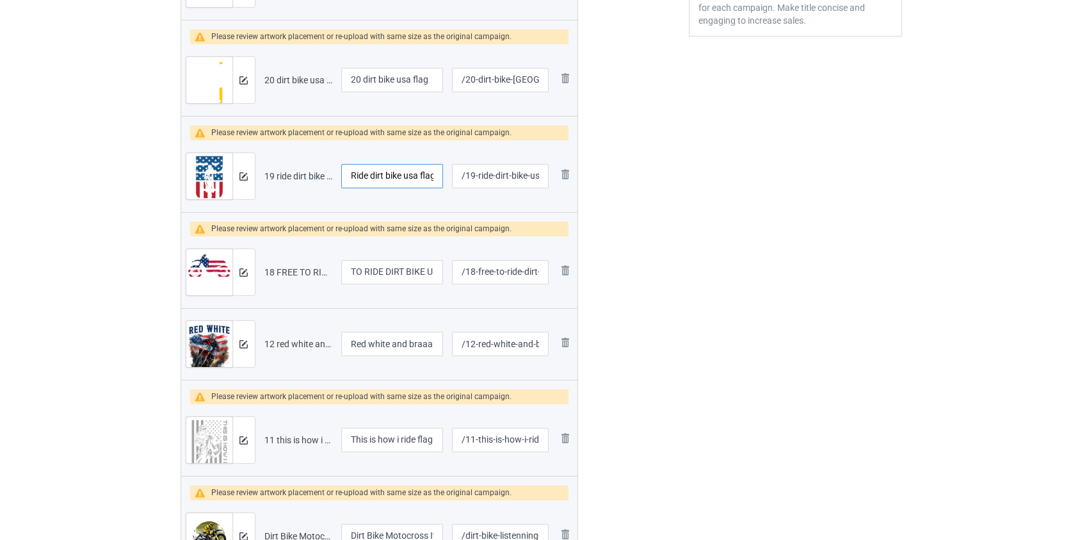
scroll to position [316, 0]
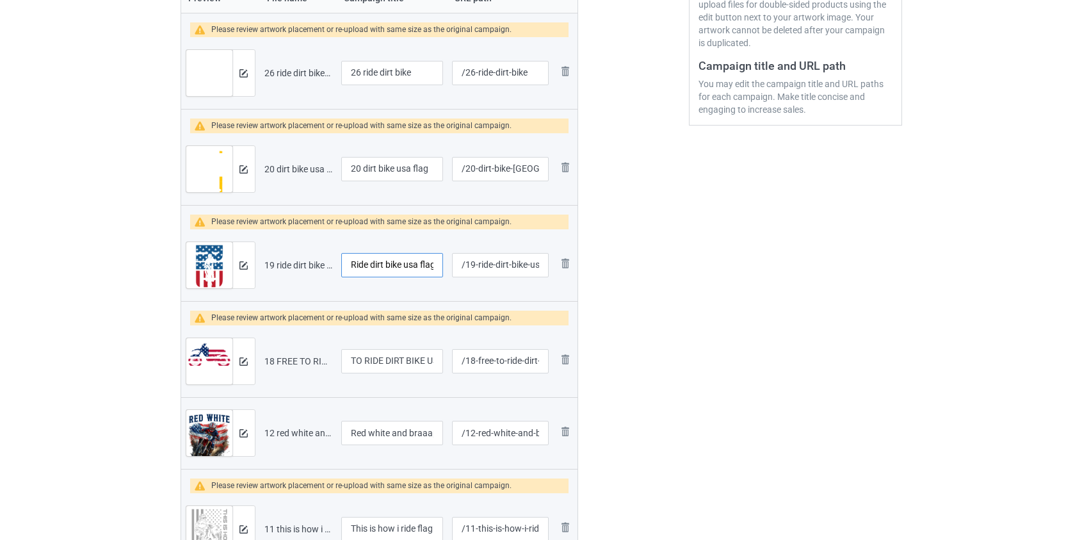
type input "Ride dirt bike usa flag"
drag, startPoint x: 368, startPoint y: 166, endPoint x: 243, endPoint y: 181, distance: 125.1
click at [243, 181] on tr "Preview and edit artwork 20 dirt bike usa flag.png 20 dirt bike usa flag /20-di…" at bounding box center [379, 169] width 397 height 72
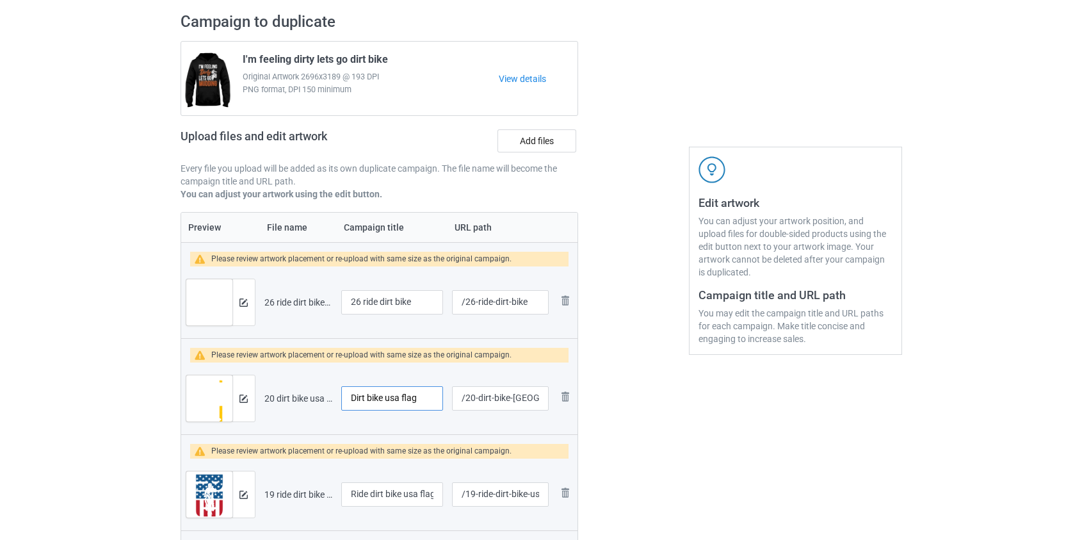
scroll to position [83, 0]
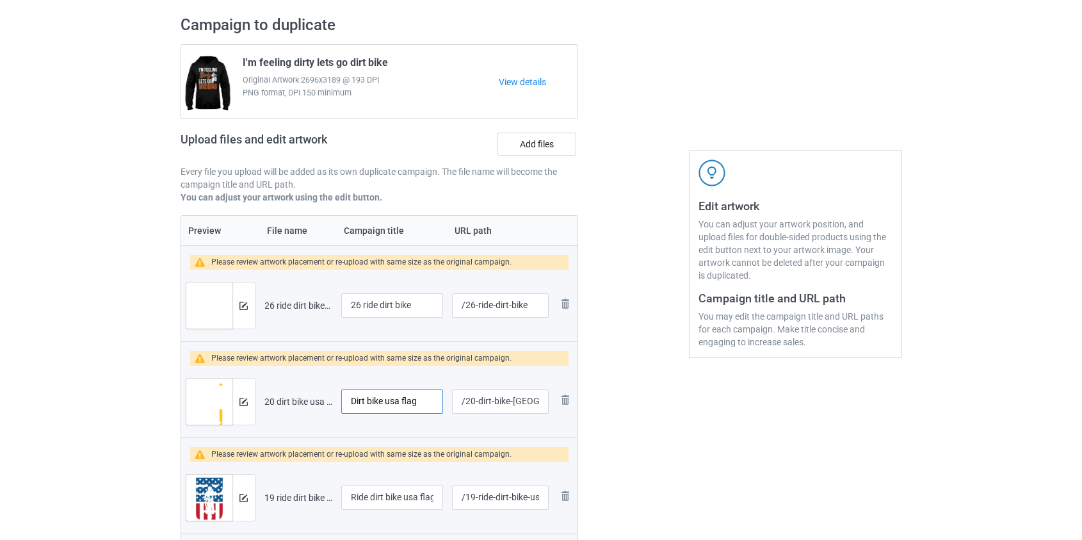
type input "Dirt bike usa flag"
drag, startPoint x: 364, startPoint y: 302, endPoint x: 223, endPoint y: 315, distance: 141.5
click at [223, 315] on tr "Preview and edit artwork 26 ride dirt bike.png 26 ride dirt bike /26-ride-dirt-…" at bounding box center [379, 306] width 397 height 72
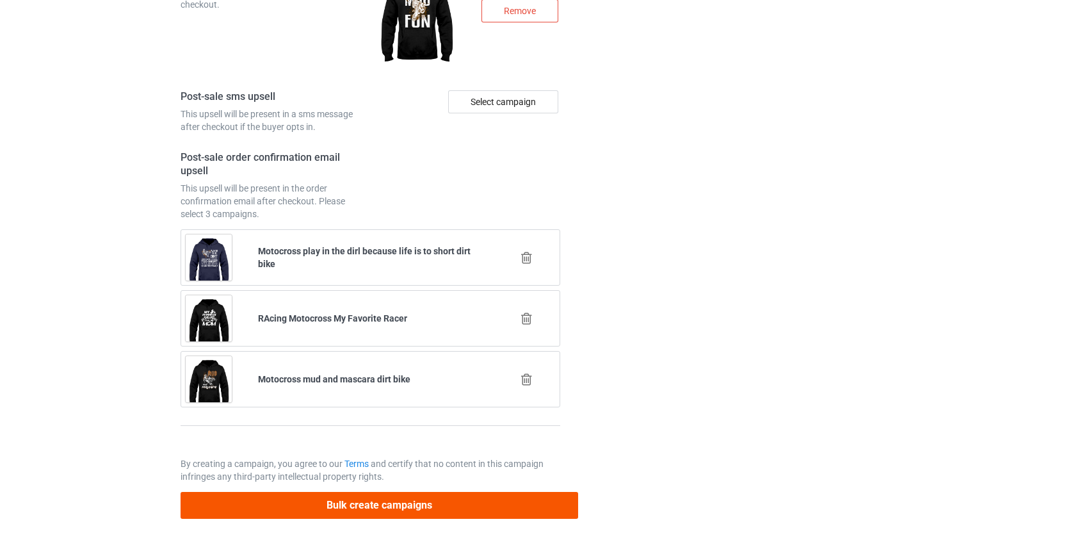
type input "Ride dirt bike"
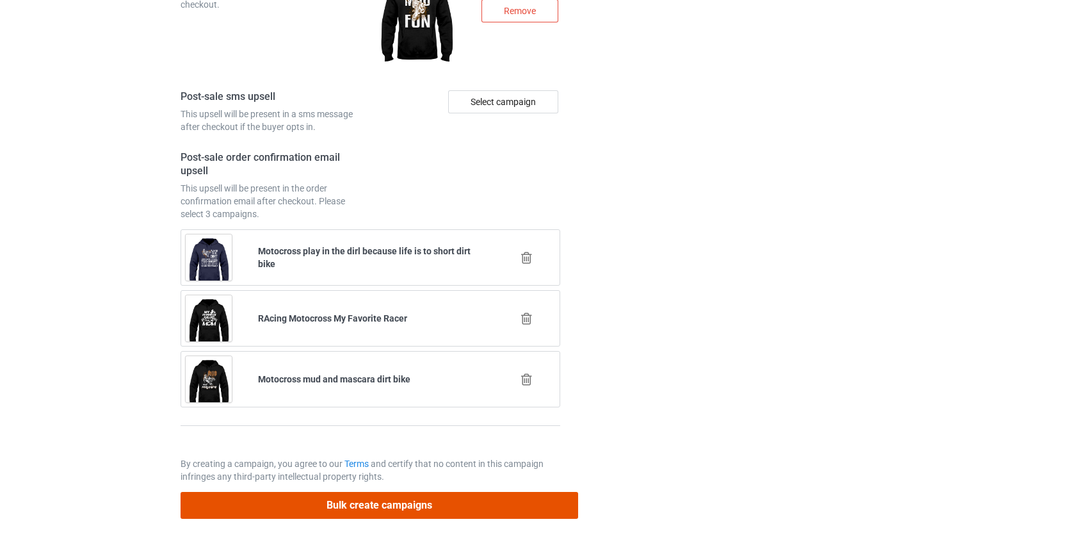
click at [394, 499] on button "Bulk create campaigns" at bounding box center [380, 505] width 398 height 26
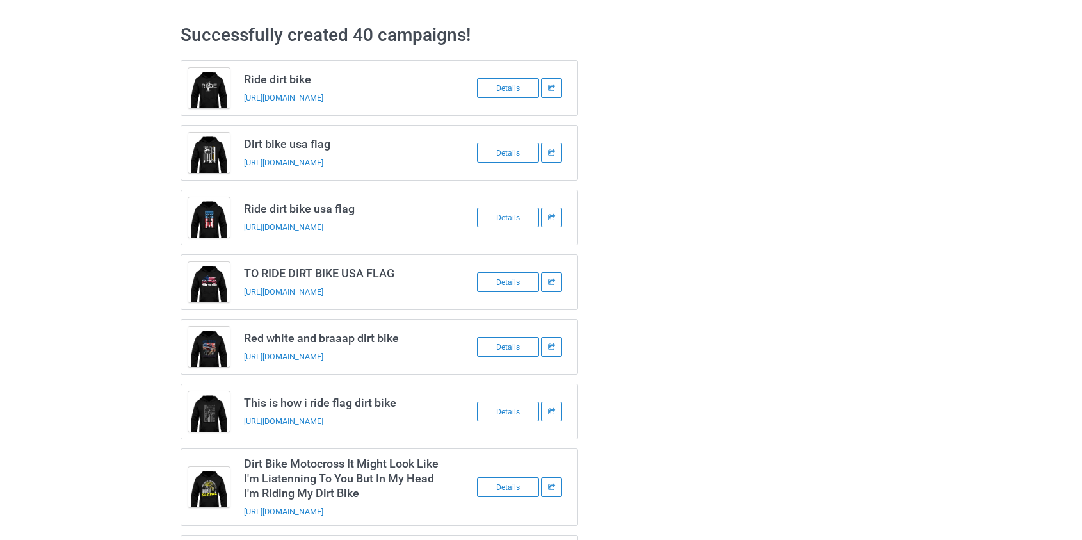
scroll to position [0, 0]
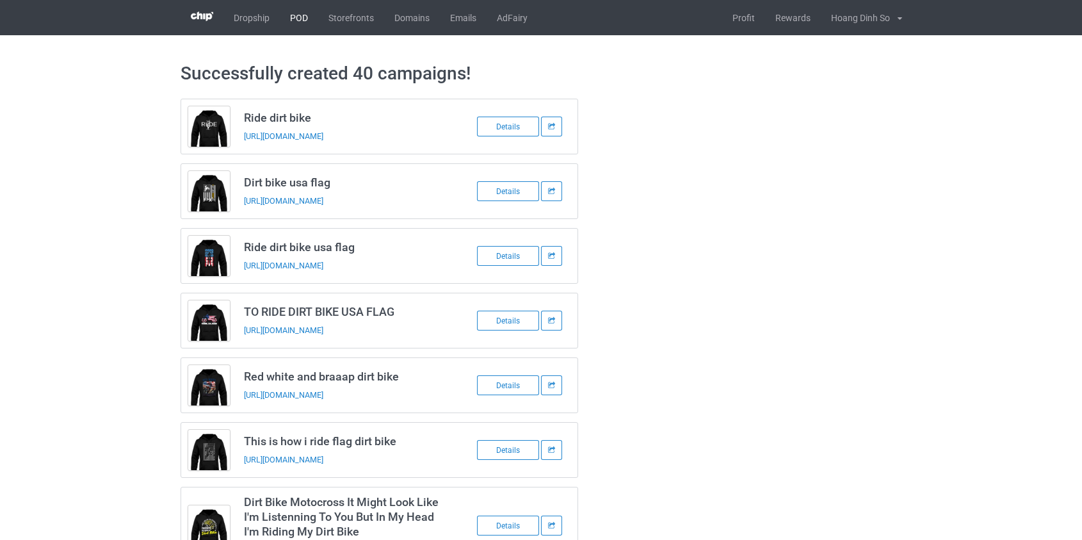
click at [294, 19] on link "POD" at bounding box center [299, 17] width 38 height 35
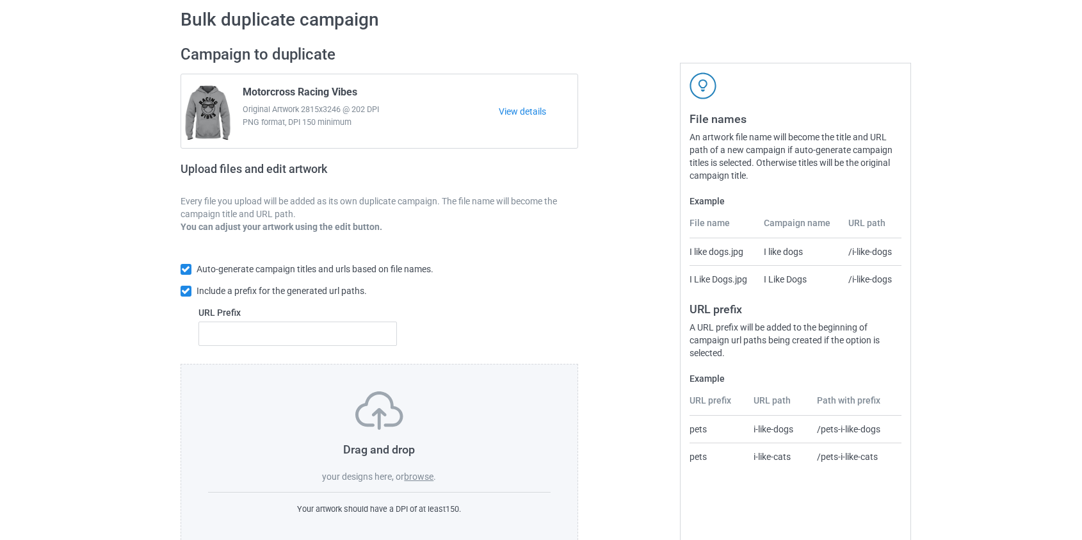
scroll to position [83, 0]
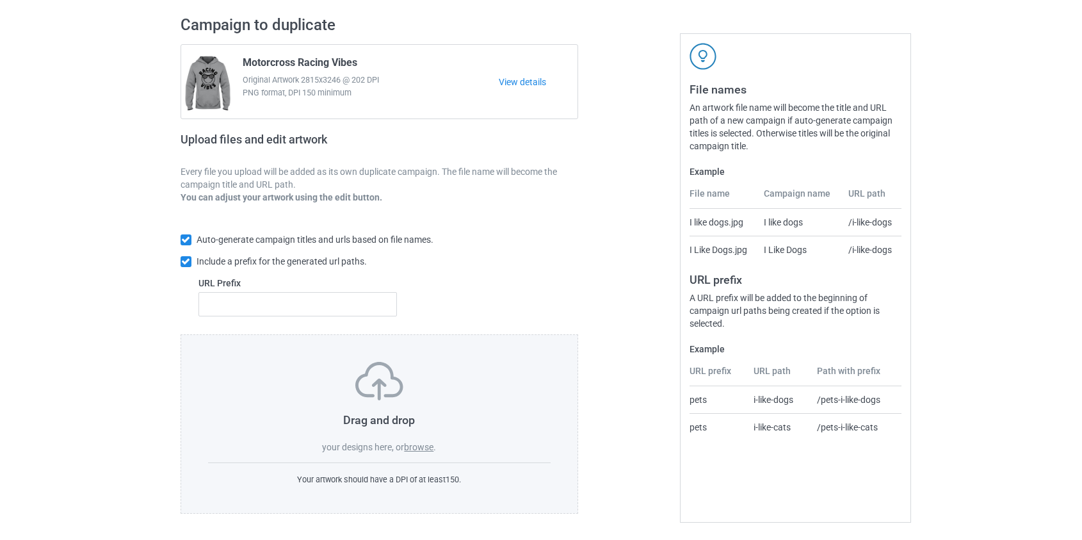
click at [415, 449] on label "browse" at bounding box center [418, 447] width 29 height 10
click at [0, 0] on input "browse" at bounding box center [0, 0] width 0 height 0
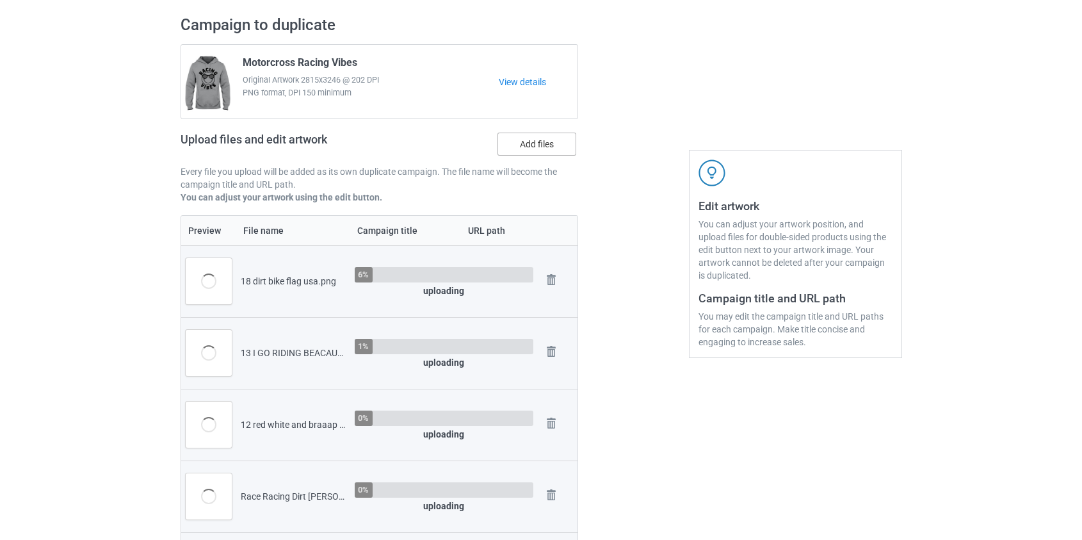
click at [532, 150] on label "Add files" at bounding box center [537, 144] width 79 height 23
click at [0, 0] on input "Add files" at bounding box center [0, 0] width 0 height 0
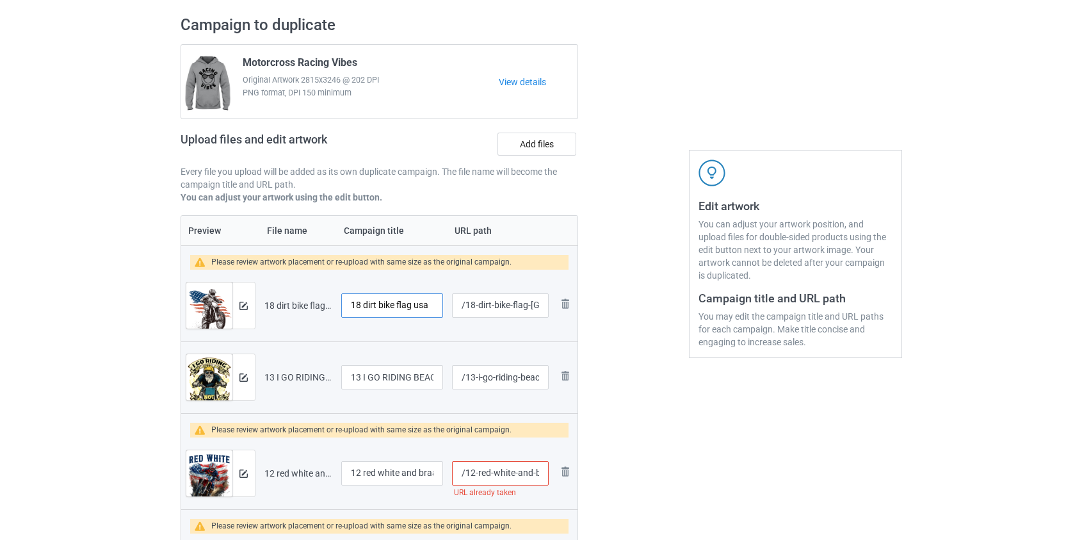
drag, startPoint x: 367, startPoint y: 302, endPoint x: 241, endPoint y: 306, distance: 126.2
click at [241, 306] on tr "Preview and edit artwork 18 dirt bike flag usa.png 18 dirt bike flag usa /18-di…" at bounding box center [379, 306] width 397 height 72
type input "Dirt bike flag usa"
drag, startPoint x: 361, startPoint y: 373, endPoint x: 250, endPoint y: 386, distance: 111.5
click at [250, 386] on tr "Preview and edit artwork 13 I GO RIDING BEACAUSE I LIKE IT DIRT BIKE.png 13 I G…" at bounding box center [379, 377] width 397 height 72
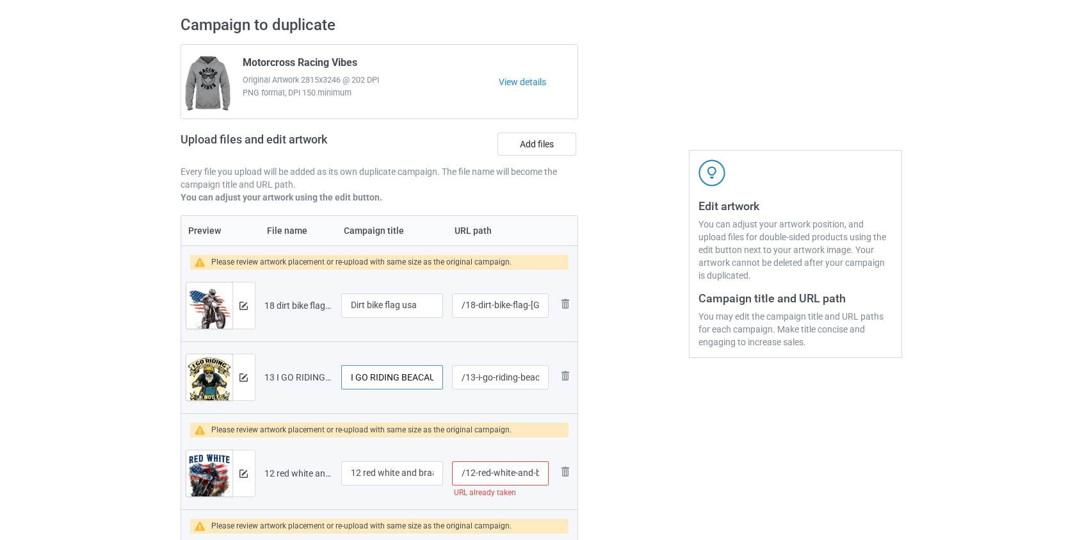
type input "I GO RIDING BEACAUSE I LIKE IT DIRT BIKE"
drag, startPoint x: 365, startPoint y: 470, endPoint x: 311, endPoint y: 471, distance: 53.8
click at [311, 471] on tr "Preview and edit artwork 12 red white and braaap dirt bike.png 12 red white and…" at bounding box center [379, 473] width 397 height 72
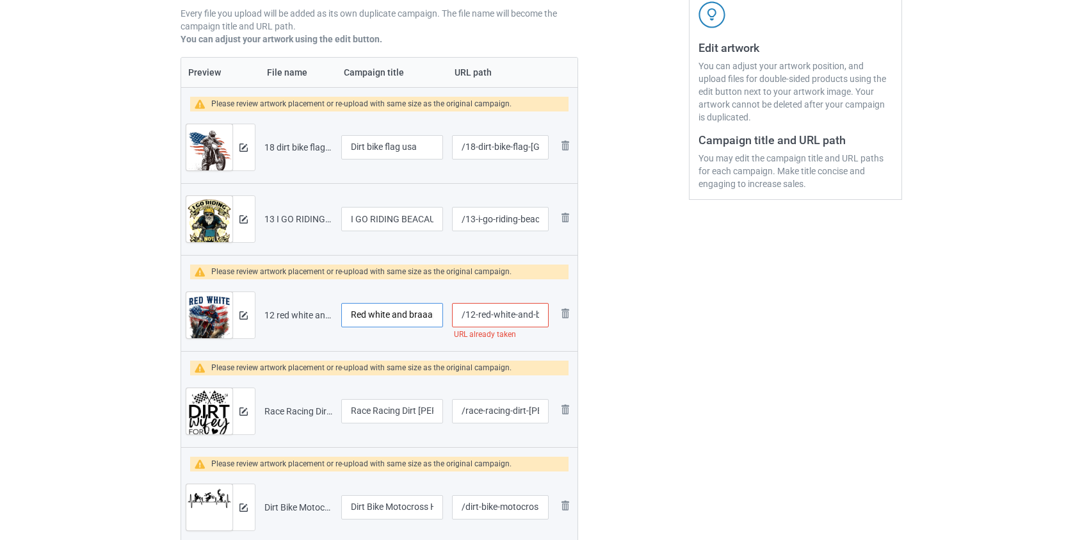
scroll to position [257, 0]
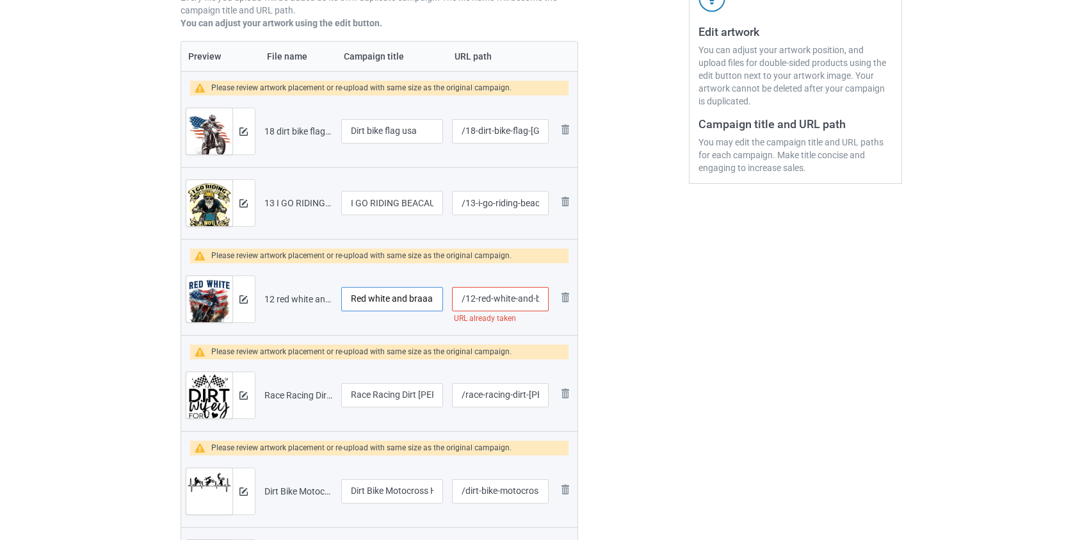
type input "Red white and braaap dirt bike"
click at [506, 296] on input "/12-red-white-and-braaap-dirt-bike" at bounding box center [500, 299] width 96 height 24
drag, startPoint x: 493, startPoint y: 296, endPoint x: 466, endPoint y: 295, distance: 27.5
click at [466, 295] on input "/12-red-white-and-braaap-dirt-bike" at bounding box center [500, 299] width 96 height 24
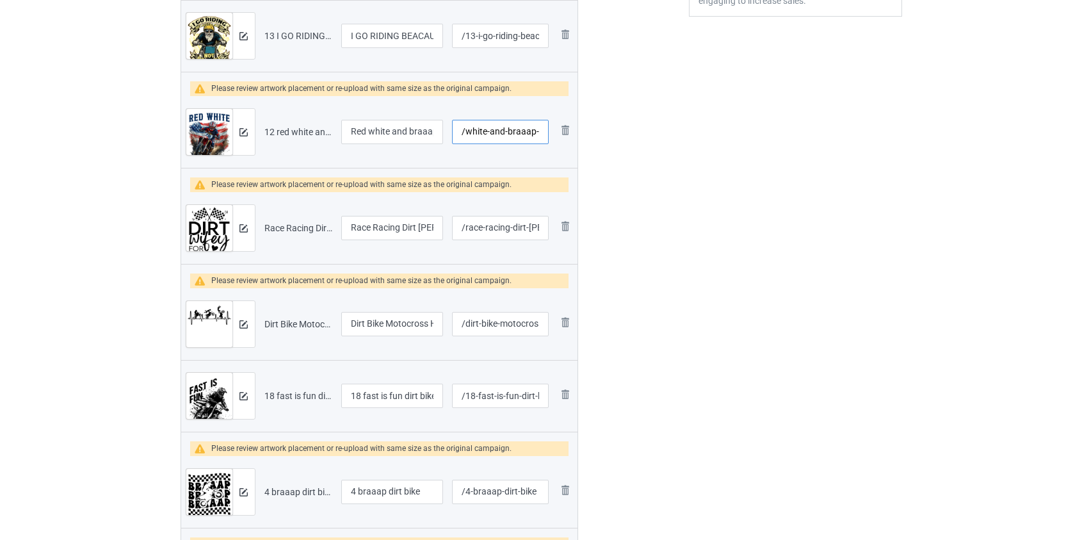
scroll to position [607, 0]
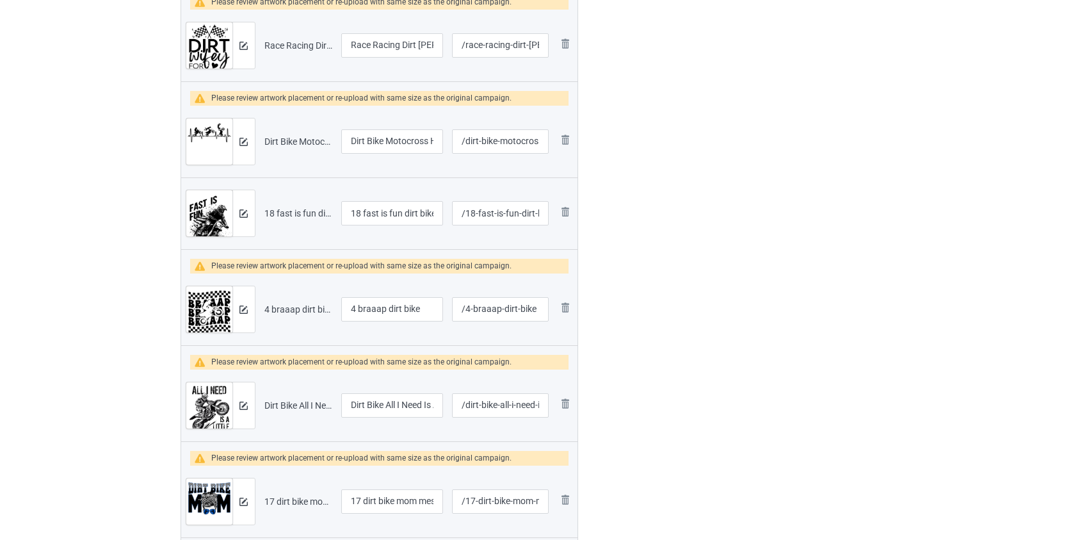
type input "/white-and-braaap-dirt-bike"
drag, startPoint x: 365, startPoint y: 213, endPoint x: 279, endPoint y: 216, distance: 85.9
click at [279, 216] on tr "Preview and edit artwork 18 fast is fun dirt bike.png 18 fast is fun dirt bike …" at bounding box center [379, 213] width 397 height 72
type input "Fast is fun dirt bike"
drag, startPoint x: 360, startPoint y: 307, endPoint x: 284, endPoint y: 308, distance: 76.2
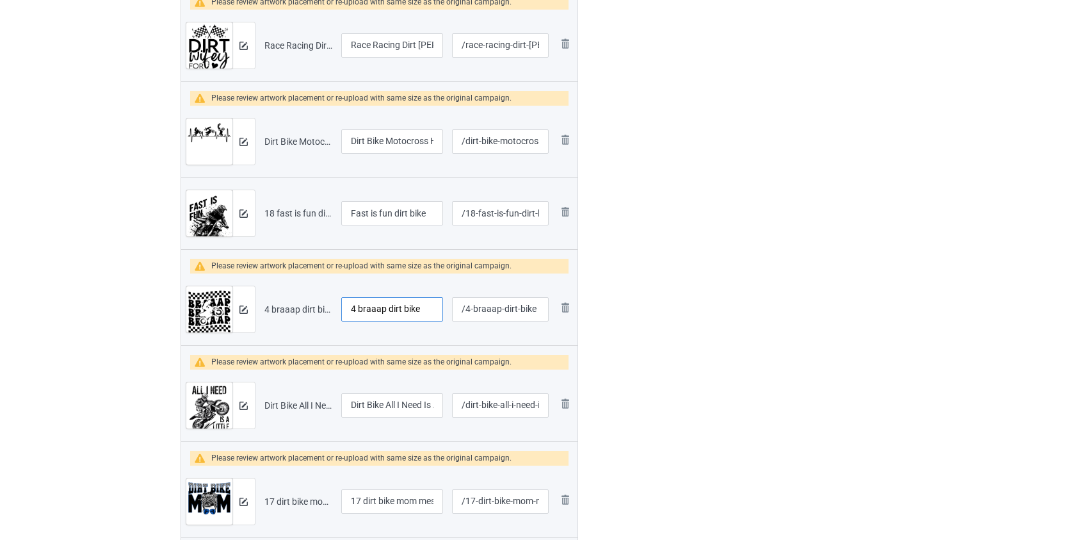
click at [284, 308] on tr "Preview and edit artwork 4 braaap dirt bike.png 4 braaap dirt bike /4-braaap-di…" at bounding box center [379, 309] width 397 height 72
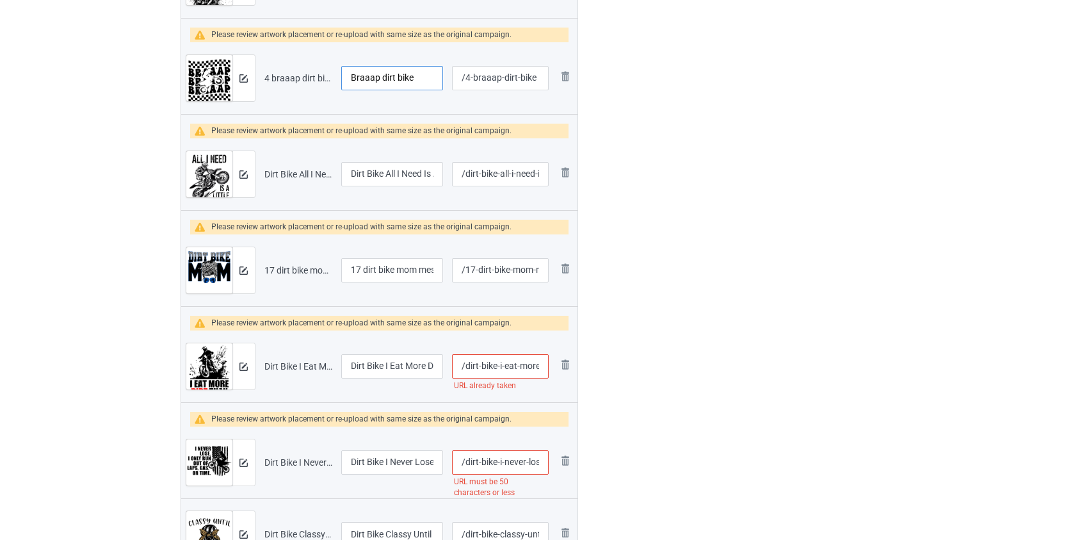
scroll to position [839, 0]
type input "Braaap dirt bike"
drag, startPoint x: 366, startPoint y: 265, endPoint x: 269, endPoint y: 266, distance: 96.7
click at [269, 266] on tr "Preview and edit artwork 17 dirt bike mom messy bun.png 17 dirt bike mom messy …" at bounding box center [379, 269] width 397 height 72
type input "Dirt bike mom messy bun"
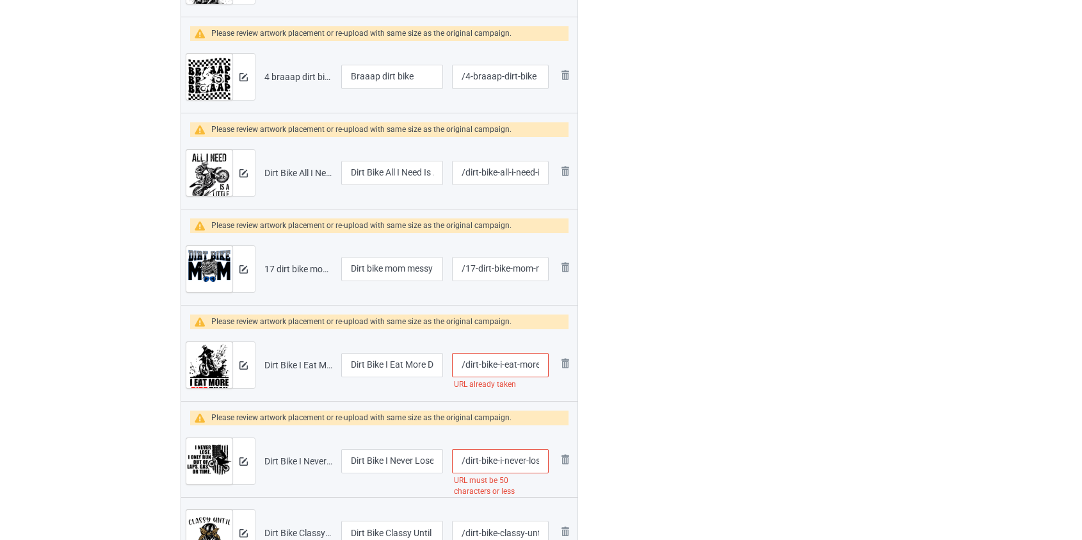
click at [509, 362] on input "/dirt-bike-i-eat-more-dirt-than-food" at bounding box center [500, 365] width 96 height 24
click at [508, 365] on input "/dirt-bike-i-eat-more-dirt-than-food" at bounding box center [500, 365] width 96 height 24
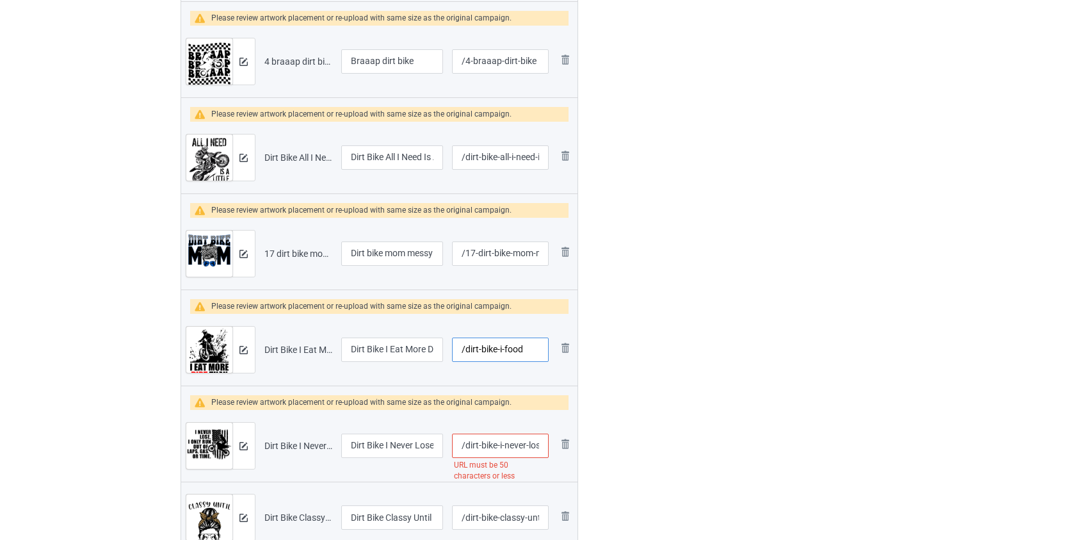
scroll to position [898, 0]
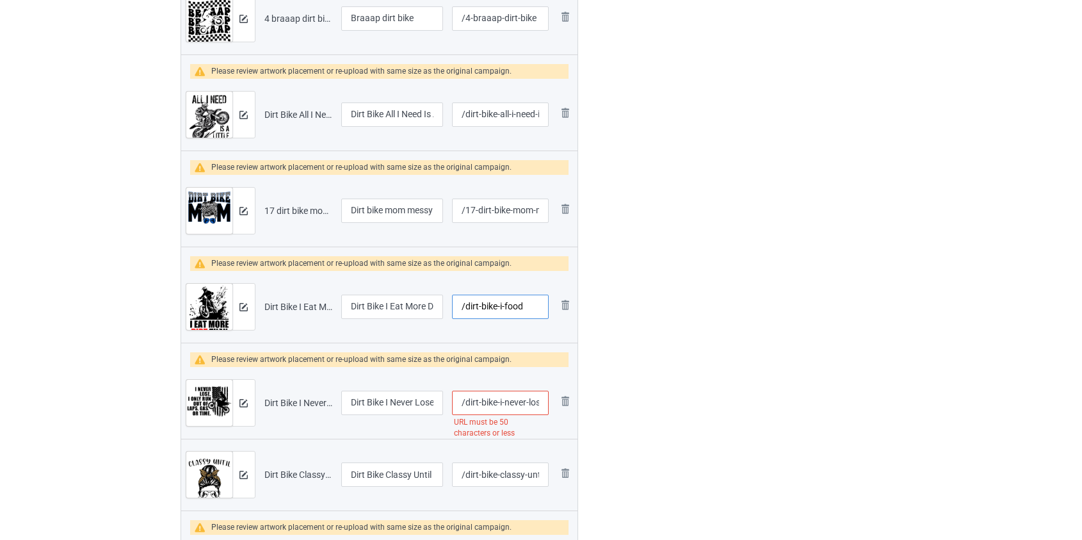
type input "/dirt-bike-i-food"
click at [508, 399] on input "/dirt-bike-i-never-lose-i-only-run-out-of-laps-gas-or-time" at bounding box center [500, 403] width 96 height 24
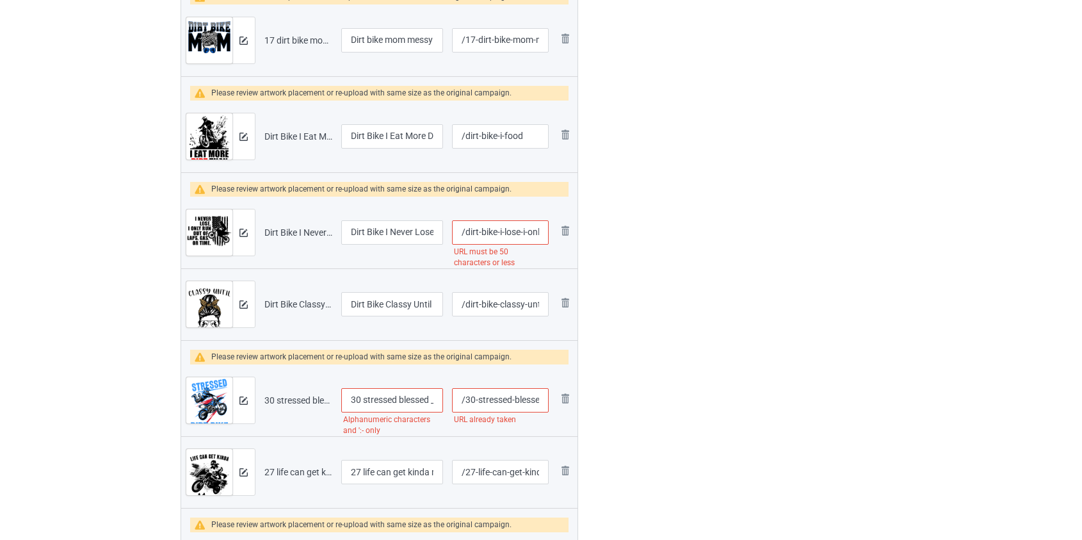
scroll to position [1073, 0]
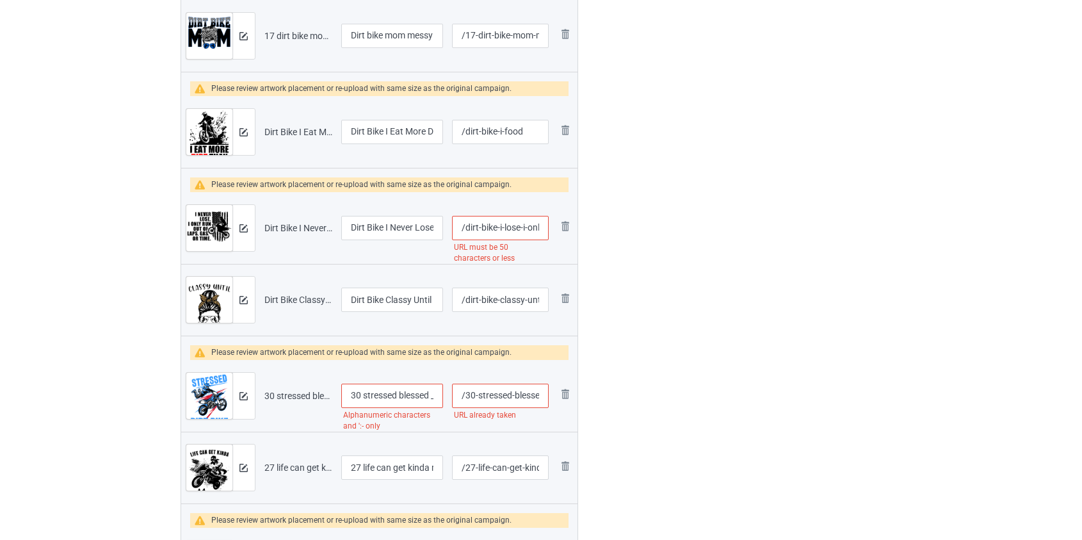
drag, startPoint x: 498, startPoint y: 225, endPoint x: 519, endPoint y: 225, distance: 21.1
click at [519, 225] on input "/dirt-bike-i-lose-i-only-run-out-of-laps-gas-or-time" at bounding box center [500, 228] width 96 height 24
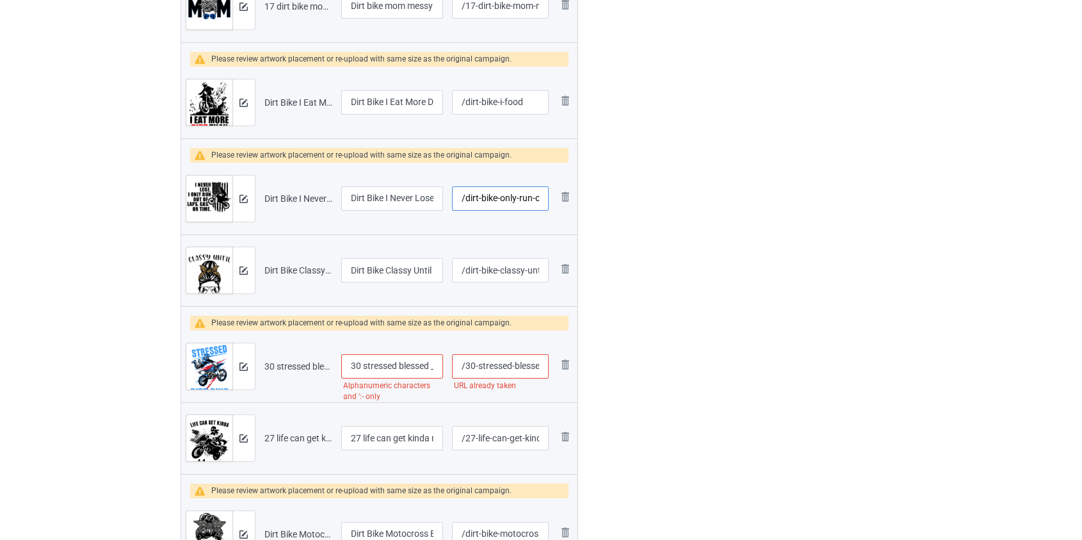
scroll to position [1131, 0]
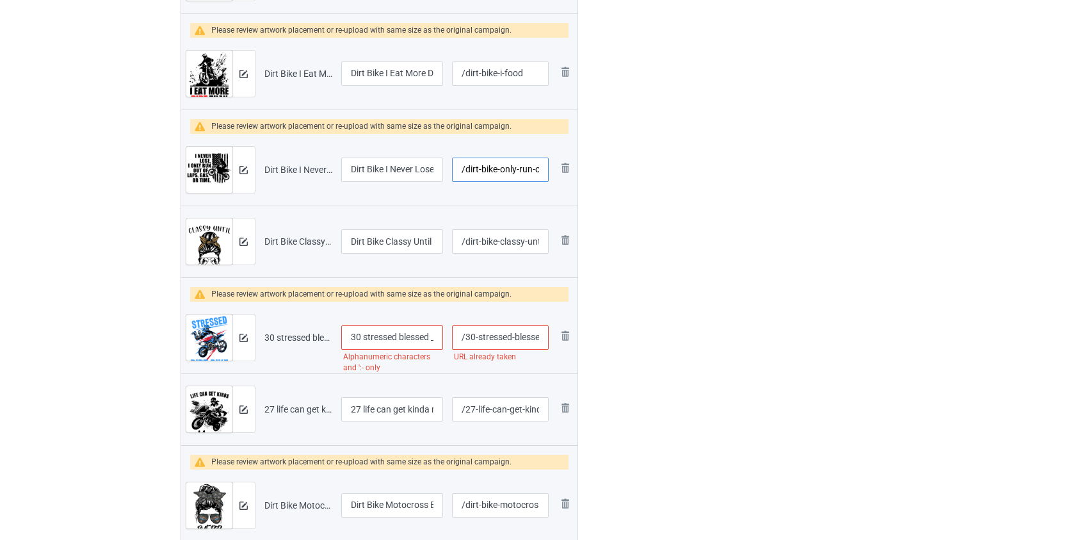
type input "/dirt-bike-only-run-out-of-laps-gas-or-time"
drag, startPoint x: 366, startPoint y: 333, endPoint x: 237, endPoint y: 336, distance: 129.4
click at [237, 336] on tr "Preview and edit artwork 30 stressed blessed _ dirt bike obsessed.png 30 stress…" at bounding box center [379, 338] width 397 height 72
click at [421, 341] on input "Stressed blessed _ dirt bike obsessed" at bounding box center [392, 337] width 102 height 24
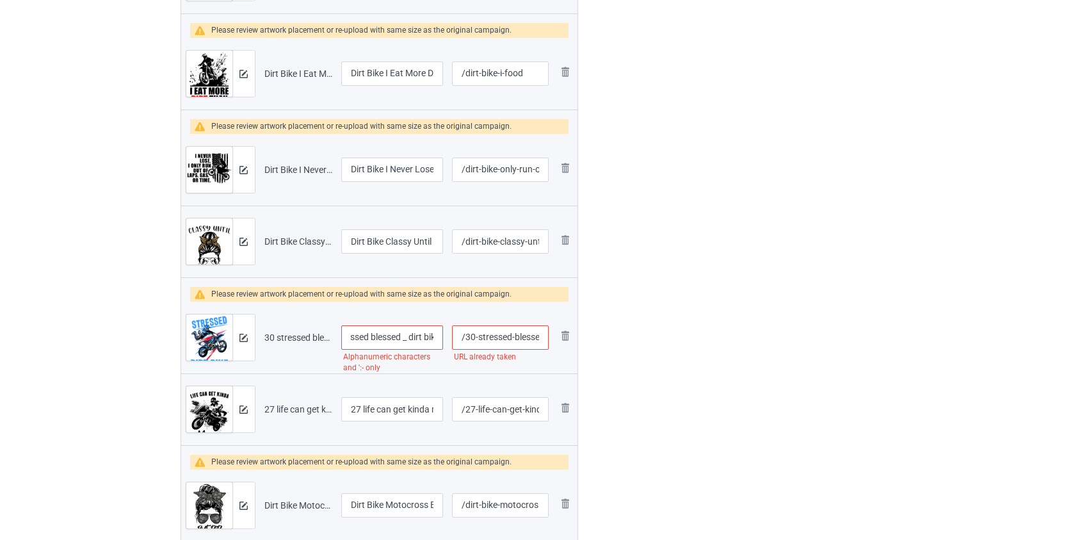
click at [408, 335] on input "Stressed blessed _ dirt bike obsessed" at bounding box center [392, 337] width 102 height 24
type input "Stressed blessed dirt bike obsessed"
click at [468, 338] on input "/30-stressed-blessed-dirt-bike-obsessed" at bounding box center [500, 337] width 96 height 24
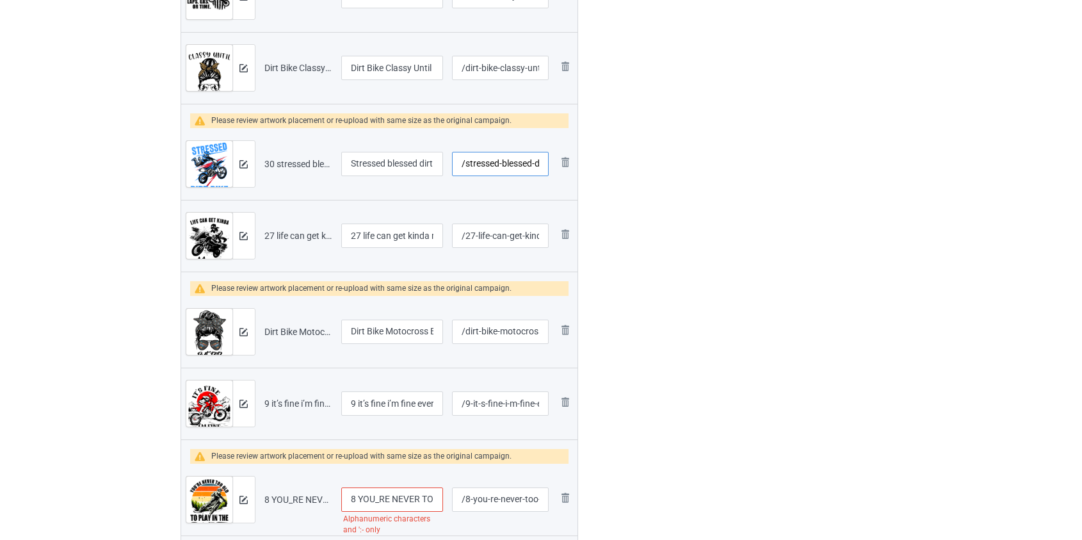
scroll to position [1306, 0]
type input "/stressed-blessed-dirt-bike-obsessed"
drag, startPoint x: 364, startPoint y: 232, endPoint x: 273, endPoint y: 236, distance: 91.0
click at [273, 236] on tr "Preview and edit artwork 27 life can get kinda messy dirt bike.png 27 life can …" at bounding box center [379, 235] width 397 height 72
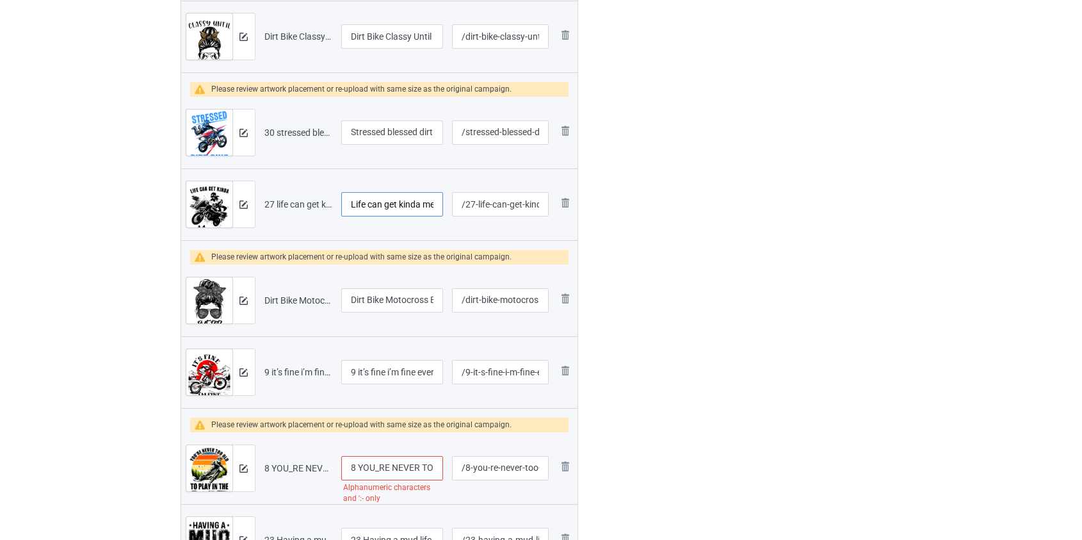
scroll to position [1364, 0]
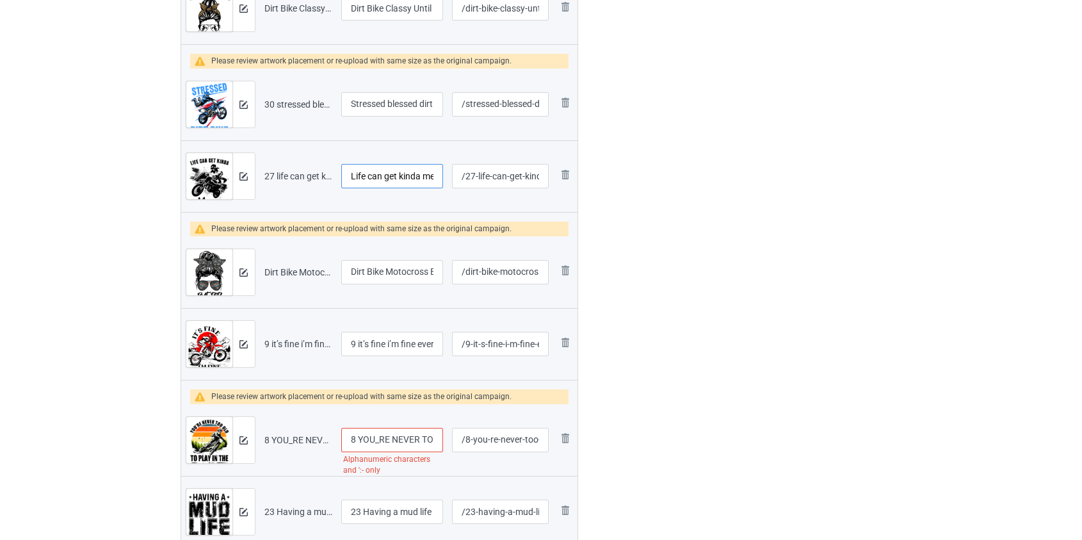
type input "Life can get kinda messy dirt bike"
drag, startPoint x: 360, startPoint y: 339, endPoint x: 210, endPoint y: 339, distance: 149.8
click at [210, 339] on tr "Preview and edit artwork 9 it’s fine i’m fine everything is fine dirt bike.png …" at bounding box center [379, 344] width 397 height 72
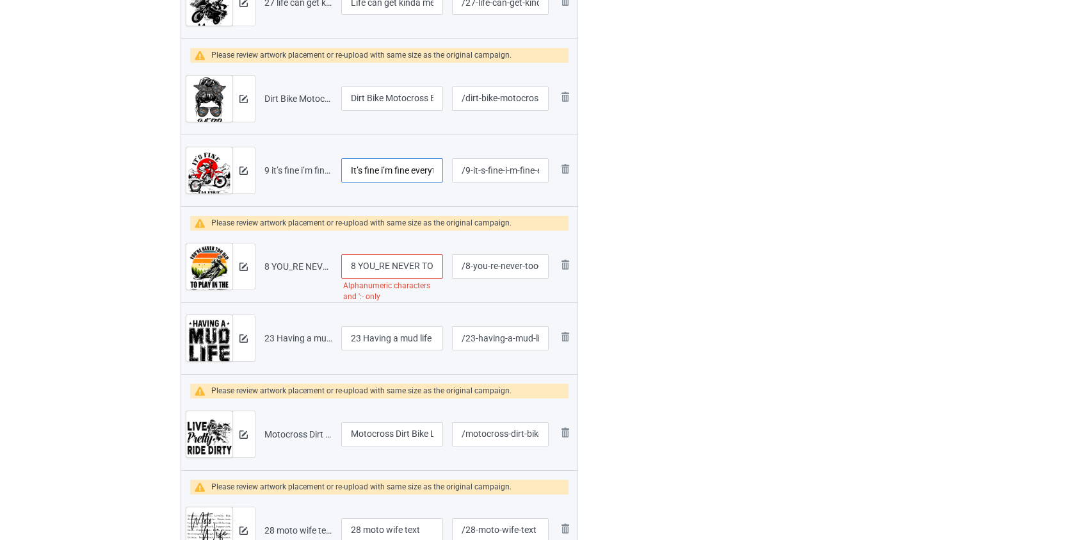
scroll to position [1538, 0]
type input "It’s fine i’m fine everything is fine dirt bike"
drag, startPoint x: 358, startPoint y: 263, endPoint x: 304, endPoint y: 268, distance: 54.1
click at [305, 268] on tr "Preview and edit artwork 8 YOU_RE NEVER TOO OLD TO PLAY IN THE DIRT BIKE.png 8 …" at bounding box center [379, 266] width 397 height 72
type input "YOU'RE NEVER TOO OLD TO PLAY IN THE DIRT BIKE"
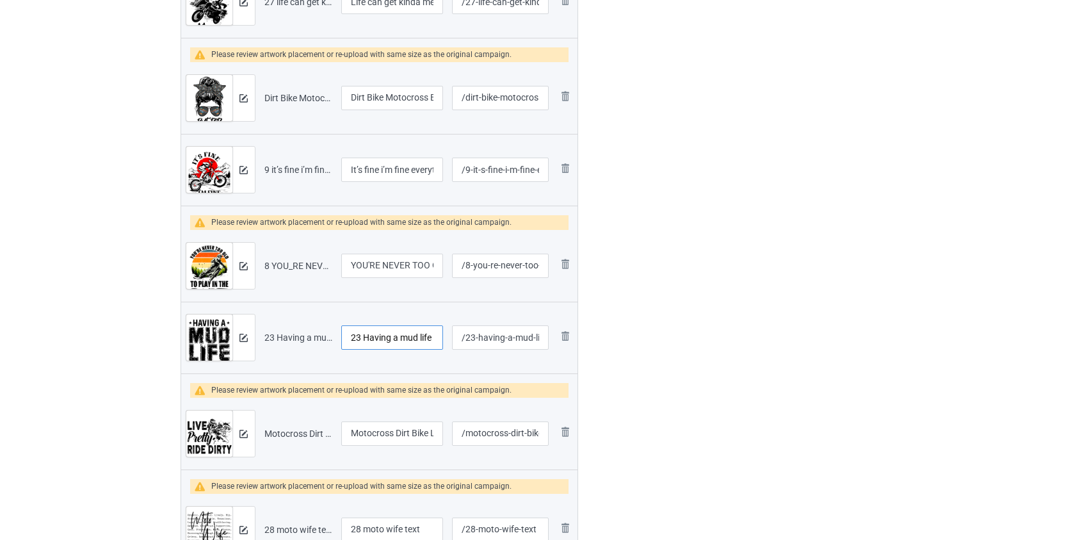
drag, startPoint x: 361, startPoint y: 334, endPoint x: 216, endPoint y: 362, distance: 148.1
click at [216, 362] on tr "Preview and edit artwork 23 Having a mud life crisis dirt bike.png 23 Having a …" at bounding box center [379, 338] width 397 height 72
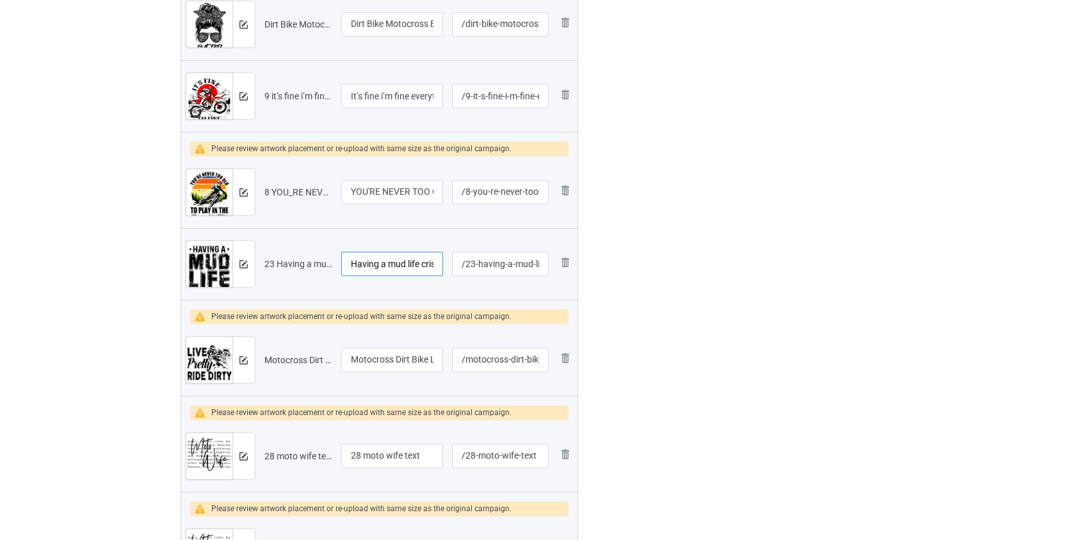
scroll to position [1713, 0]
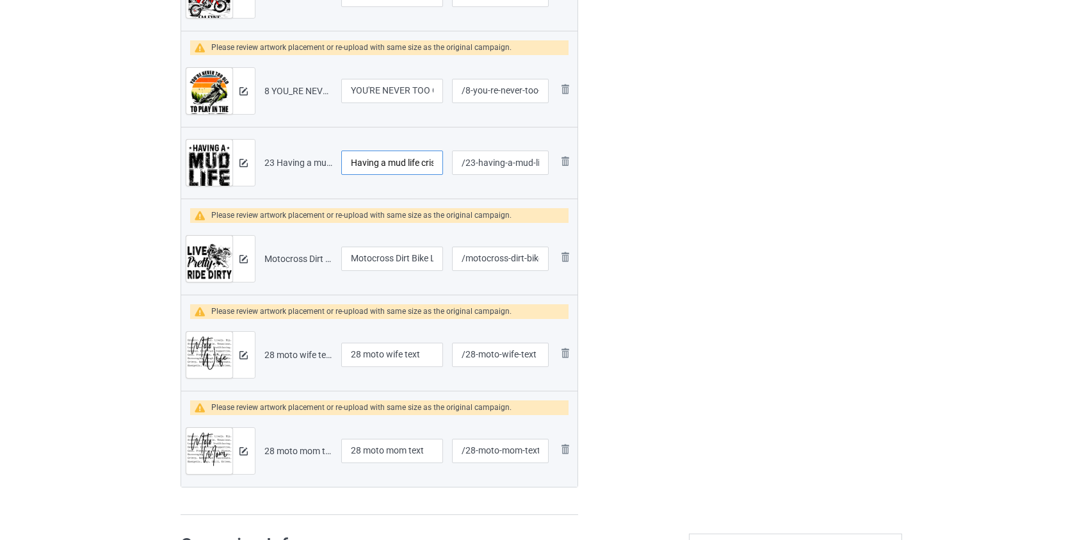
type input "Having a mud life crisis dirt bike"
drag, startPoint x: 368, startPoint y: 349, endPoint x: 234, endPoint y: 371, distance: 135.7
click at [234, 371] on tr "Preview and edit artwork 28 moto wife text.png 28 moto wife text /28-moto-wife-…" at bounding box center [379, 355] width 397 height 72
type input "Moto wife text"
drag, startPoint x: 369, startPoint y: 445, endPoint x: 232, endPoint y: 461, distance: 138.0
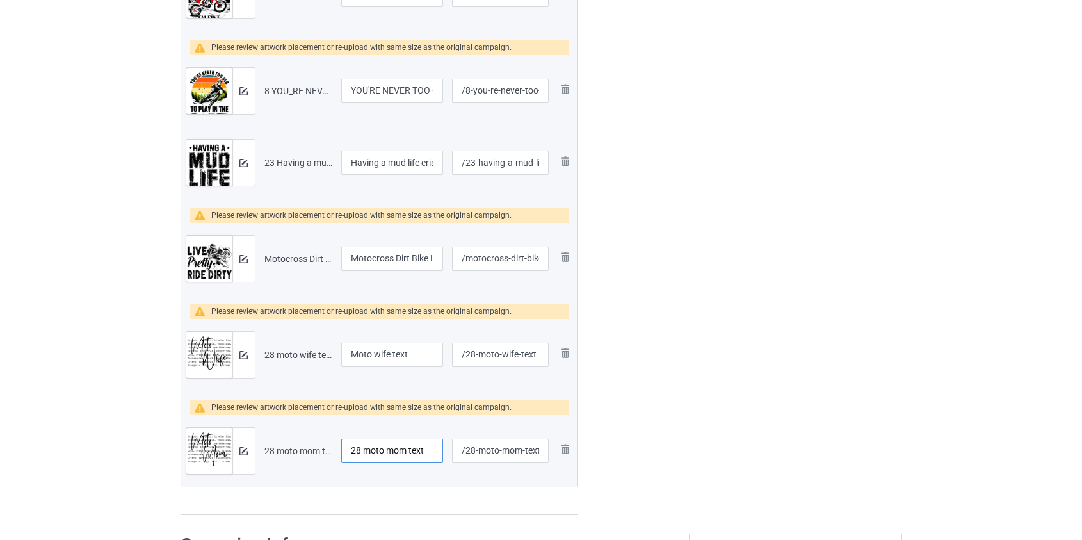
click at [232, 461] on tr "Preview and edit artwork 28 moto mom text.png 28 moto mom text /28-moto-mom-tex…" at bounding box center [379, 451] width 397 height 72
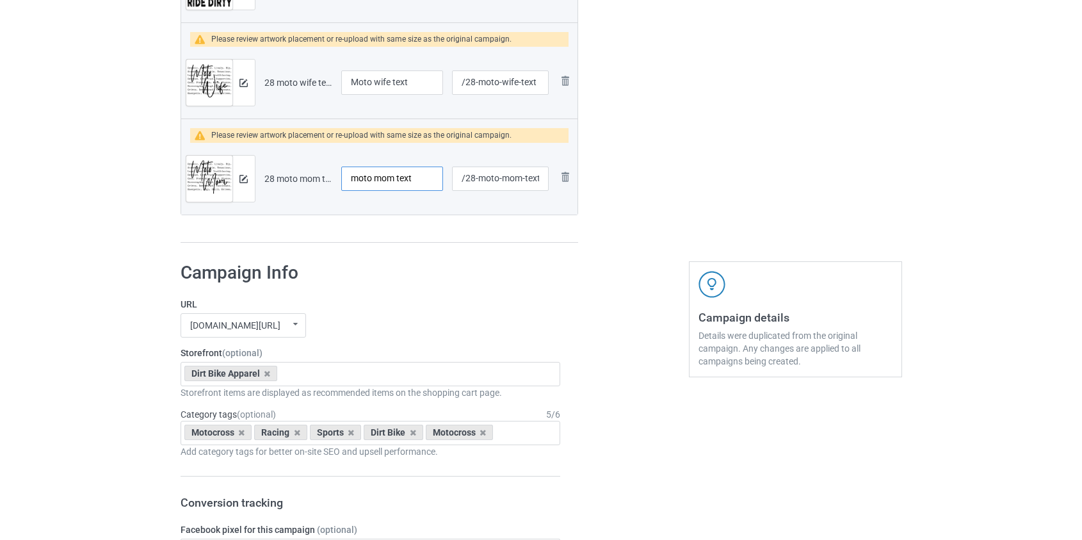
scroll to position [2004, 0]
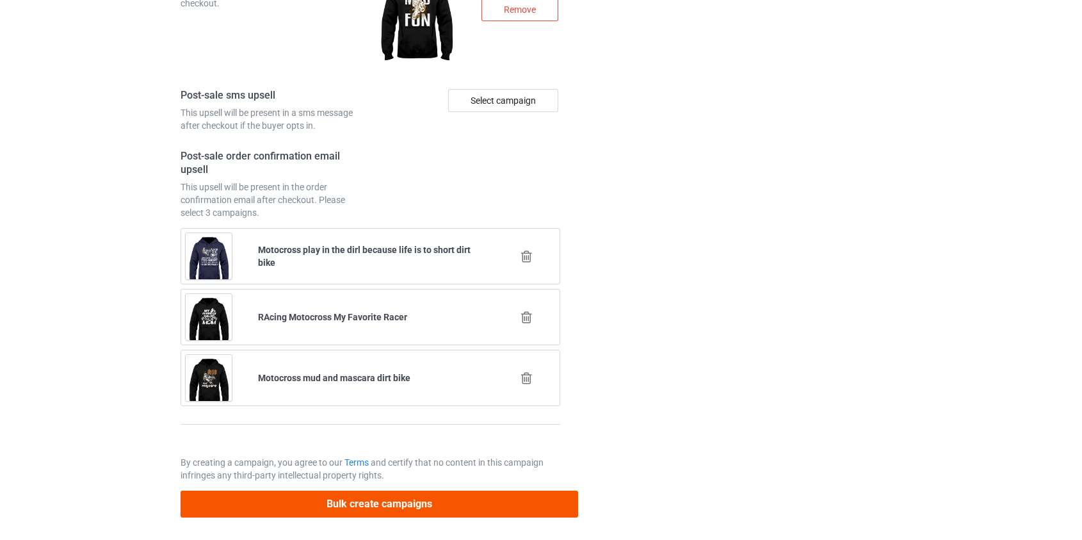
type input "Moto mom text"
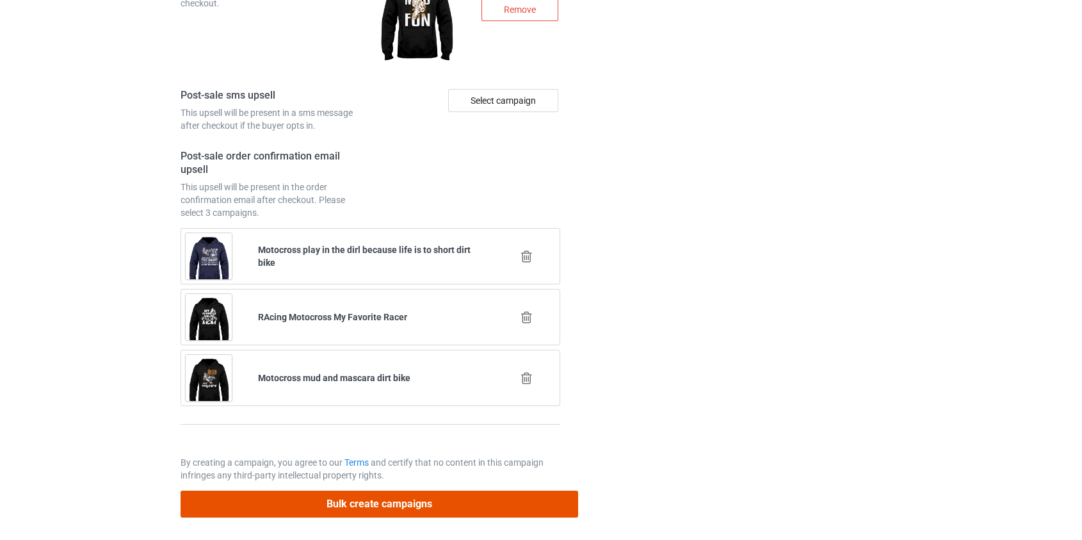
click at [378, 501] on button "Bulk create campaigns" at bounding box center [380, 503] width 398 height 26
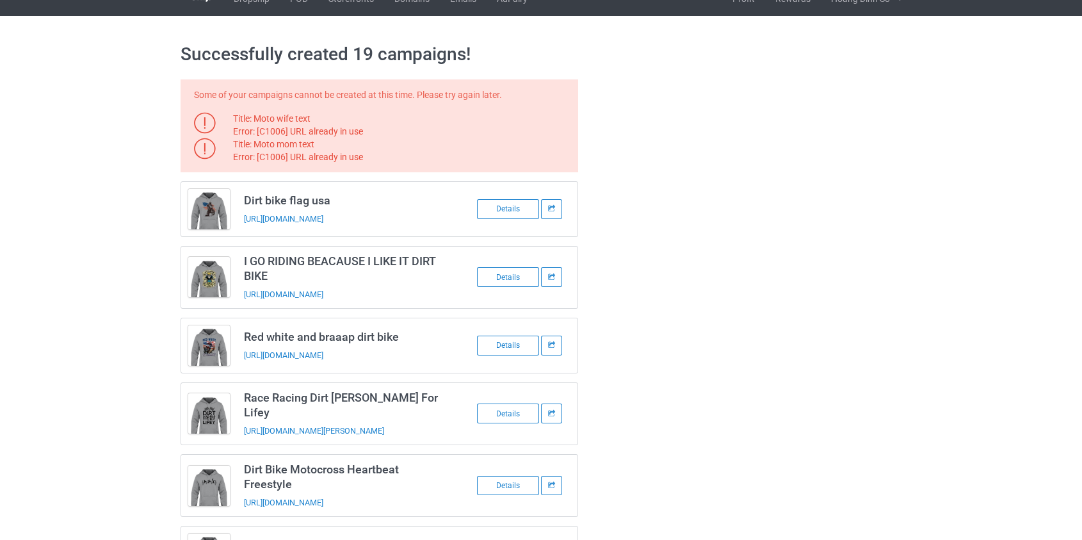
scroll to position [0, 0]
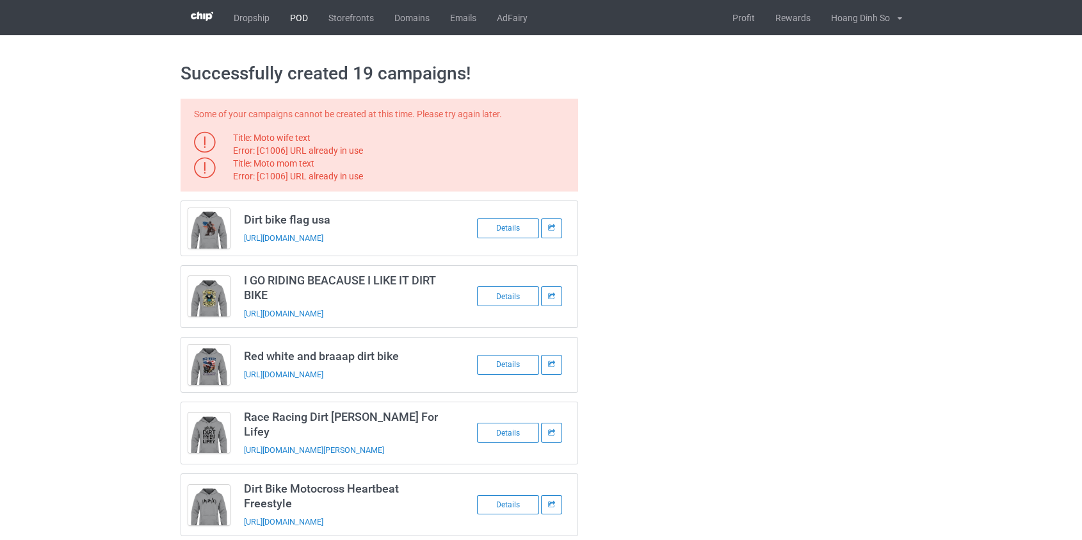
click at [293, 13] on link "POD" at bounding box center [299, 17] width 38 height 35
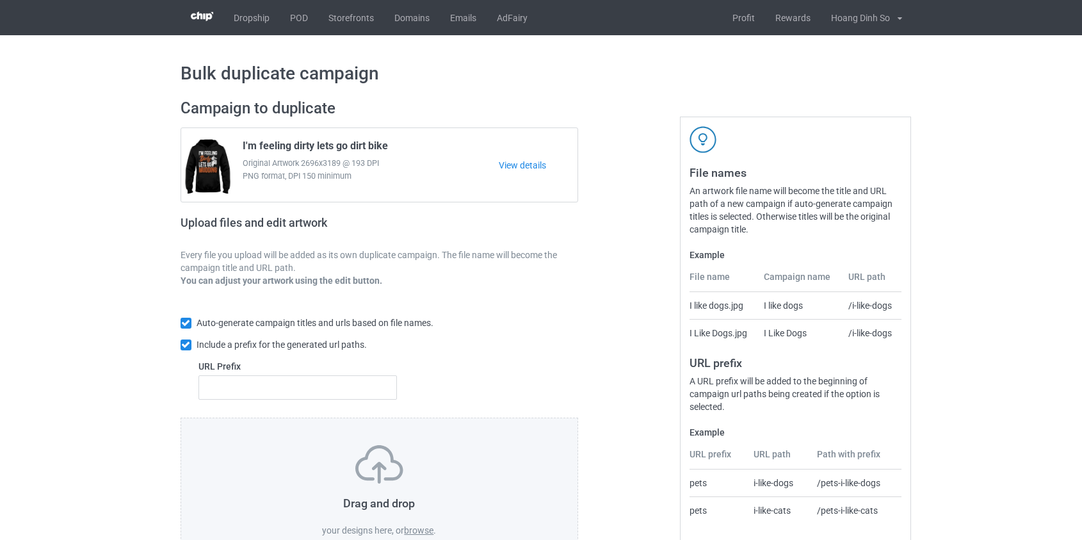
click at [420, 527] on label "browse" at bounding box center [418, 530] width 29 height 10
click at [0, 0] on input "browse" at bounding box center [0, 0] width 0 height 0
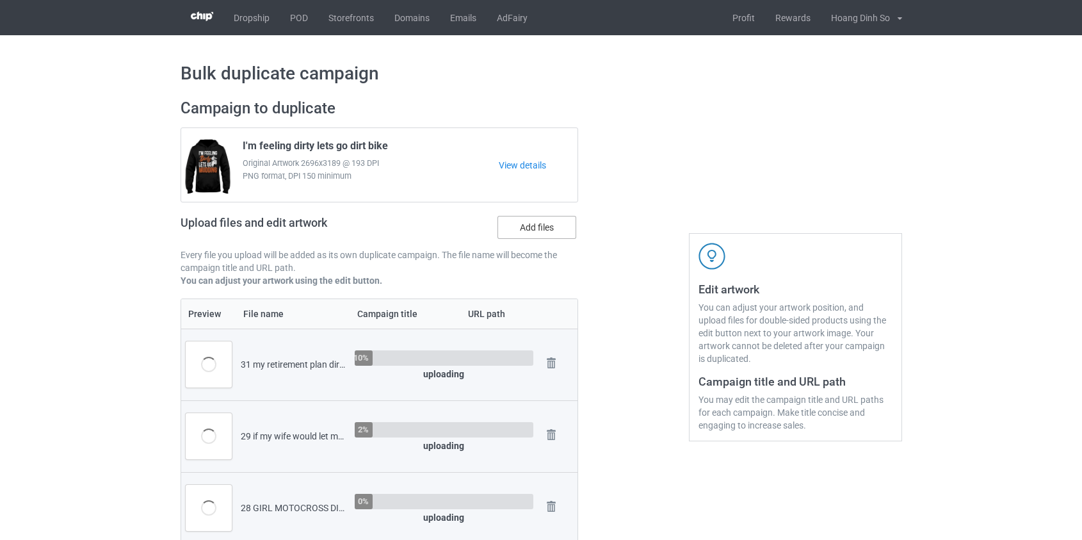
click at [531, 233] on label "Add files" at bounding box center [537, 227] width 79 height 23
click at [0, 0] on input "Add files" at bounding box center [0, 0] width 0 height 0
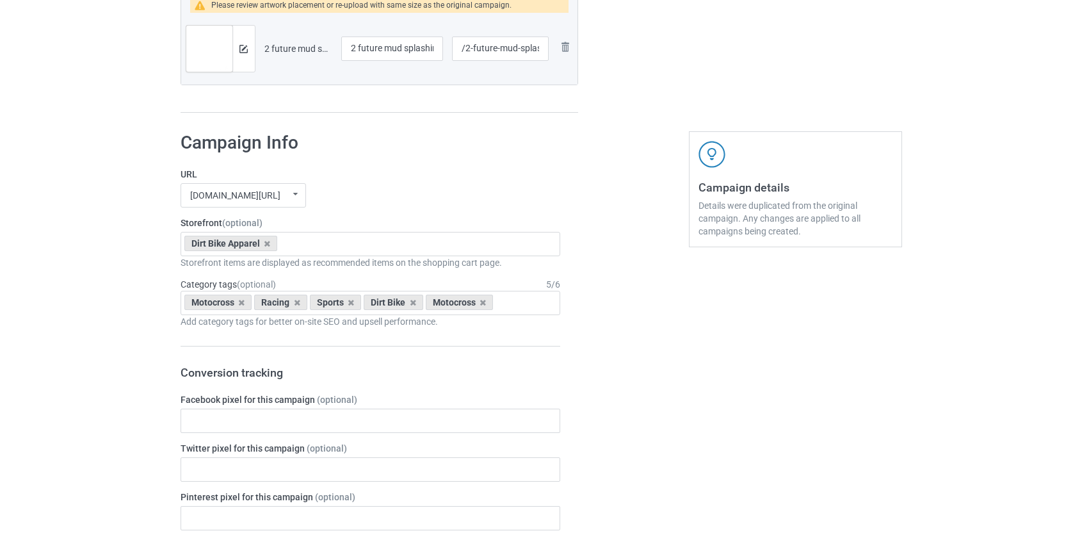
scroll to position [2387, 0]
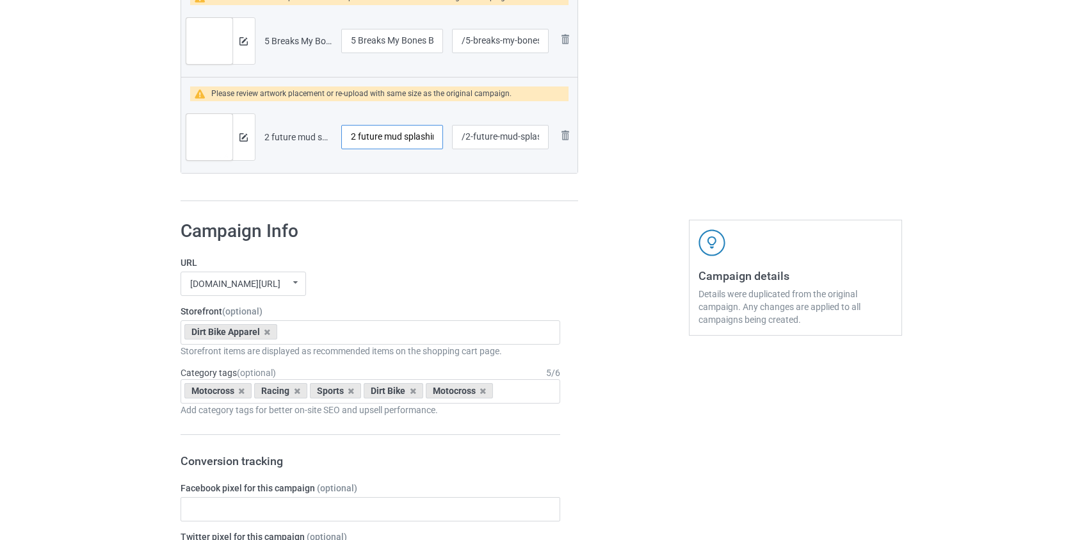
drag, startPoint x: 360, startPoint y: 133, endPoint x: 227, endPoint y: 143, distance: 133.6
click at [227, 143] on tr "Preview and edit artwork 2 future mud splashing dust kicking dirt bike.png 2 fu…" at bounding box center [379, 137] width 397 height 72
type input "Future mud splashing dust kicking dirt bike"
drag, startPoint x: 358, startPoint y: 34, endPoint x: 272, endPoint y: 44, distance: 86.3
click at [273, 44] on tr "Preview and edit artwork 5 Breaks My Bones But Heals My Soul Dirt Bike.png 5 Br…" at bounding box center [379, 41] width 397 height 72
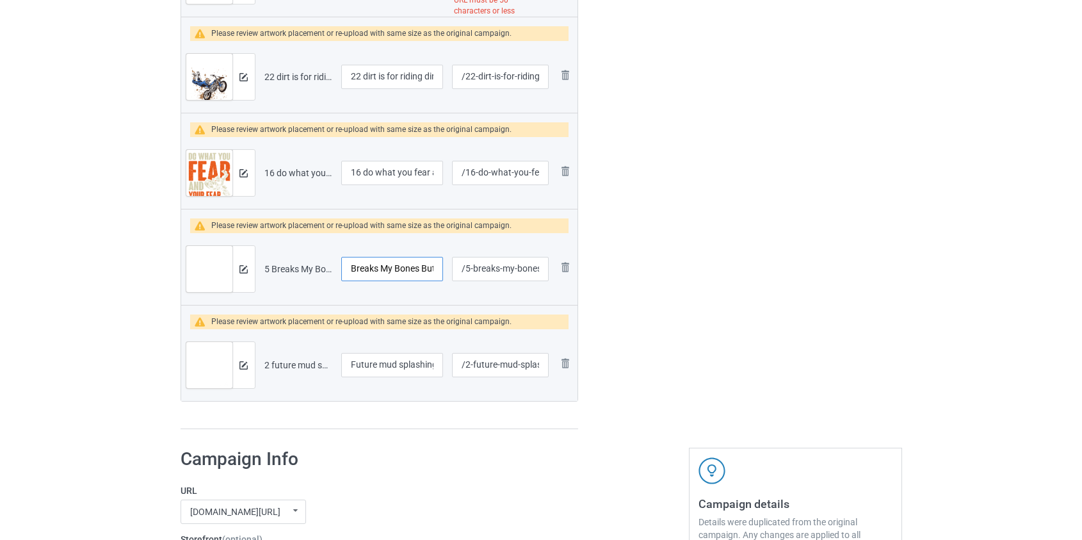
scroll to position [2153, 0]
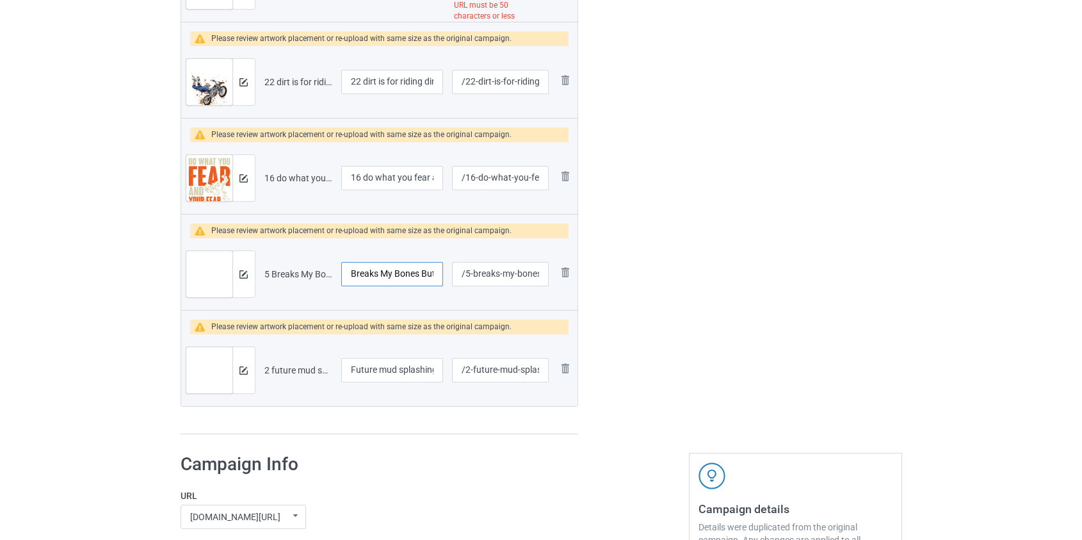
type input "Breaks My Bones But Heals My Soul Dirt Bike"
drag, startPoint x: 366, startPoint y: 169, endPoint x: 241, endPoint y: 177, distance: 125.1
click at [242, 177] on tr "Preview and edit artwork 16 do what you fear and your fear dirt bike.png 16 do …" at bounding box center [379, 178] width 397 height 72
type input "Do what you fear and your fear dirt bike"
drag, startPoint x: 366, startPoint y: 76, endPoint x: 216, endPoint y: 83, distance: 150.0
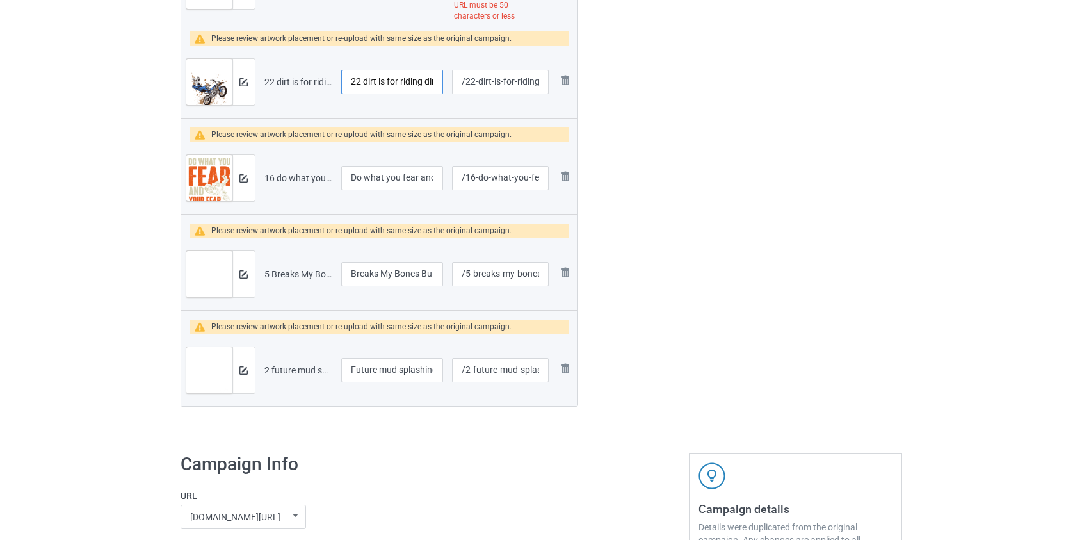
click at [216, 83] on tr "Preview and edit artwork 22 dirt is for riding dirt bike.png 22 dirt is for rid…" at bounding box center [379, 82] width 397 height 72
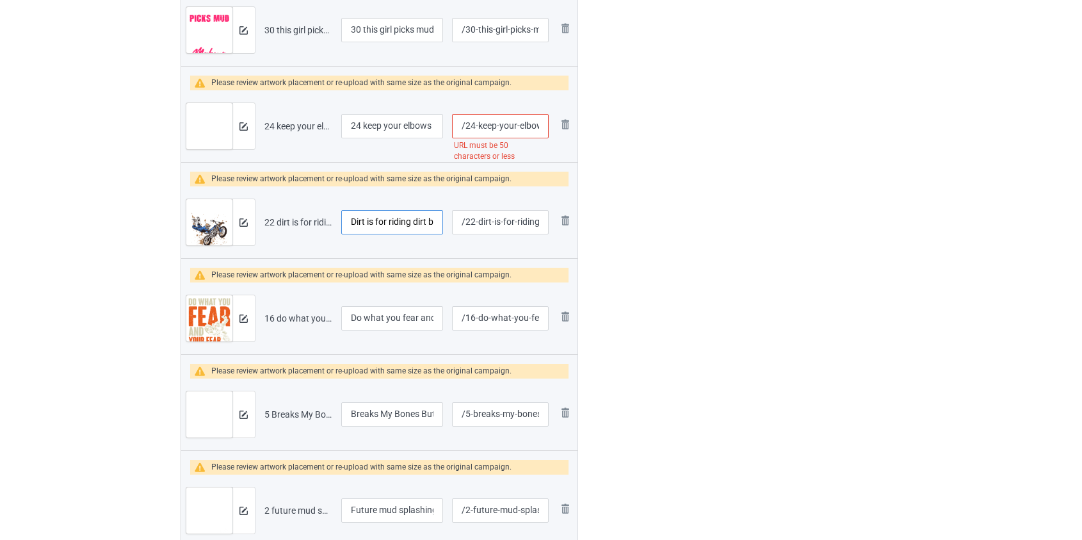
scroll to position [1979, 0]
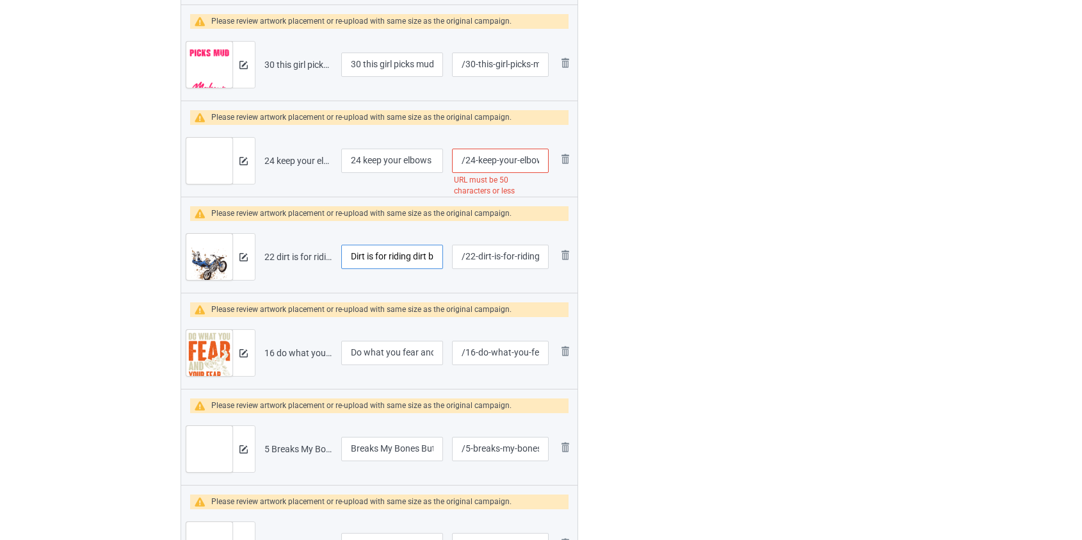
type input "Dirt is for riding dirt bike"
drag, startPoint x: 366, startPoint y: 158, endPoint x: 241, endPoint y: 159, distance: 124.9
click at [242, 159] on tr "Preview and edit artwork 24 keep your elbows up and the rubber down dirt bike.p…" at bounding box center [379, 161] width 397 height 72
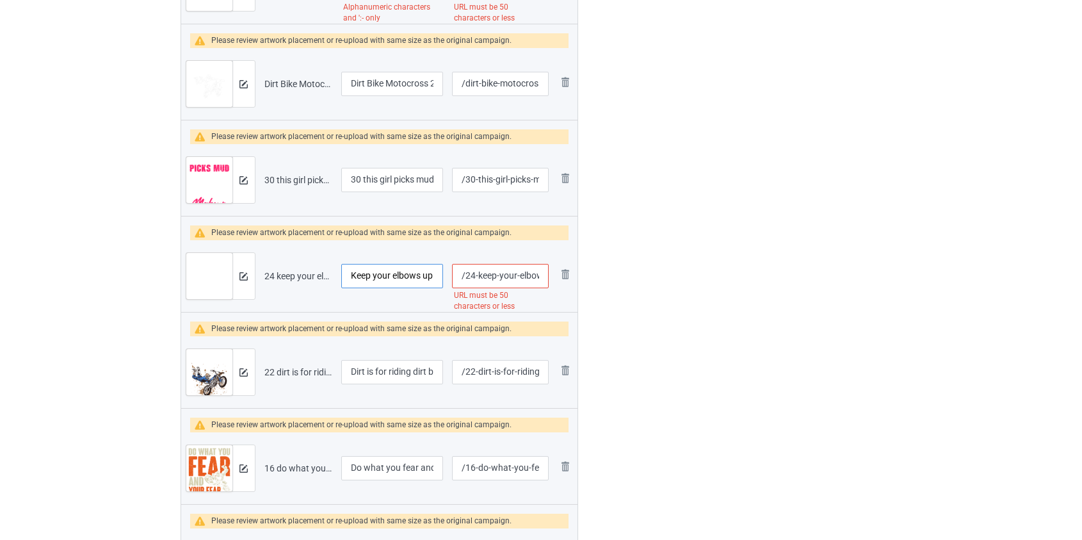
scroll to position [1863, 0]
type input "Keep your elbows up and the rubber down dirt bike"
drag, startPoint x: 365, startPoint y: 173, endPoint x: 259, endPoint y: 177, distance: 105.8
click at [261, 177] on tr "Preview and edit artwork 30 this girl picks mud over makeup dirt bike.png 30 th…" at bounding box center [379, 181] width 397 height 72
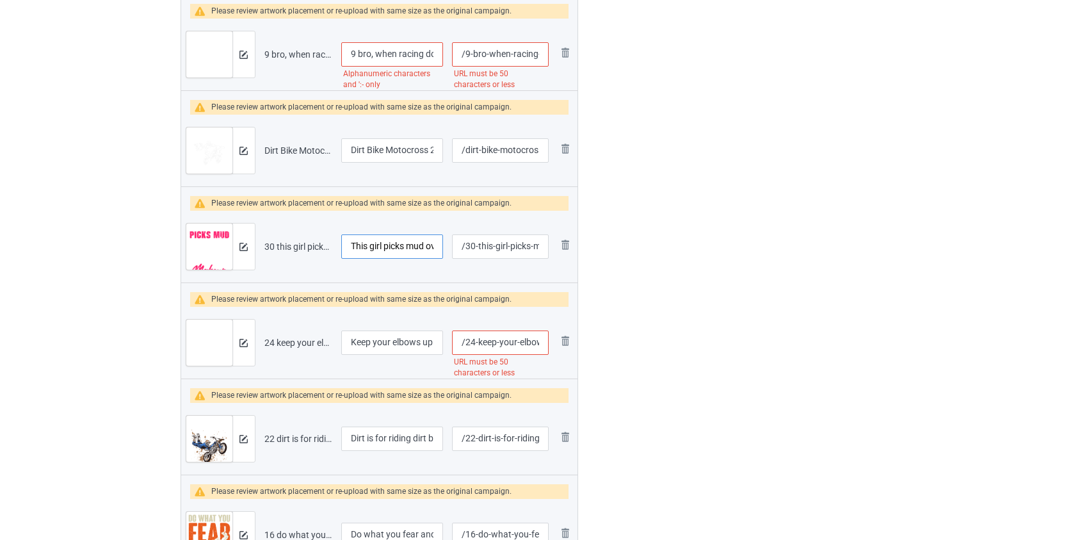
scroll to position [1688, 0]
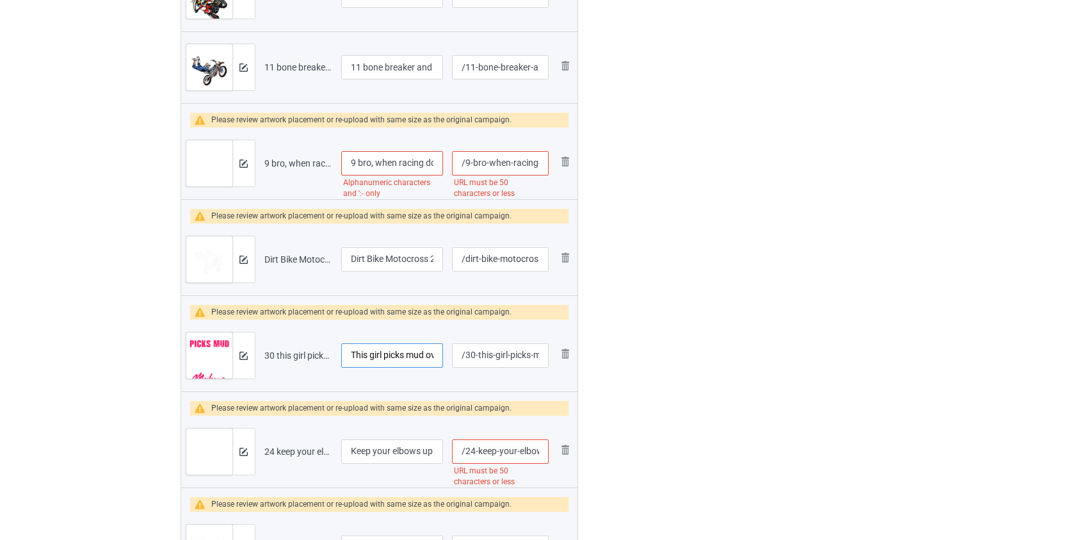
type input "This girl picks mud over makeup dirt bike"
drag, startPoint x: 362, startPoint y: 156, endPoint x: 269, endPoint y: 161, distance: 93.0
click at [269, 161] on tr "Preview and edit artwork 9 bro, when racing don_t take it personally dirt bike.…" at bounding box center [379, 163] width 397 height 72
click at [363, 159] on input "Bro, when racing don_t take it personally dirt bike" at bounding box center [392, 163] width 102 height 24
click at [432, 162] on input "Bro when racing don_t take it personally dirt bike" at bounding box center [392, 163] width 102 height 24
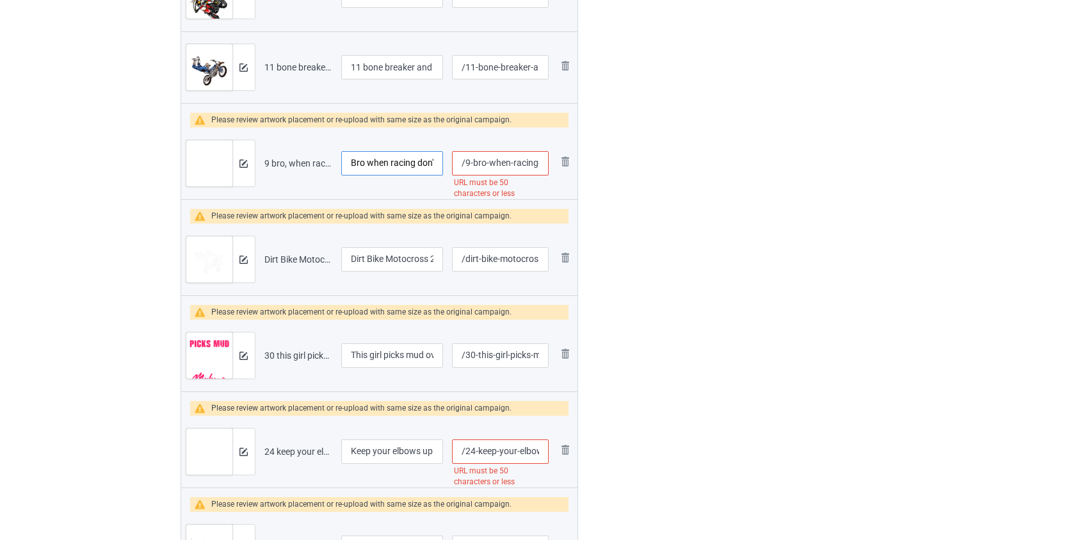
type input "Bro when racing don't take it personally dirt bike"
click at [501, 160] on input "/9-bro-when-racing-don-t-take-it-personally-dirt-bike" at bounding box center [500, 163] width 96 height 24
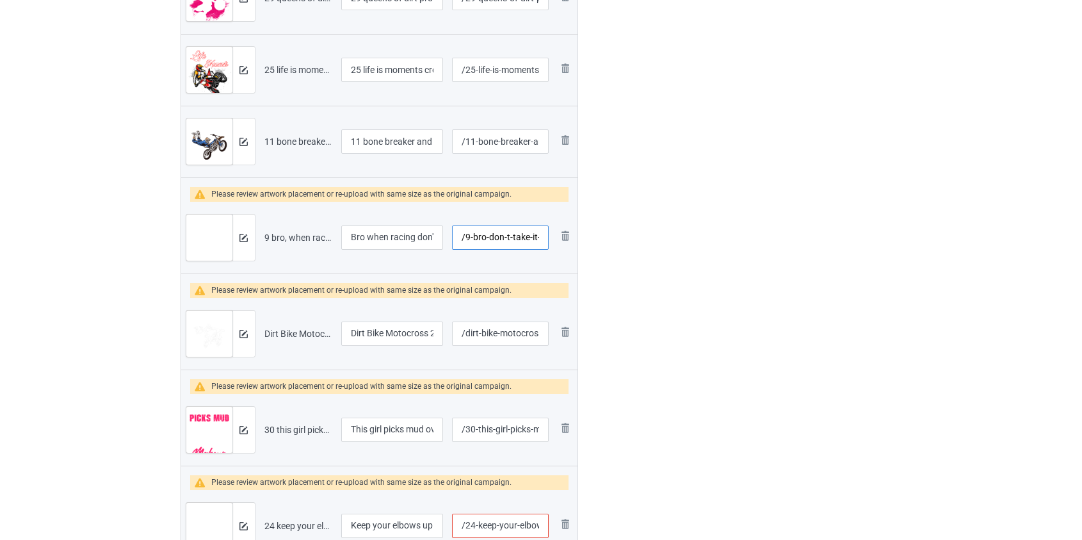
scroll to position [1455, 0]
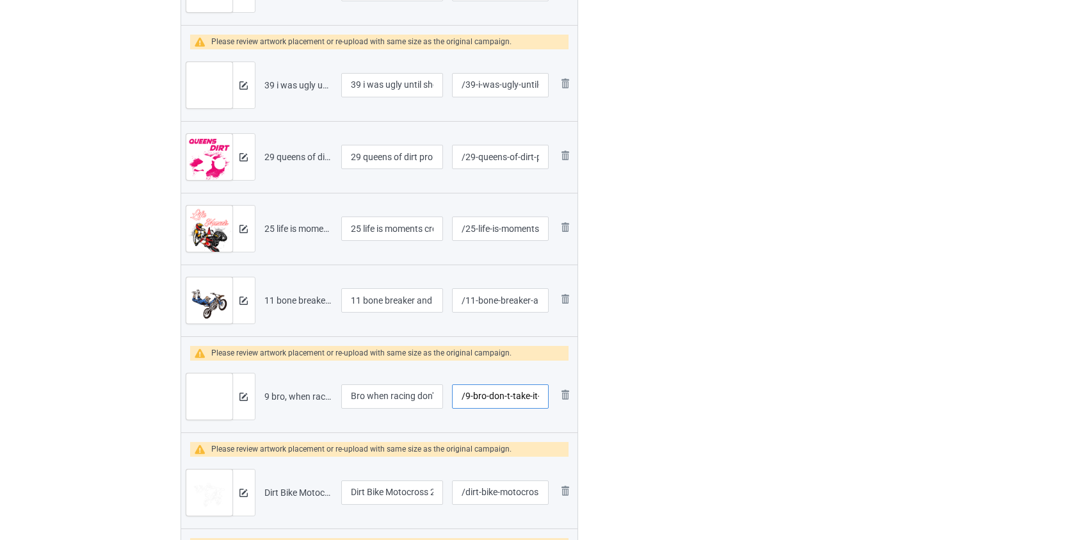
type input "/9-bro-don-t-take-it-personally-dirt-bike"
drag, startPoint x: 366, startPoint y: 300, endPoint x: 291, endPoint y: 300, distance: 74.3
click at [291, 300] on tr "Preview and edit artwork 11 bone breaker and soul healer dirt bike.png 11 bone …" at bounding box center [379, 300] width 397 height 72
type input "Bone breaker and soul healer dirt bike"
drag, startPoint x: 364, startPoint y: 227, endPoint x: 231, endPoint y: 233, distance: 133.3
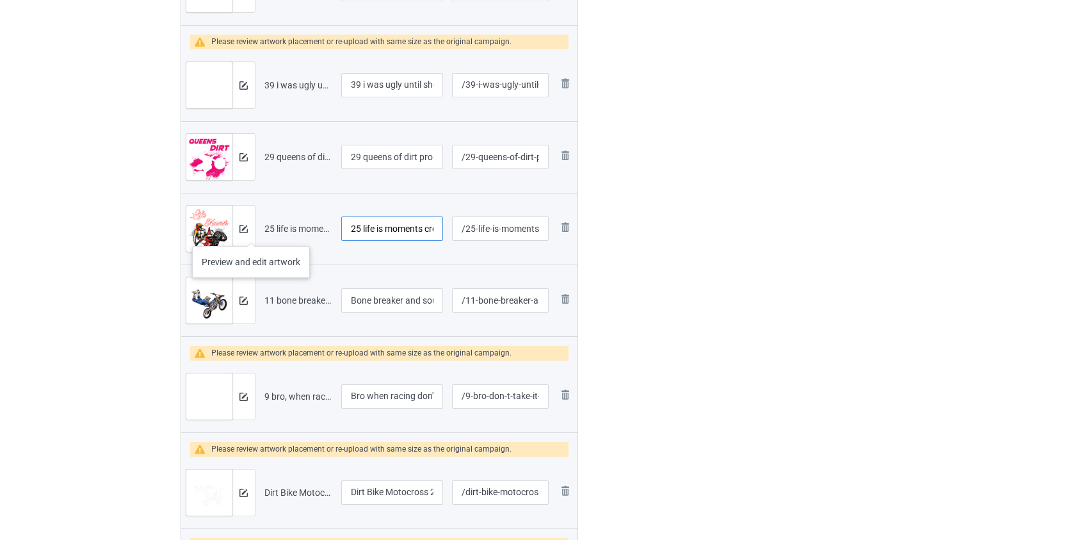
click at [231, 233] on tr "Preview and edit artwork 25 life is moments create them dirt bike.png 25 life i…" at bounding box center [379, 229] width 397 height 72
type input "Life is moments create them dirt bike"
drag, startPoint x: 368, startPoint y: 158, endPoint x: 261, endPoint y: 150, distance: 107.2
click at [262, 150] on tr "Preview and edit artwork 29 queens of dirt proudly presents dirt bike.png 29 qu…" at bounding box center [379, 157] width 397 height 72
type input "Queens of dirt proudly presents dirt bike"
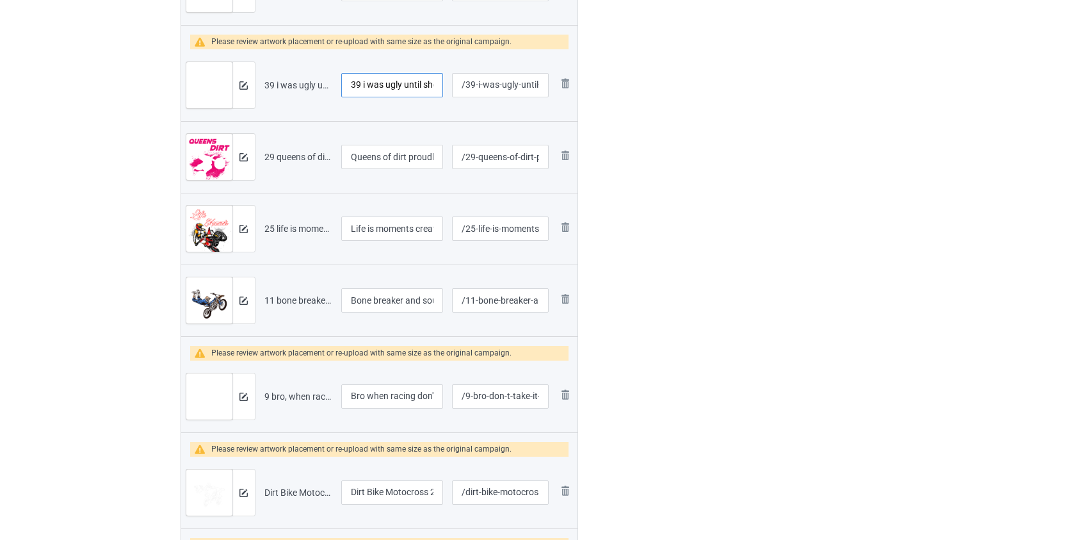
drag, startPoint x: 364, startPoint y: 81, endPoint x: 259, endPoint y: 85, distance: 104.4
click at [260, 85] on tr "Preview and edit artwork 39 i was ugly until she saw dirt bike.png 39 i was ugl…" at bounding box center [379, 85] width 397 height 72
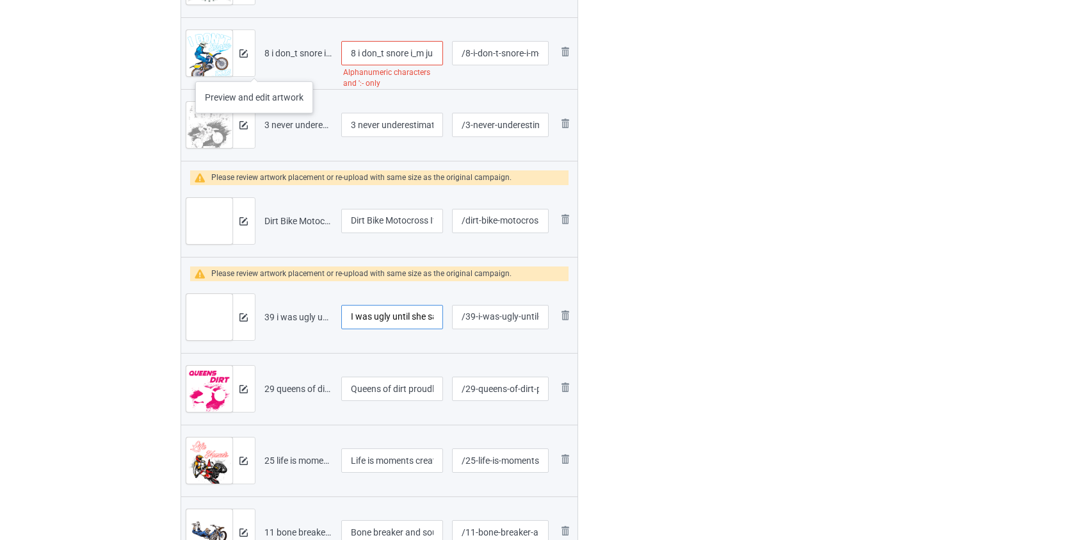
scroll to position [1222, 0]
type input "I was ugly until she saw dirt bike"
drag, startPoint x: 362, startPoint y: 118, endPoint x: 273, endPoint y: 122, distance: 88.5
click at [275, 122] on tr "Preview and edit artwork 3 never underestimate an old man with a dirt bike.png …" at bounding box center [379, 126] width 397 height 72
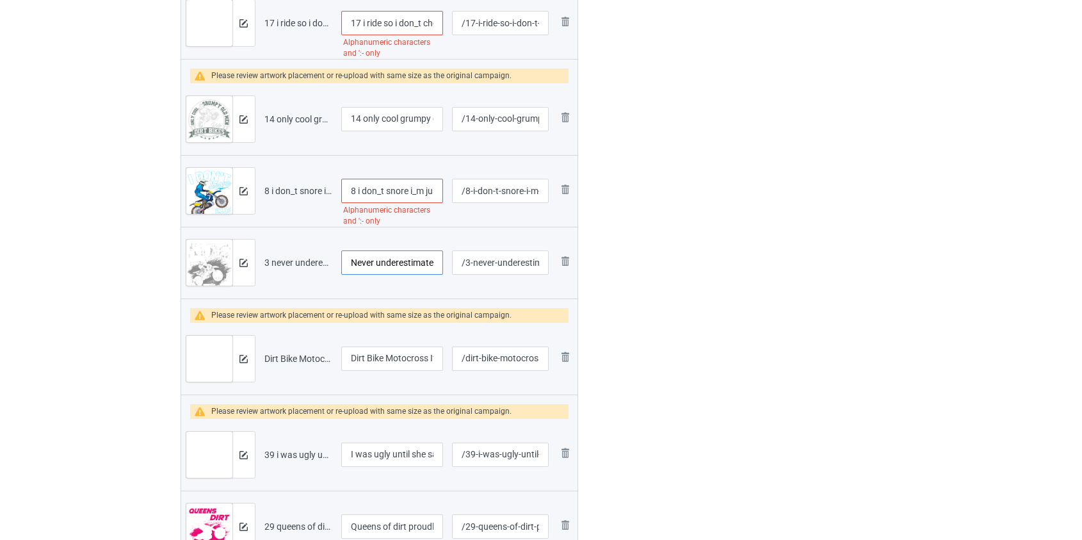
scroll to position [931, 0]
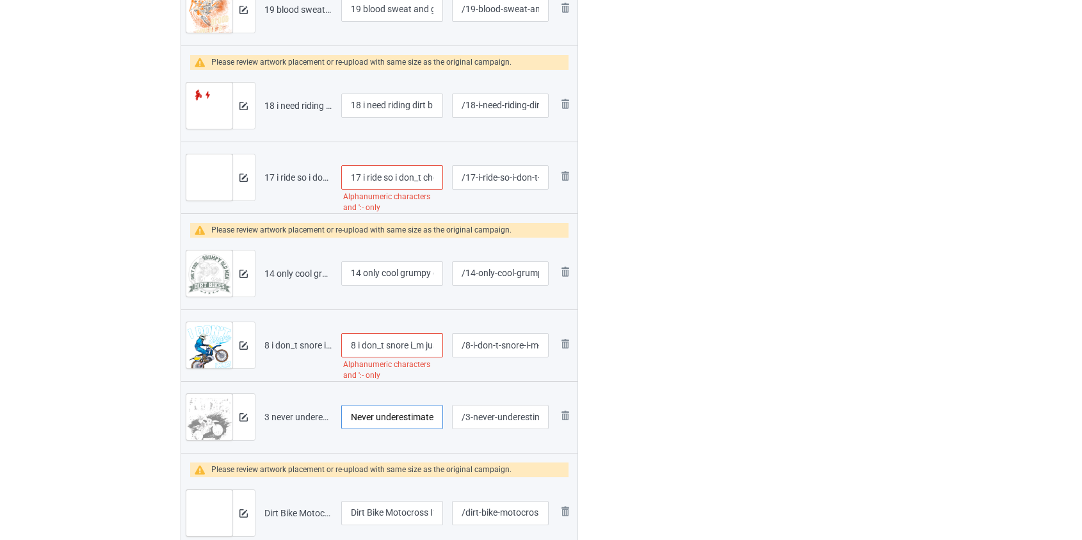
type input "Never underestimate an old man with a dirt bike"
drag, startPoint x: 357, startPoint y: 341, endPoint x: 245, endPoint y: 339, distance: 112.1
click at [247, 342] on tr "Preview and edit artwork 8 i don_t snore i_m just dreaming i_m a dirt bike.png …" at bounding box center [379, 345] width 397 height 72
drag, startPoint x: 406, startPoint y: 343, endPoint x: 400, endPoint y: 381, distance: 38.8
click at [406, 345] on input "I don't snore i_m just dreaming i_m a dirt bike" at bounding box center [392, 345] width 102 height 24
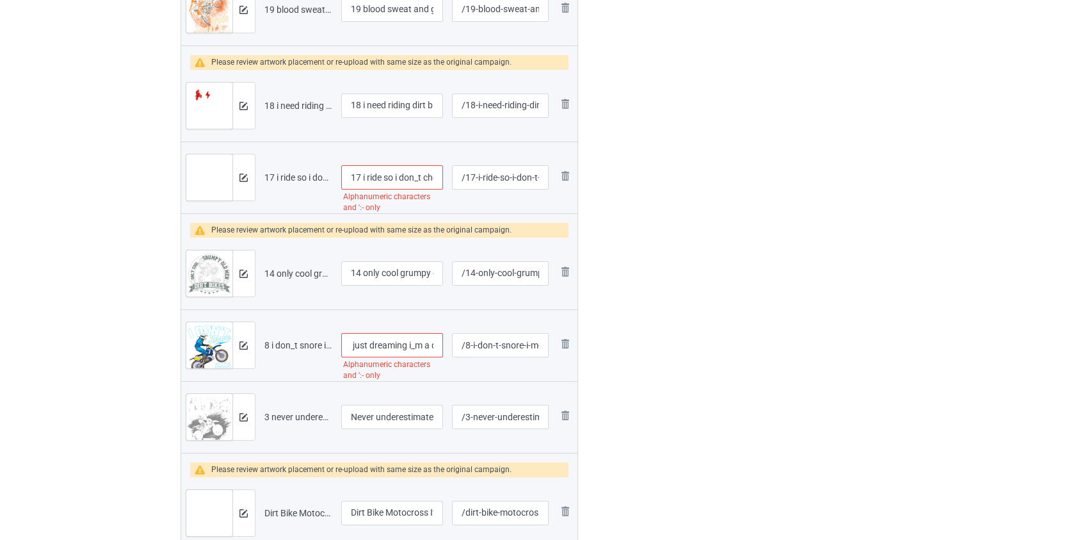
scroll to position [0, 67]
type input "I don't snore I'm just dreaming I'm a dirt bike"
drag, startPoint x: 367, startPoint y: 268, endPoint x: 231, endPoint y: 289, distance: 138.1
click at [231, 289] on tr "Preview and edit artwork 14 only cool grumpy old man ride dirt bike.png 14 only…" at bounding box center [379, 274] width 397 height 72
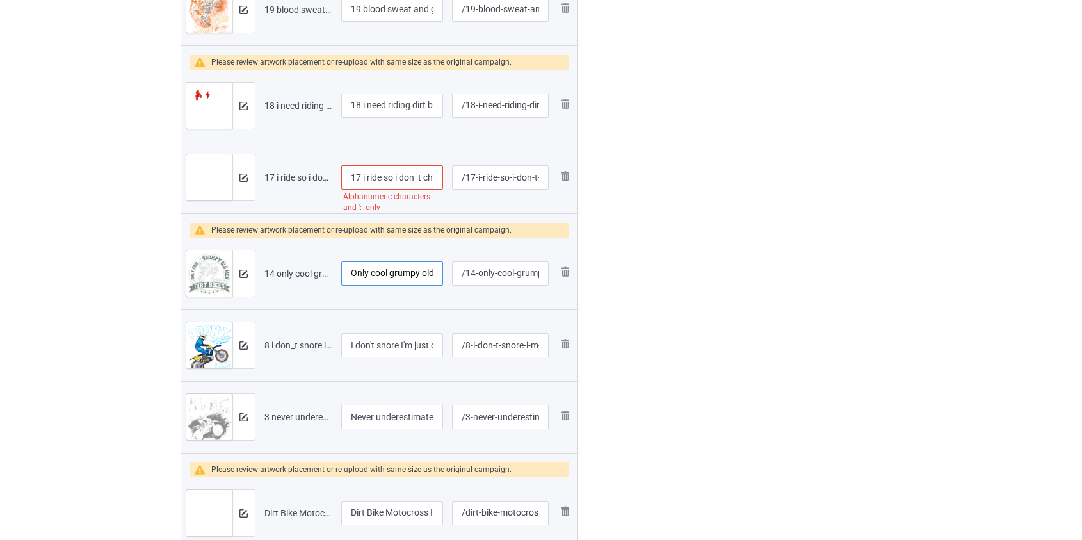
type input "Only cool grumpy old man ride dirt bike"
drag, startPoint x: 365, startPoint y: 170, endPoint x: 264, endPoint y: 180, distance: 101.6
click at [264, 180] on tr "Preview and edit artwork 17 i ride so i don_t choke people dirt bike.png 17 i r…" at bounding box center [379, 178] width 397 height 72
drag, startPoint x: 407, startPoint y: 174, endPoint x: 416, endPoint y: 237, distance: 63.9
click at [407, 175] on input "I ride so i don_t choke people dirt bike" at bounding box center [392, 177] width 102 height 24
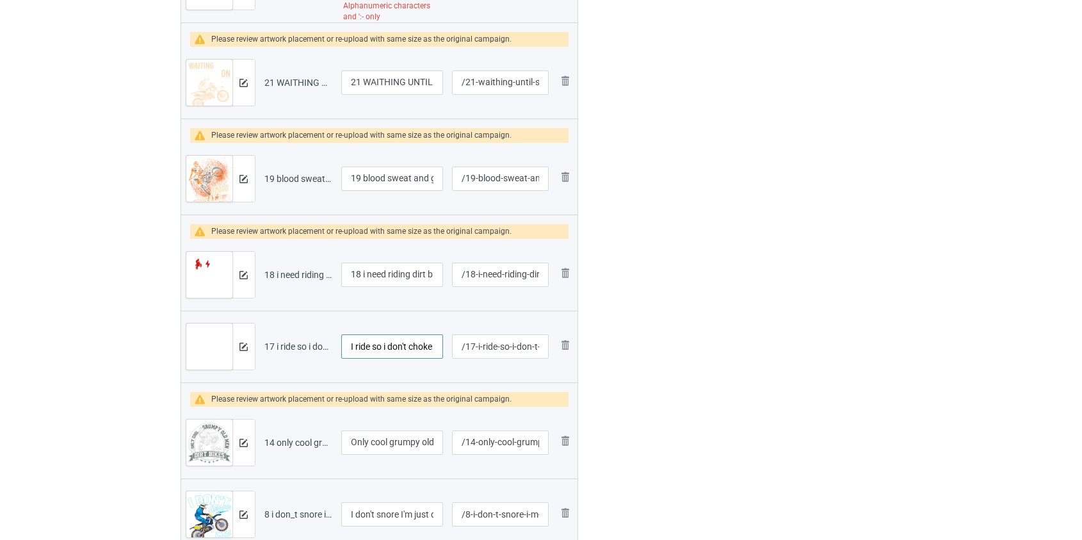
scroll to position [756, 0]
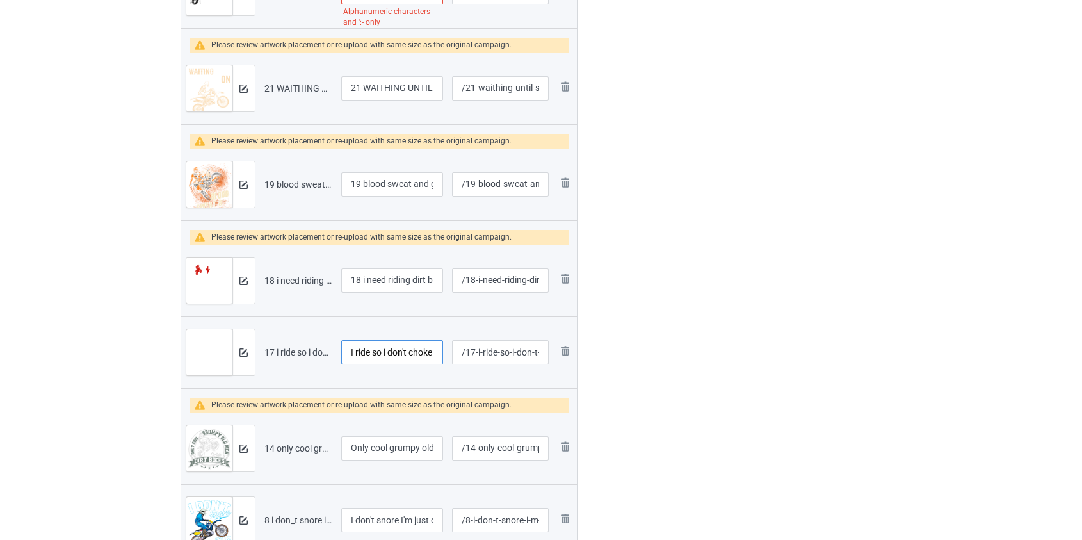
type input "I ride so i don't choke people dirt bike"
drag, startPoint x: 366, startPoint y: 276, endPoint x: 250, endPoint y: 279, distance: 115.3
click at [251, 279] on tr "Preview and edit artwork 18 i need riding dirt bike.png 18 i need riding dirt b…" at bounding box center [379, 281] width 397 height 72
type input "I need riding dirt bike"
drag, startPoint x: 366, startPoint y: 181, endPoint x: 275, endPoint y: 181, distance: 91.6
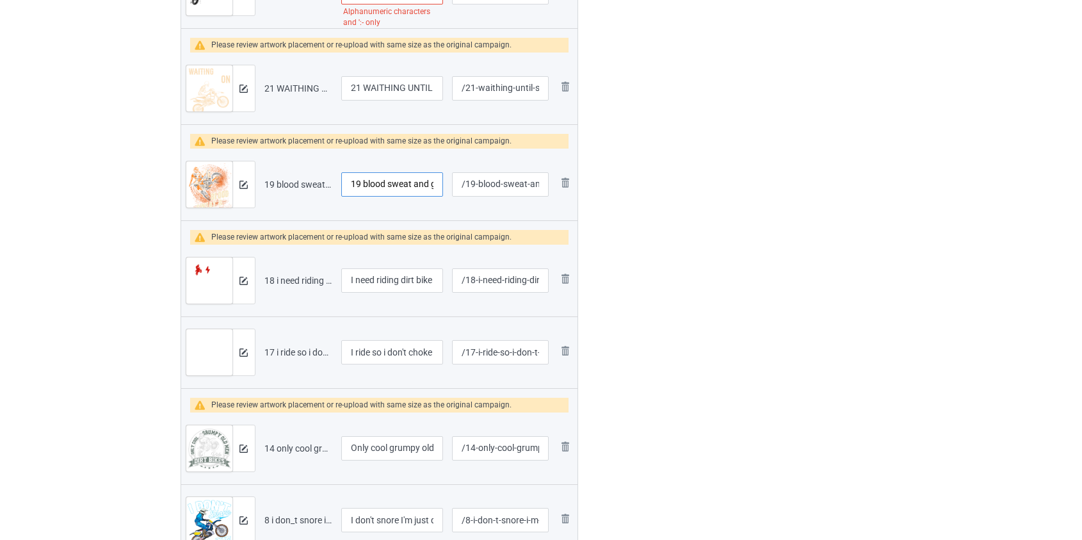
click at [275, 181] on tr "Preview and edit artwork 19 blood sweat and gears dirt bike.png 19 blood sweat …" at bounding box center [379, 185] width 397 height 72
type input "Blood sweat and gears dirt bike"
drag, startPoint x: 365, startPoint y: 86, endPoint x: 247, endPoint y: 98, distance: 118.4
click at [247, 98] on tr "Preview and edit artwork 21 WAITHING UNTIL SOMETHING HAPPENS ON DIRT BIKE.png 2…" at bounding box center [379, 89] width 397 height 72
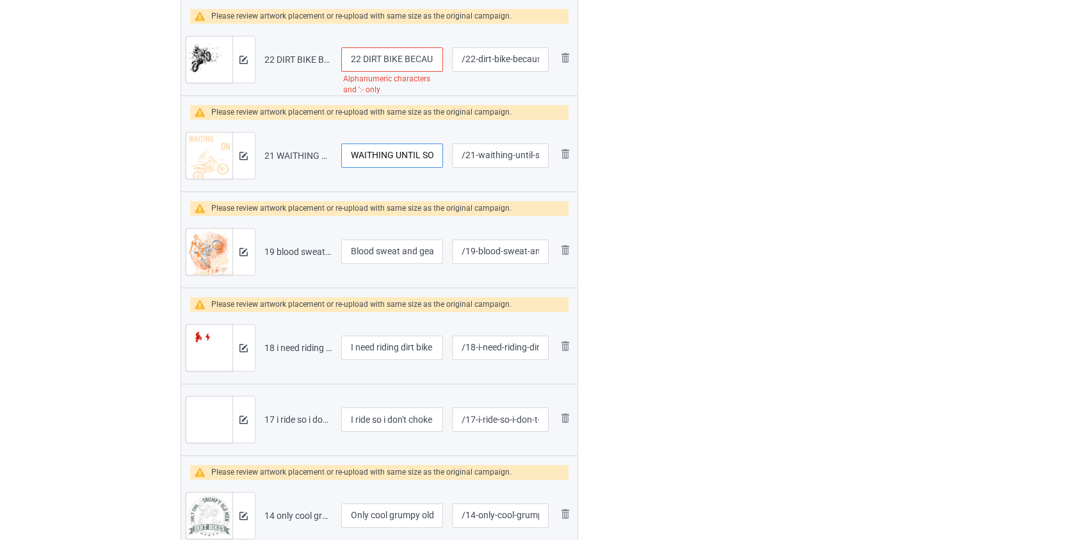
scroll to position [582, 0]
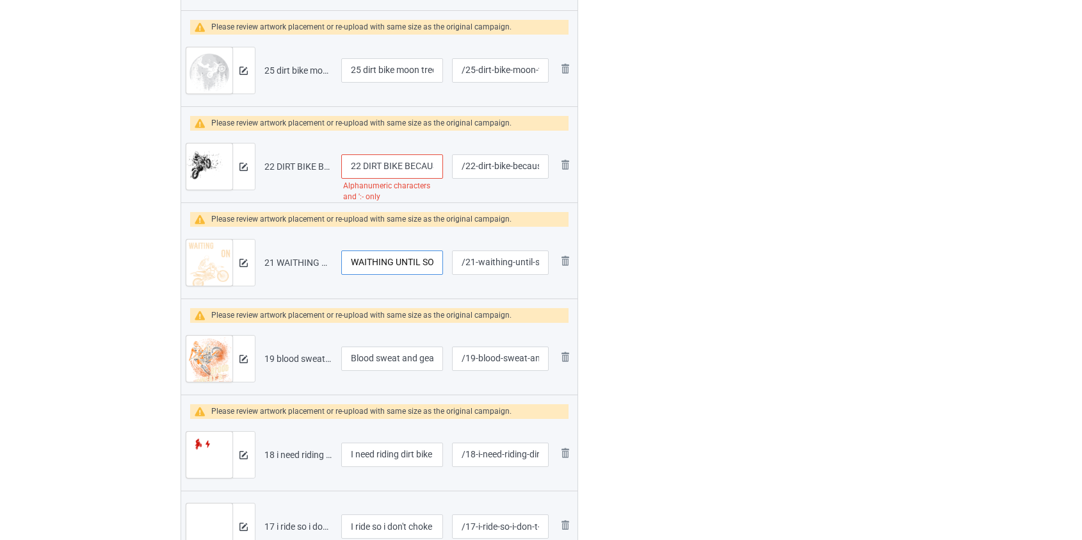
type input "WAITHING UNTIL SOMETHING HAPPENS ON DIRT BIKE"
drag, startPoint x: 364, startPoint y: 163, endPoint x: 243, endPoint y: 179, distance: 122.2
click at [247, 179] on tr "Preview and edit artwork 22 DIRT BIKE BECAUSE DRUGS CAN_T GET ME THIS HIGHT.png…" at bounding box center [379, 167] width 397 height 72
drag, startPoint x: 405, startPoint y: 170, endPoint x: 443, endPoint y: 171, distance: 38.4
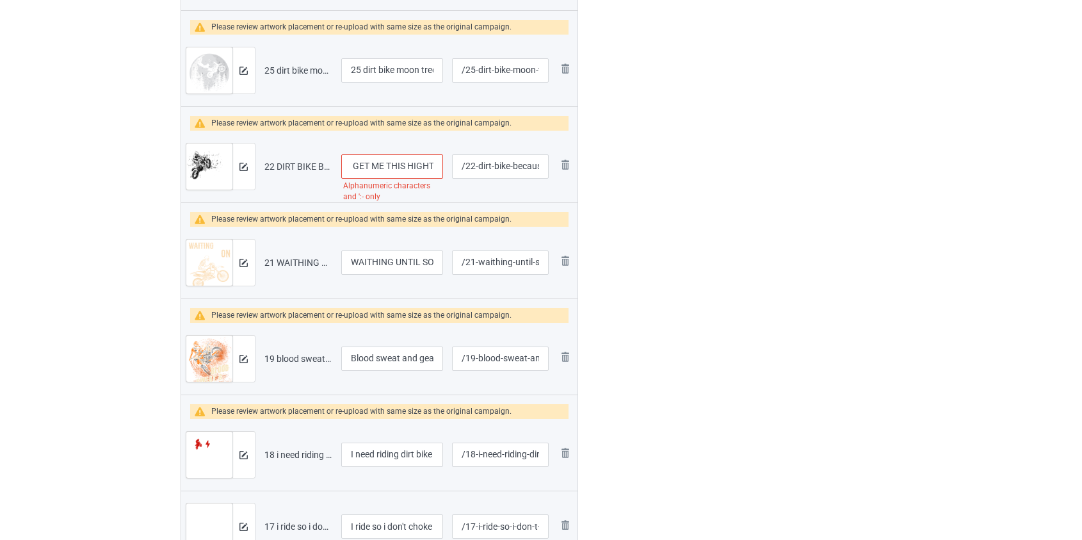
click at [443, 171] on td "DIRT BIKE BECAUSE DRUGS CAN_T GET ME THIS HIGHT Alphanumeric characters and ':-…" at bounding box center [392, 167] width 111 height 72
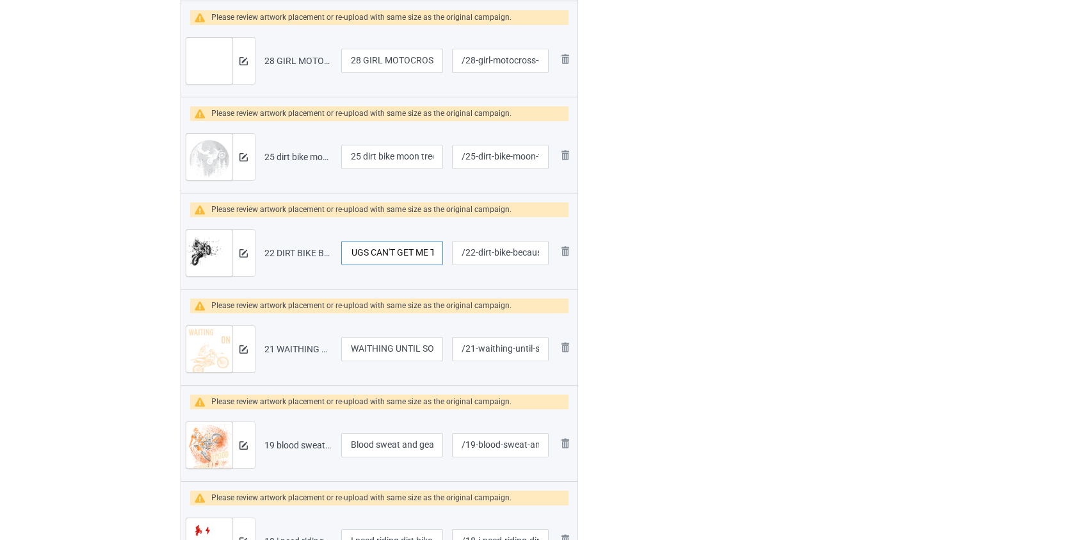
scroll to position [291, 0]
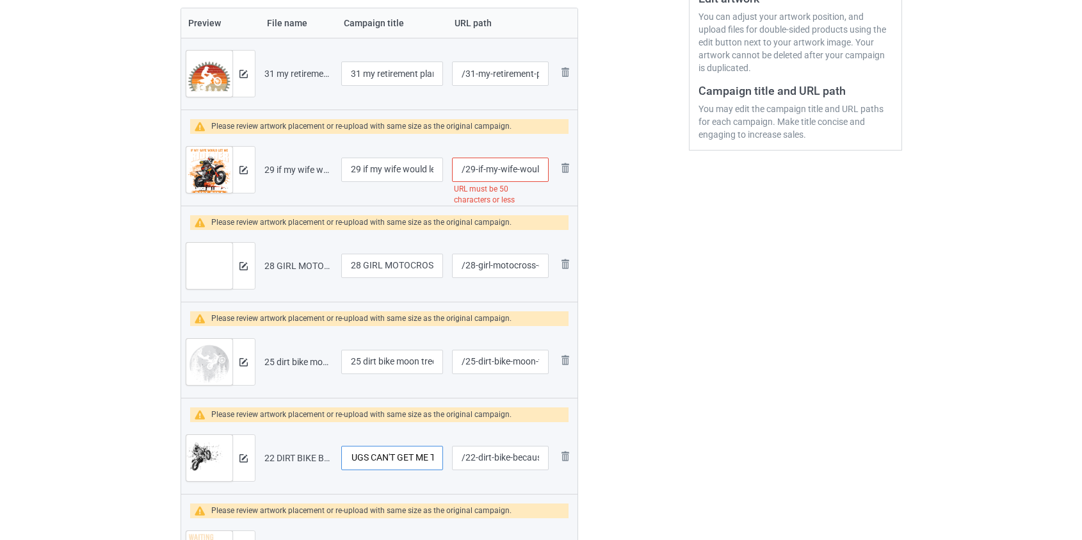
type input "DIRT BIKE BECAUSE DRUGS CAN'T GET ME THIS HIGHT"
drag, startPoint x: 365, startPoint y: 361, endPoint x: 219, endPoint y: 359, distance: 146.0
click at [225, 357] on tr "Preview and edit artwork 25 dirt bike moon tree.png 25 dirt bike moon tree /25-…" at bounding box center [379, 362] width 397 height 72
type input "Dirt bike moon tree"
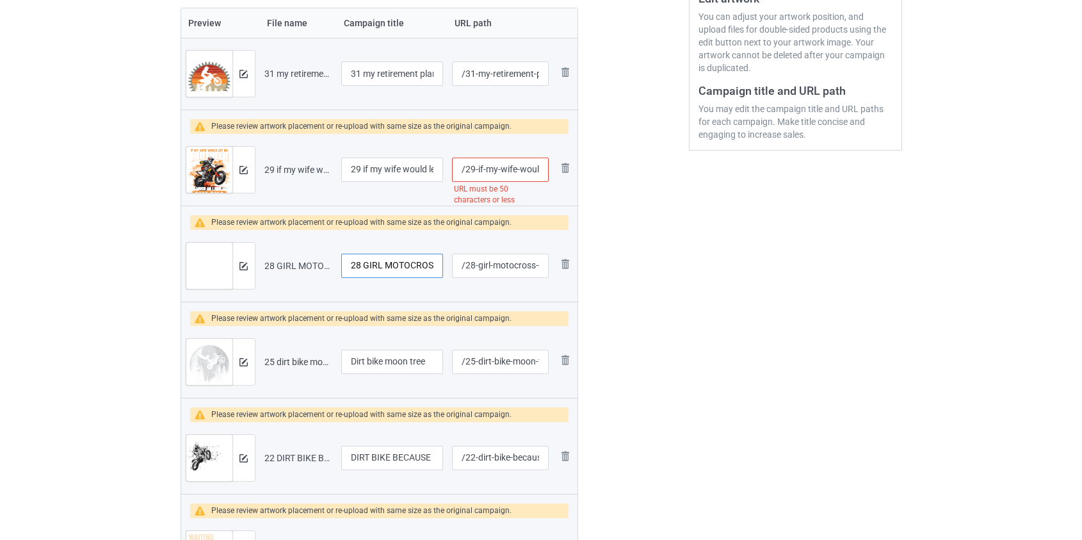
drag, startPoint x: 363, startPoint y: 261, endPoint x: 161, endPoint y: 288, distance: 203.6
type input "GIRL MOTOCROSS DIRT BIKE"
drag, startPoint x: 365, startPoint y: 164, endPoint x: 235, endPoint y: 177, distance: 130.7
click at [236, 177] on tr "Preview and edit artwork 29 if my wife would let me ride her as much as i ride …" at bounding box center [379, 170] width 397 height 72
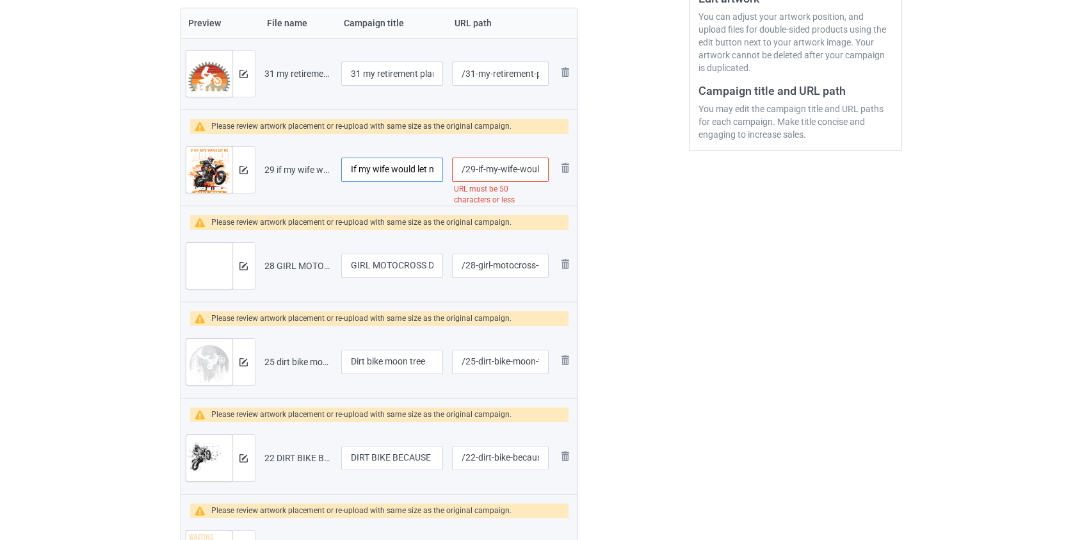
type input "If my wife would let me ride her as much as i ride my dirt bike"
drag, startPoint x: 369, startPoint y: 70, endPoint x: 237, endPoint y: 63, distance: 132.1
click at [238, 63] on tr "Preview and edit artwork 31 my retirement plan dirt bike.png 31 my retirement p…" at bounding box center [379, 74] width 397 height 72
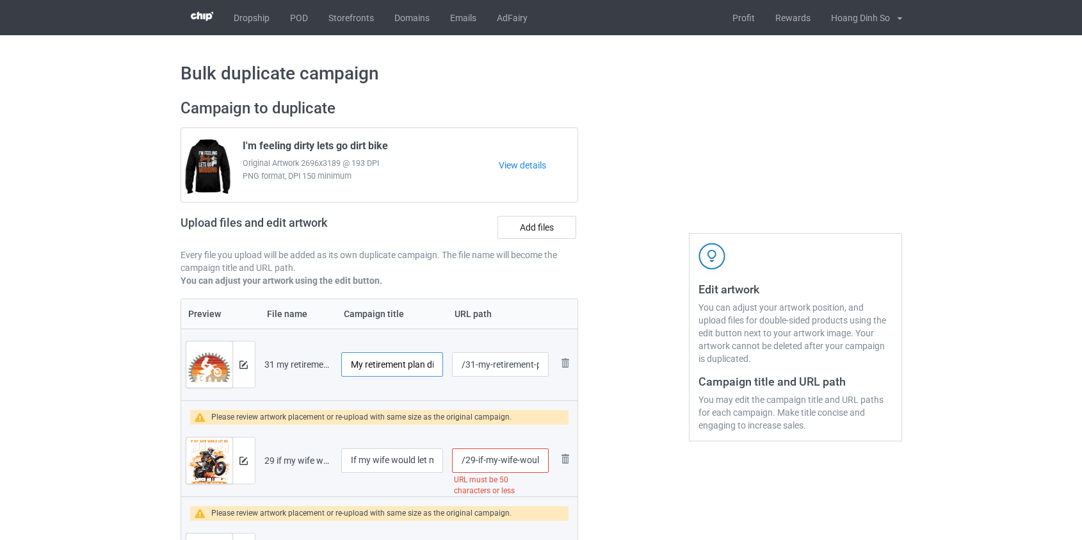
type input "My retirement plan dirt bike"
click at [523, 459] on input "/29-if-my-wife-would-let-me-ride-her-as-much-as-i-ride-my-dirt-bike" at bounding box center [500, 460] width 96 height 24
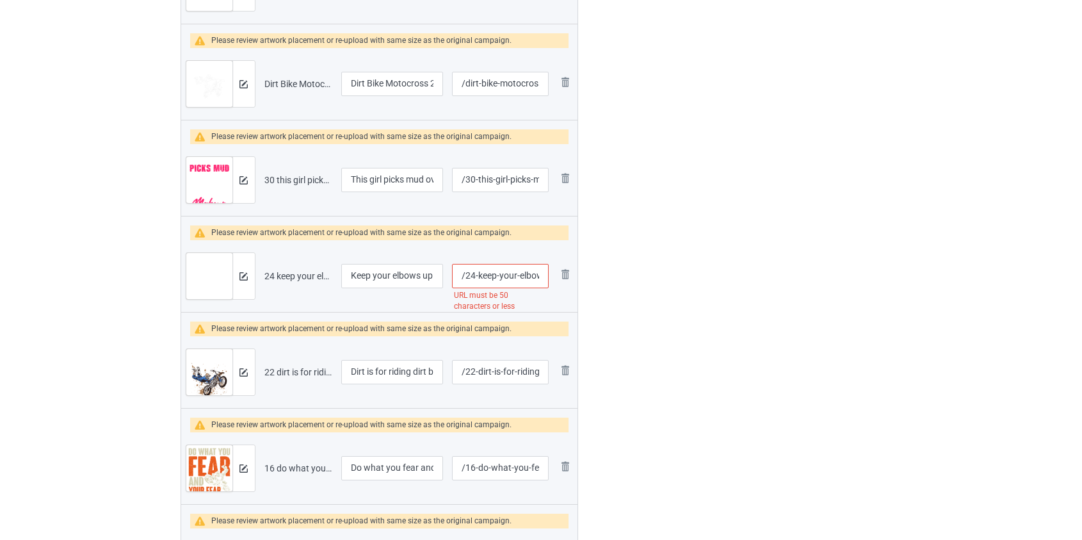
scroll to position [1921, 0]
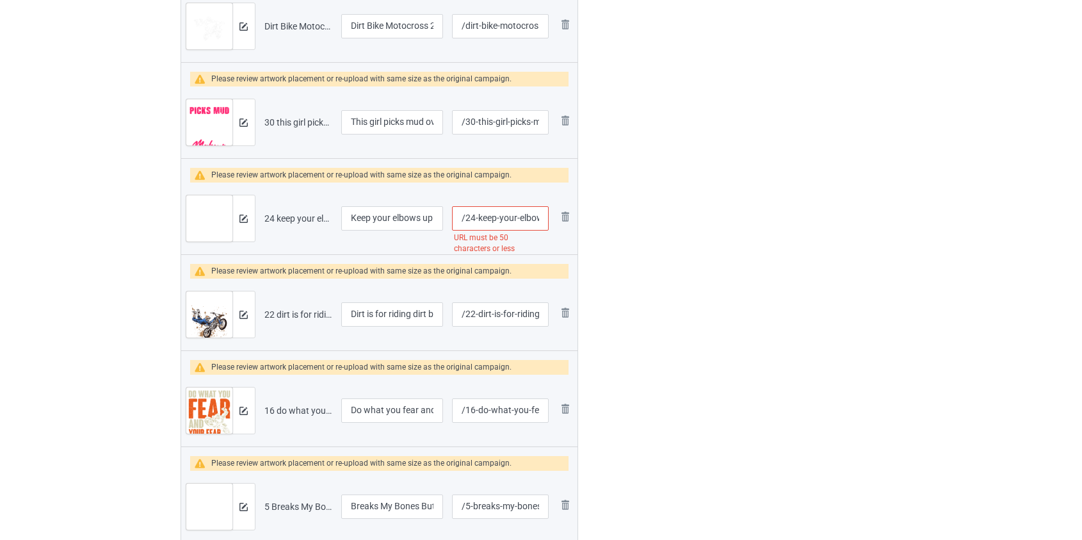
type input "/29-if-my-wife-her-as-much-as-i-ride-my-dirt-bike"
click at [482, 217] on input "/24-keep-your-elbows-up-and-the-rubber-down-dirt-bike" at bounding box center [500, 218] width 96 height 24
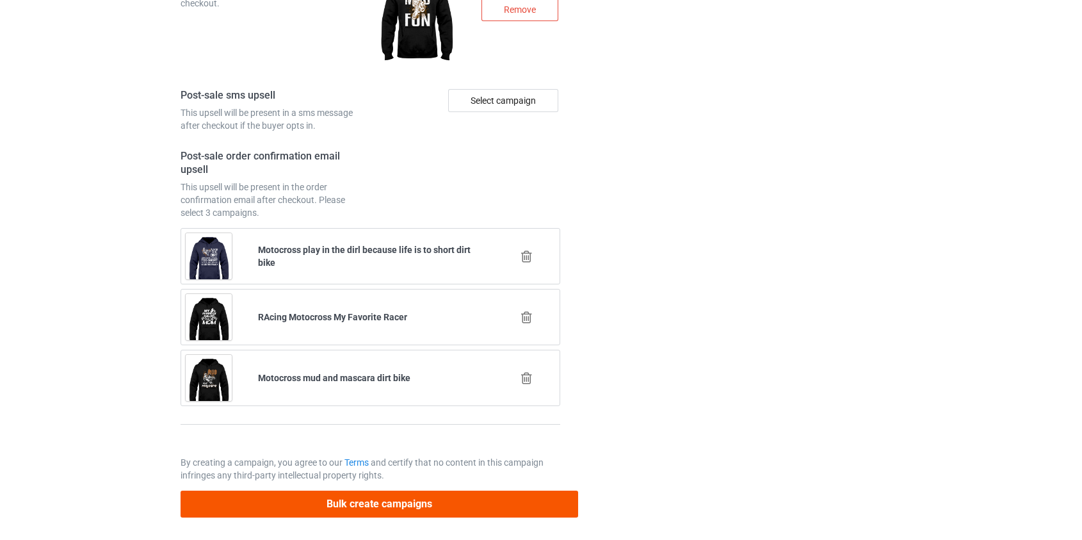
type input "/24-elbows-up-and-the-rubber-down-dirt-bike"
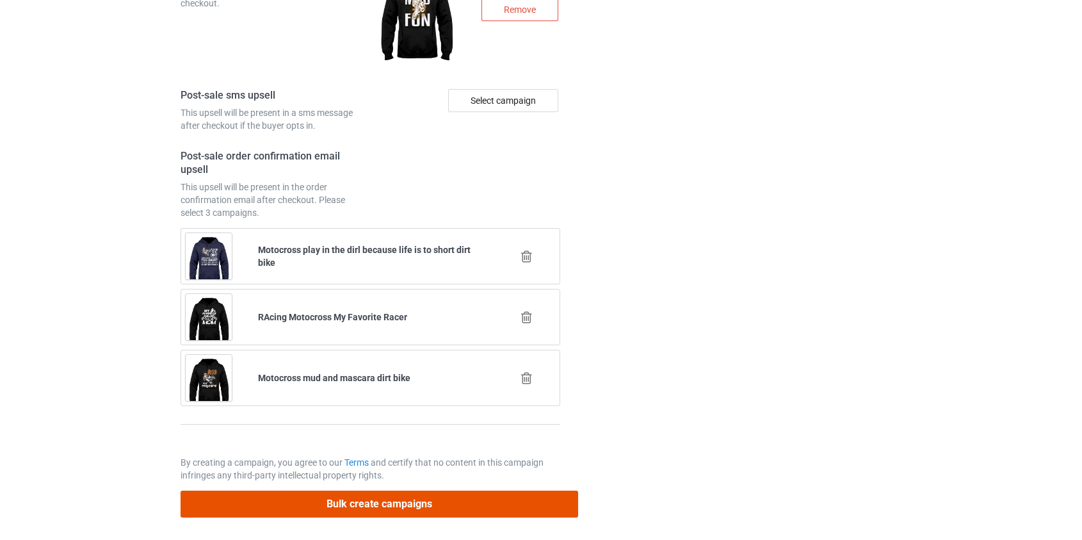
click at [371, 499] on button "Bulk create campaigns" at bounding box center [380, 503] width 398 height 26
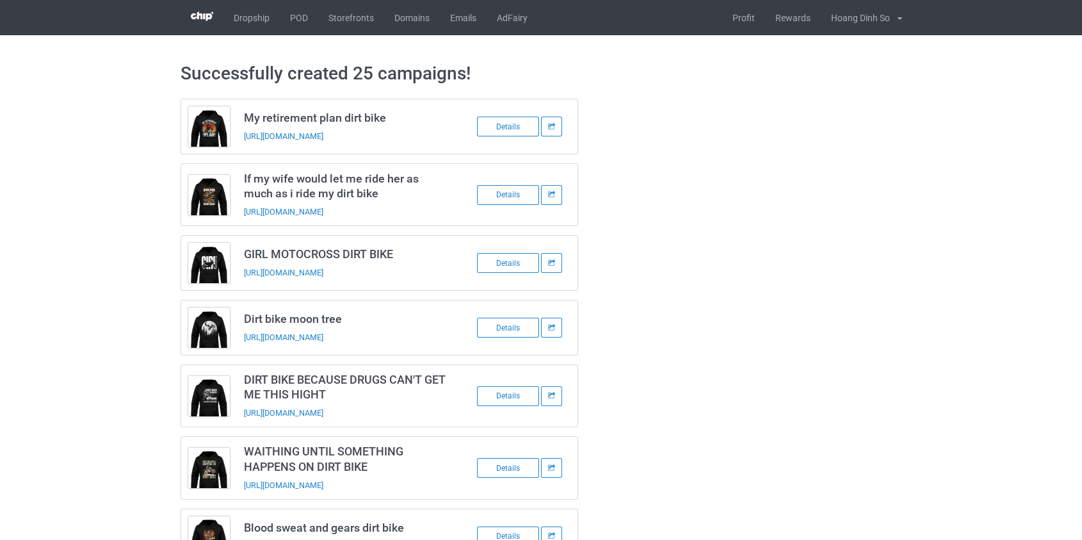
scroll to position [0, 0]
click at [300, 19] on link "POD" at bounding box center [299, 17] width 38 height 35
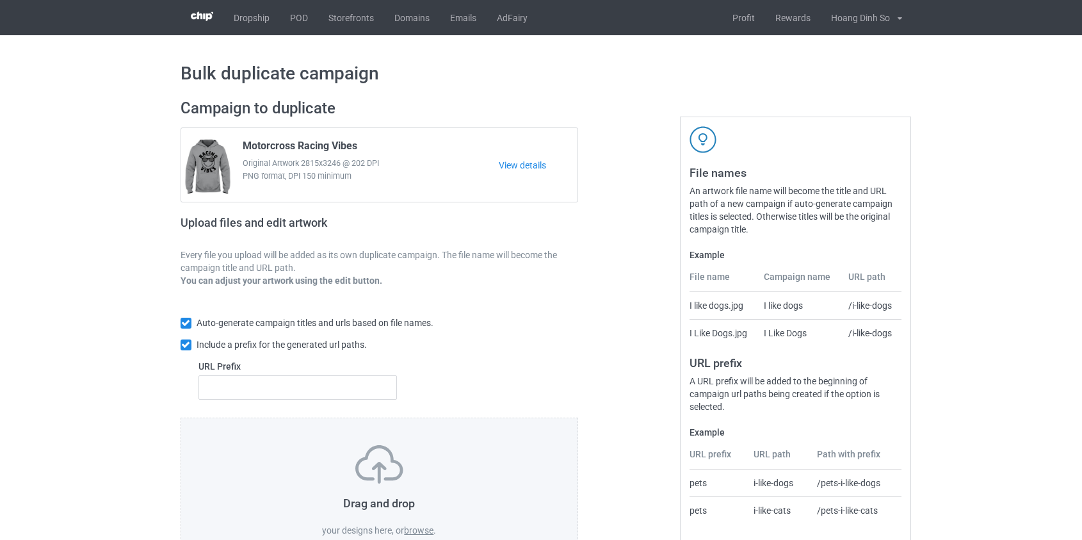
click at [421, 530] on label "browse" at bounding box center [418, 530] width 29 height 10
click at [0, 0] on input "browse" at bounding box center [0, 0] width 0 height 0
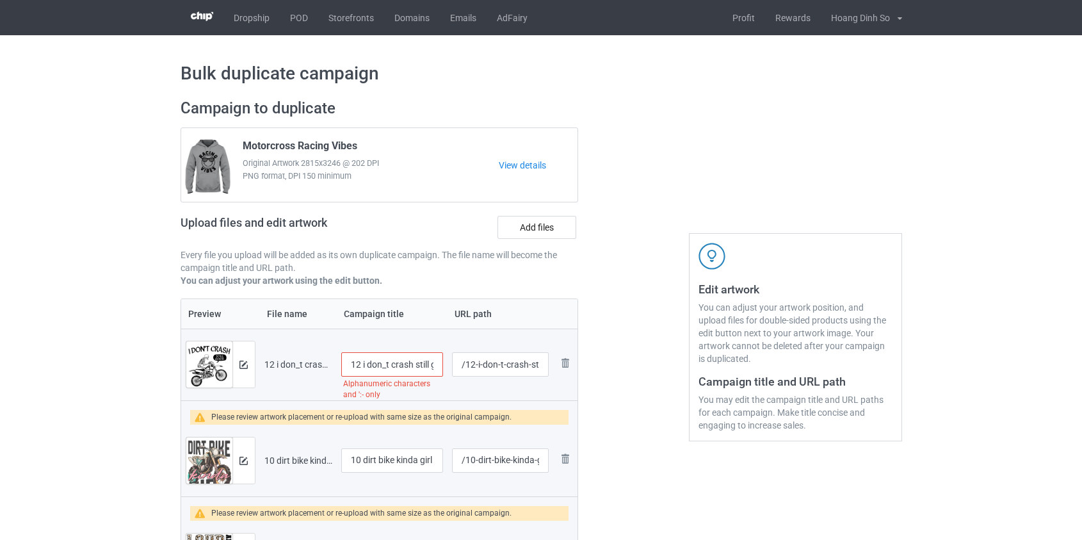
drag, startPoint x: 364, startPoint y: 362, endPoint x: 244, endPoint y: 360, distance: 120.4
click at [246, 360] on tr "Preview and edit artwork 12 i don_t crash still good i do random dirt bike.png …" at bounding box center [379, 364] width 397 height 72
click at [369, 366] on input "I don_t crash still good i do random dirt bike" at bounding box center [392, 364] width 102 height 24
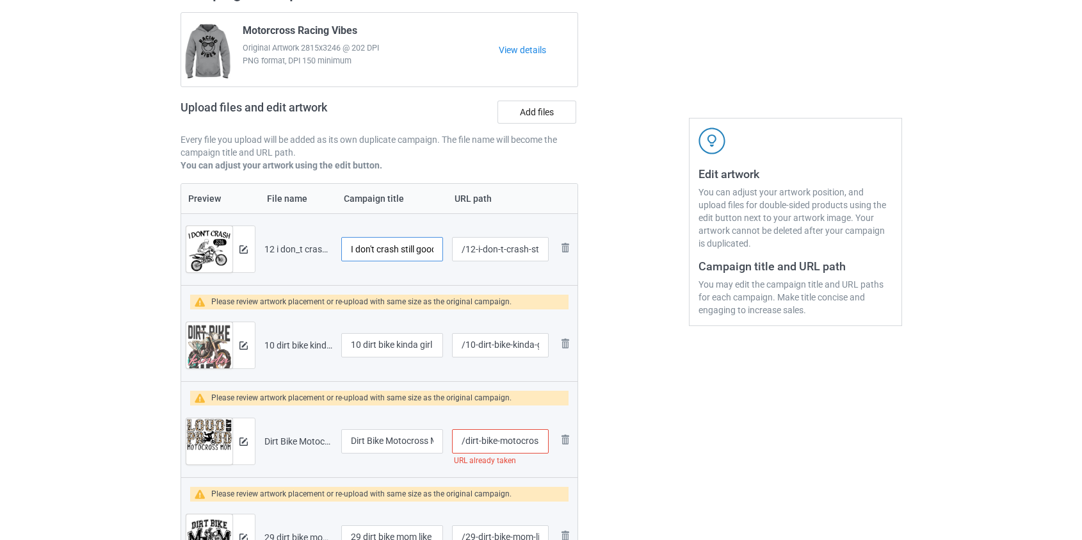
scroll to position [116, 0]
type input "I don't crash still good i do random dirt bike"
drag, startPoint x: 366, startPoint y: 342, endPoint x: 265, endPoint y: 344, distance: 101.2
click at [265, 344] on tr "Preview and edit artwork 10 dirt bike kinda girl.png 10 dirt bike kinda girl /1…" at bounding box center [379, 345] width 397 height 72
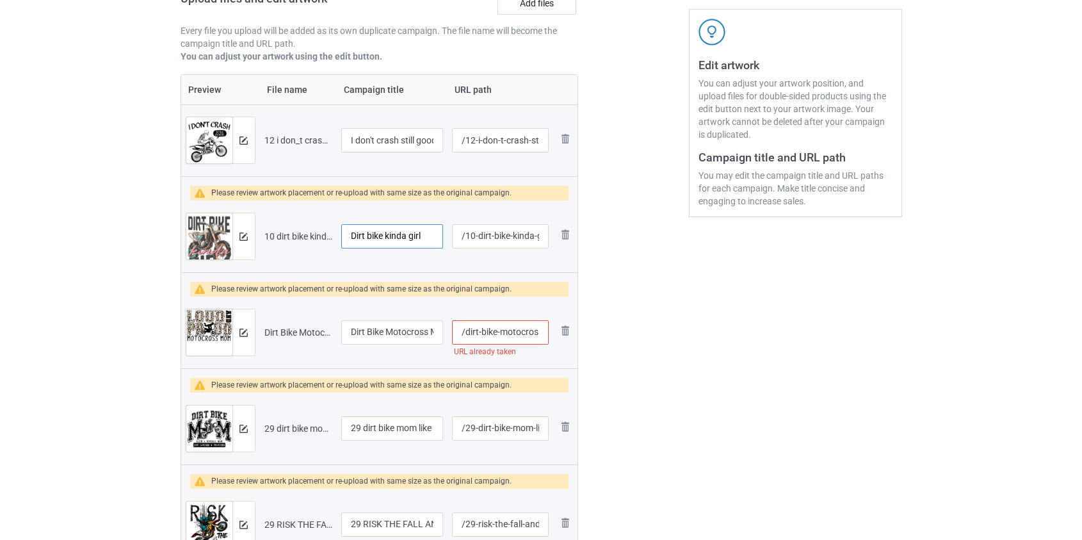
scroll to position [232, 0]
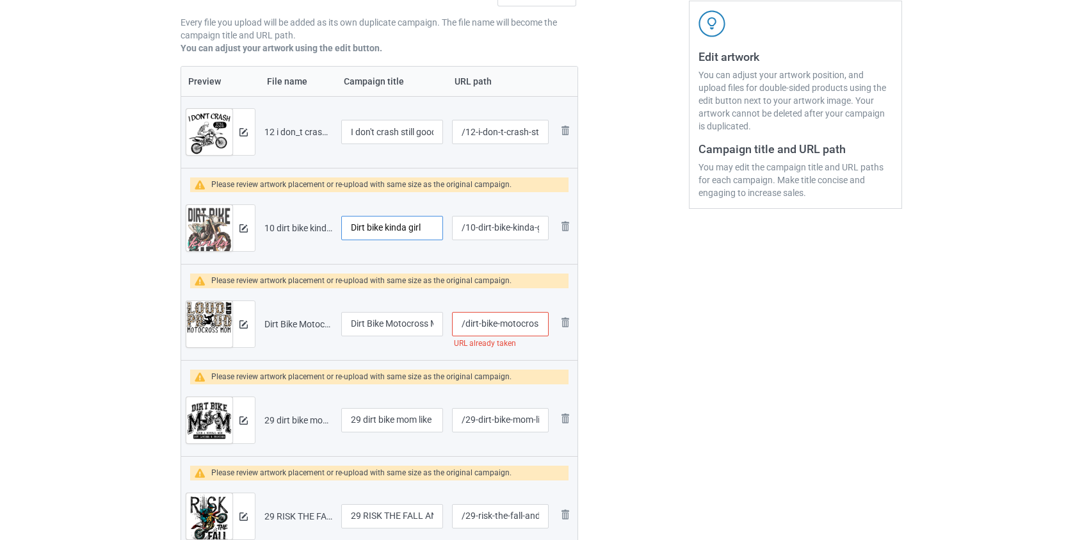
type input "Dirt bike kinda girl"
click at [511, 325] on input "/dirt-bike-motocross-mom" at bounding box center [500, 324] width 96 height 24
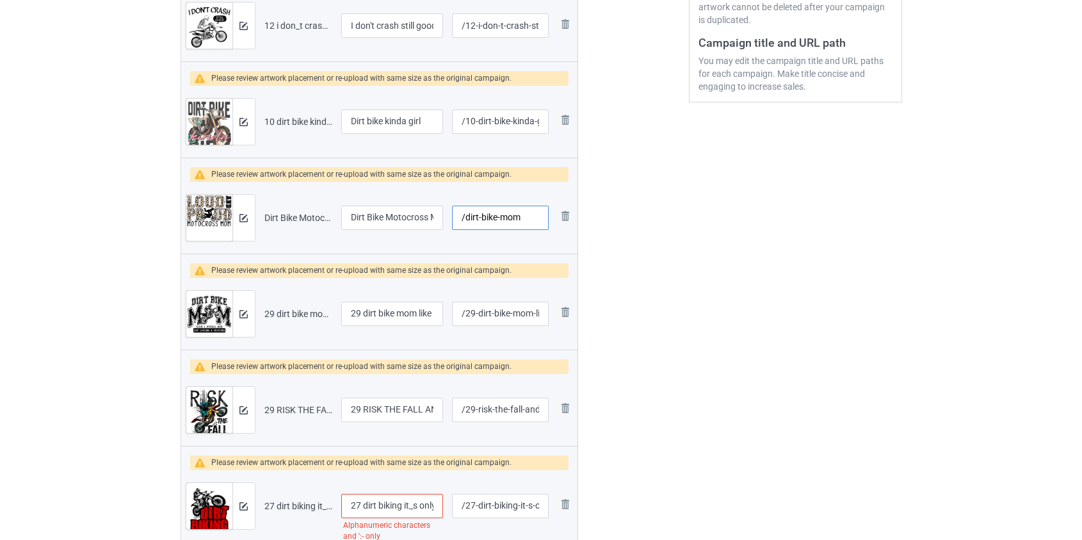
scroll to position [349, 0]
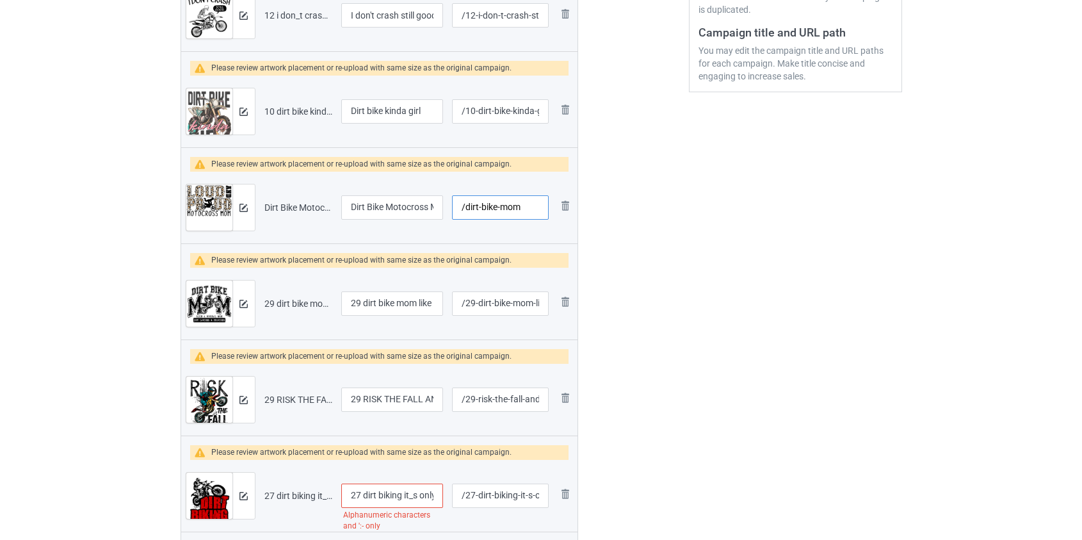
type input "/dirt-bike-mom"
drag, startPoint x: 366, startPoint y: 298, endPoint x: 170, endPoint y: 314, distance: 196.5
type input "Dirt bike mom like a normal mom dirt bike"
drag, startPoint x: 363, startPoint y: 396, endPoint x: 109, endPoint y: 417, distance: 254.4
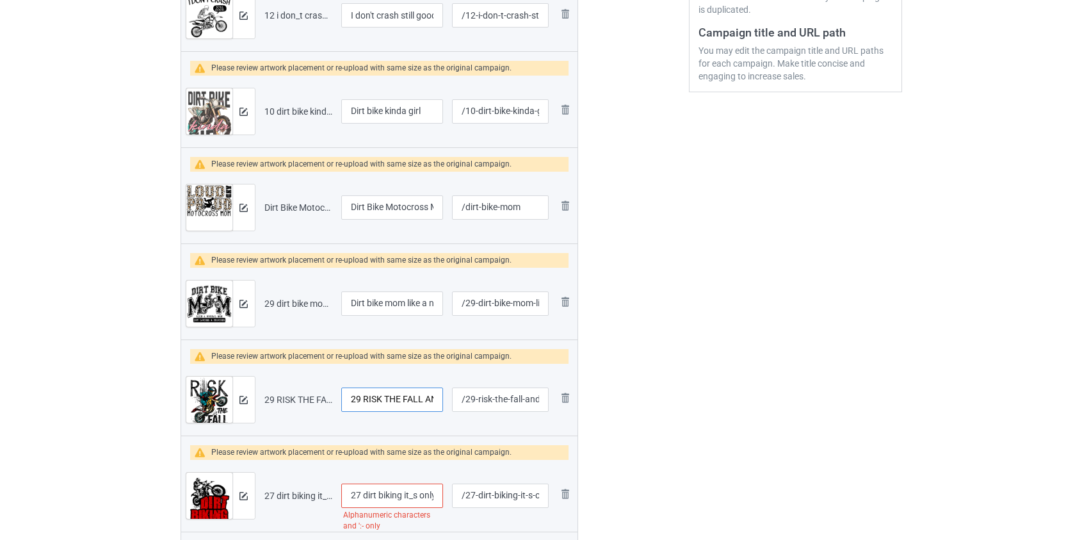
type input "RISK THE FALL AND FLY DIRT BIKE"
drag, startPoint x: 365, startPoint y: 494, endPoint x: 220, endPoint y: 493, distance: 144.7
click at [220, 493] on tr "Preview and edit artwork 27 dirt biking it_s only dangerous dirt bike.png 27 di…" at bounding box center [379, 496] width 397 height 72
click at [400, 493] on input "Dirt biking it_s only dangerous dirt bike" at bounding box center [392, 495] width 102 height 24
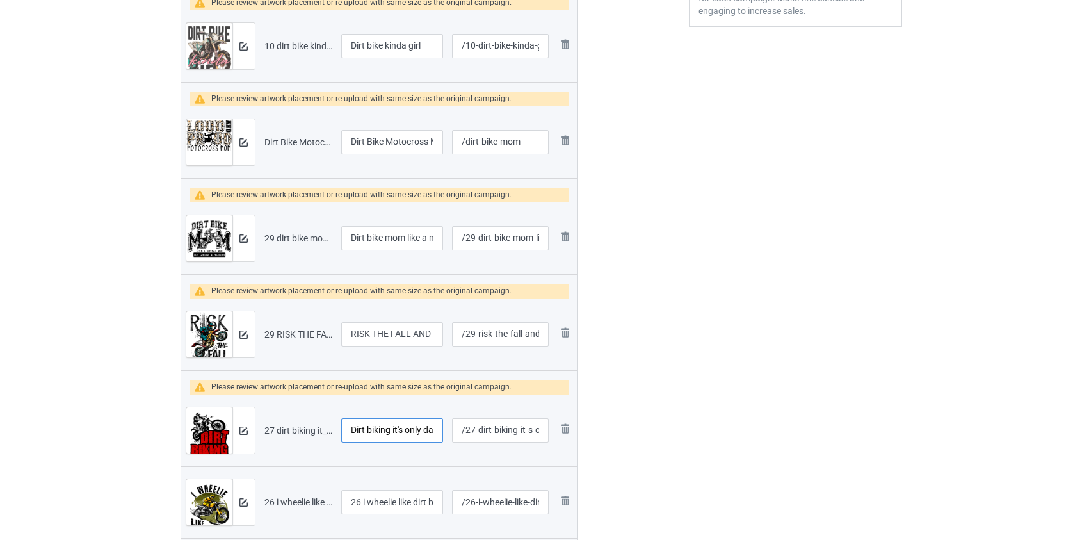
scroll to position [582, 0]
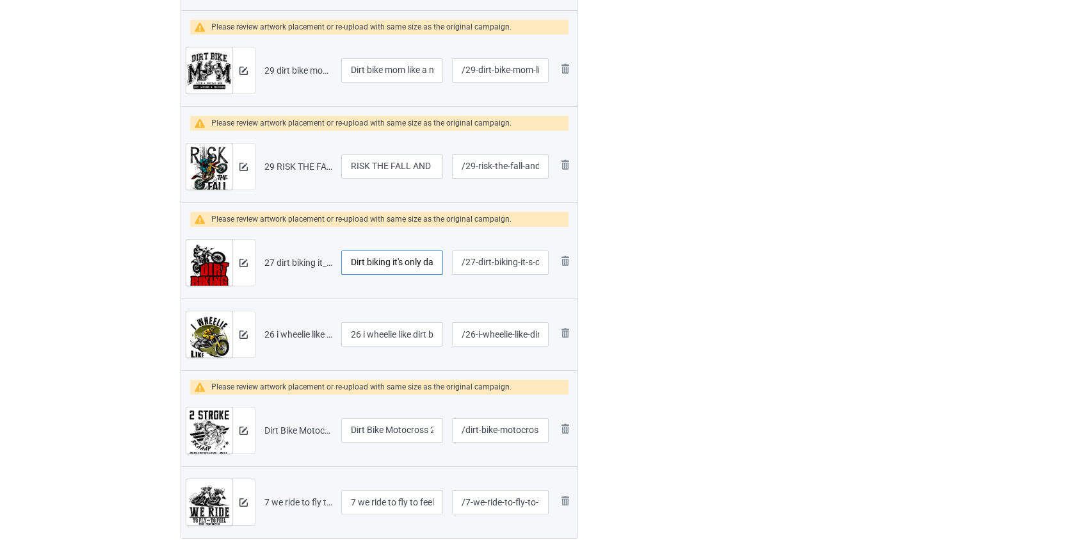
type input "Dirt biking it's only dangerous dirt bike"
drag, startPoint x: 364, startPoint y: 337, endPoint x: 252, endPoint y: 335, distance: 112.1
click at [253, 335] on tr "Preview and edit artwork 26 i wheelie like dirt bikes.png 26 i wheelie like dir…" at bounding box center [379, 334] width 397 height 72
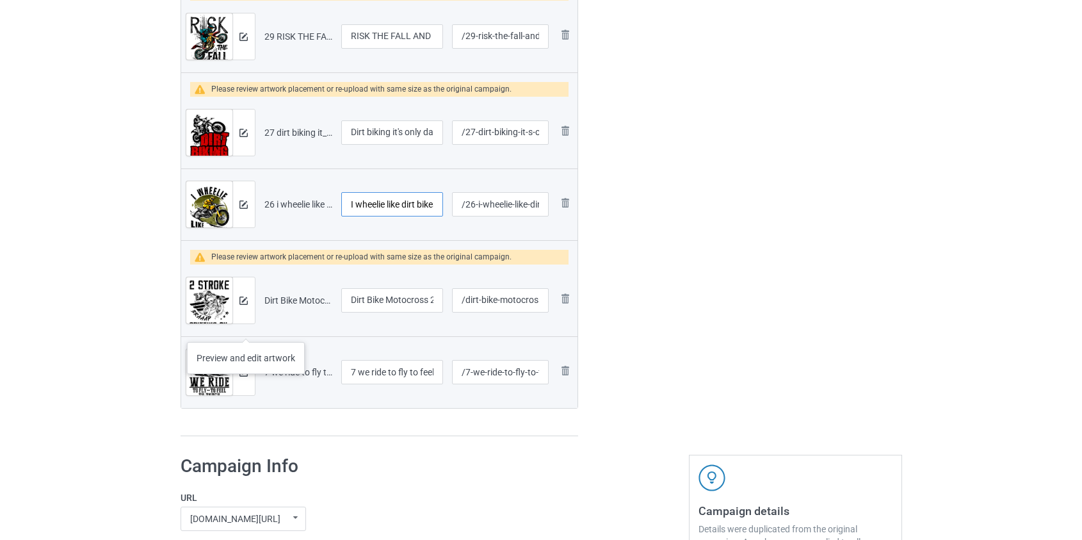
scroll to position [756, 0]
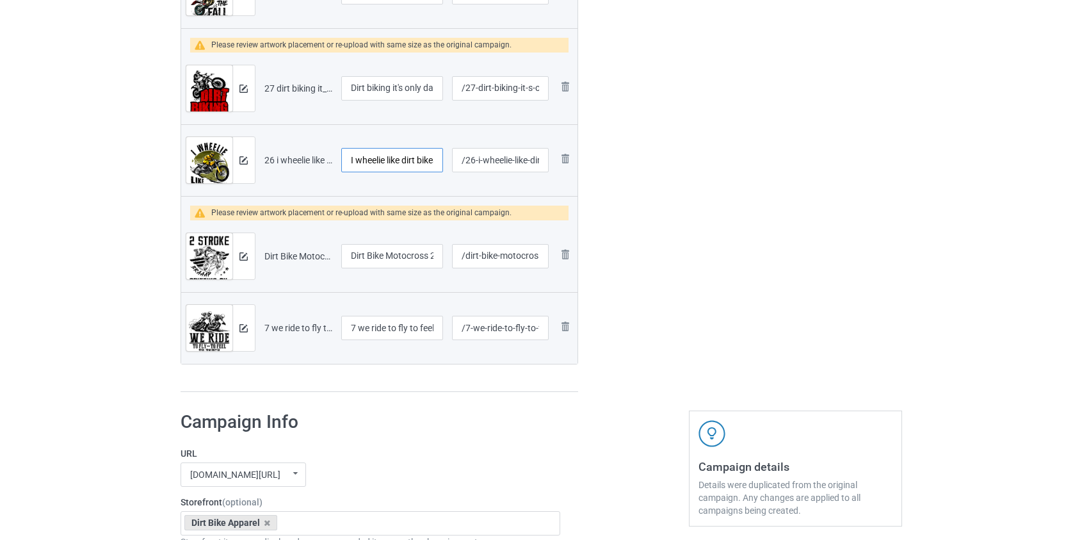
type input "I wheelie like dirt bikes"
drag, startPoint x: 362, startPoint y: 325, endPoint x: 233, endPoint y: 327, distance: 128.7
click at [236, 327] on tr "Preview and edit artwork 7 we ride to fly to feel dirt bike.png 7 we ride to fl…" at bounding box center [379, 328] width 397 height 72
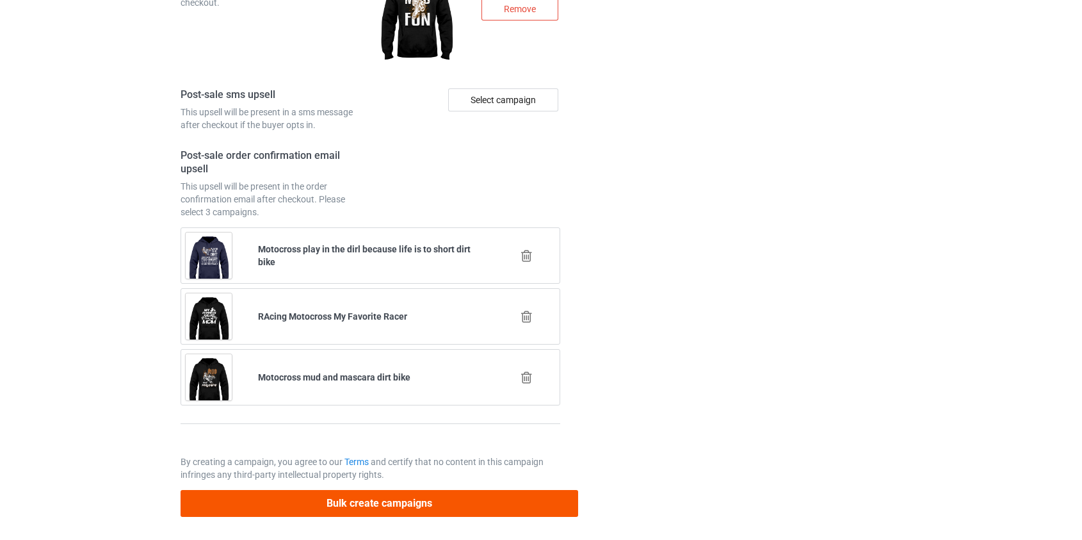
type input "We ride to fly to feel dirt bike"
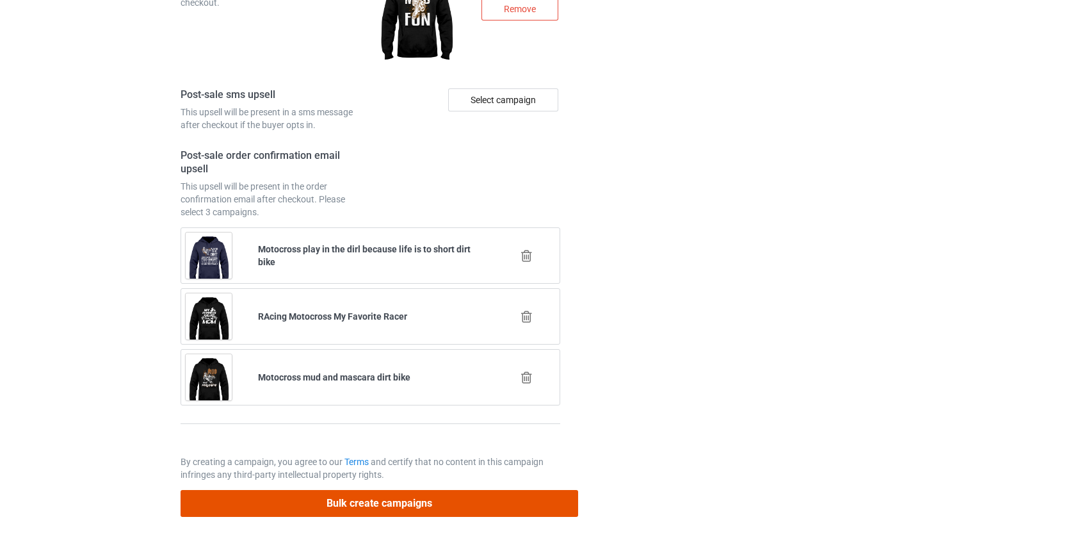
click at [389, 504] on button "Bulk create campaigns" at bounding box center [380, 503] width 398 height 26
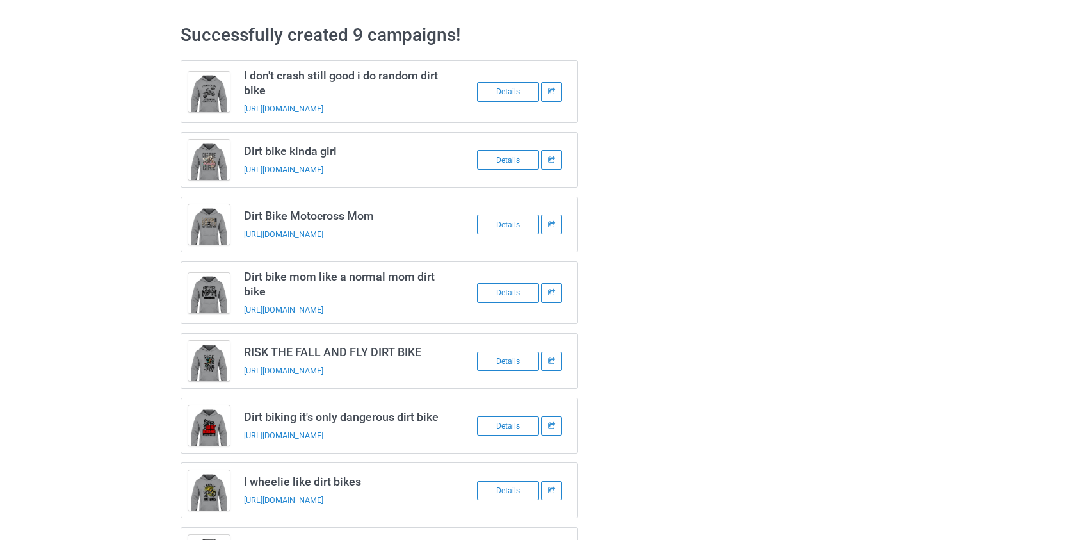
scroll to position [0, 0]
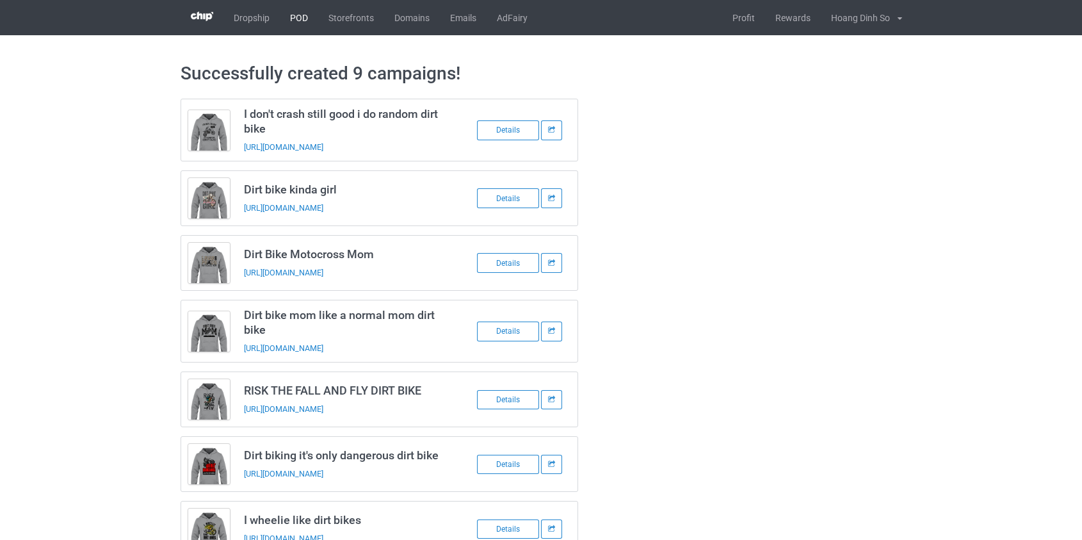
click at [307, 16] on link "POD" at bounding box center [299, 17] width 38 height 35
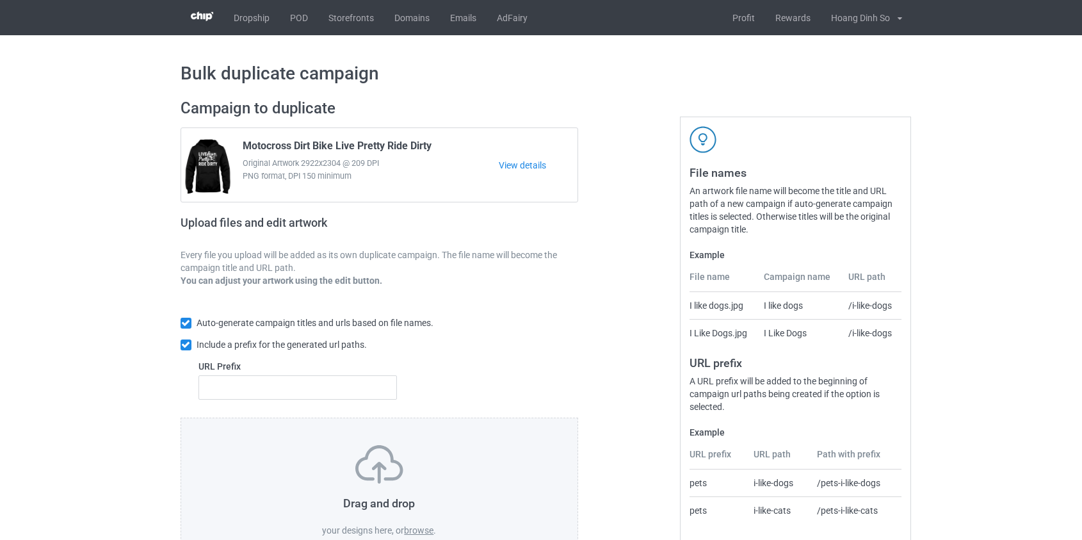
click at [418, 528] on label "browse" at bounding box center [418, 530] width 29 height 10
click at [0, 0] on input "browse" at bounding box center [0, 0] width 0 height 0
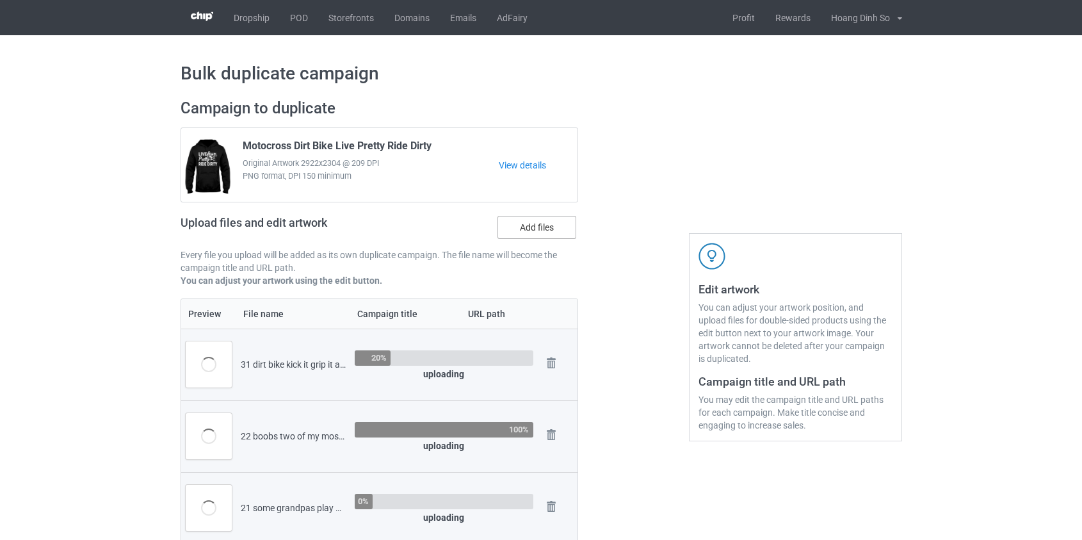
click at [528, 234] on label "Add files" at bounding box center [537, 227] width 79 height 23
click at [0, 0] on input "Add files" at bounding box center [0, 0] width 0 height 0
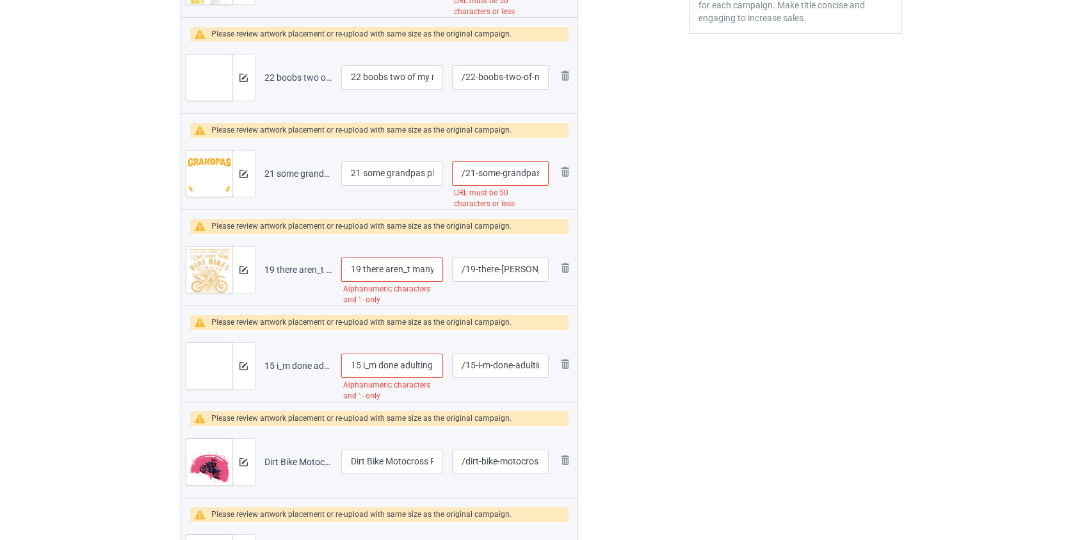
scroll to position [116, 0]
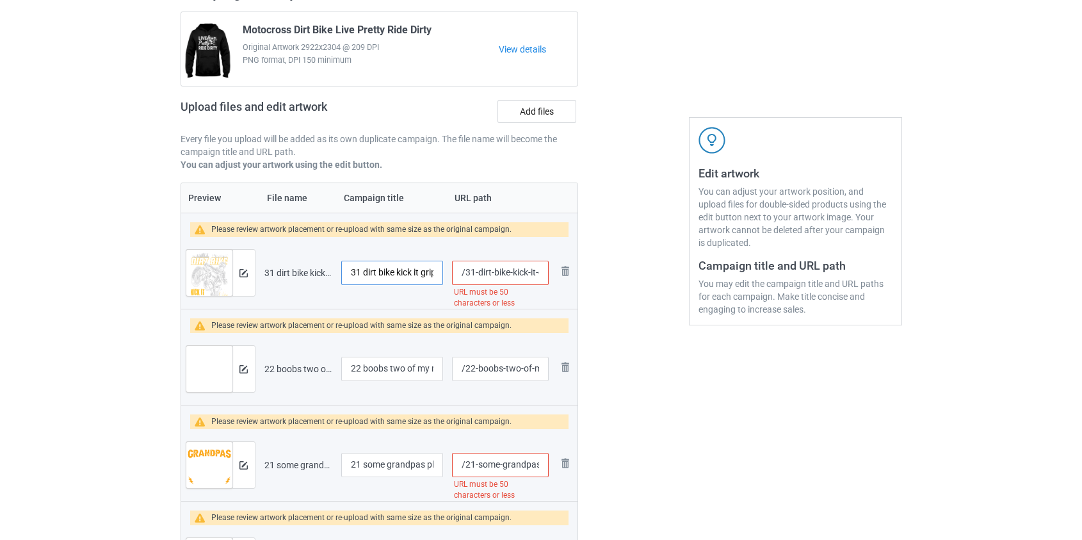
drag, startPoint x: 367, startPoint y: 270, endPoint x: 268, endPoint y: 270, distance: 99.3
click at [268, 270] on tr "Preview and edit artwork 31 dirt bike kick it grip it and braaap out dirt bike.…" at bounding box center [379, 273] width 397 height 72
type input "Dirt bike kick it grip it and braaap out dirt bike"
drag, startPoint x: 478, startPoint y: 270, endPoint x: 467, endPoint y: 273, distance: 11.3
click at [467, 273] on input "/31-dirt-bike-kick-it-grip-it-and-braaap-out-dirt-bike" at bounding box center [500, 273] width 96 height 24
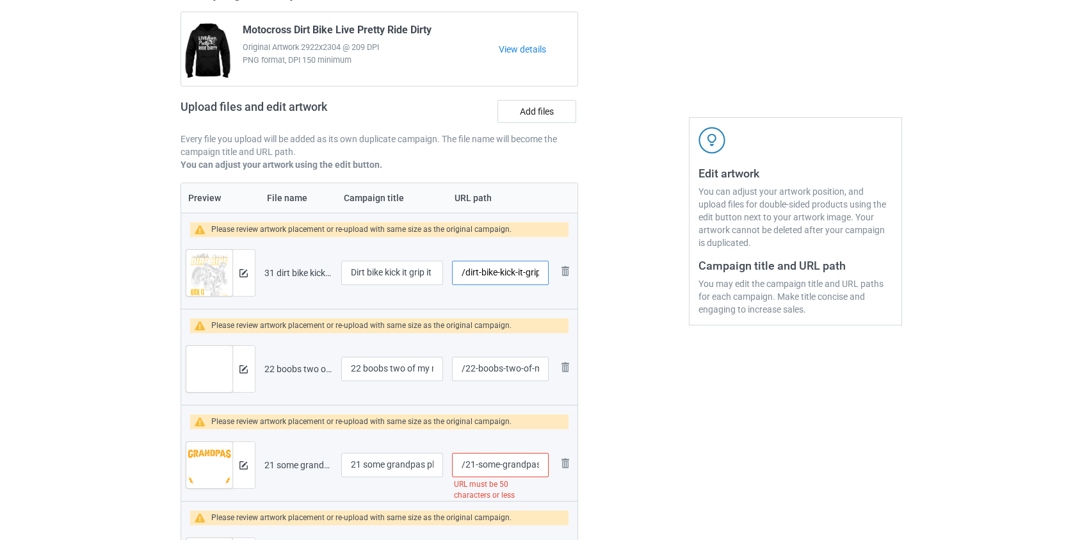
type input "/dirt-bike-kick-it-grip-it-and-braaap-out-dirt-bike"
drag, startPoint x: 366, startPoint y: 368, endPoint x: 159, endPoint y: 367, distance: 206.8
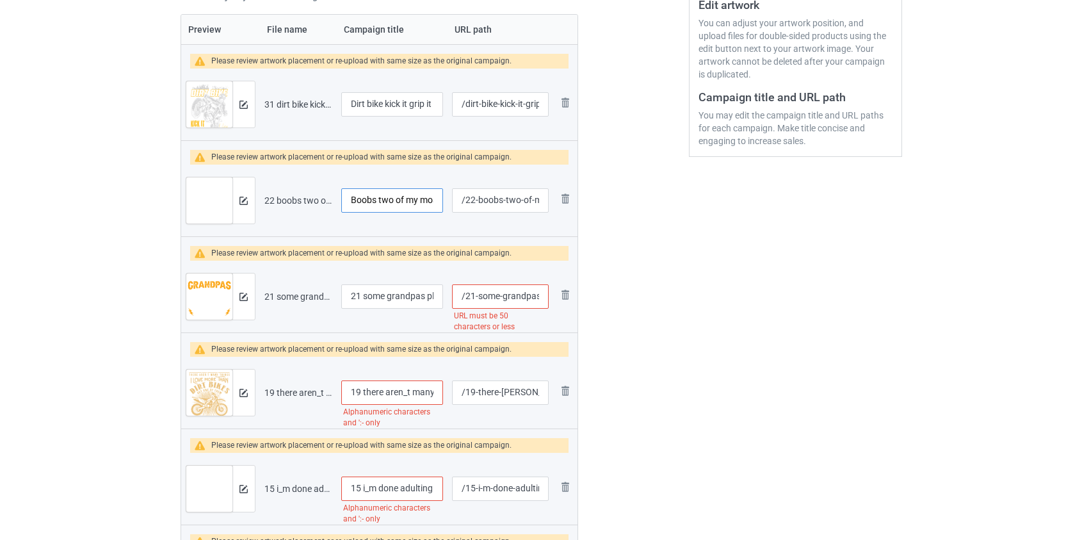
scroll to position [291, 0]
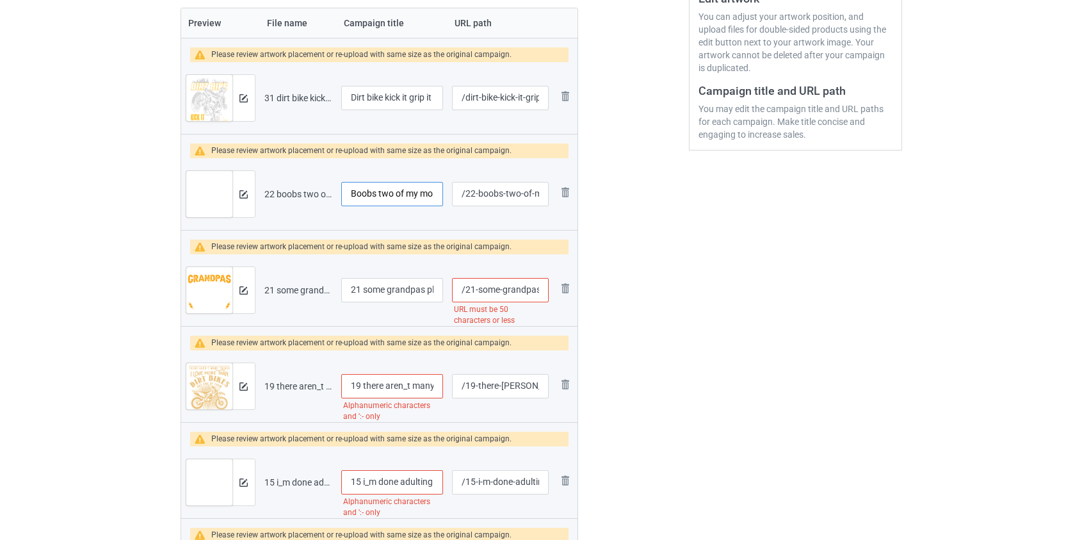
type input "Boobs two of my most favorite things dirt bike"
drag, startPoint x: 367, startPoint y: 287, endPoint x: 339, endPoint y: 289, distance: 27.6
click at [339, 288] on td "21 some grandpas play bingo real grandpas ride dirt bike" at bounding box center [392, 290] width 111 height 72
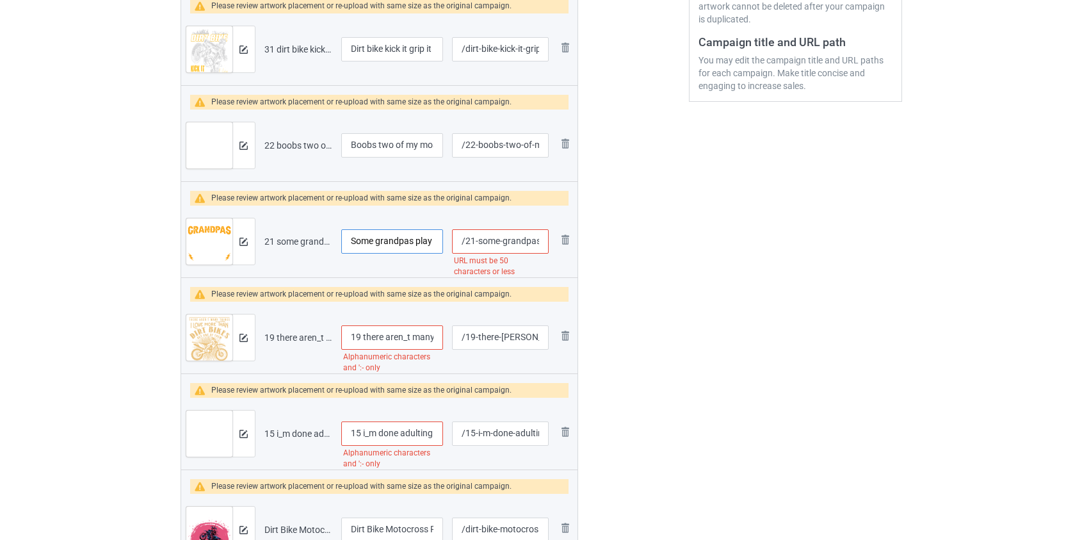
scroll to position [407, 0]
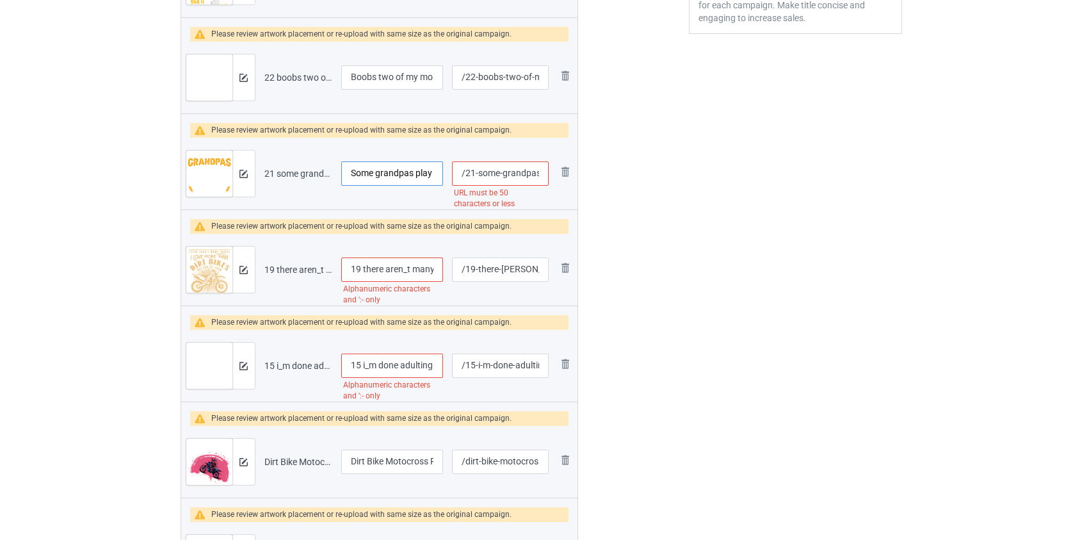
type input "Some grandpas play bingo real grandpas ride dirt bike"
drag, startPoint x: 365, startPoint y: 268, endPoint x: 298, endPoint y: 275, distance: 67.0
click at [298, 275] on tr "Preview and edit artwork 19 there [PERSON_NAME] many things i love than dirt bi…" at bounding box center [379, 270] width 397 height 72
type input "There aren_t many things i love than dirt bike"
drag, startPoint x: 365, startPoint y: 366, endPoint x: 277, endPoint y: 366, distance: 87.7
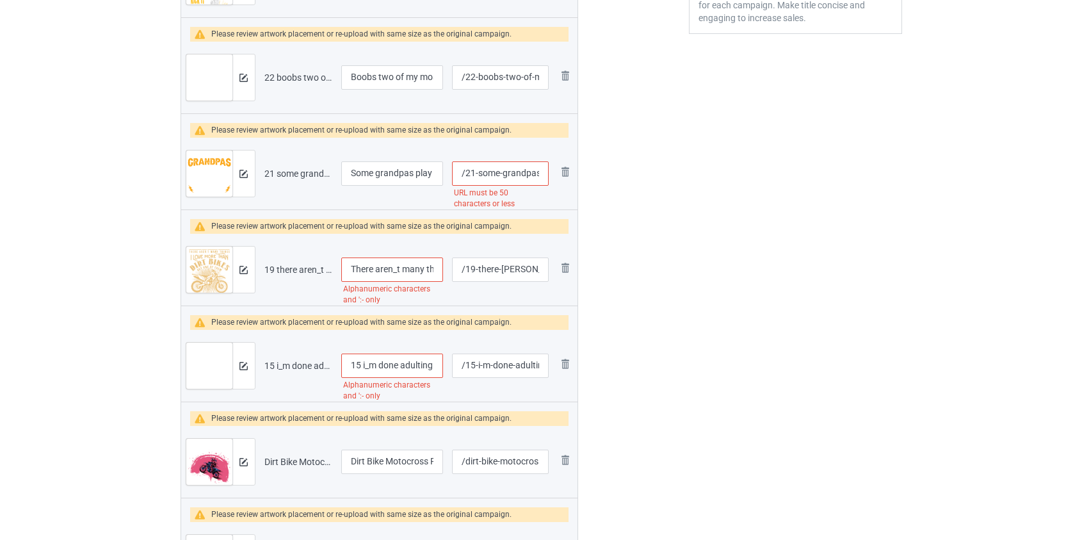
click at [278, 366] on tr "Preview and edit artwork 15 i_m done adulting where is my dirt bike.png 15 i_m …" at bounding box center [379, 366] width 397 height 72
type input "I'm done adulting where is my dirt bike"
click at [394, 273] on input "There aren_t many things i love than dirt bike" at bounding box center [392, 269] width 102 height 24
type input "There aren't many things i love than dirt bike"
click at [517, 177] on input "/21-some-grandpas-play-bingo-real-grandpas-ride-dirt-bike" at bounding box center [500, 173] width 96 height 24
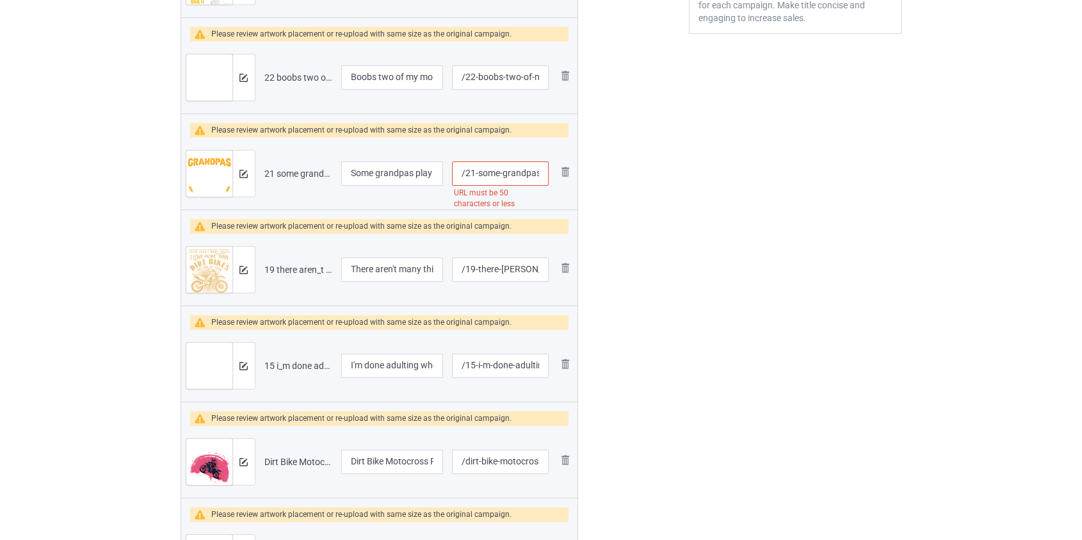
click at [517, 177] on input "/21-some-grandpas-play-bingo-real-grandpas-ride-dirt-bike" at bounding box center [500, 173] width 96 height 24
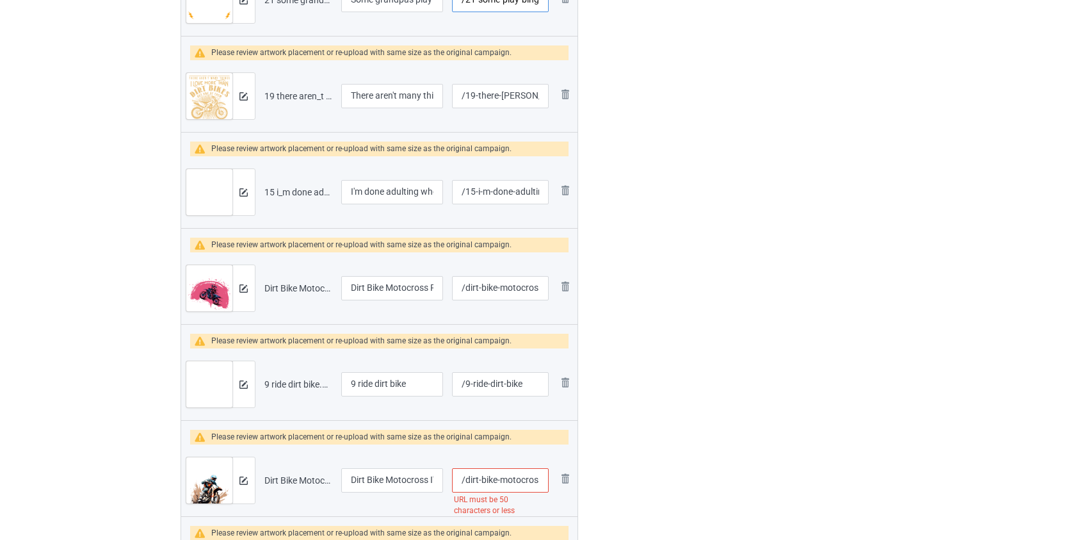
scroll to position [582, 0]
type input "/21-some-play-bingo-real-grandpas-ride-dirt-bike"
drag, startPoint x: 359, startPoint y: 382, endPoint x: 302, endPoint y: 382, distance: 56.4
click at [302, 382] on tr "Preview and edit artwork 9 ride dirt bike.png 9 ride dirt bike /9-ride-dirt-bik…" at bounding box center [379, 383] width 397 height 72
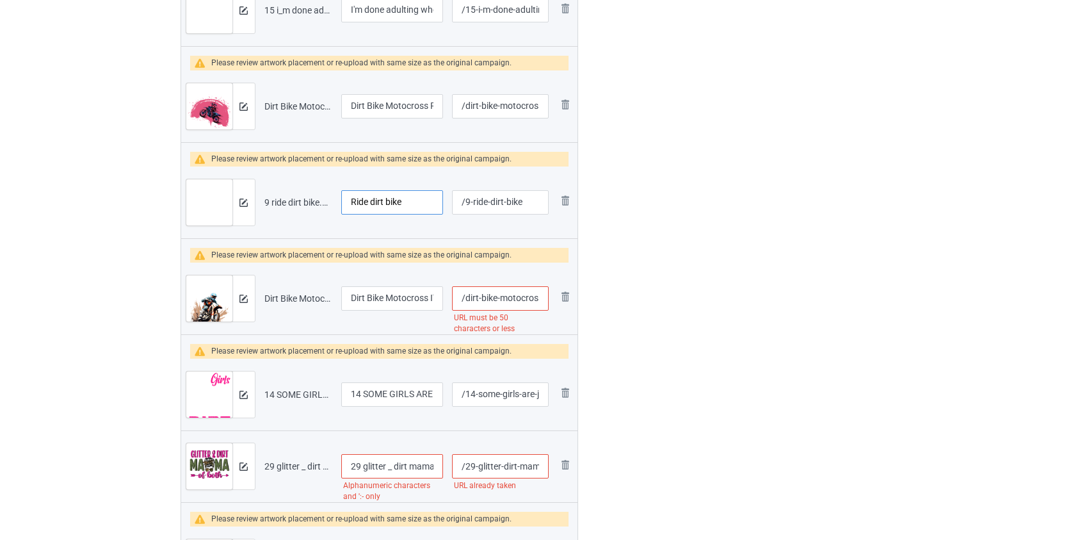
scroll to position [815, 0]
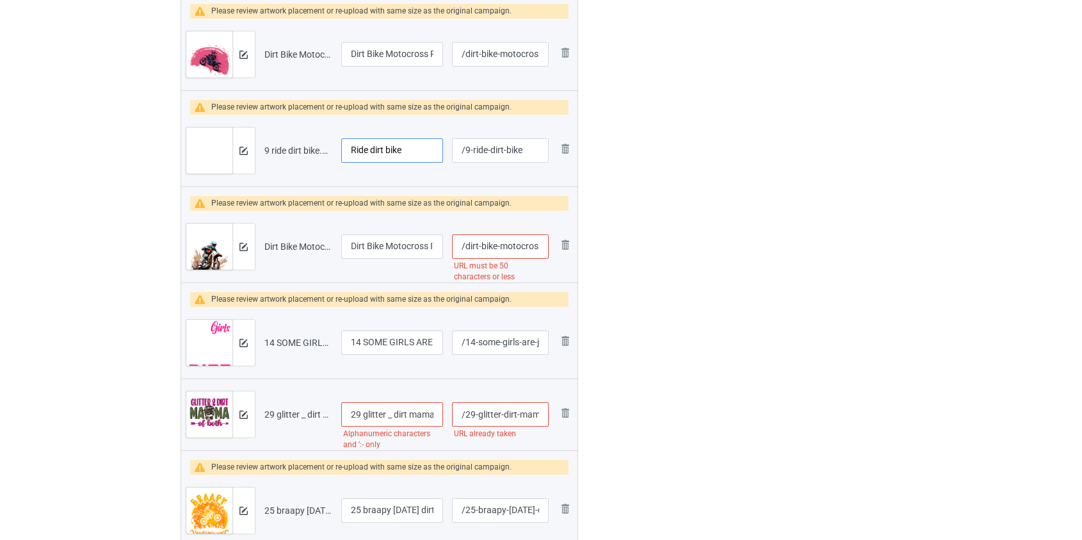
type input "Ride dirt bike"
click at [512, 243] on input "/dirt-bike-motocross-i-ve-got-99-problems-but-riding-dirt-bike-ain-t-one" at bounding box center [500, 246] width 96 height 24
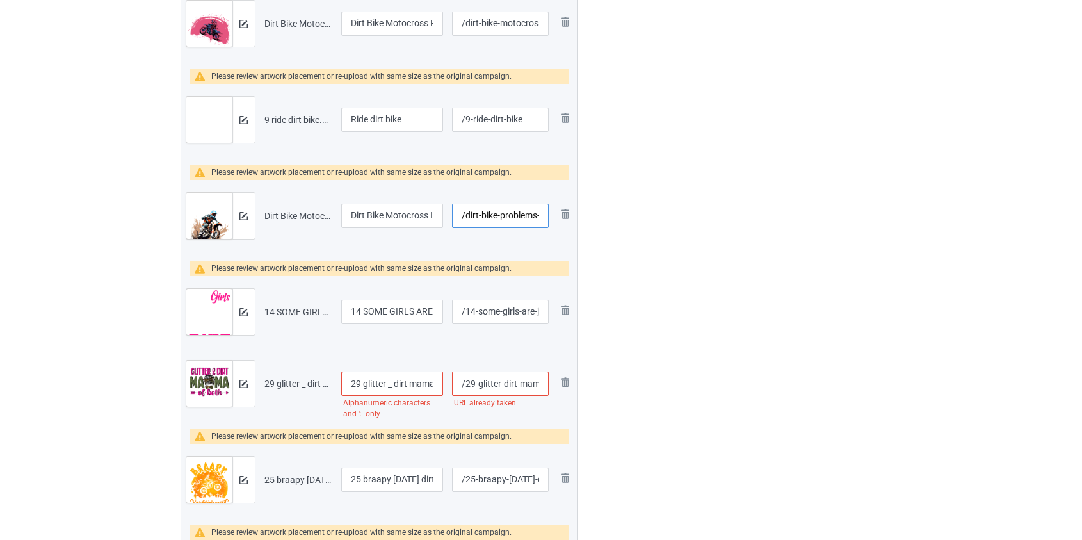
scroll to position [873, 0]
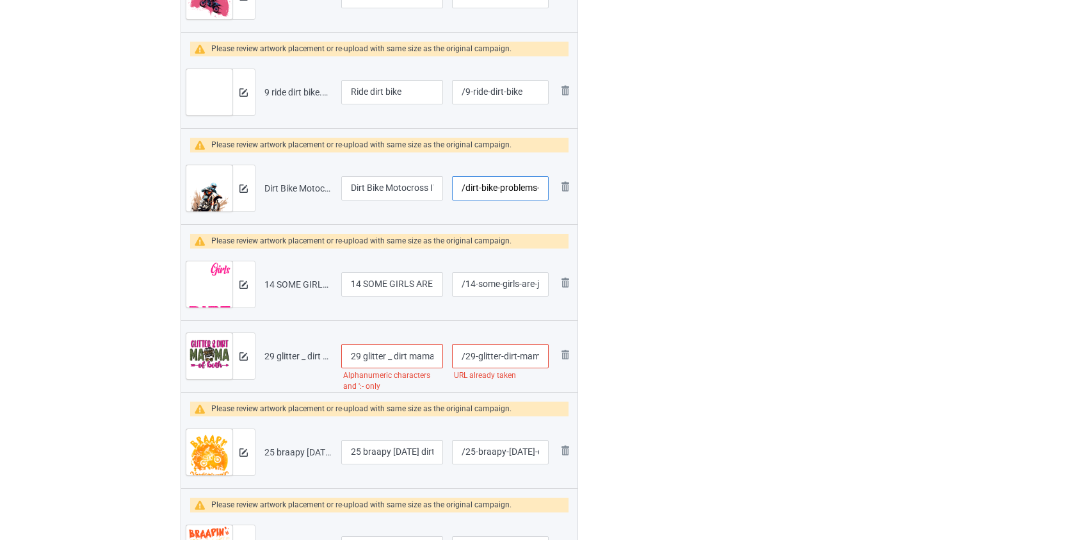
type input "/dirt-bike-problems-but-riding-dirt-bike-ain-t-one"
drag, startPoint x: 363, startPoint y: 279, endPoint x: 232, endPoint y: 307, distance: 133.6
click at [232, 307] on tr "Preview and edit artwork 14 SOME GIRLS ARE JUST BORN WITH DIRT BIKE.png 14 SOME…" at bounding box center [379, 284] width 397 height 72
type input "SOME GIRLS ARE JUST BORN WITH DIRT BIKE"
drag, startPoint x: 393, startPoint y: 355, endPoint x: 385, endPoint y: 355, distance: 7.1
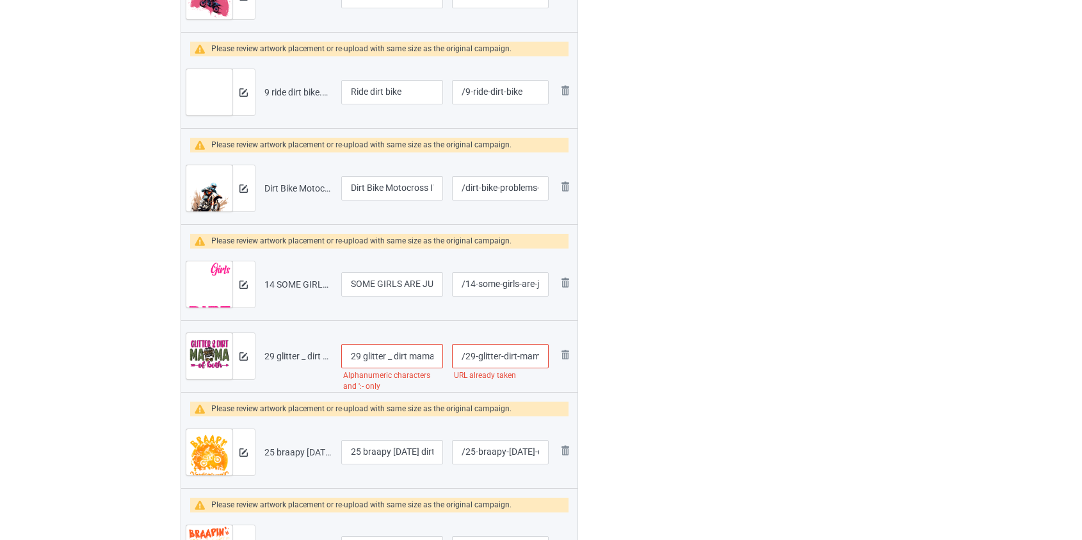
click at [385, 355] on input "29 glitter _ dirt mama of both" at bounding box center [392, 356] width 102 height 24
drag, startPoint x: 359, startPoint y: 352, endPoint x: 253, endPoint y: 362, distance: 106.2
click at [253, 362] on tr "Preview and edit artwork 29 glitter _ dirt mama of both.png 29 glitter dirt mam…" at bounding box center [379, 356] width 397 height 72
type input "Glitter dirt mama of both"
click at [493, 357] on input "/29-glitter-dirt-mama-of-both" at bounding box center [500, 356] width 96 height 24
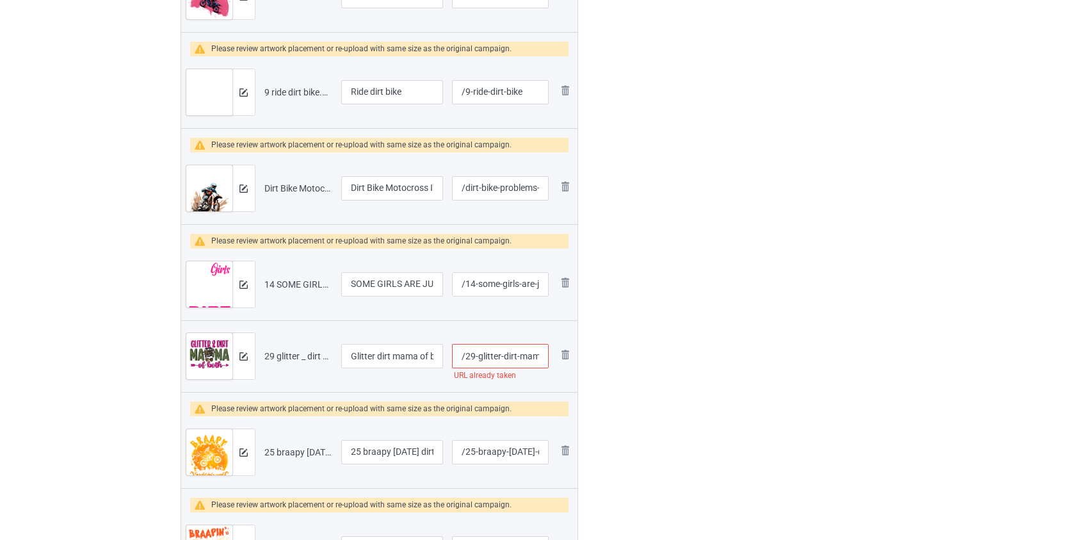
click at [493, 357] on input "/29-glitter-dirt-mama-of-both" at bounding box center [500, 356] width 96 height 24
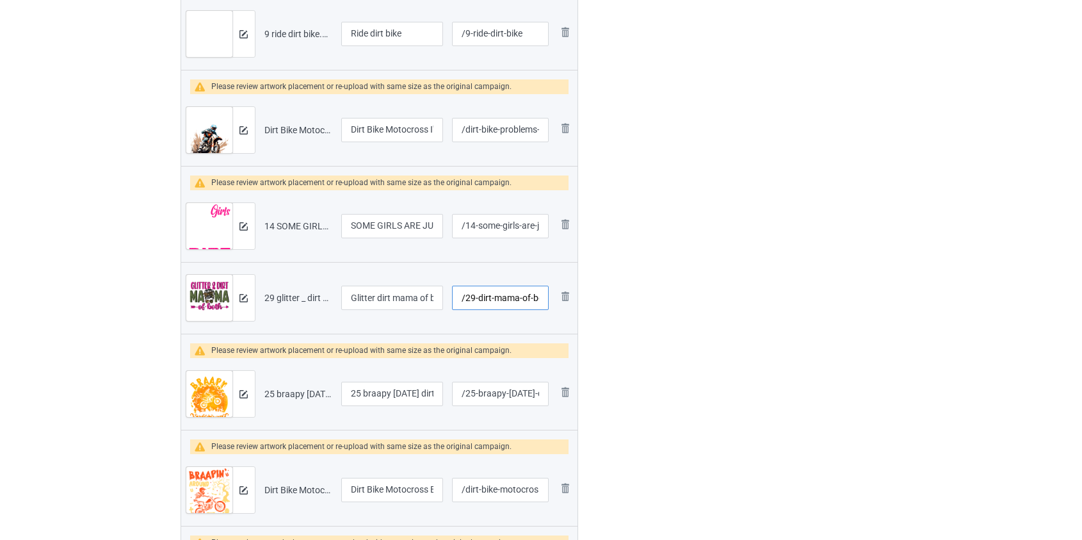
scroll to position [1048, 0]
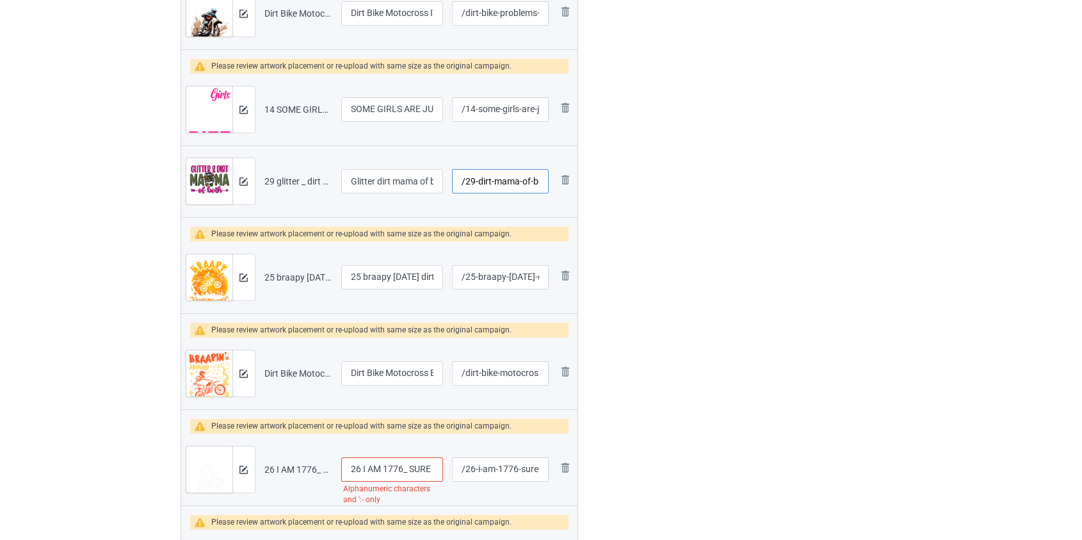
type input "/29-dirt-mama-of-both"
drag, startPoint x: 365, startPoint y: 275, endPoint x: 213, endPoint y: 287, distance: 152.2
click at [213, 287] on tr "Preview and edit artwork 25 braapy [DATE] dirt bike.png 25 braapy [DATE] dirt b…" at bounding box center [379, 277] width 397 height 72
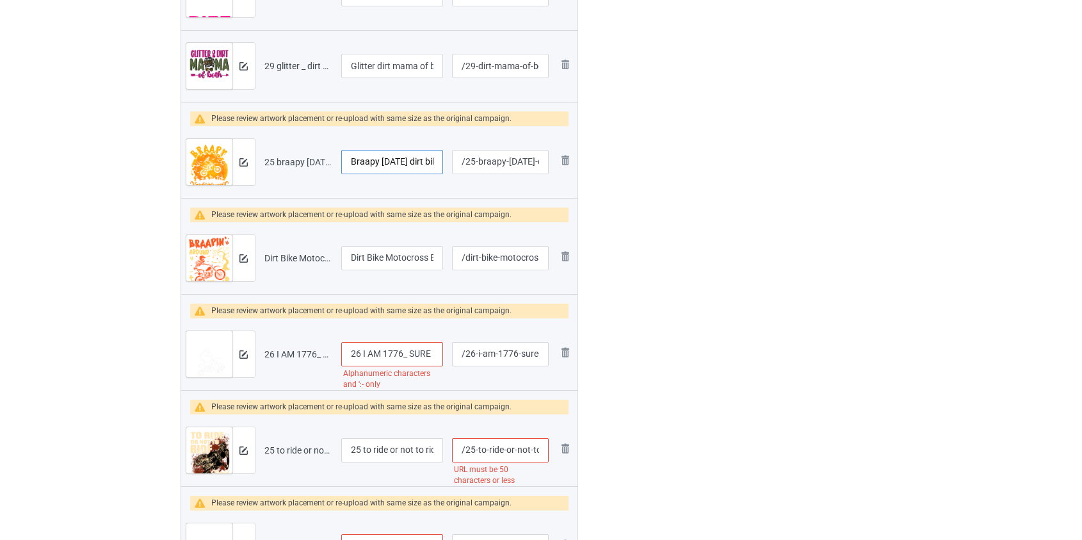
scroll to position [1164, 0]
type input "Braapy [DATE] dirt bike"
drag, startPoint x: 364, startPoint y: 351, endPoint x: 240, endPoint y: 359, distance: 123.9
click at [240, 359] on tr "Preview and edit artwork 26 I AM 1776_ SURE NO ONE WILL BE DIRT BIKE.png 26 I A…" at bounding box center [379, 353] width 397 height 72
click at [397, 352] on input "I AM 1776_ SURE NO ONE WILL BE DIRT BIKE" at bounding box center [392, 353] width 102 height 24
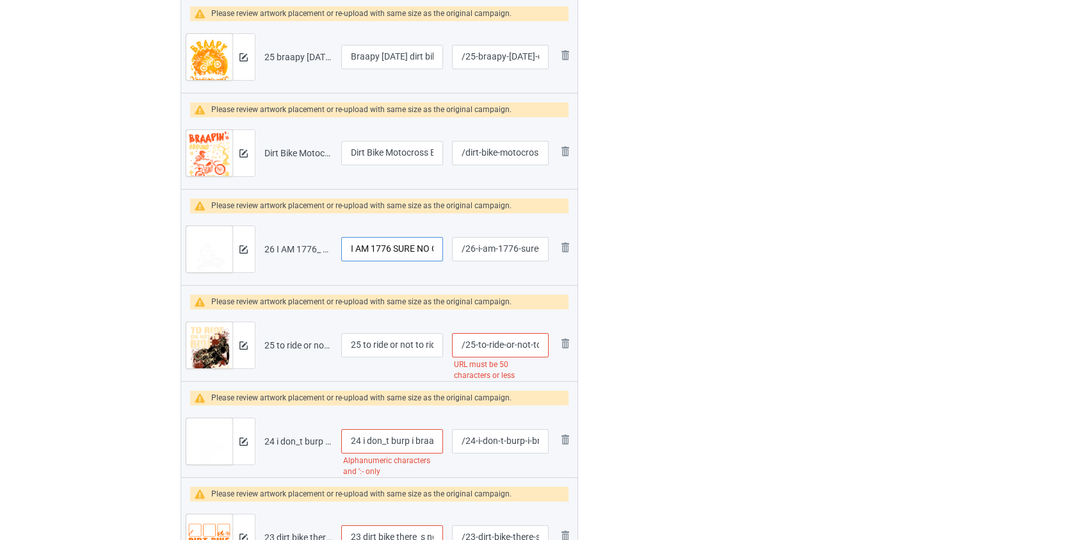
scroll to position [1281, 0]
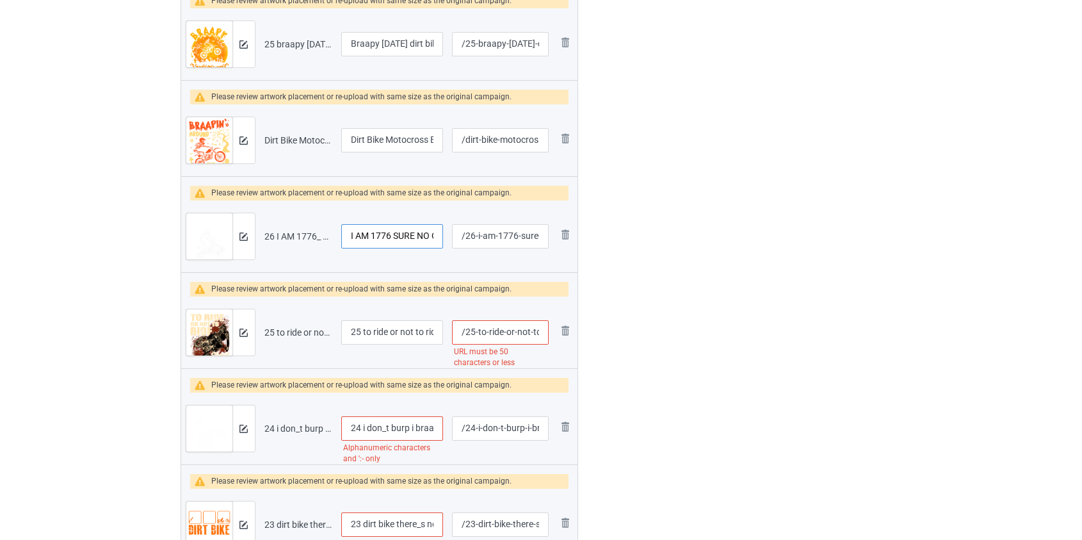
type input "I AM 1776 SURE NO ONE WILL BE DIRT BIKE"
drag, startPoint x: 366, startPoint y: 330, endPoint x: 263, endPoint y: 339, distance: 104.2
click at [263, 339] on tr "Preview and edit artwork 25 to ride or not to ride stupid question dirt bike.pn…" at bounding box center [379, 332] width 397 height 72
type input "To ride or not to ride stupid question dirt bike"
drag, startPoint x: 516, startPoint y: 330, endPoint x: 467, endPoint y: 332, distance: 48.7
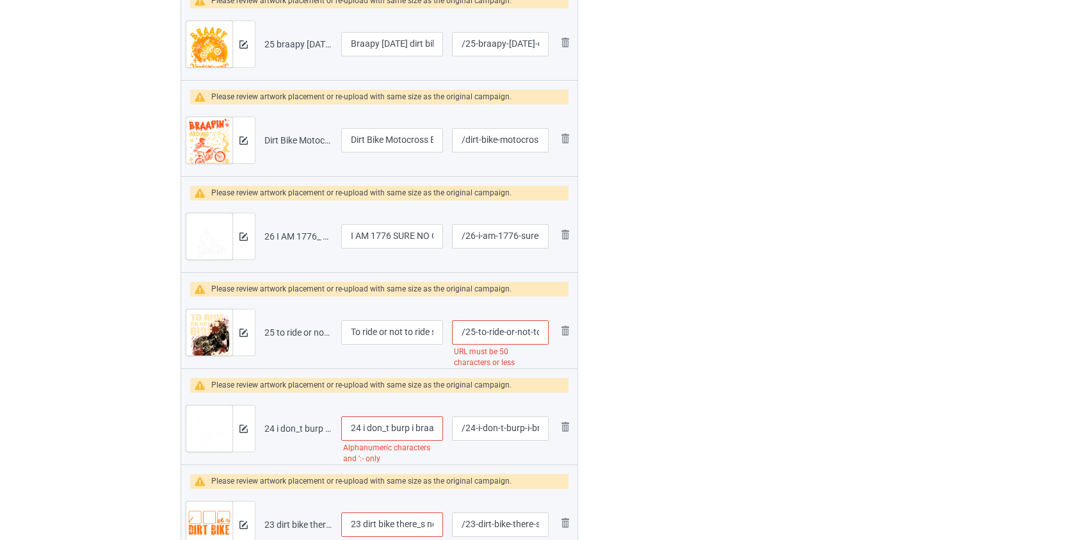
click at [467, 332] on input "/25-to-ride-or-not-to-ride-stupid-question-dirt-bike" at bounding box center [500, 332] width 96 height 24
type input "/ride-stupid-question-dirt-bike"
drag, startPoint x: 366, startPoint y: 424, endPoint x: 232, endPoint y: 429, distance: 133.9
click at [232, 429] on tr "Preview and edit artwork 24 i don_t burp i braaap dirt bike.png 24 i don_t burp…" at bounding box center [379, 429] width 397 height 72
click at [371, 426] on input "I don_t burp i braaap dirt bike" at bounding box center [392, 428] width 102 height 24
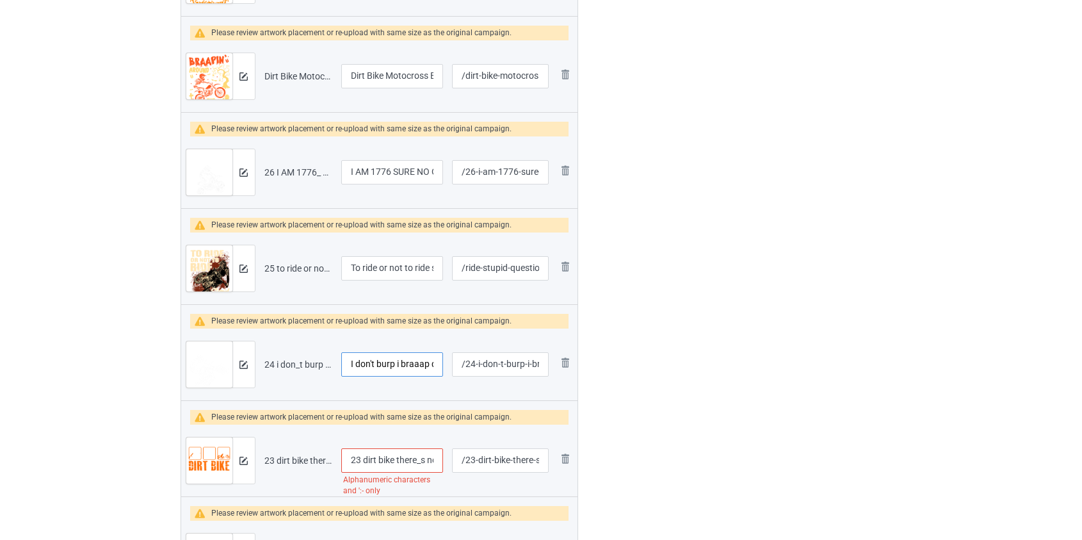
scroll to position [1455, 0]
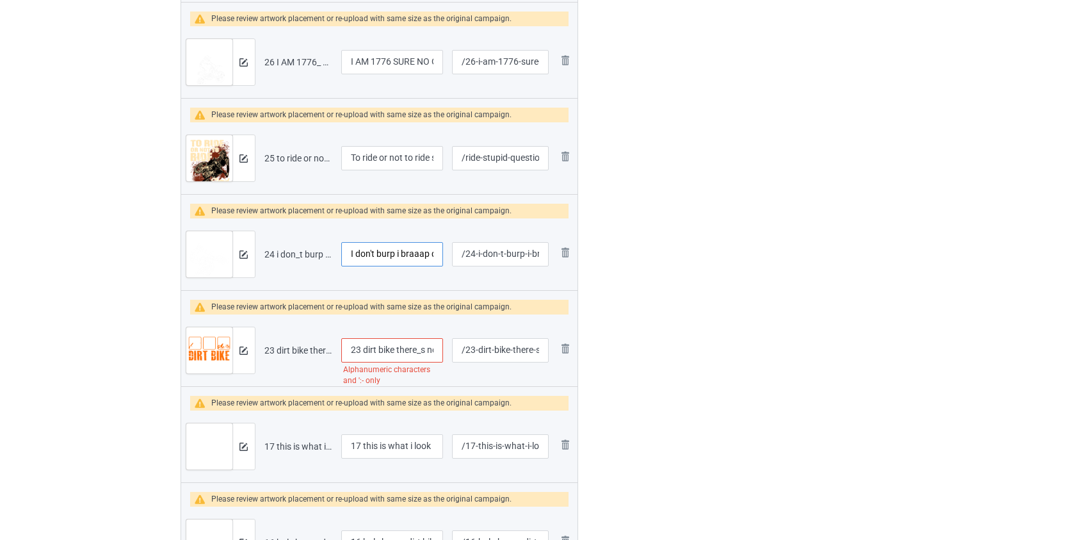
type input "I don't burp i braaap dirt bike"
drag, startPoint x: 366, startPoint y: 346, endPoint x: 198, endPoint y: 346, distance: 167.8
click at [199, 346] on tr "Preview and edit artwork 23 dirt bike there_s no app for that.png 23 dirt bike …" at bounding box center [379, 350] width 397 height 72
click at [407, 352] on input "Dirt bike there_s no app for that" at bounding box center [392, 350] width 102 height 24
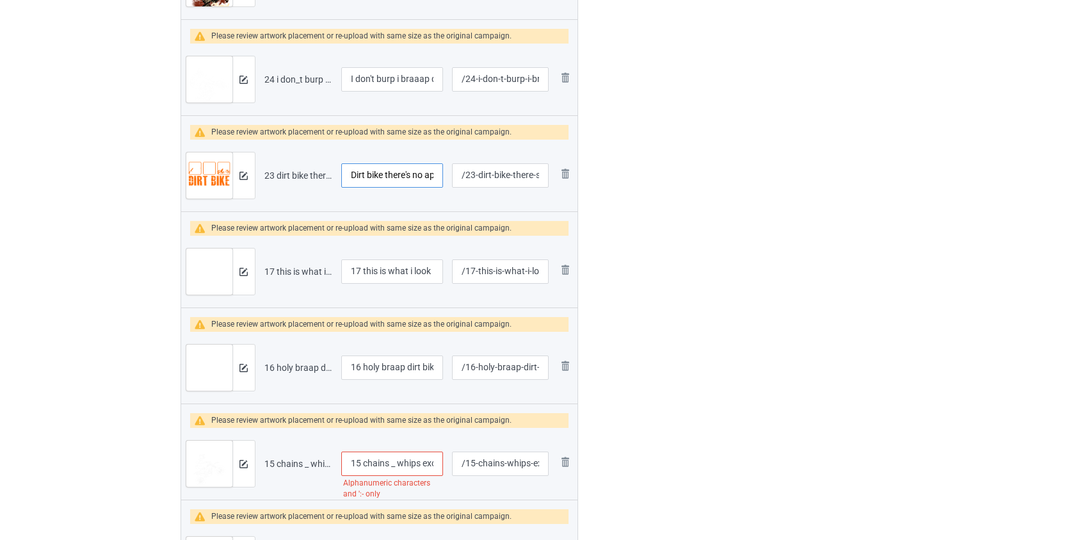
type input "Dirt bike there's no app for that"
drag, startPoint x: 366, startPoint y: 273, endPoint x: 288, endPoint y: 279, distance: 77.7
click at [288, 279] on tr "Preview and edit artwork 17 this is what i look like when i call dirt bike.png …" at bounding box center [379, 272] width 397 height 72
type input "This is what i look like when i call dirt bike"
drag, startPoint x: 365, startPoint y: 362, endPoint x: 231, endPoint y: 376, distance: 135.2
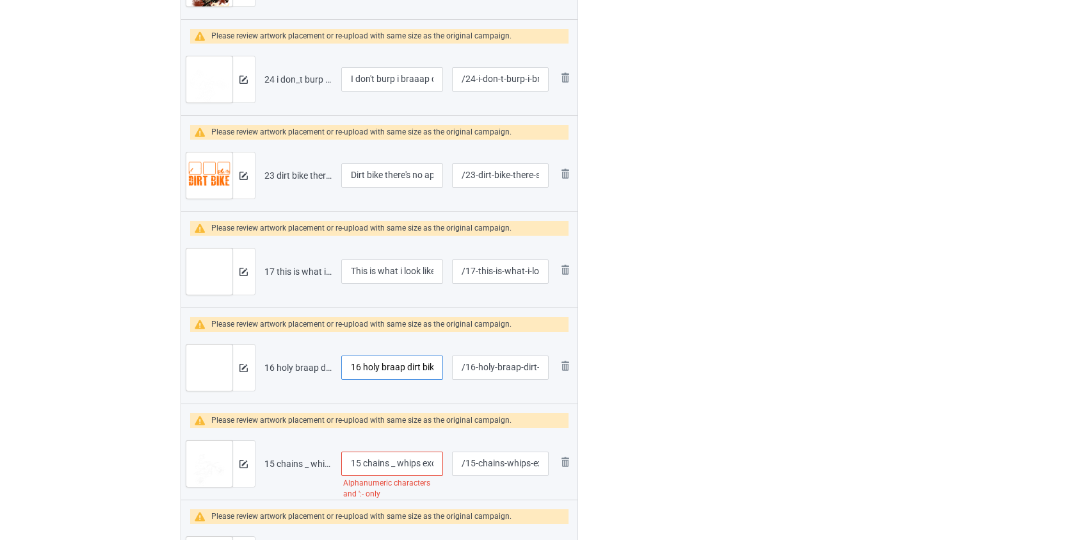
click at [232, 376] on tr "Preview and edit artwork 16 holy braap dirt bike.png 16 holy braap dirt bike /1…" at bounding box center [379, 368] width 397 height 72
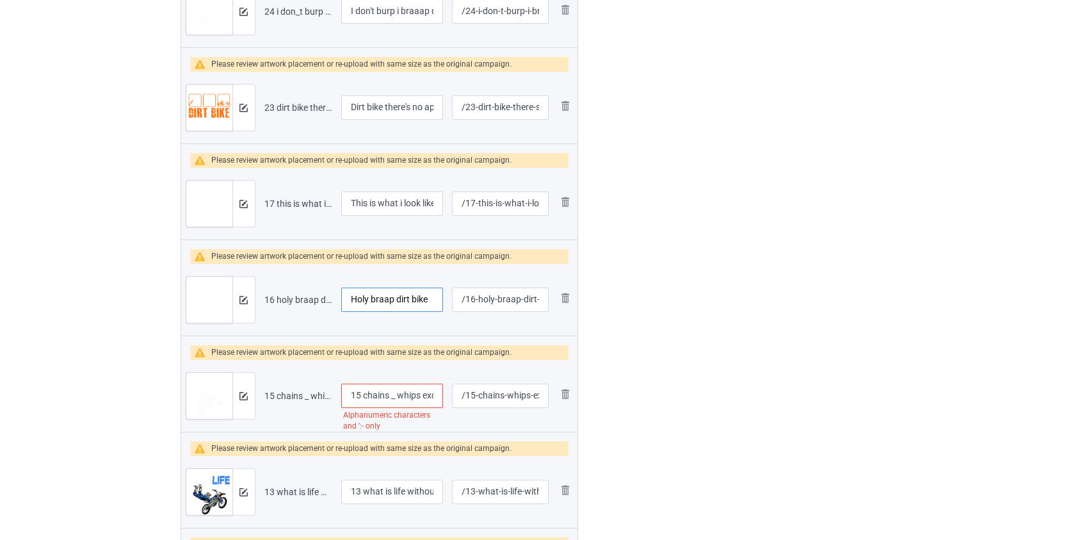
scroll to position [1804, 0]
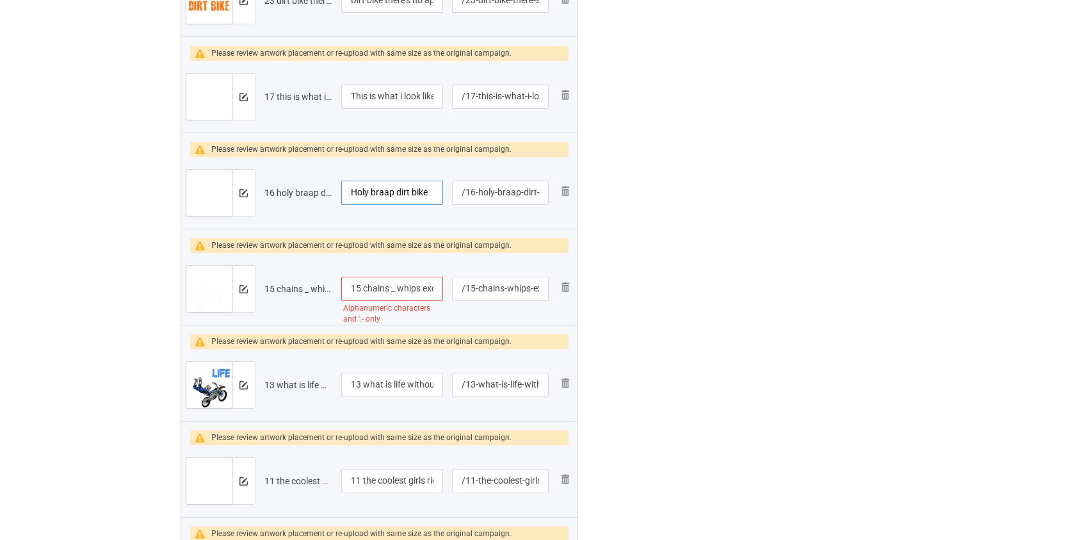
type input "Holy braap dirt bike"
drag, startPoint x: 366, startPoint y: 285, endPoint x: 284, endPoint y: 296, distance: 82.8
click at [284, 296] on tr "Preview and edit artwork 15 chains _ whips excite me dirt bike.png 15 chains _ …" at bounding box center [379, 289] width 397 height 72
click at [384, 288] on input "Chains _ whips excite me dirt bike" at bounding box center [392, 289] width 102 height 24
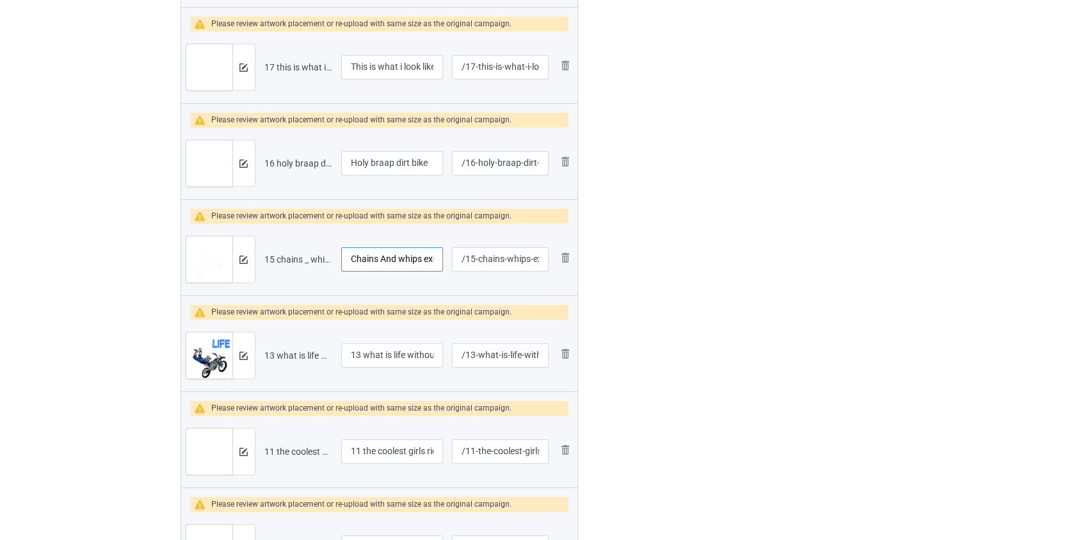
scroll to position [1863, 0]
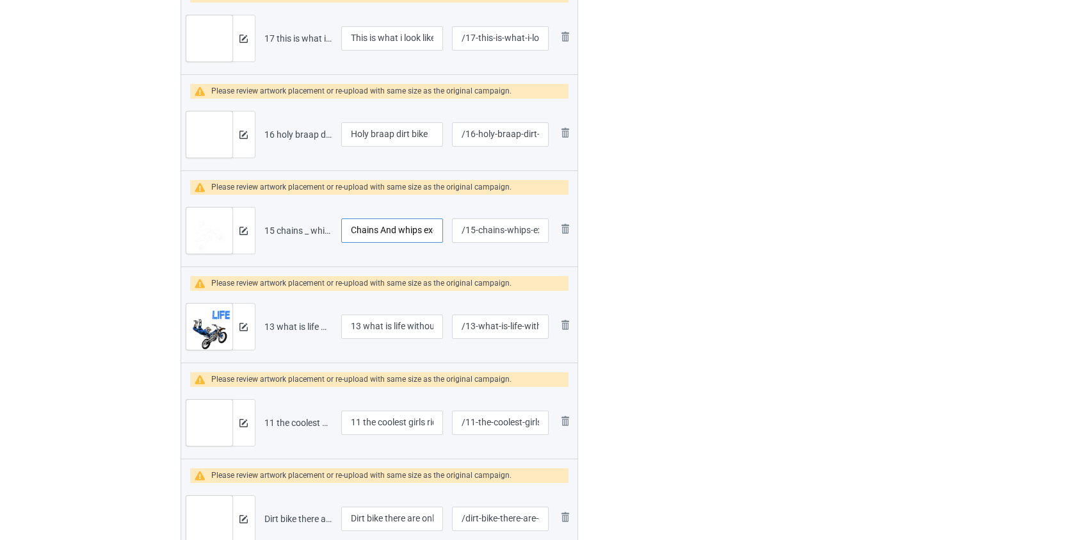
type input "Chains And whips excite me dirt bike"
drag, startPoint x: 368, startPoint y: 324, endPoint x: 184, endPoint y: 331, distance: 183.9
click at [185, 331] on tr "Preview and edit artwork 13 what is life without a little risk dirt bike.png 13…" at bounding box center [379, 327] width 397 height 72
type input "What is life without a little risk dirt bike"
drag, startPoint x: 366, startPoint y: 423, endPoint x: 259, endPoint y: 423, distance: 107.6
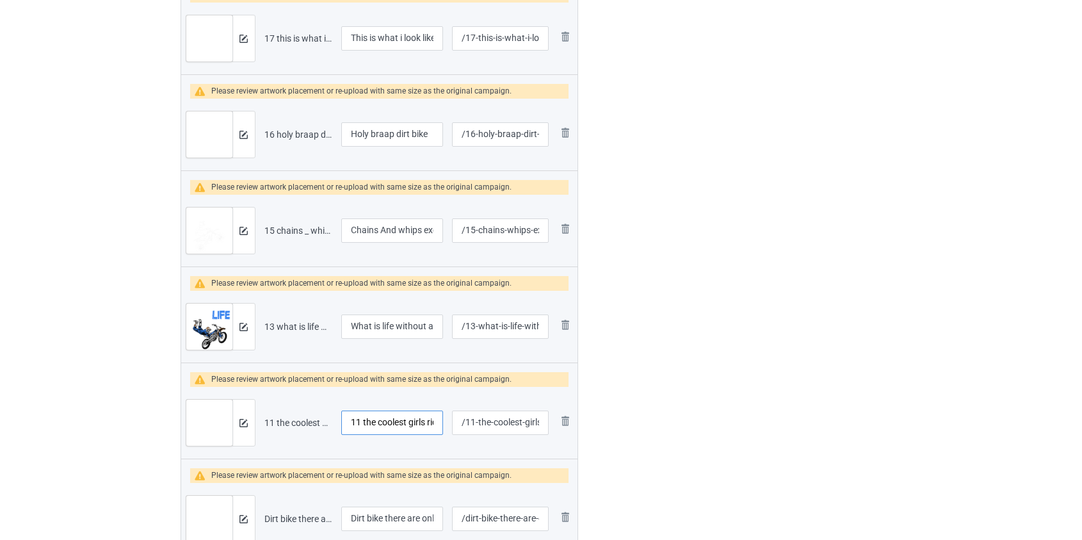
click at [260, 424] on tr "Preview and edit artwork 11 the coolest girls ride dirt bike.png 11 the coolest…" at bounding box center [379, 423] width 397 height 72
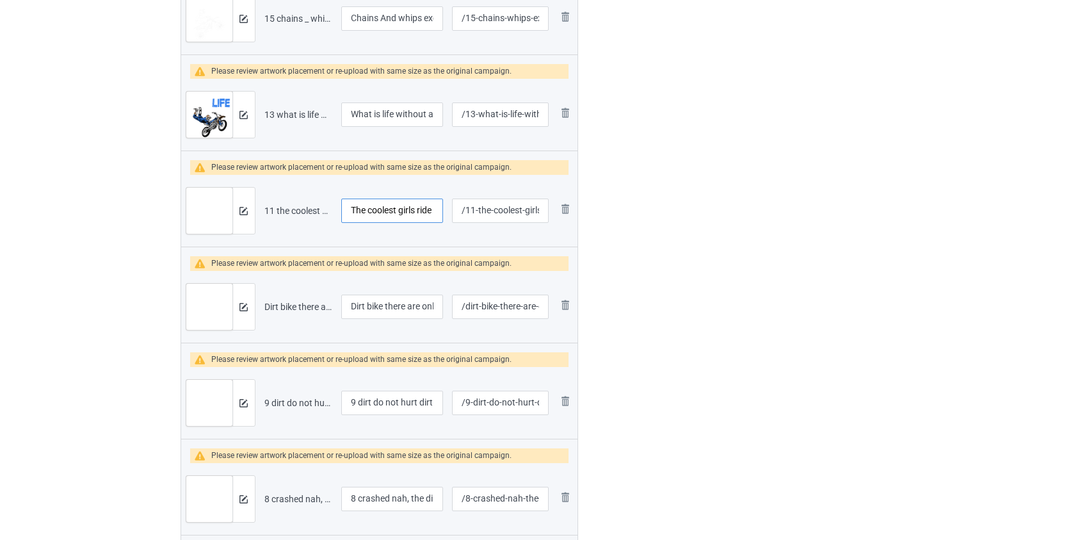
scroll to position [2095, 0]
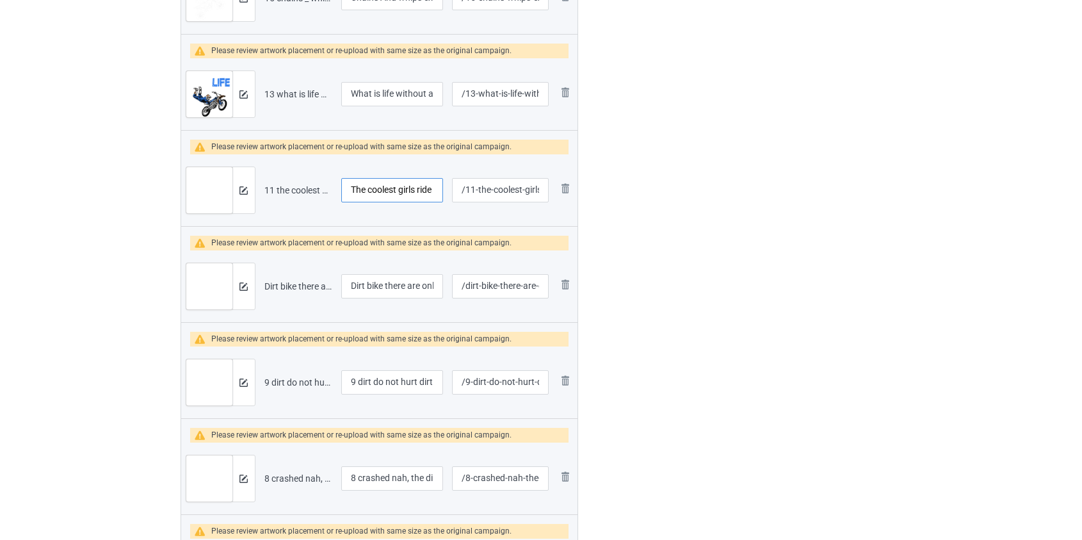
type input "The coolest girls ride dirt bike"
drag, startPoint x: 363, startPoint y: 382, endPoint x: 288, endPoint y: 384, distance: 75.6
click at [288, 384] on tr "Preview and edit artwork 9 dirt do not hurt dirt bike.png 9 dirt do not hurt di…" at bounding box center [379, 382] width 397 height 72
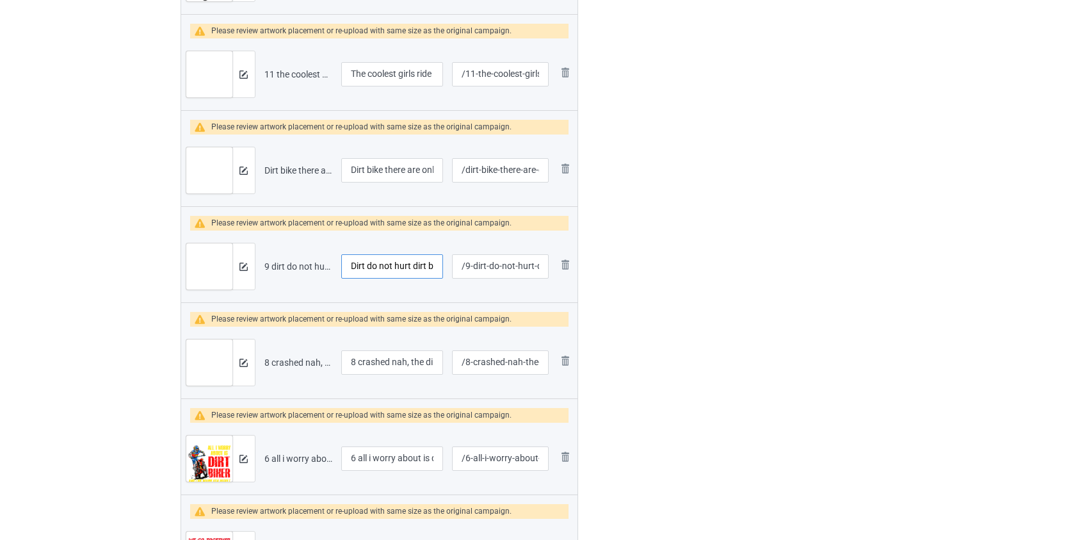
scroll to position [2212, 0]
type input "Dirt do not hurt dirt bike"
drag, startPoint x: 359, startPoint y: 355, endPoint x: 232, endPoint y: 369, distance: 127.5
click at [234, 369] on tr "Preview and edit artwork 8 crashed nah, the dirt just needed a hug dirt bike.pn…" at bounding box center [379, 362] width 397 height 72
type input "Crashed nah, the dirt just needed a hug dirt bike"
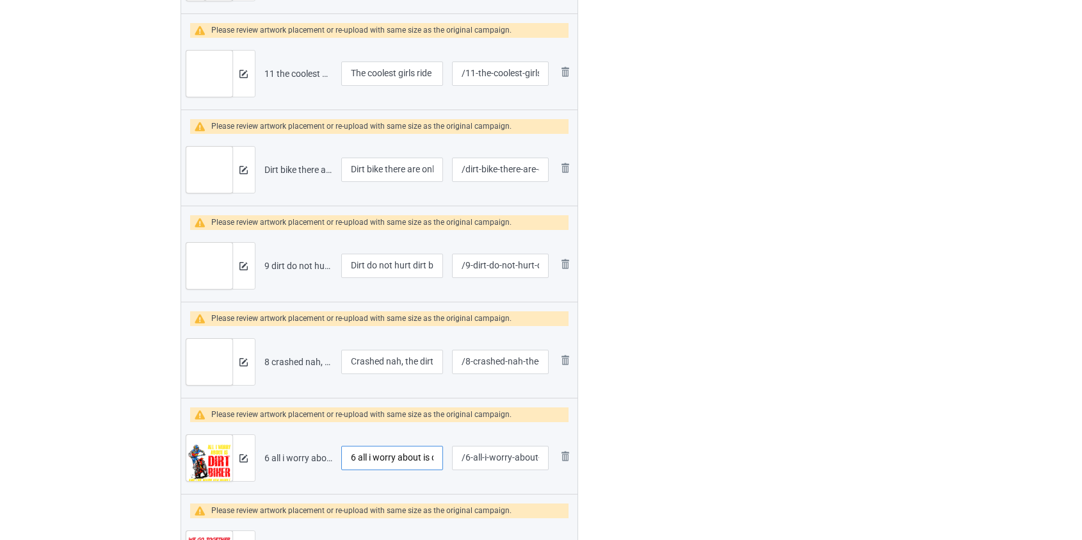
drag, startPoint x: 361, startPoint y: 452, endPoint x: 290, endPoint y: 455, distance: 70.5
click at [291, 455] on tr "Preview and edit artwork 6 all i worry about is dirt biker.png 6 all i worry ab…" at bounding box center [379, 458] width 397 height 72
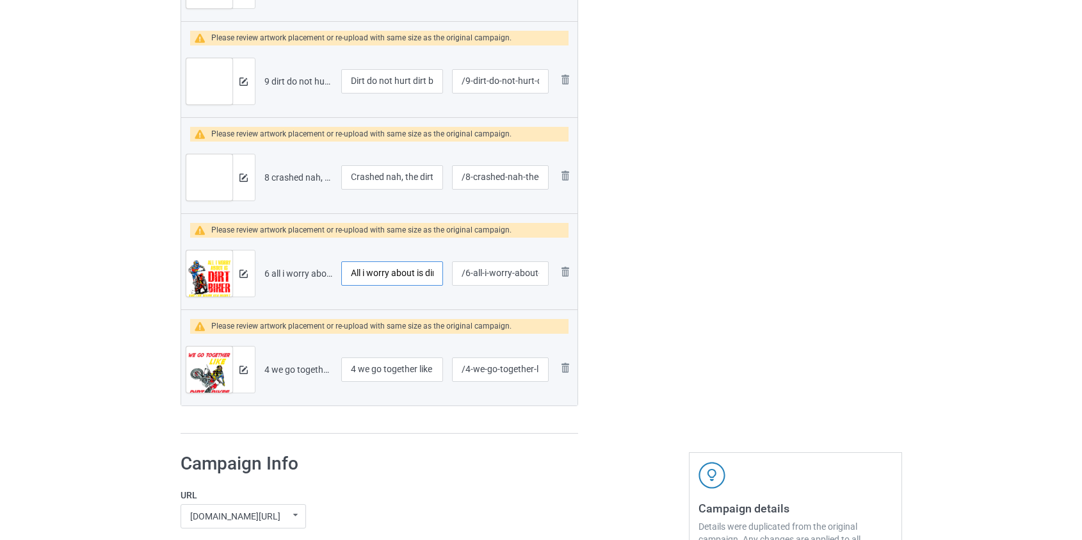
scroll to position [2445, 0]
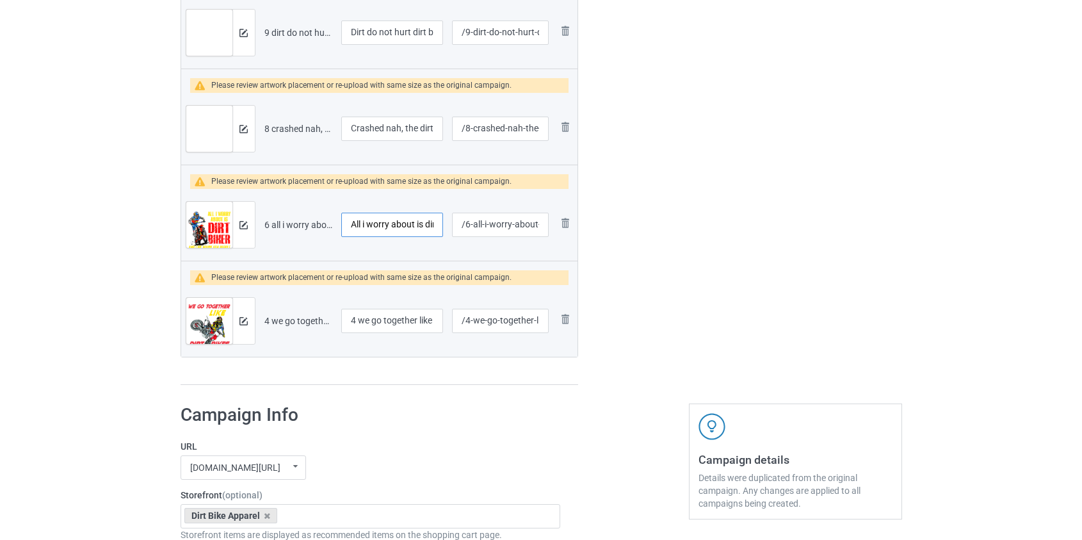
type input "All i worry about is dirt biker"
drag, startPoint x: 364, startPoint y: 319, endPoint x: 241, endPoint y: 325, distance: 122.5
click at [241, 325] on tr "Preview and edit artwork 4 we go together like dirt bikes.png 4 we go together …" at bounding box center [379, 321] width 397 height 72
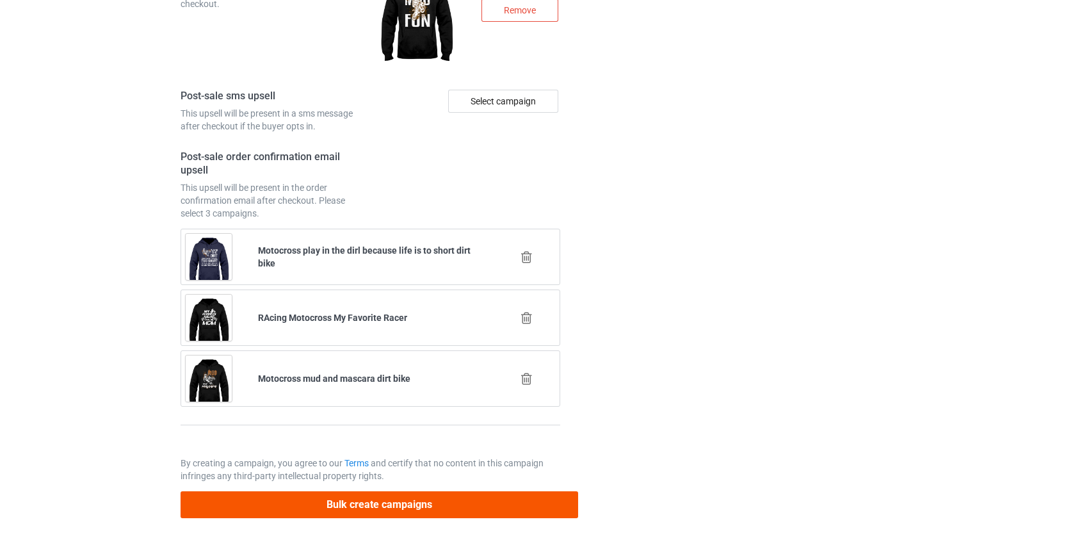
type input "We go together like dirt bikes"
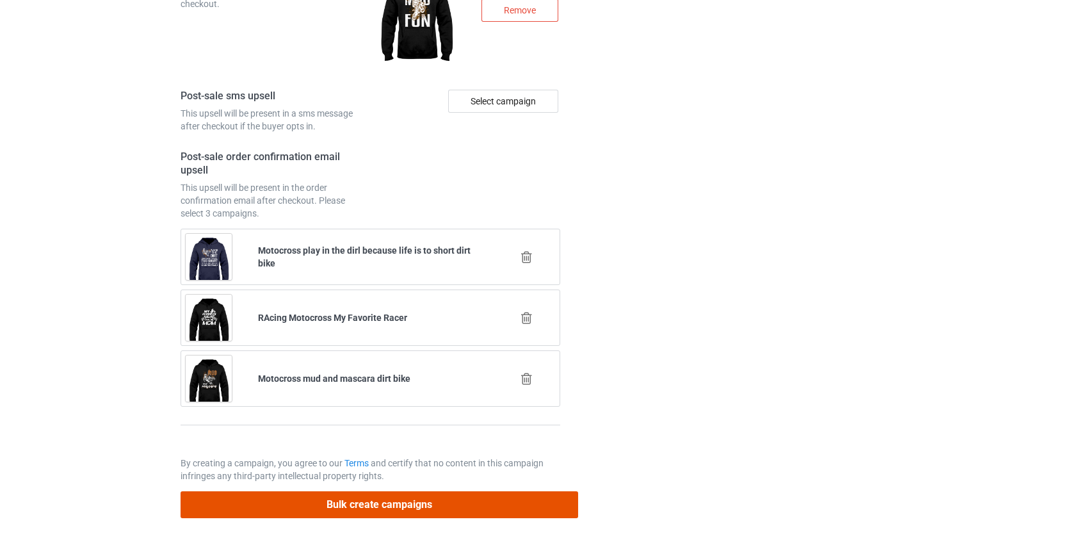
click at [378, 492] on button "Bulk create campaigns" at bounding box center [380, 504] width 398 height 26
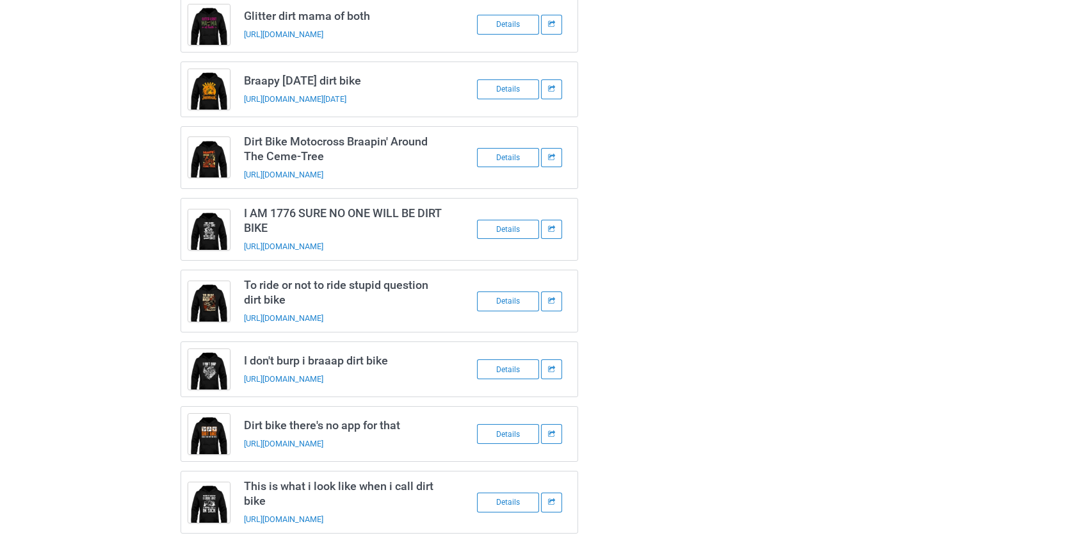
scroll to position [628, 0]
